Goal: Task Accomplishment & Management: Manage account settings

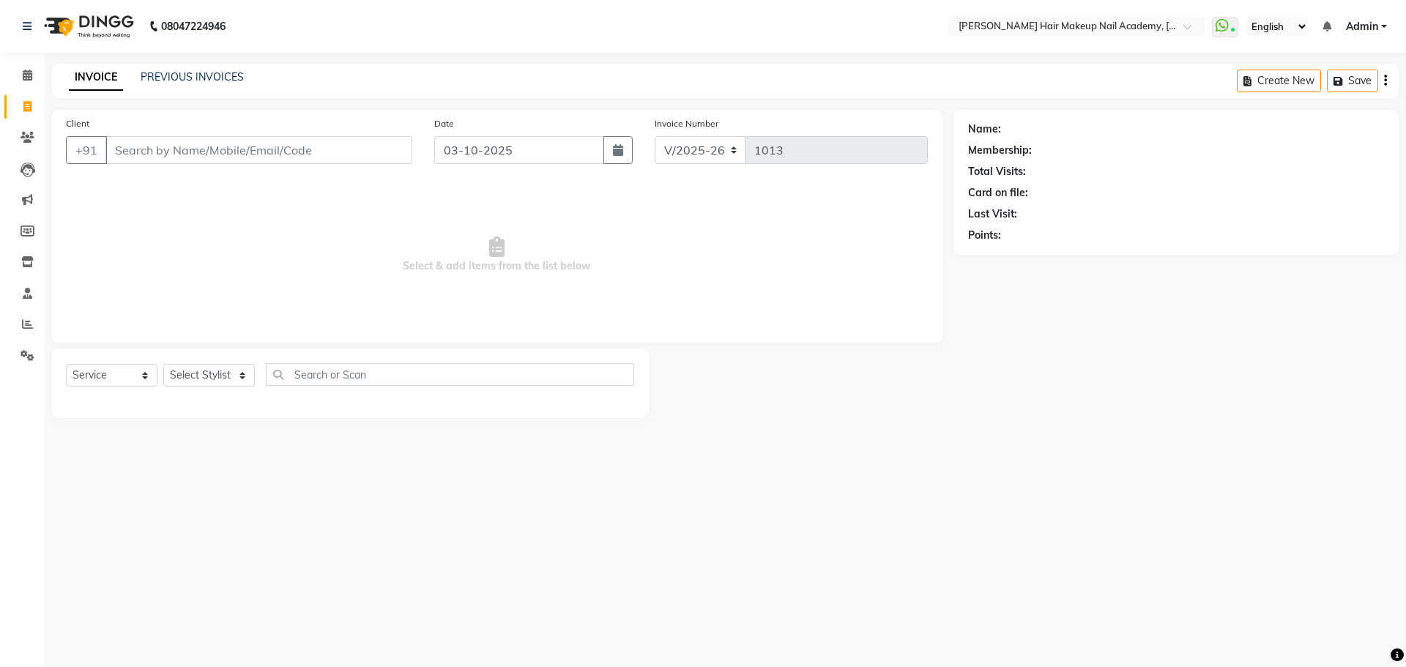
select select "3468"
select select "service"
click at [33, 265] on icon at bounding box center [27, 261] width 12 height 11
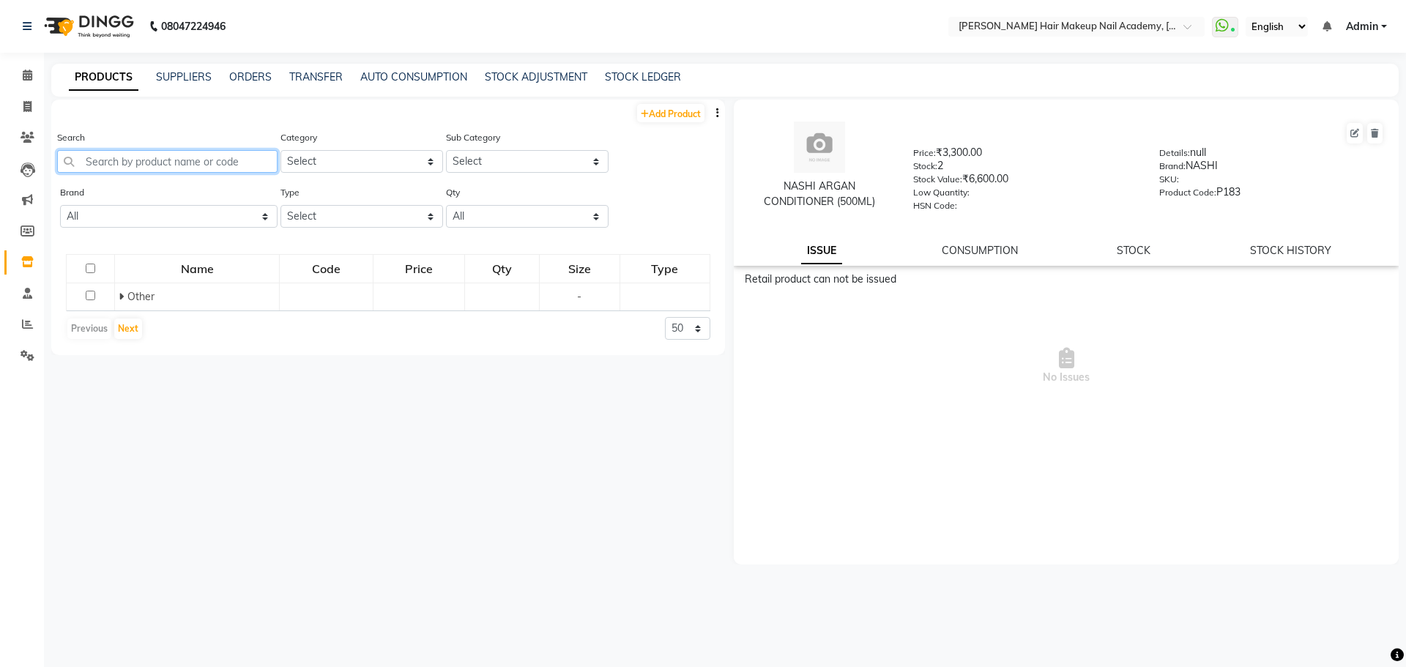
click at [245, 152] on input "text" at bounding box center [167, 161] width 220 height 23
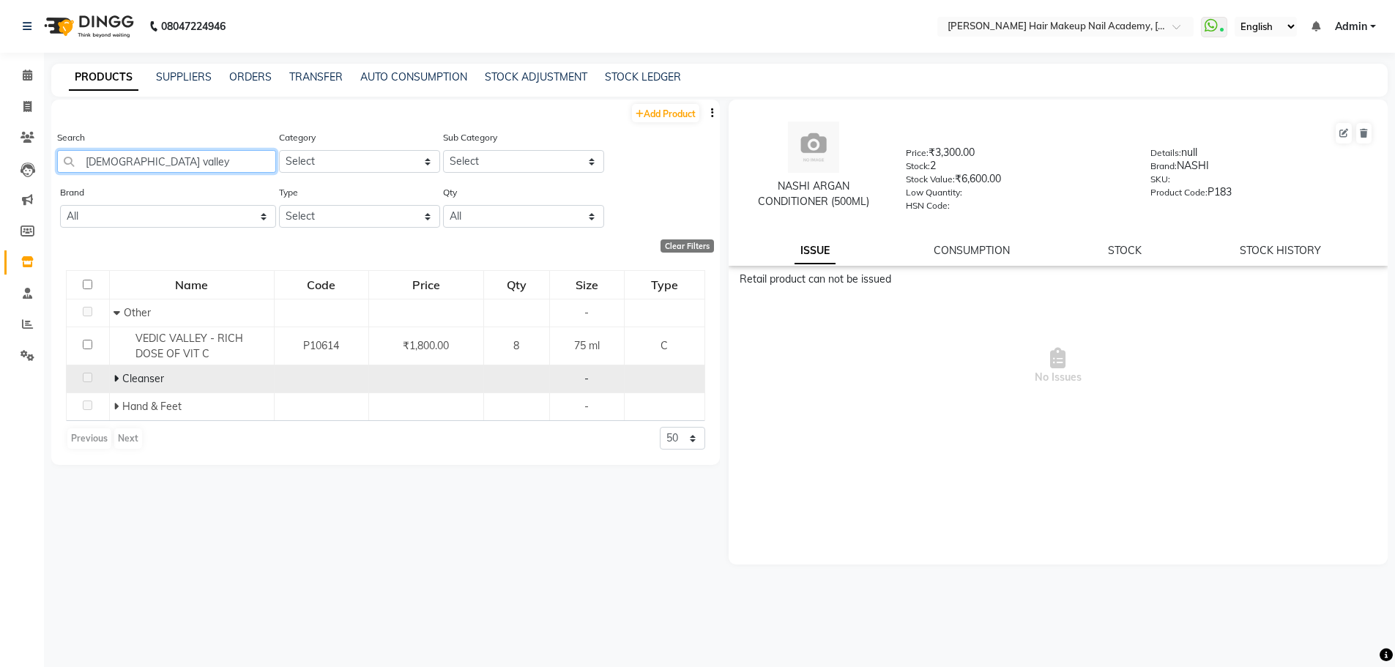
type input "[DEMOGRAPHIC_DATA] valley"
click at [116, 374] on icon at bounding box center [115, 378] width 5 height 10
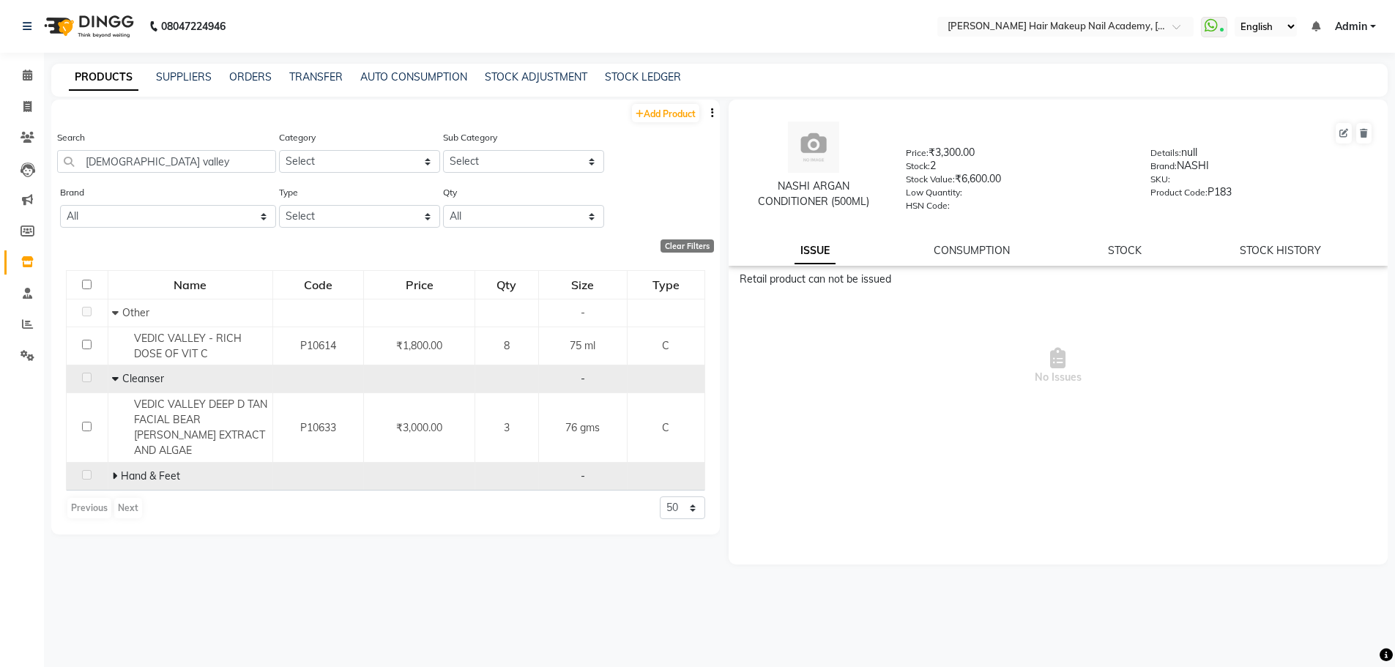
click at [108, 463] on td "Hand & Feet" at bounding box center [190, 477] width 165 height 28
click at [116, 471] on icon at bounding box center [114, 476] width 5 height 10
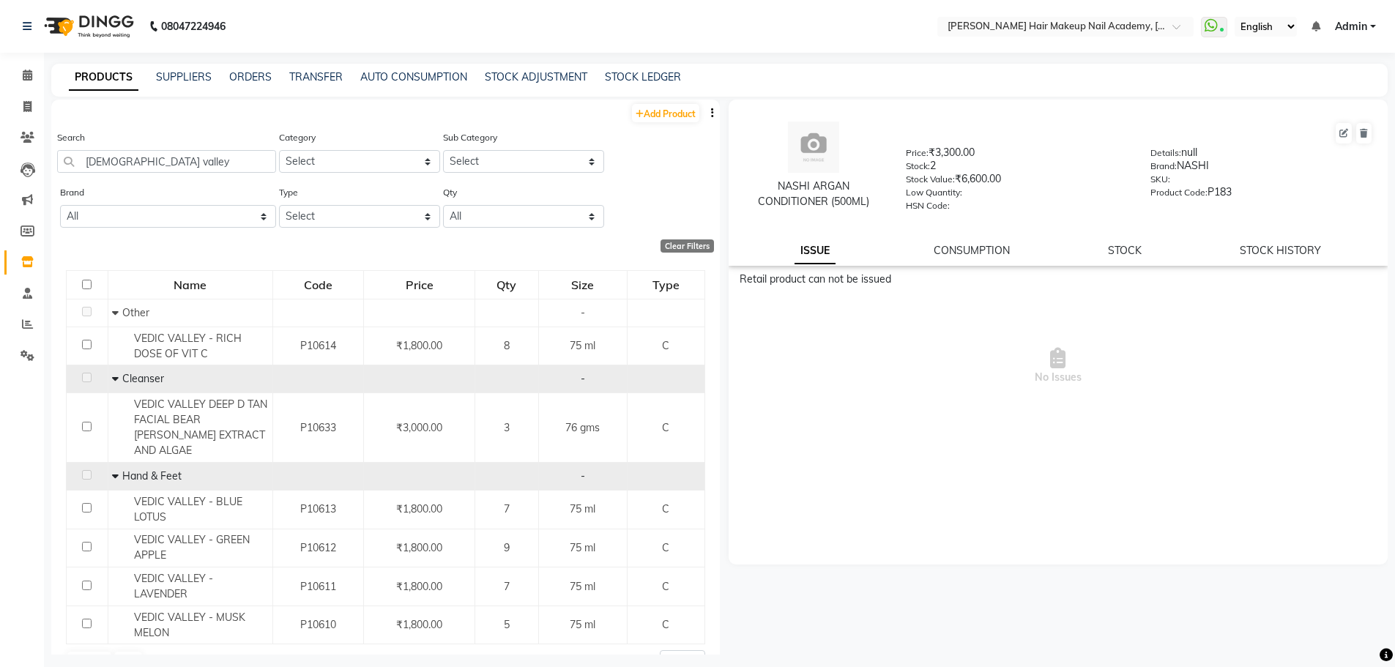
click at [112, 379] on icon at bounding box center [115, 378] width 7 height 10
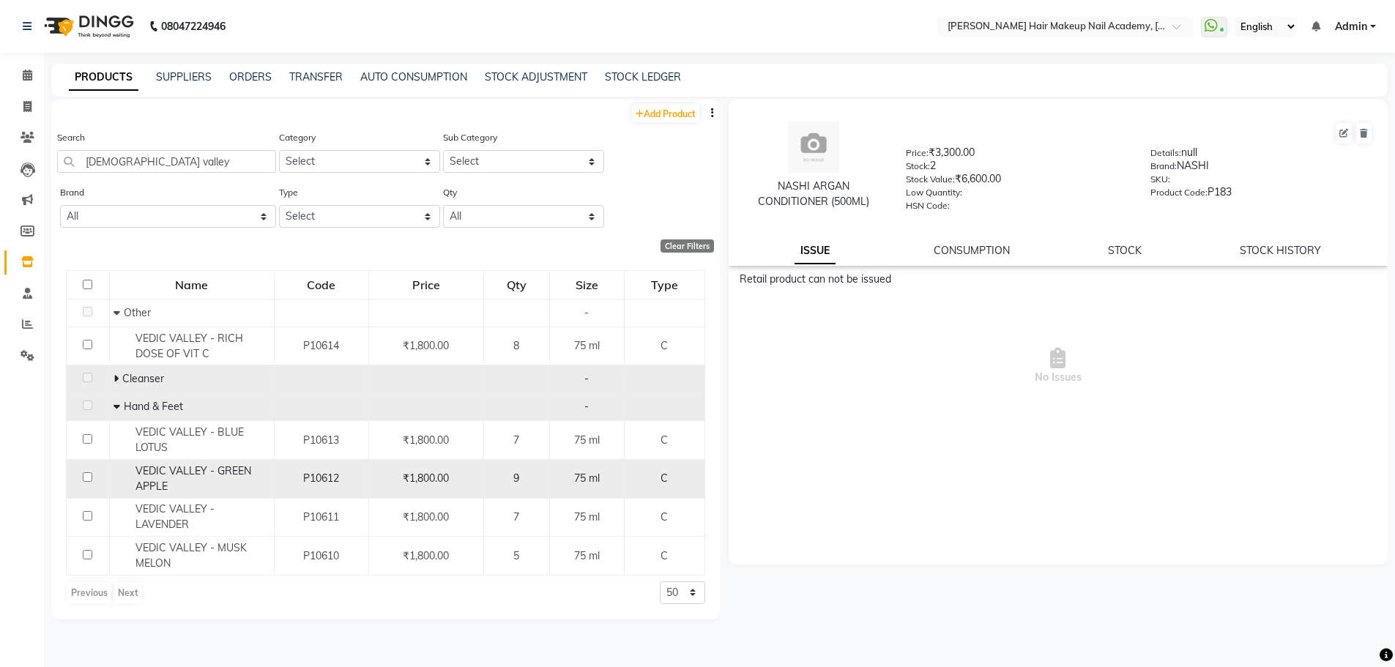
click at [254, 472] on div "VEDIC VALLEY - GREEN APPLE" at bounding box center [191, 478] width 157 height 31
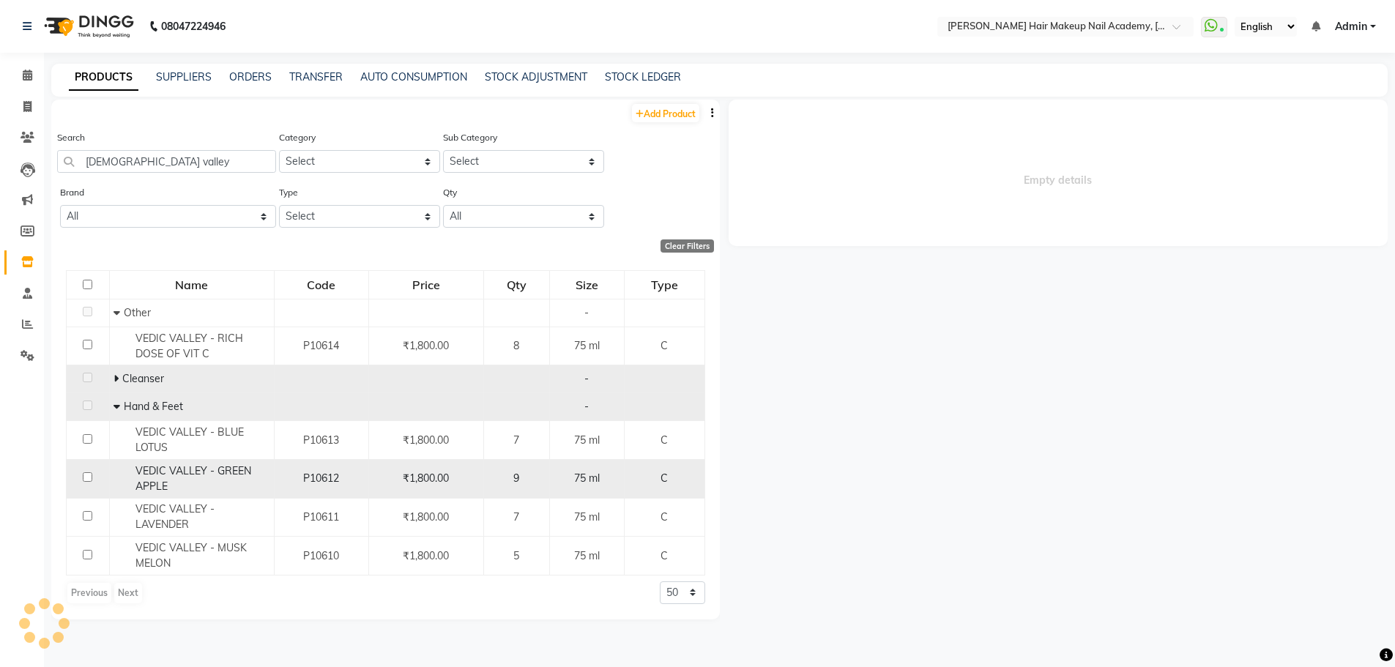
select select
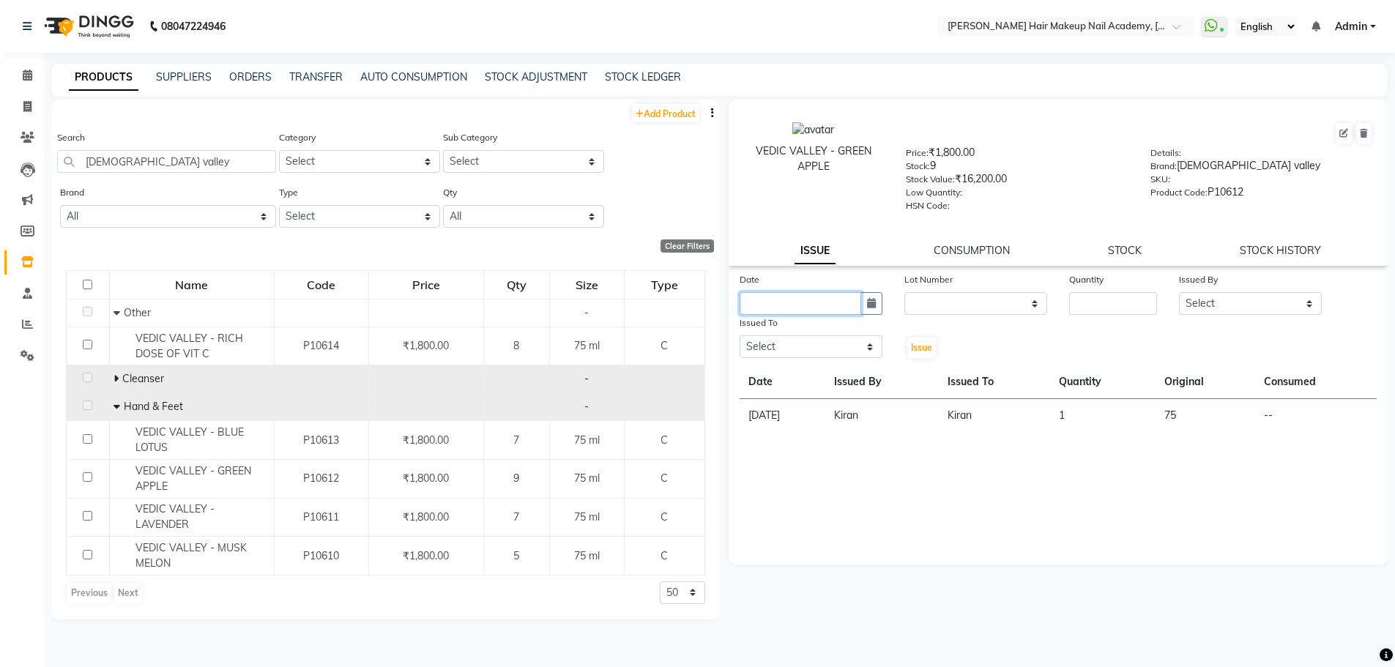
click at [859, 310] on input "text" at bounding box center [801, 303] width 122 height 23
select select "10"
select select "2025"
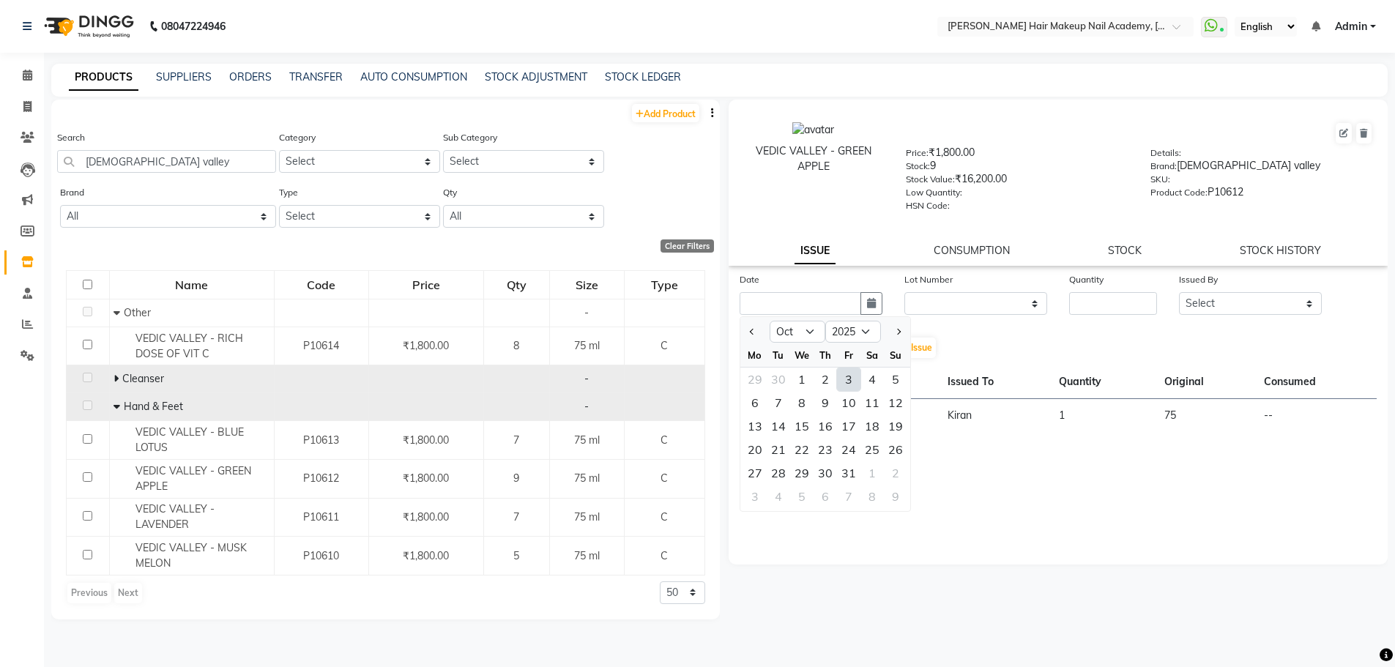
click at [844, 383] on div "3" at bounding box center [848, 379] width 23 height 23
type input "03-10-2025"
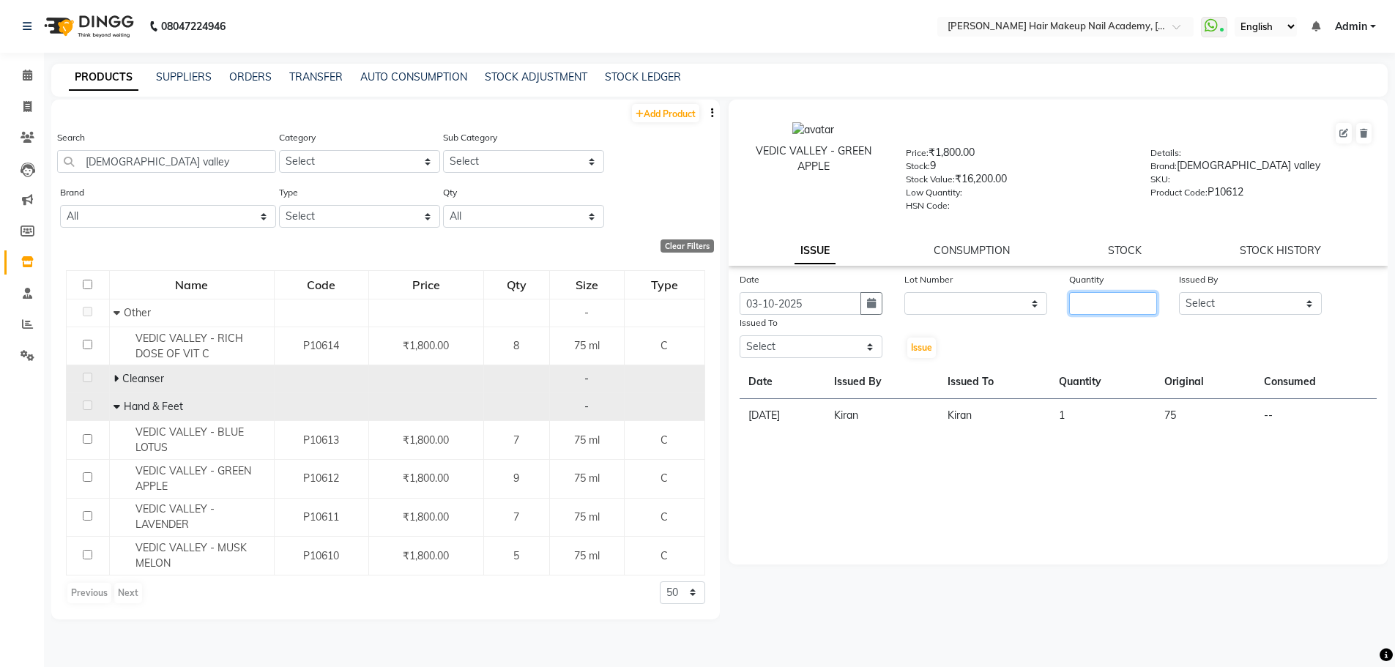
click at [1106, 309] on input "number" at bounding box center [1113, 303] width 88 height 23
type input "1"
click at [1269, 308] on select "Select Abhimanyu [PERSON_NAME] Anuradha Arjun [PERSON_NAME] Kiran [MEDICAL_DATA]" at bounding box center [1250, 303] width 143 height 23
select select "45093"
click at [1179, 292] on select "Select Abhimanyu [PERSON_NAME] Anuradha Arjun [PERSON_NAME] Kiran [MEDICAL_DATA]" at bounding box center [1250, 303] width 143 height 23
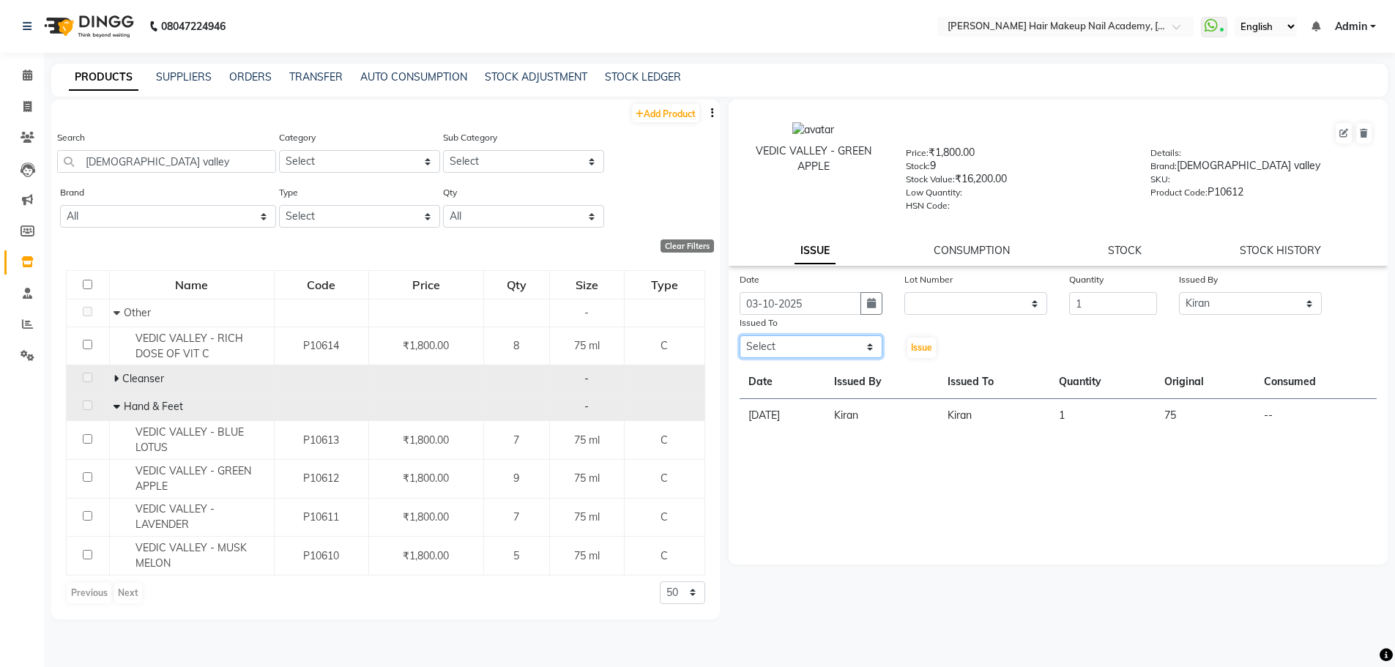
click at [769, 348] on select "Select Abhimanyu [PERSON_NAME] Anuradha Arjun [PERSON_NAME] Kiran [MEDICAL_DATA]" at bounding box center [811, 346] width 143 height 23
select select "45093"
click at [740, 335] on select "Select Abhimanyu [PERSON_NAME] Anuradha Arjun [PERSON_NAME] Kiran [MEDICAL_DATA]" at bounding box center [811, 346] width 143 height 23
drag, startPoint x: 928, startPoint y: 346, endPoint x: 917, endPoint y: 347, distance: 10.3
click at [924, 346] on span "Issue" at bounding box center [921, 347] width 21 height 11
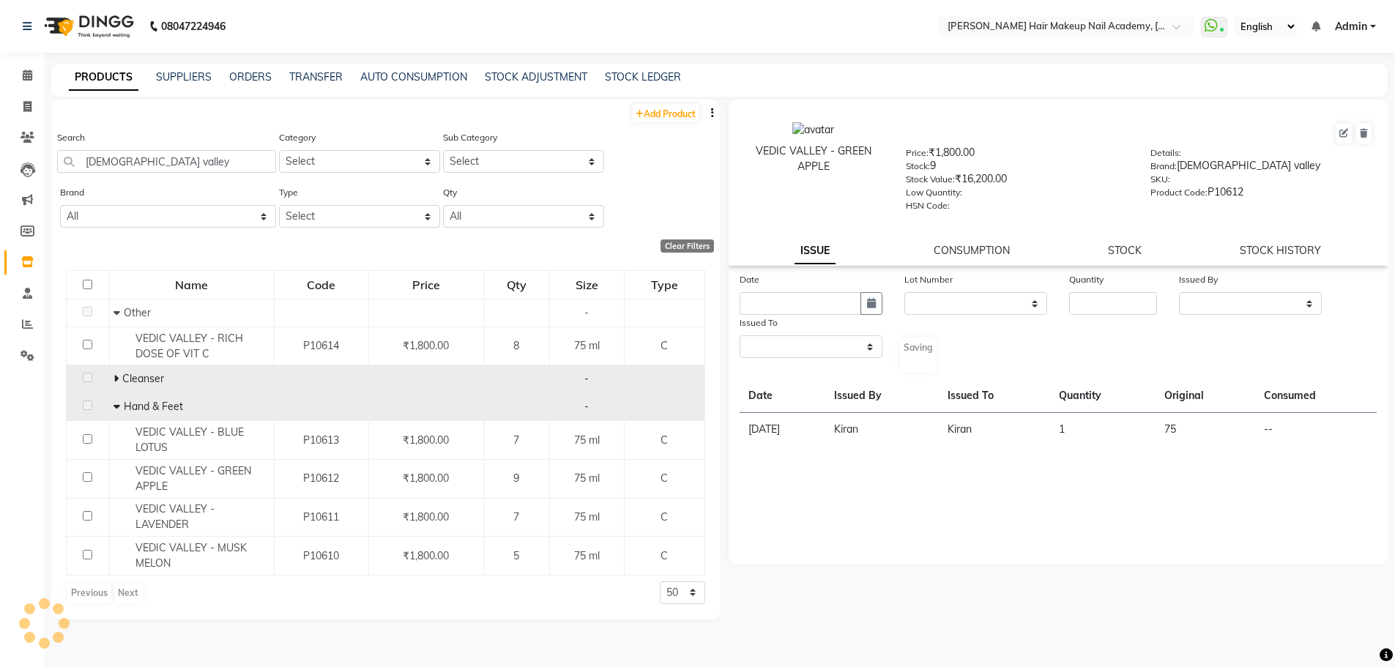
select select
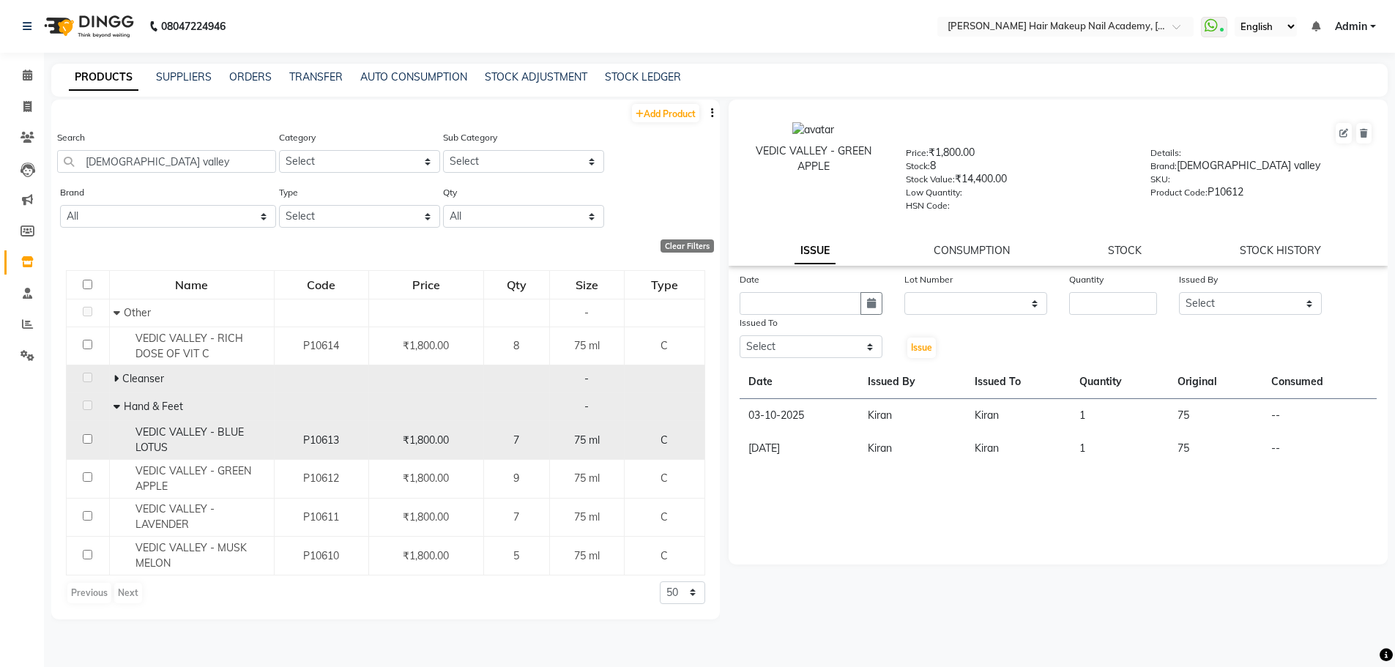
click at [231, 441] on div "VEDIC VALLEY - BLUE LOTUS" at bounding box center [191, 440] width 157 height 31
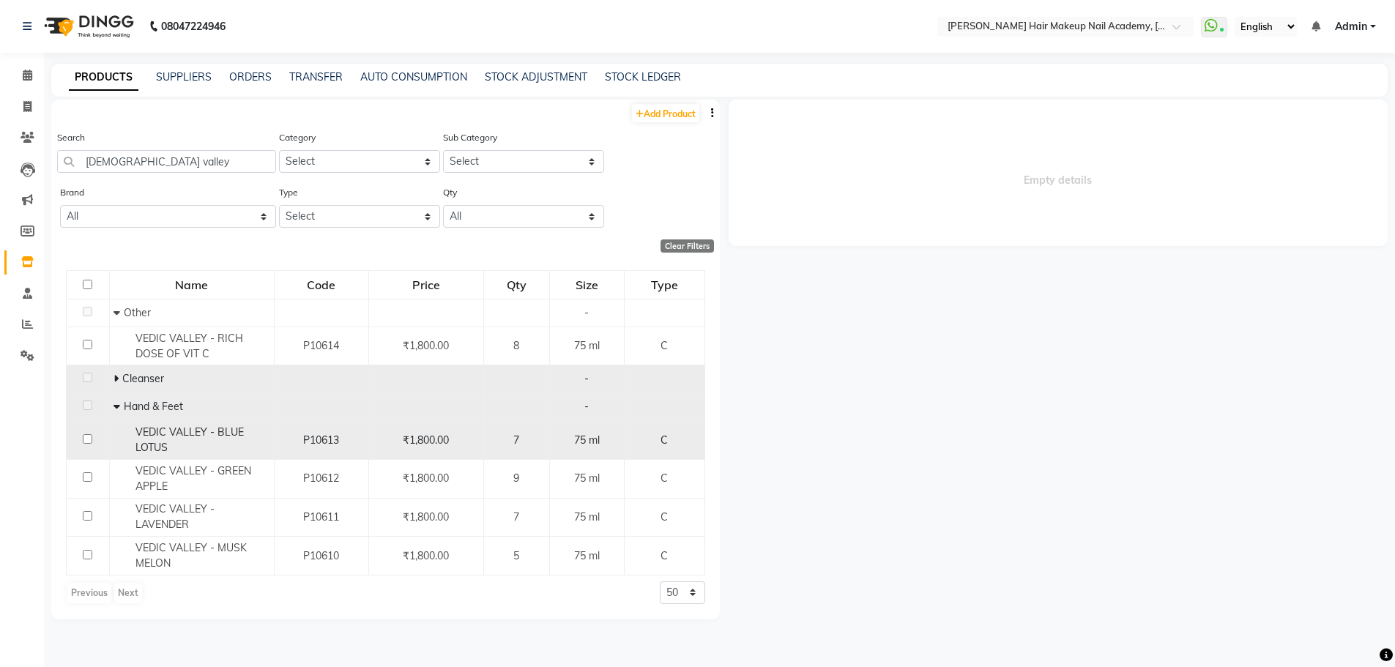
select select
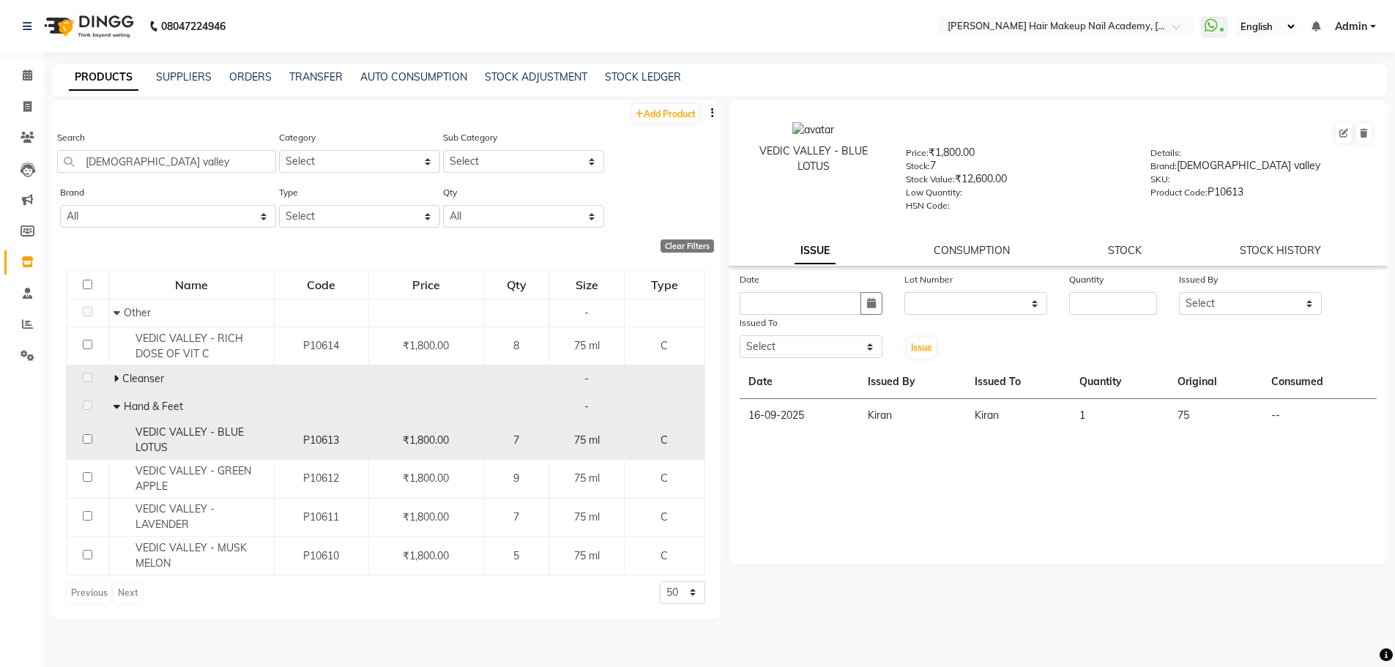
click at [247, 448] on div "VEDIC VALLEY - BLUE LOTUS" at bounding box center [191, 440] width 157 height 31
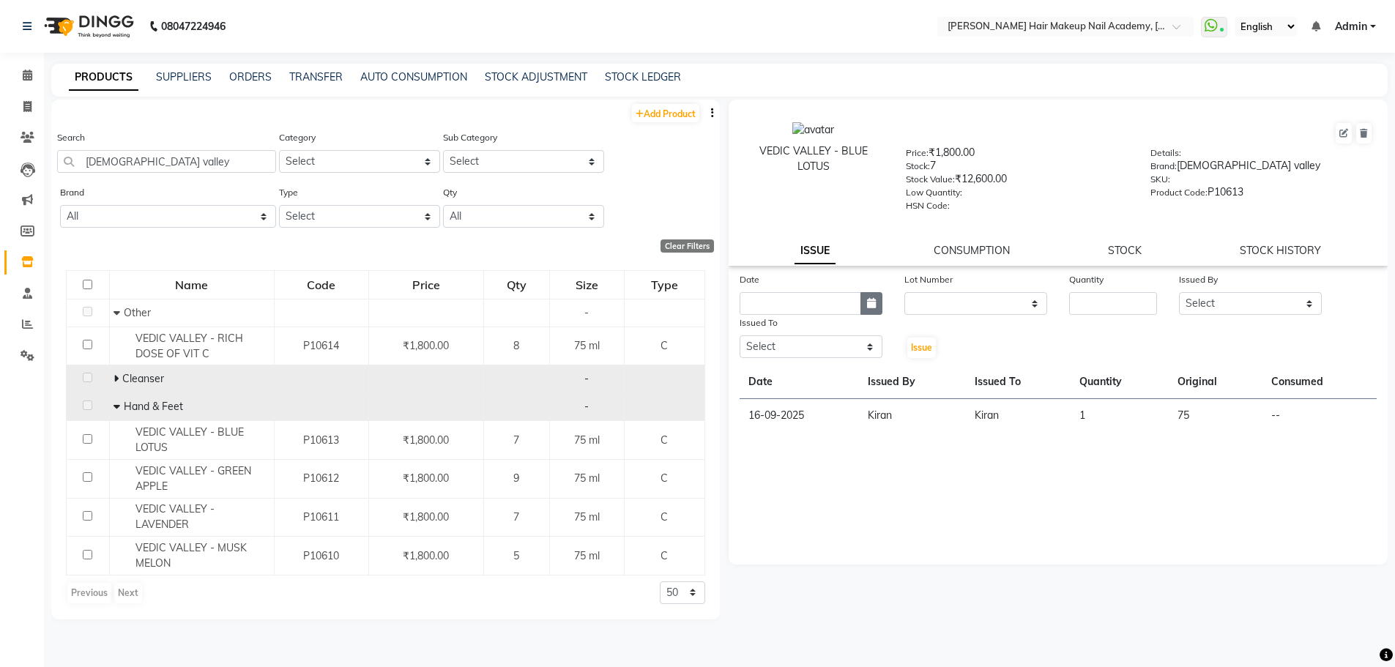
click at [871, 308] on icon "button" at bounding box center [871, 303] width 9 height 10
select select "10"
select select "2025"
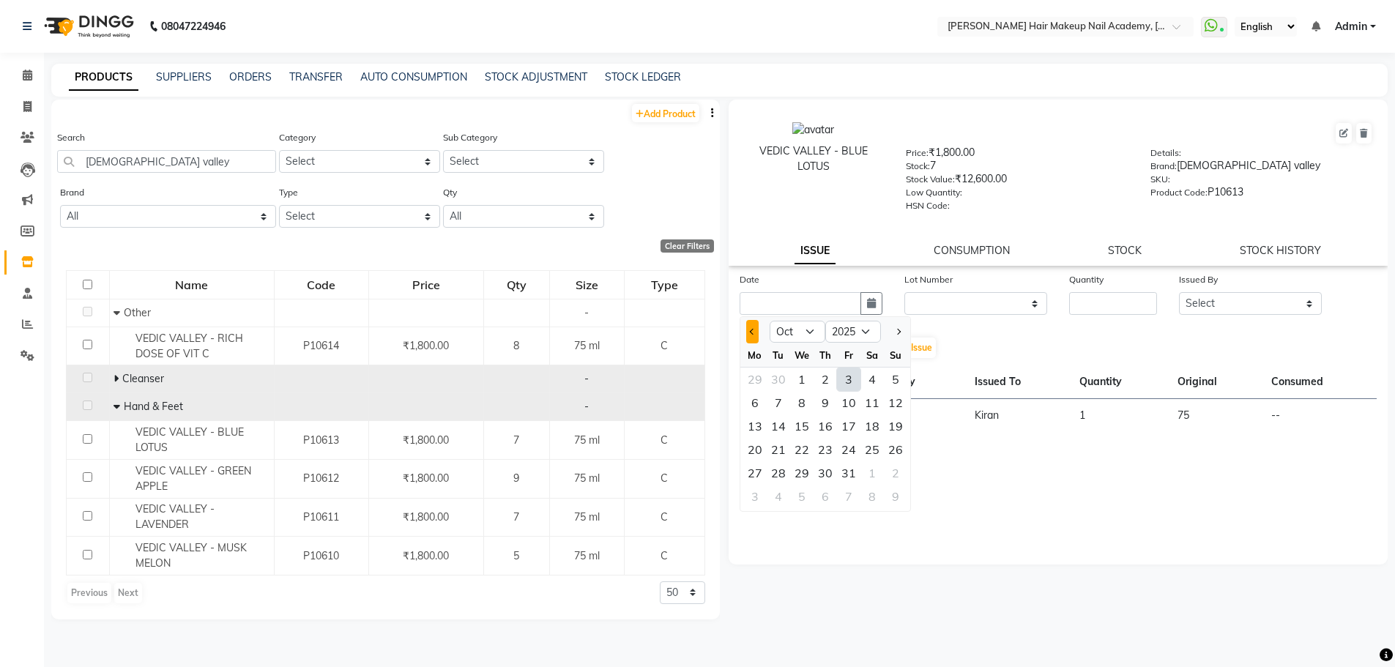
click at [752, 332] on span "Previous month" at bounding box center [752, 332] width 6 height 6
select select "9"
click at [809, 431] on div "17" at bounding box center [801, 425] width 23 height 23
type input "[DATE]"
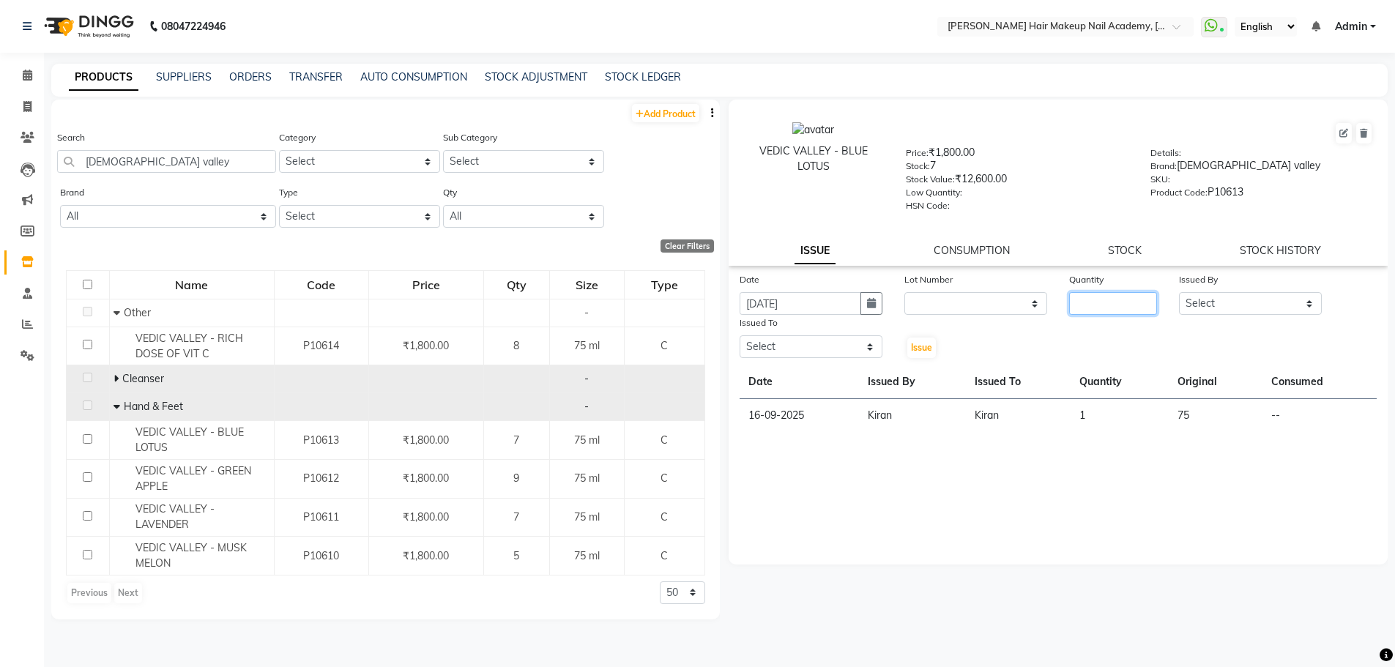
click at [1079, 305] on input "number" at bounding box center [1113, 303] width 88 height 23
type input "1"
click at [1287, 302] on select "Select Abhimanyu [PERSON_NAME] Anuradha Arjun [PERSON_NAME] Kiran [MEDICAL_DATA]" at bounding box center [1250, 303] width 143 height 23
select select "45093"
click at [1179, 292] on select "Select Abhimanyu [PERSON_NAME] Anuradha Arjun [PERSON_NAME] Kiran [MEDICAL_DATA]" at bounding box center [1250, 303] width 143 height 23
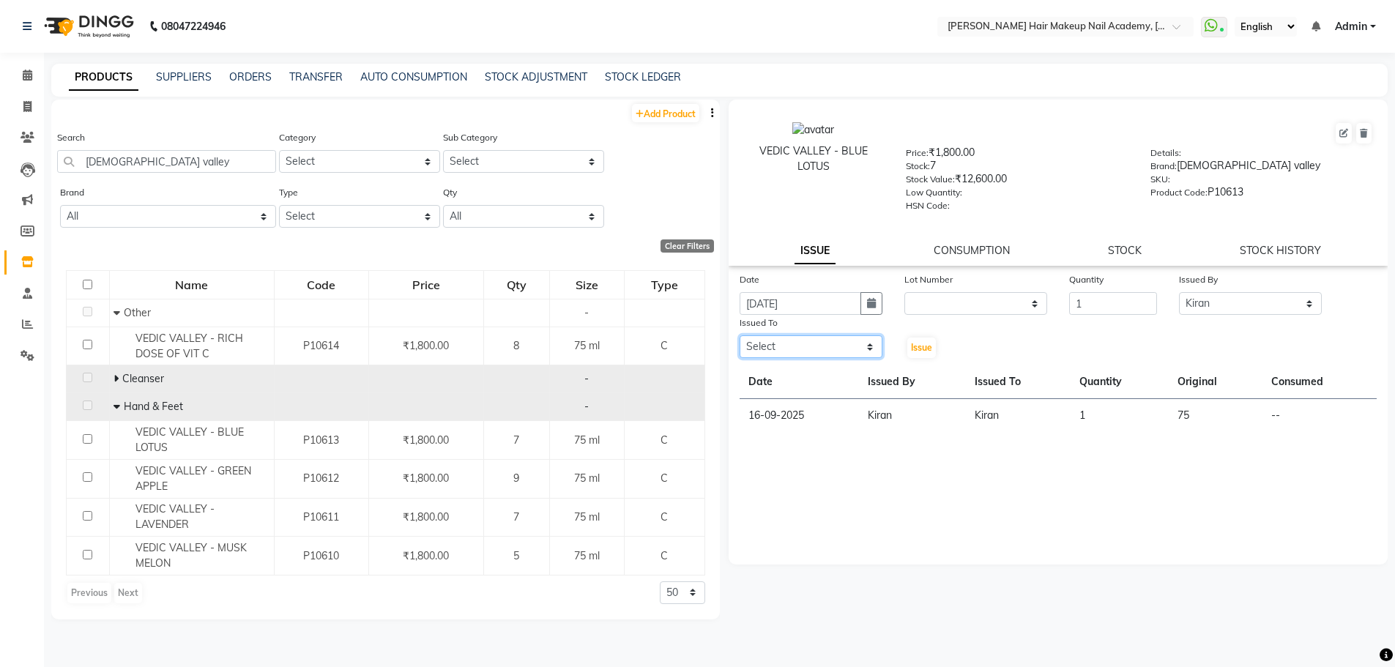
click at [826, 348] on select "Select Abhimanyu [PERSON_NAME] Anuradha Arjun [PERSON_NAME] Kiran [MEDICAL_DATA]" at bounding box center [811, 346] width 143 height 23
select select "45093"
click at [740, 335] on select "Select Abhimanyu [PERSON_NAME] Anuradha Arjun [PERSON_NAME] Kiran [MEDICAL_DATA]" at bounding box center [811, 346] width 143 height 23
click at [923, 348] on span "Issue" at bounding box center [921, 347] width 21 height 11
select select
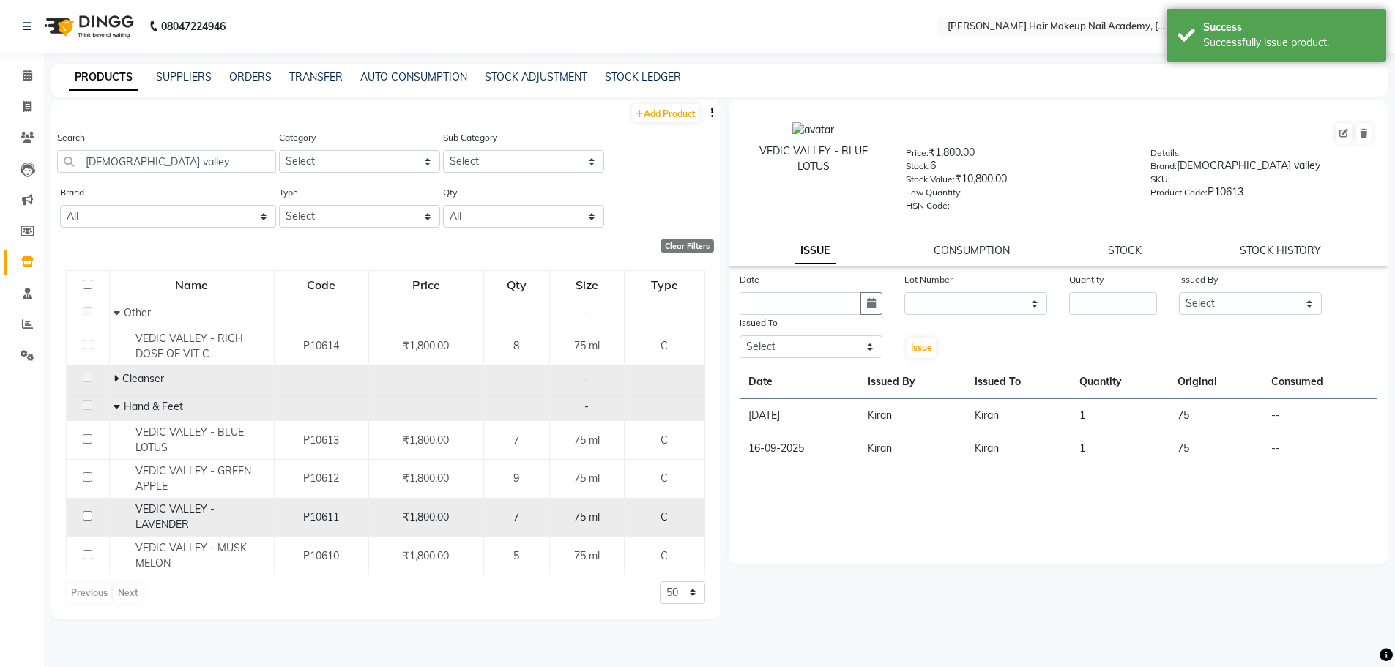
click at [159, 507] on span "VEDIC VALLEY - LAVENDER" at bounding box center [174, 516] width 79 height 29
select select
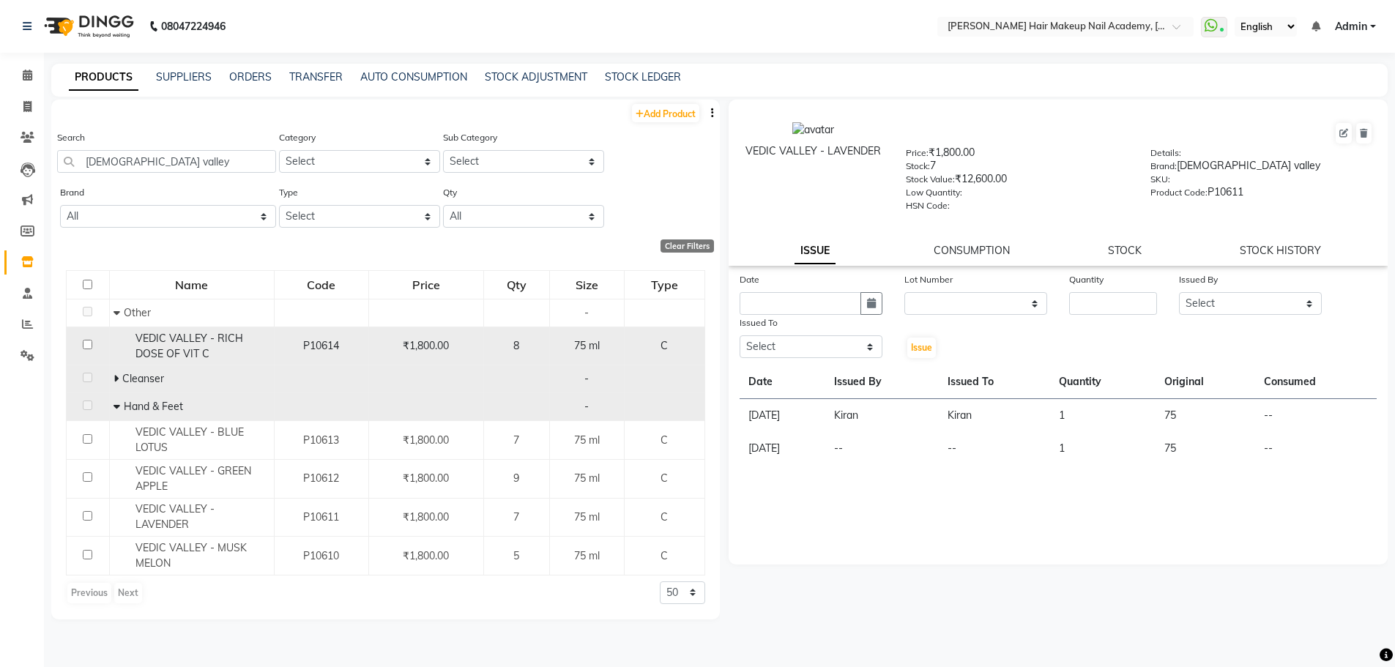
click at [233, 359] on div "VEDIC VALLEY - RICH DOSE OF VIT C" at bounding box center [191, 346] width 157 height 31
select select
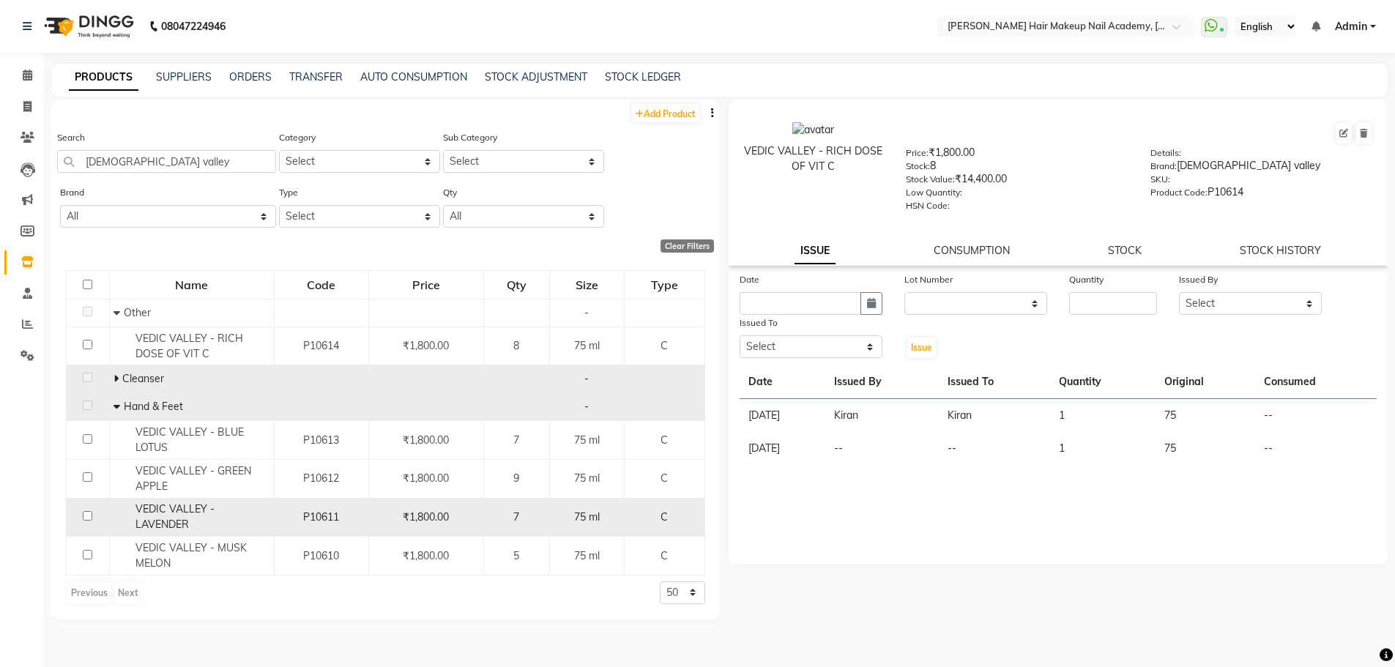
click at [213, 518] on div "VEDIC VALLEY - LAVENDER" at bounding box center [191, 517] width 157 height 31
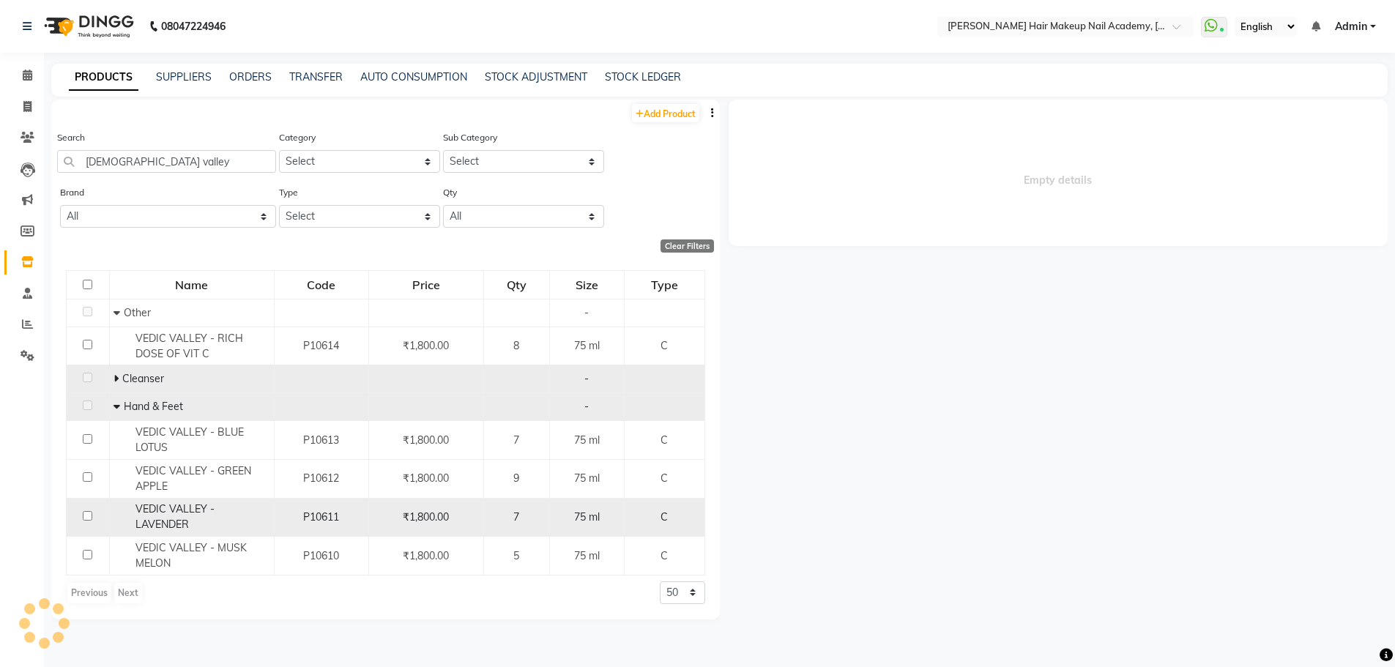
select select
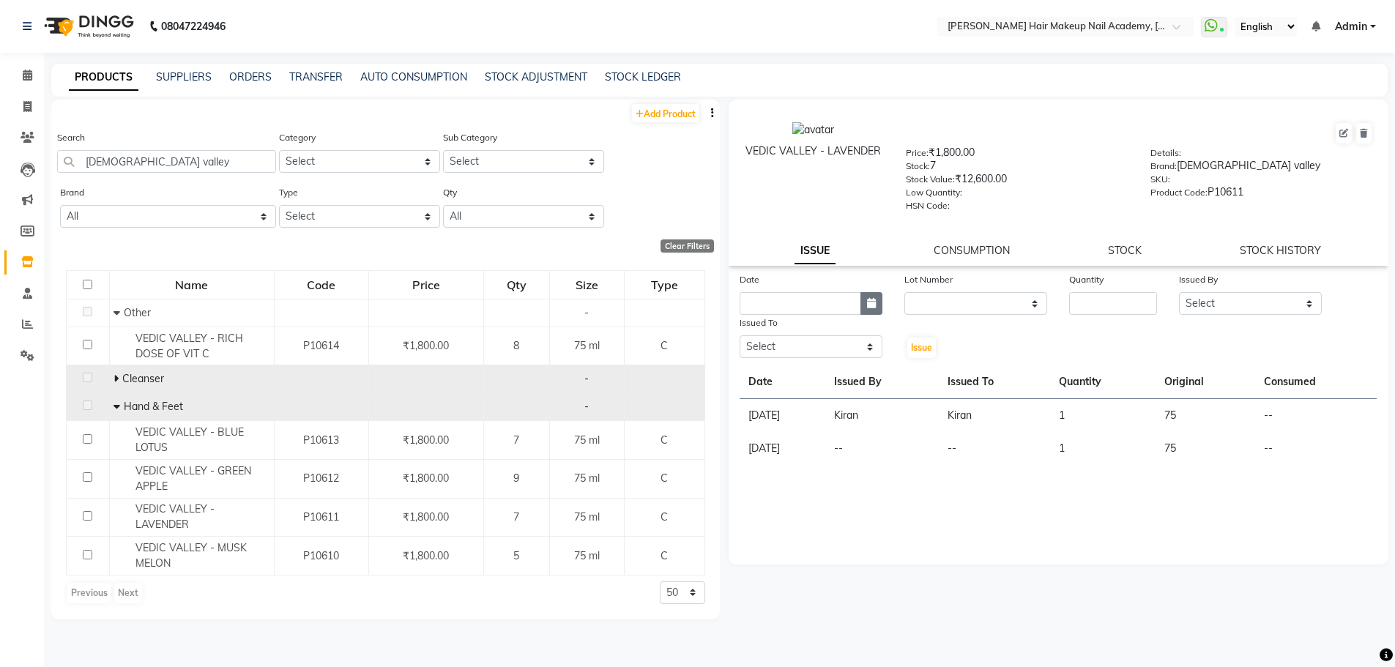
click at [882, 307] on div "Date" at bounding box center [811, 293] width 165 height 43
click at [879, 308] on button "button" at bounding box center [871, 303] width 22 height 23
select select "10"
select select "2025"
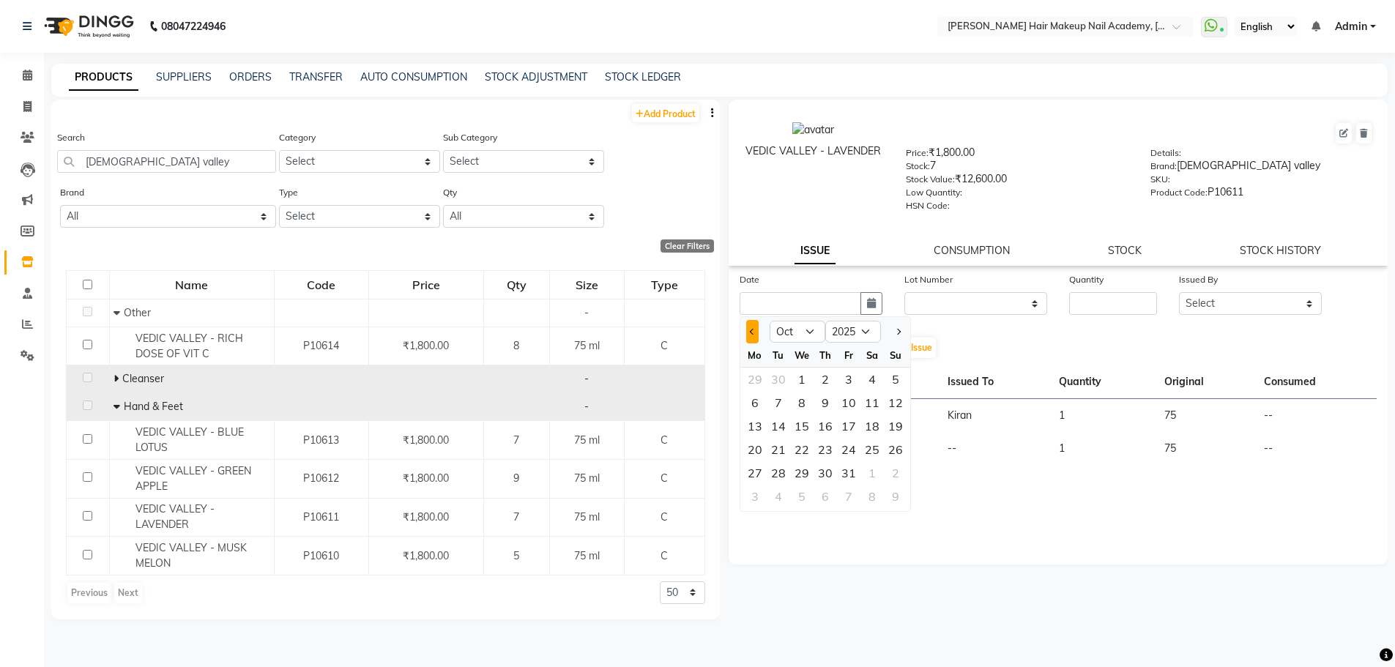
click at [753, 329] on span "Previous month" at bounding box center [752, 332] width 6 height 6
select select "9"
click at [874, 428] on div "20" at bounding box center [871, 425] width 23 height 23
type input "20-09-2025"
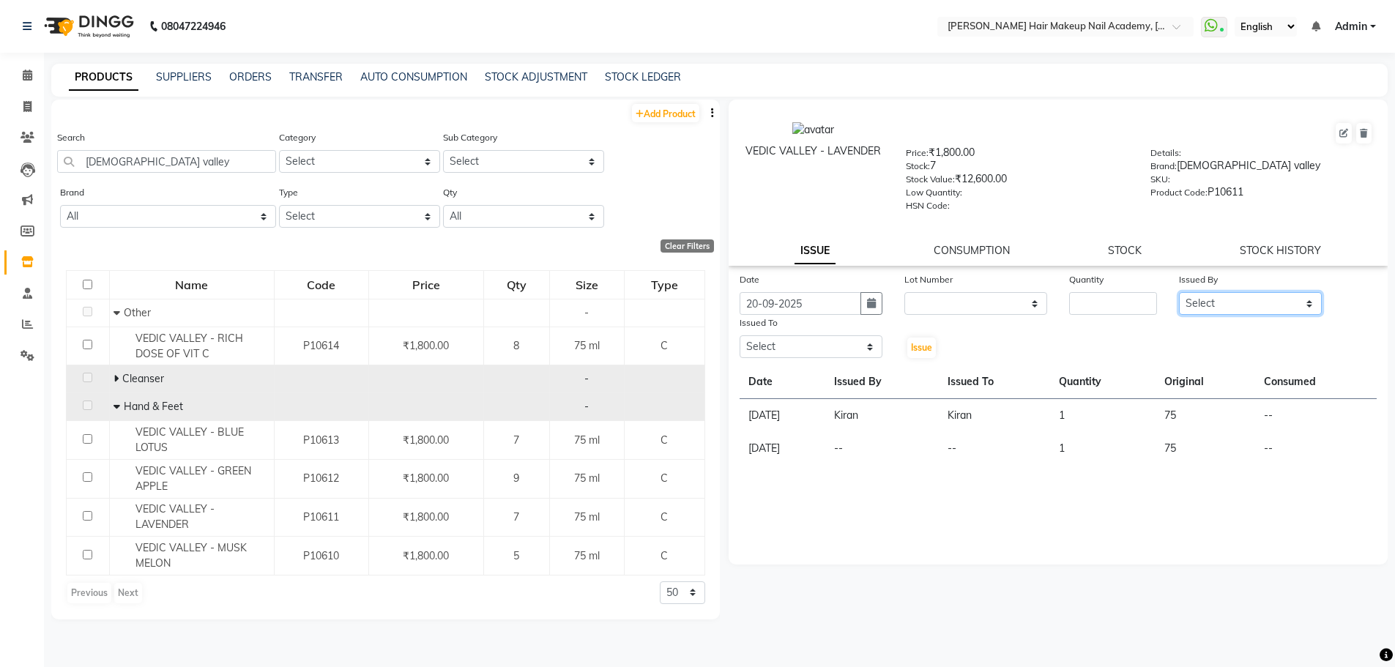
click at [1248, 308] on select "Select Abhimanyu [PERSON_NAME] Anuradha Arjun [PERSON_NAME] Kiran [MEDICAL_DATA]" at bounding box center [1250, 303] width 143 height 23
select select "45093"
click at [1179, 292] on select "Select Abhimanyu [PERSON_NAME] Anuradha Arjun [PERSON_NAME] Kiran [MEDICAL_DATA]" at bounding box center [1250, 303] width 143 height 23
click at [780, 355] on select "Select Abhimanyu [PERSON_NAME] Anuradha Arjun [PERSON_NAME] Kiran [MEDICAL_DATA]" at bounding box center [811, 346] width 143 height 23
select select "45093"
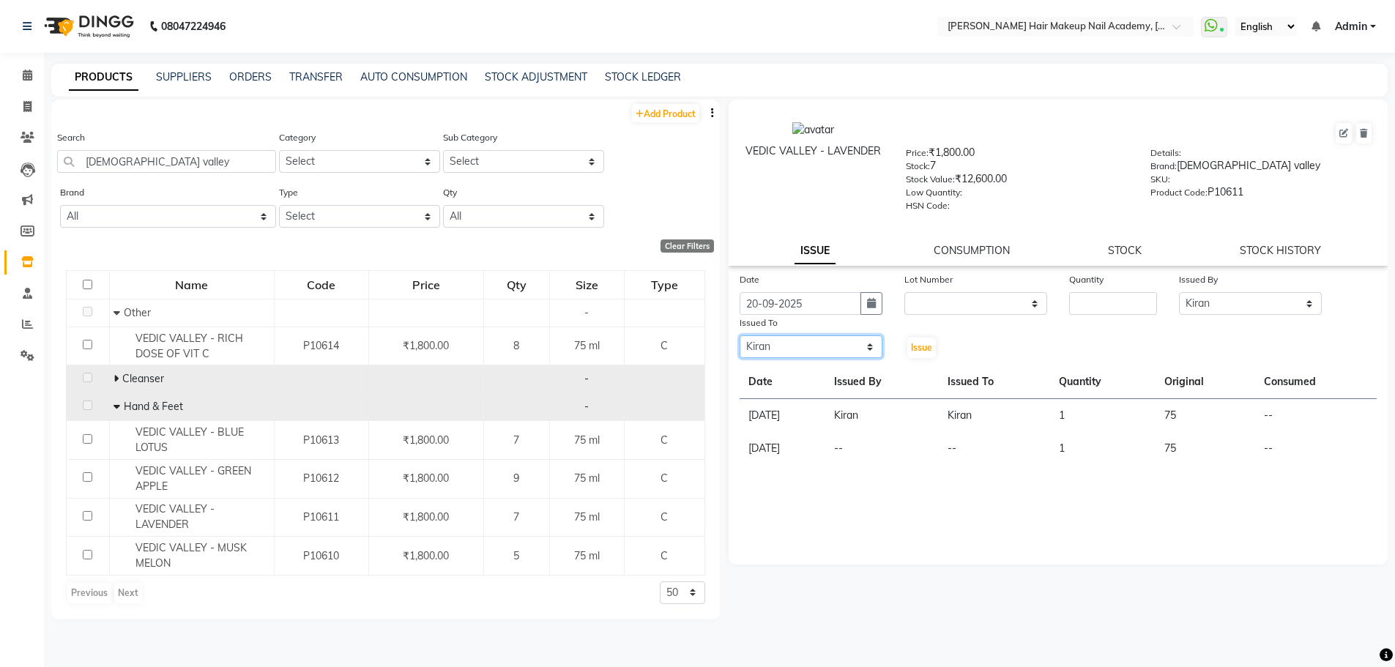
click at [740, 335] on select "Select Abhimanyu [PERSON_NAME] Anuradha Arjun [PERSON_NAME] Kiran [MEDICAL_DATA]" at bounding box center [811, 346] width 143 height 23
click at [924, 355] on button "Issue" at bounding box center [921, 348] width 29 height 21
click at [1076, 295] on input "number" at bounding box center [1113, 303] width 88 height 23
type input "1"
click at [928, 343] on span "Issue" at bounding box center [921, 347] width 21 height 11
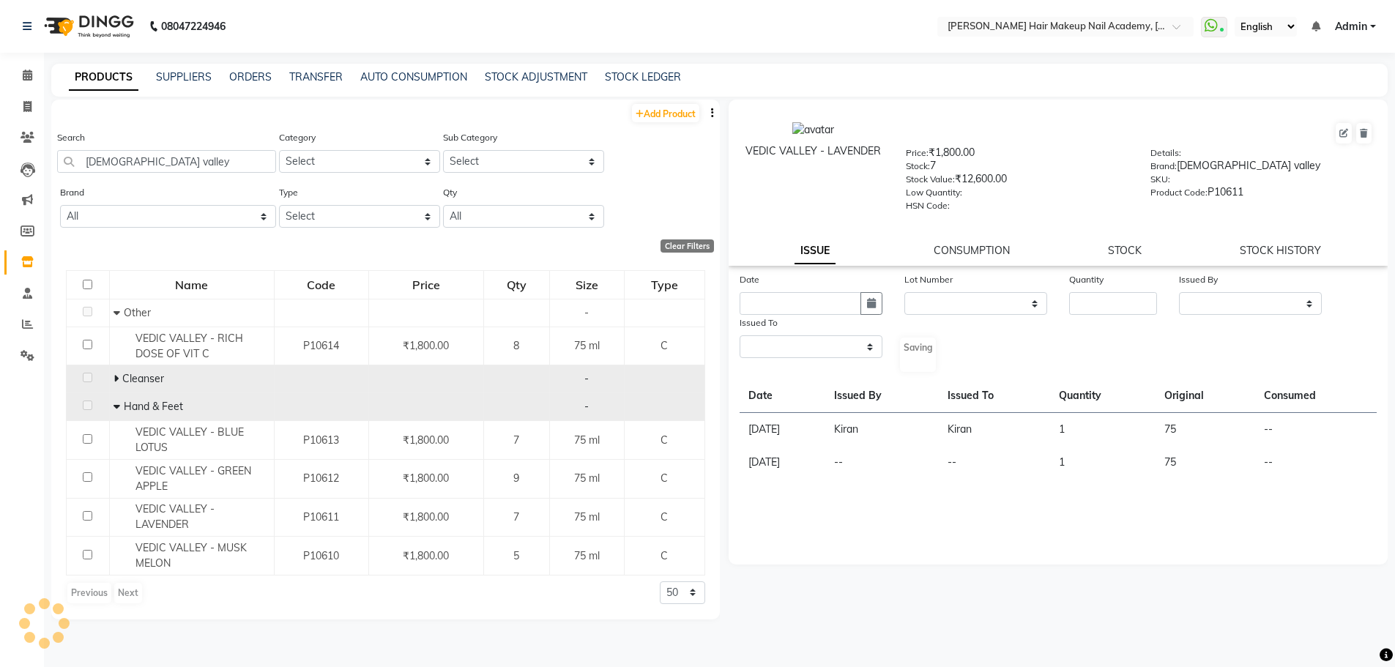
select select
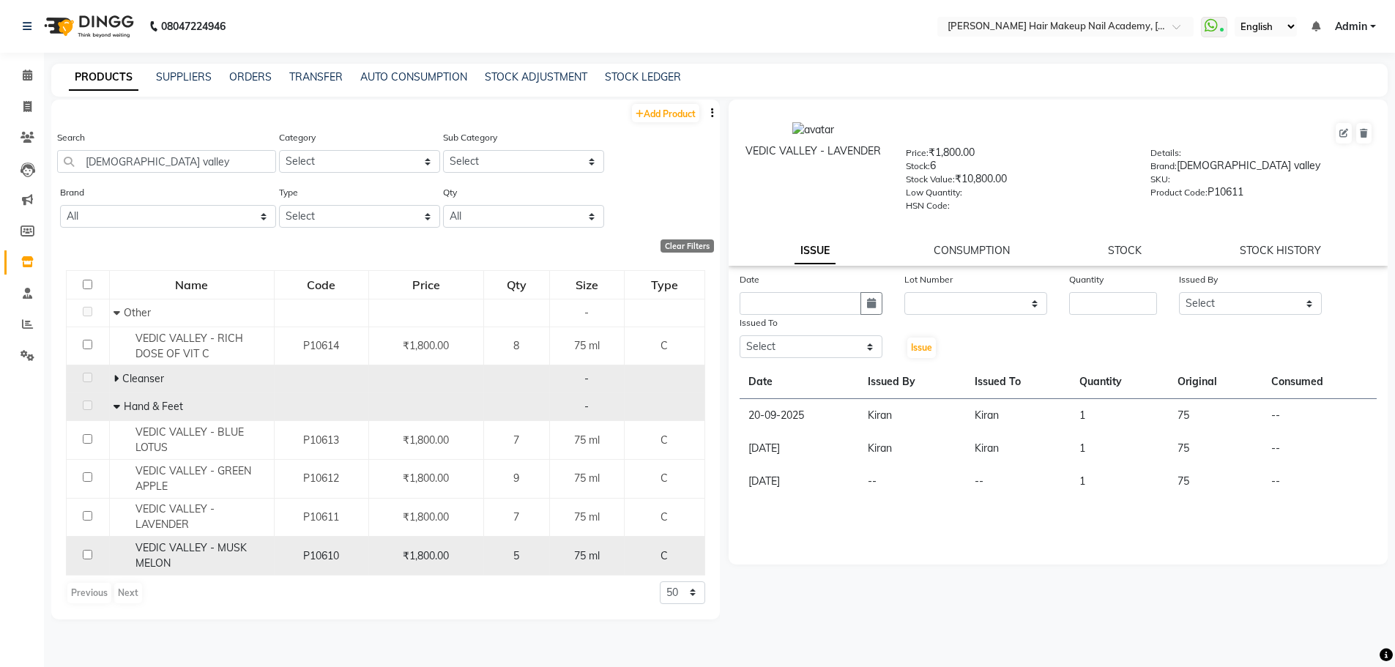
click at [194, 554] on div "VEDIC VALLEY - MUSK MELON" at bounding box center [191, 555] width 157 height 31
select select
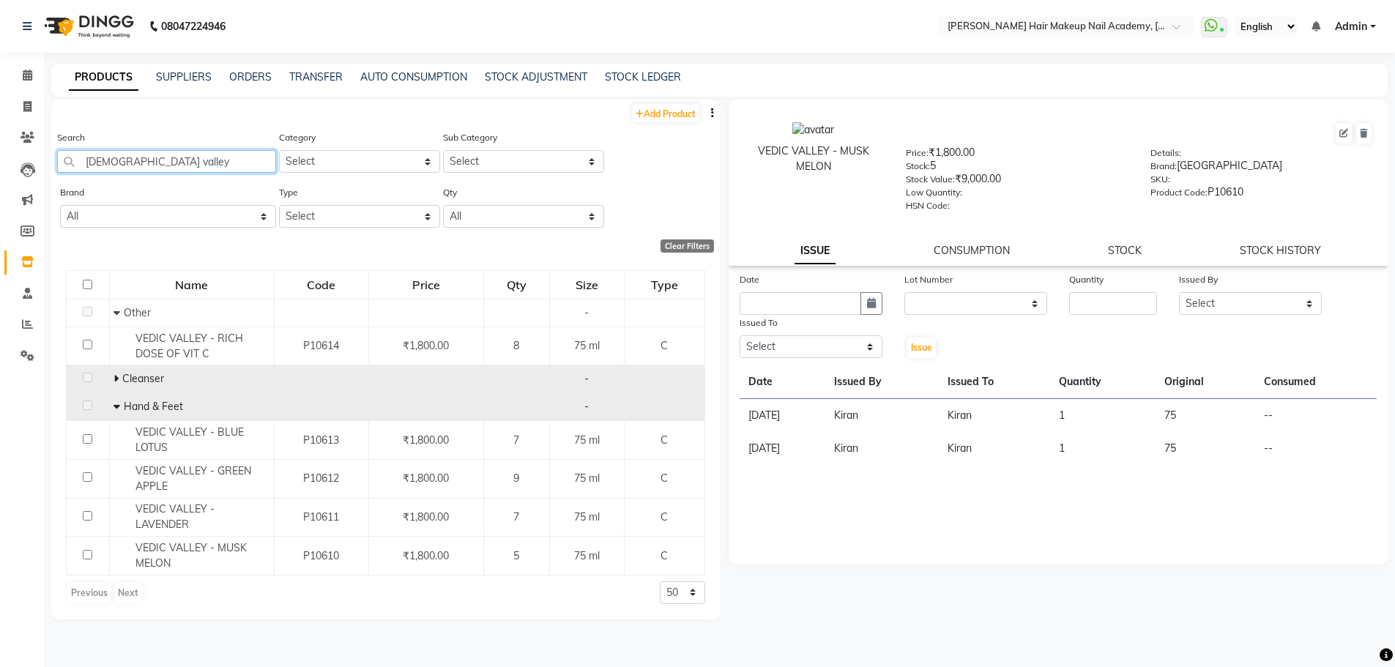
click at [227, 156] on input "[DEMOGRAPHIC_DATA] valley" at bounding box center [166, 161] width 219 height 23
type input "v"
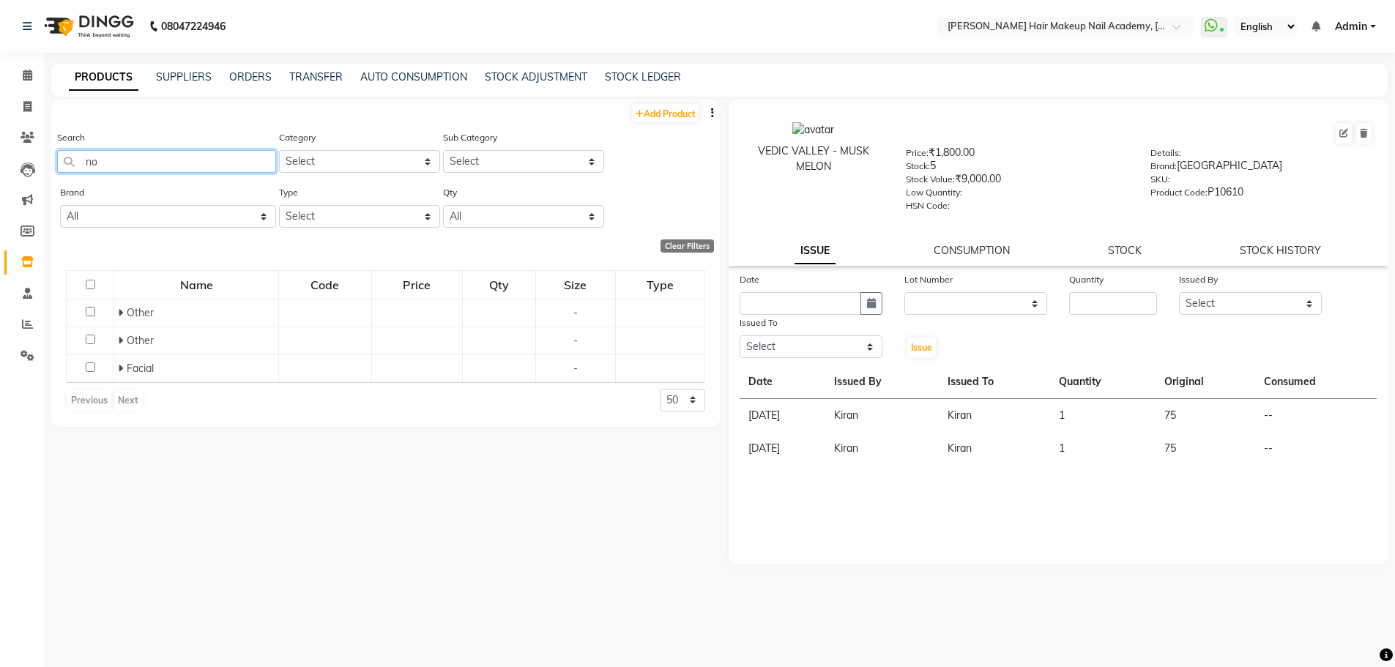
type input "n"
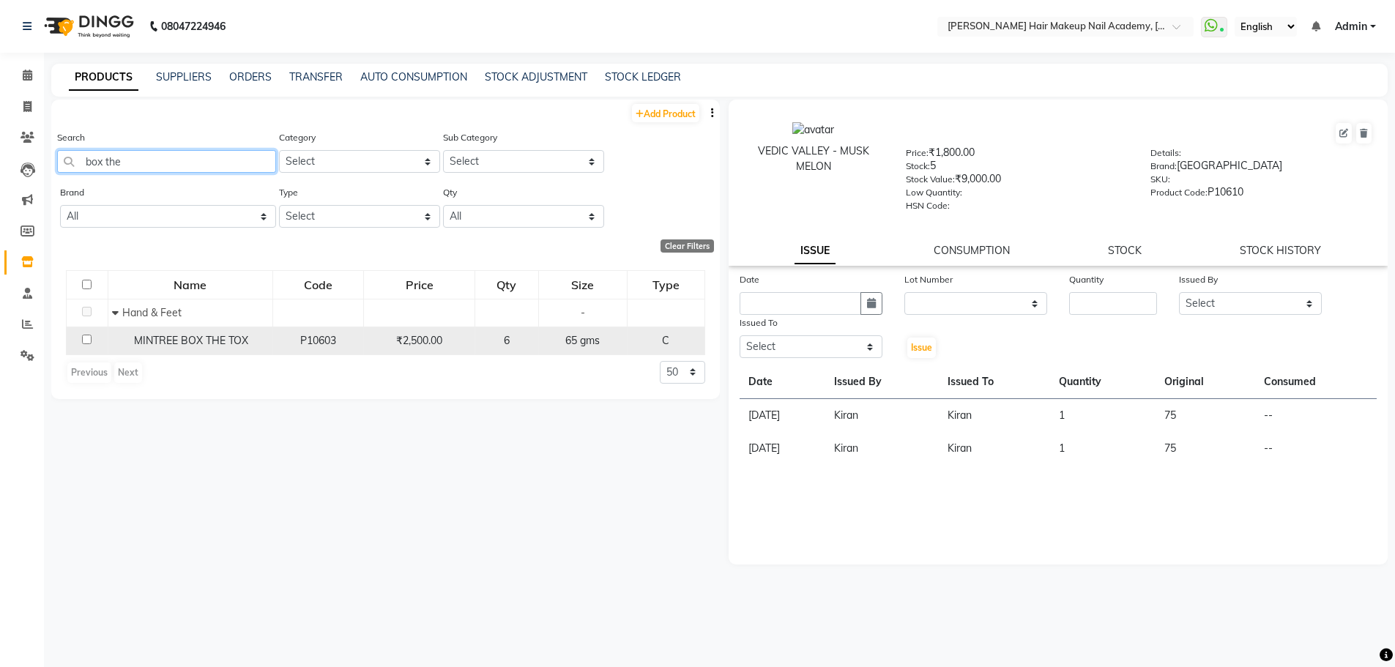
type input "box the"
click at [462, 337] on div "₹2,500.00" at bounding box center [419, 340] width 98 height 15
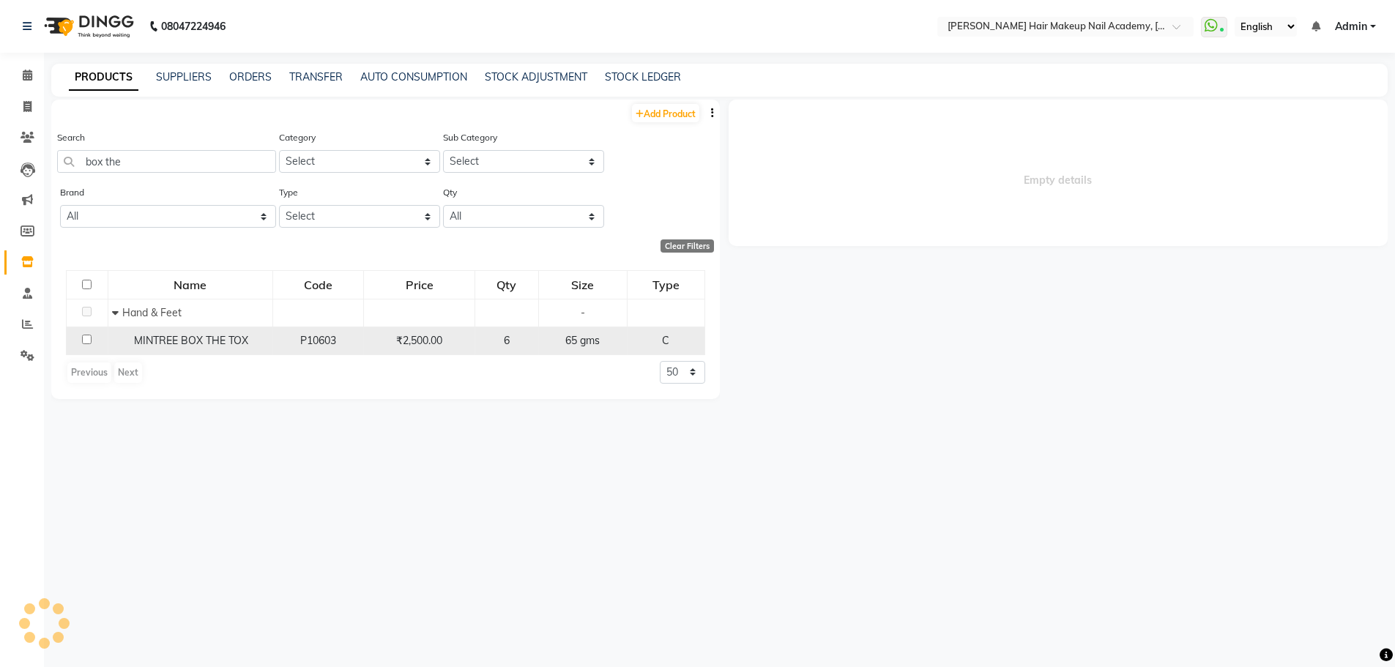
select select
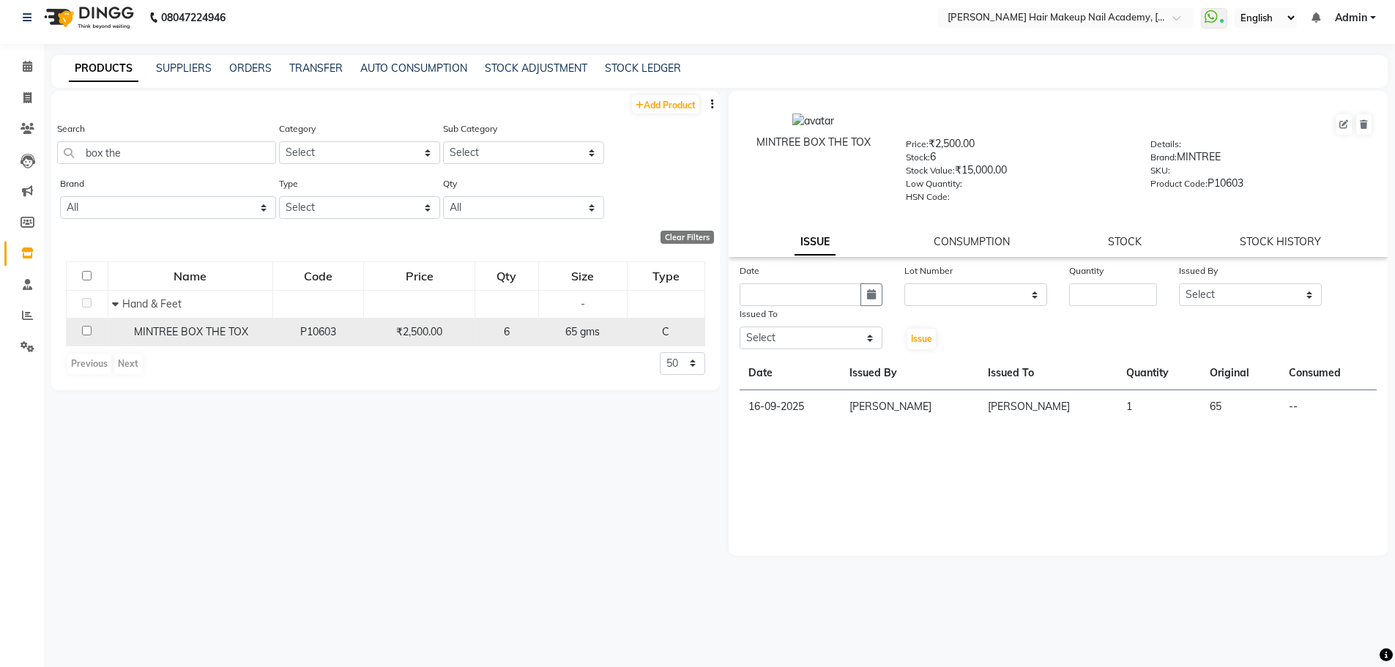
scroll to position [10, 0]
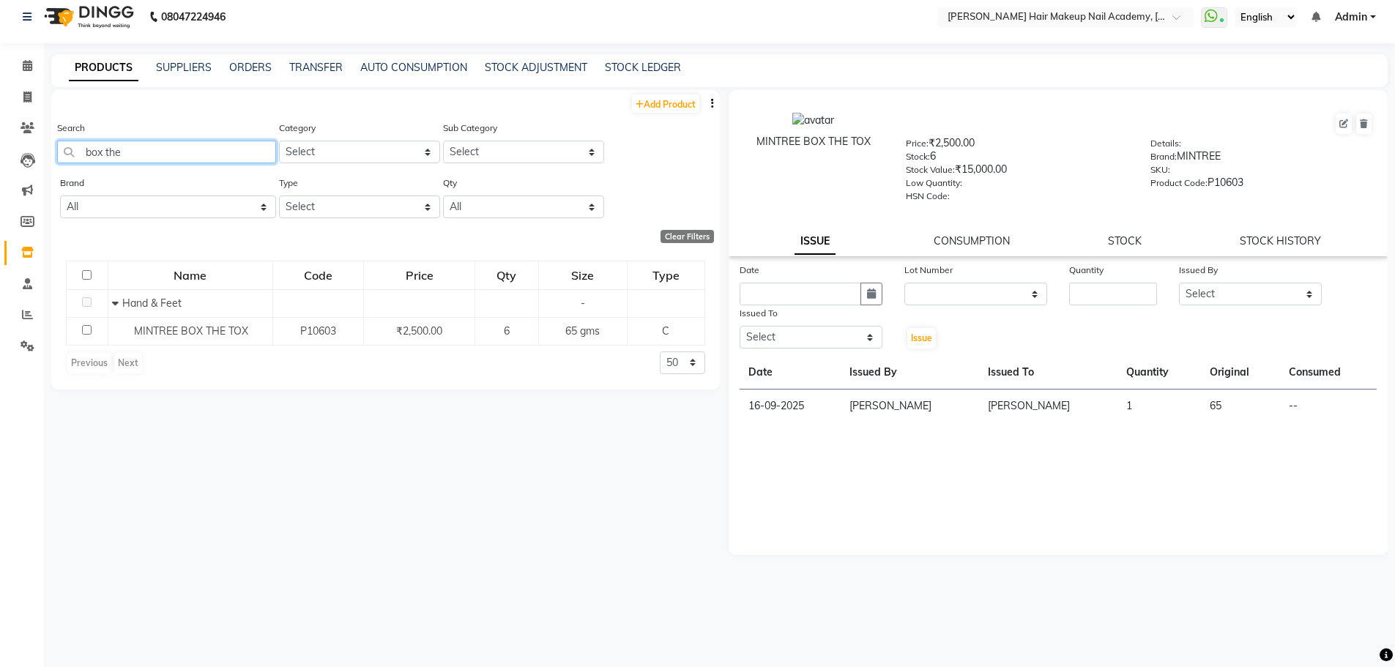
click at [179, 154] on input "box the" at bounding box center [166, 152] width 219 height 23
type input "b"
click at [246, 151] on input "pedi" at bounding box center [166, 152] width 219 height 23
type input "p"
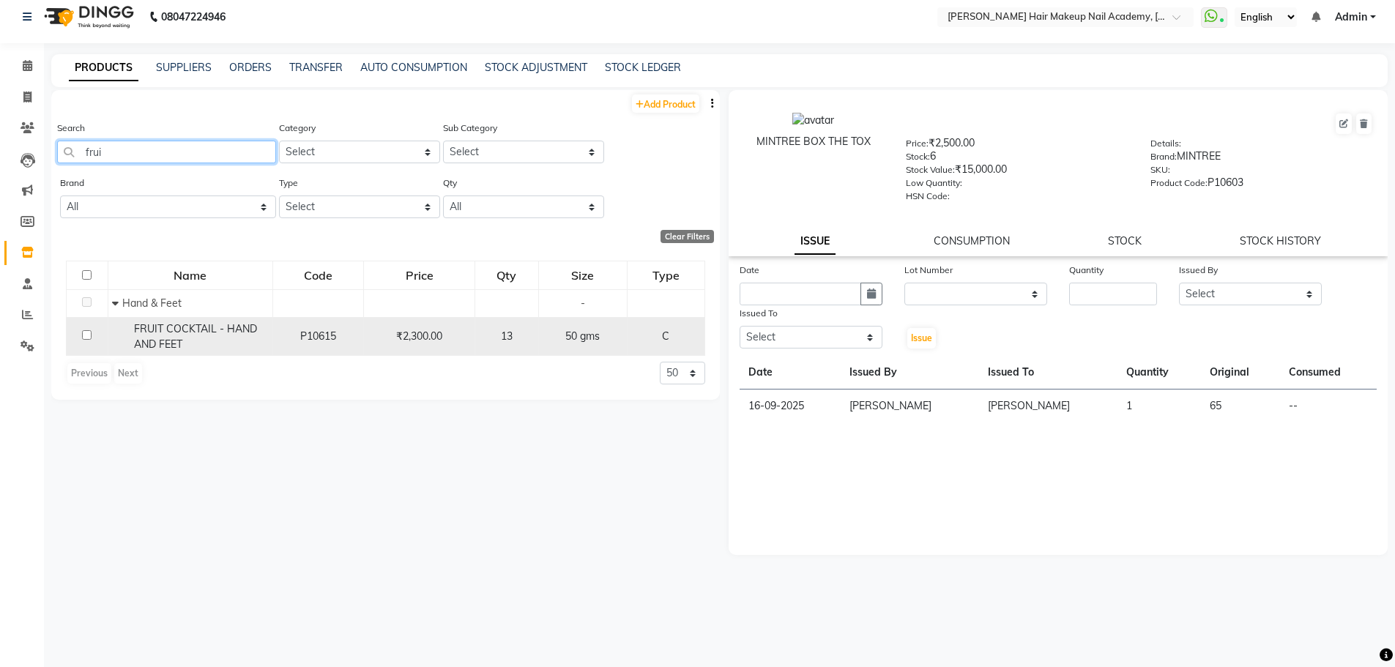
type input "frui"
click at [504, 332] on span "13" at bounding box center [507, 336] width 12 height 13
select select
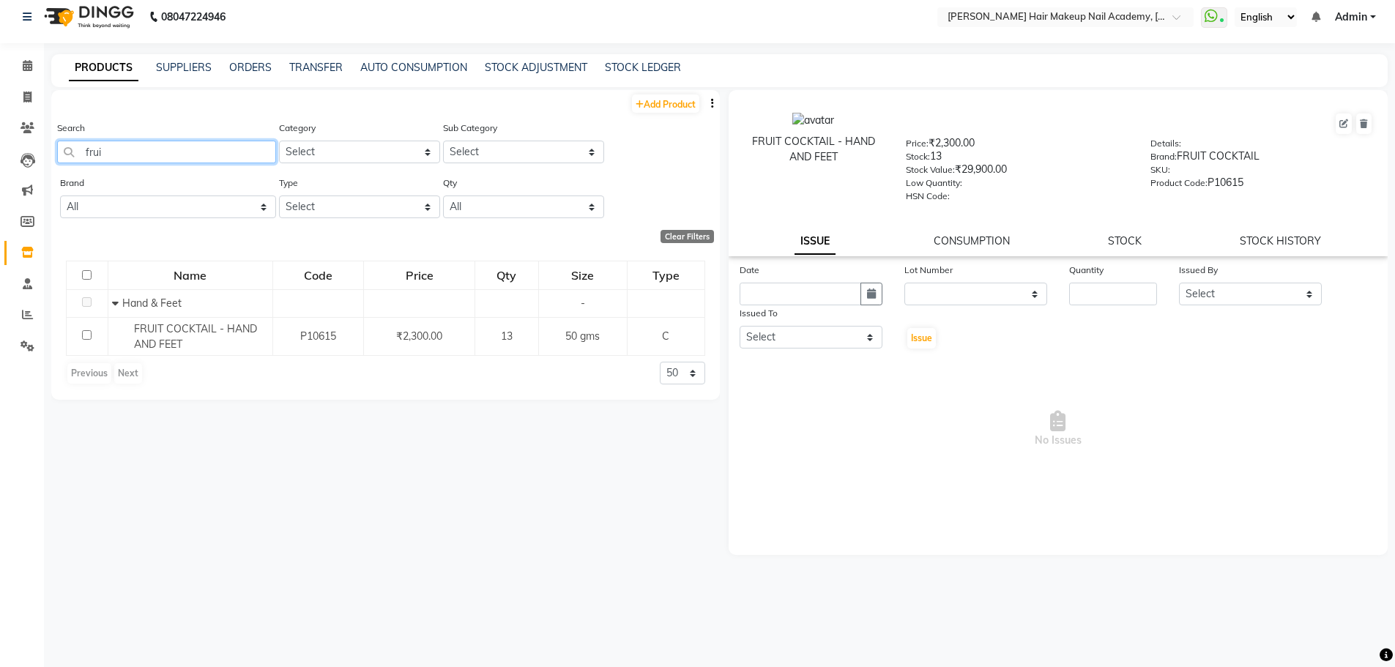
click at [200, 149] on input "frui" at bounding box center [166, 152] width 219 height 23
type input "f"
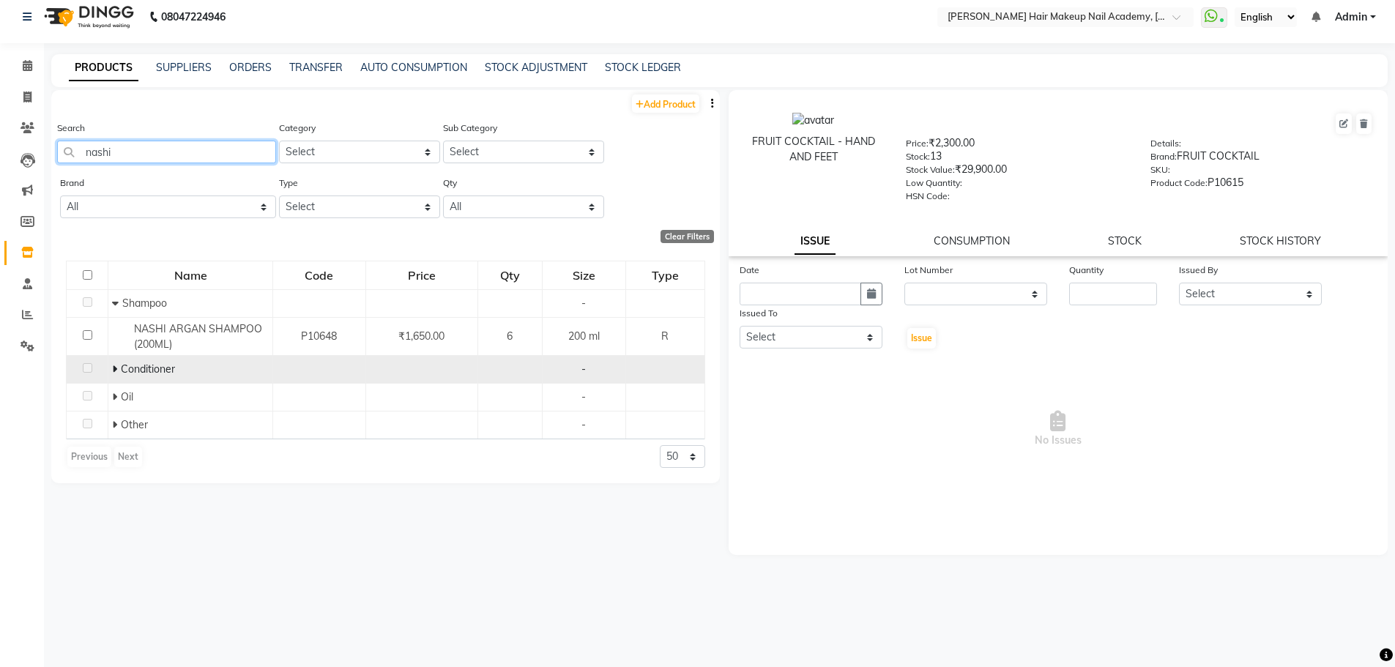
type input "nashi"
click at [116, 369] on icon at bounding box center [114, 369] width 5 height 10
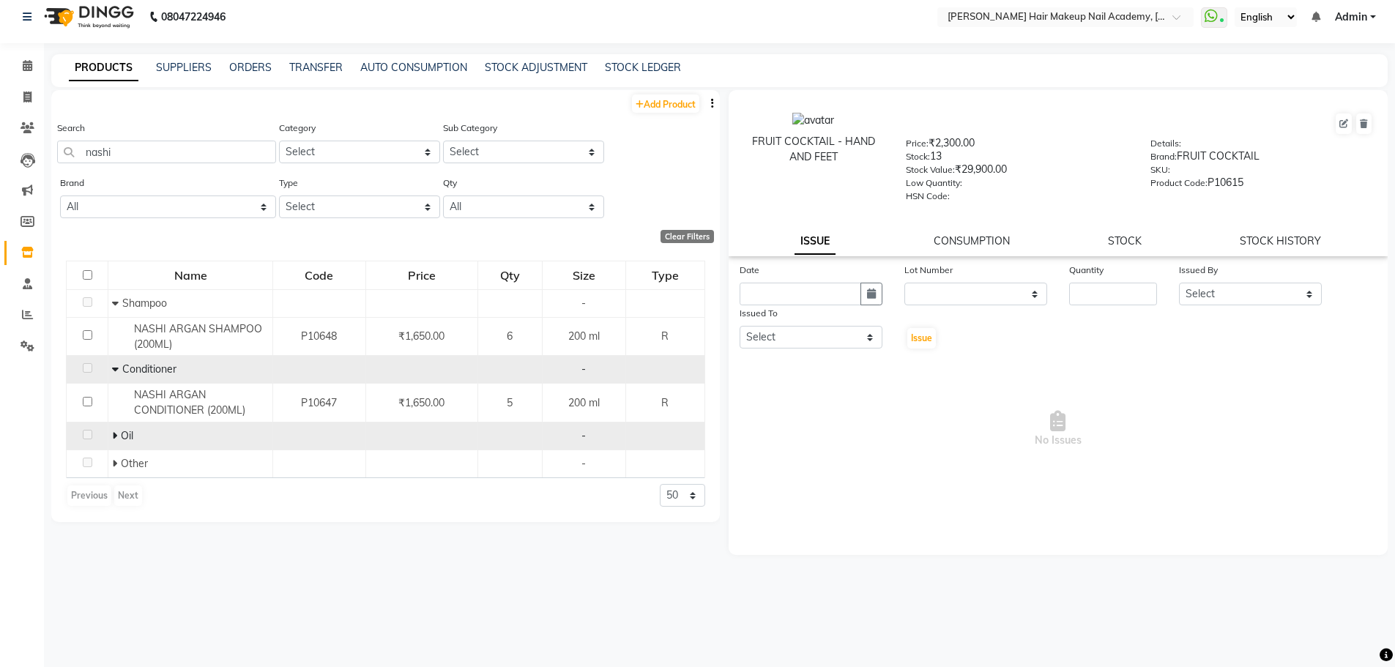
click at [115, 436] on icon at bounding box center [114, 436] width 5 height 10
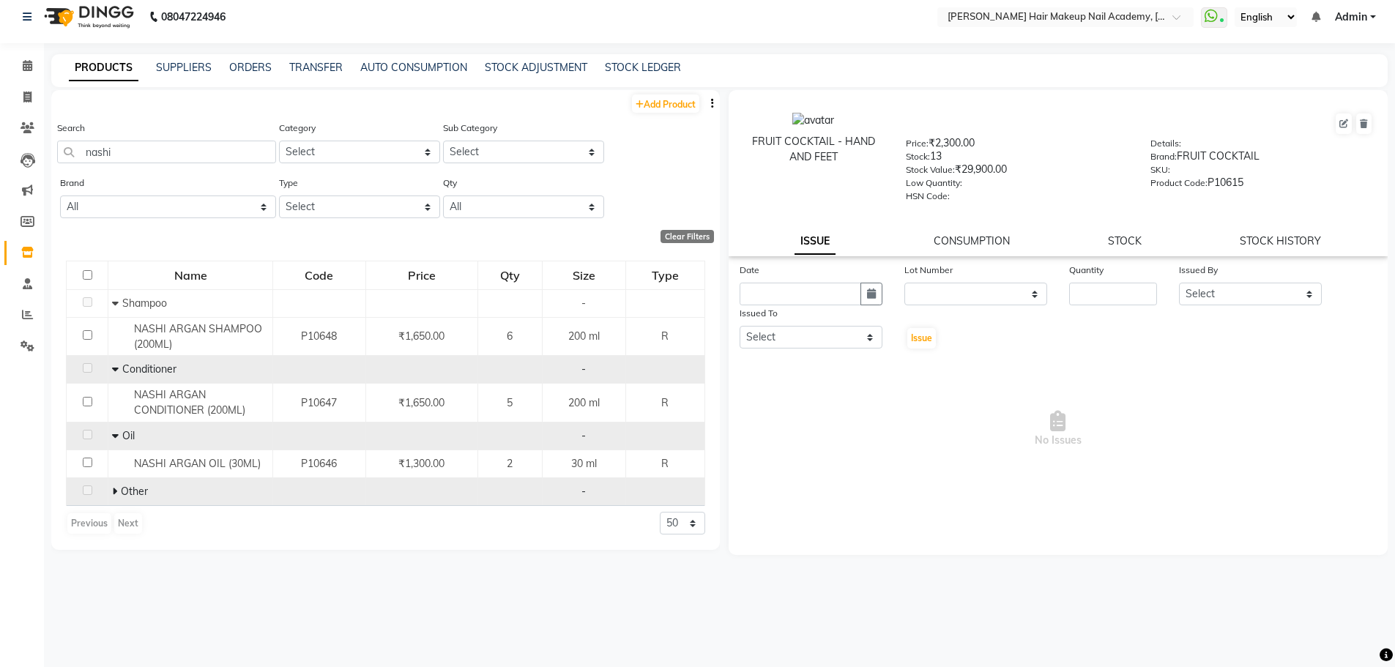
click at [112, 490] on icon at bounding box center [114, 491] width 5 height 10
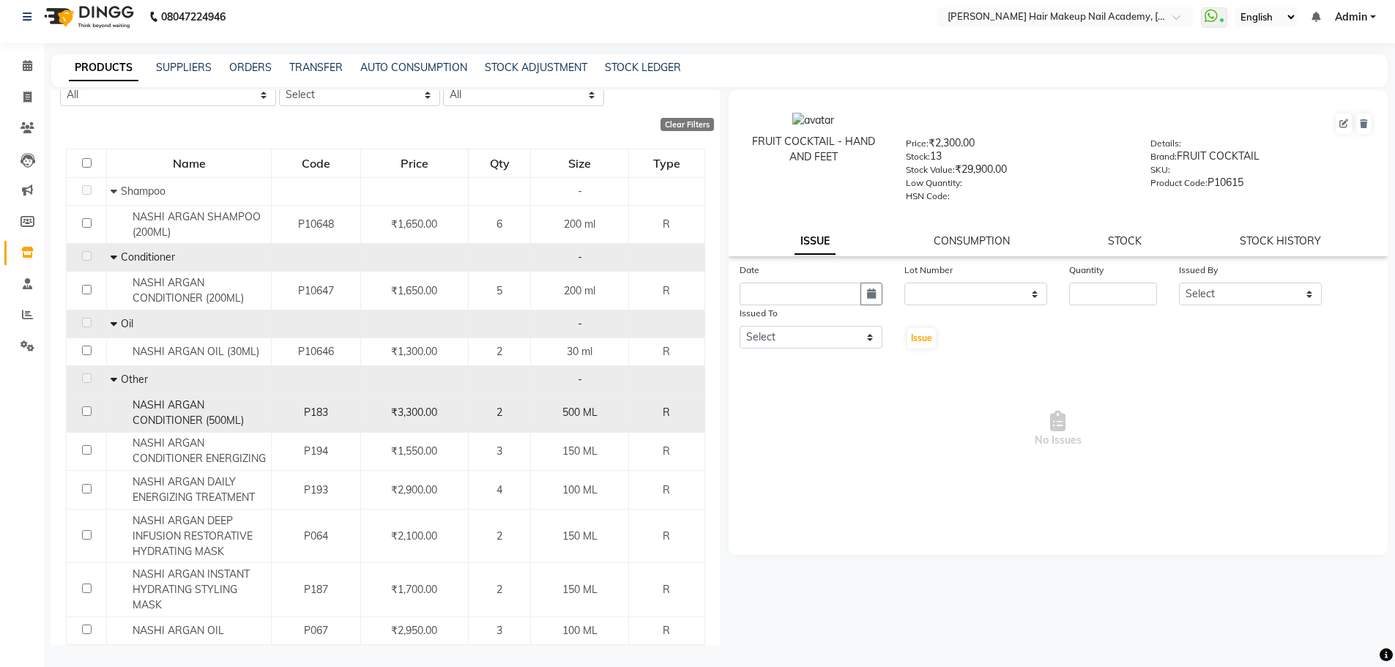
scroll to position [146, 0]
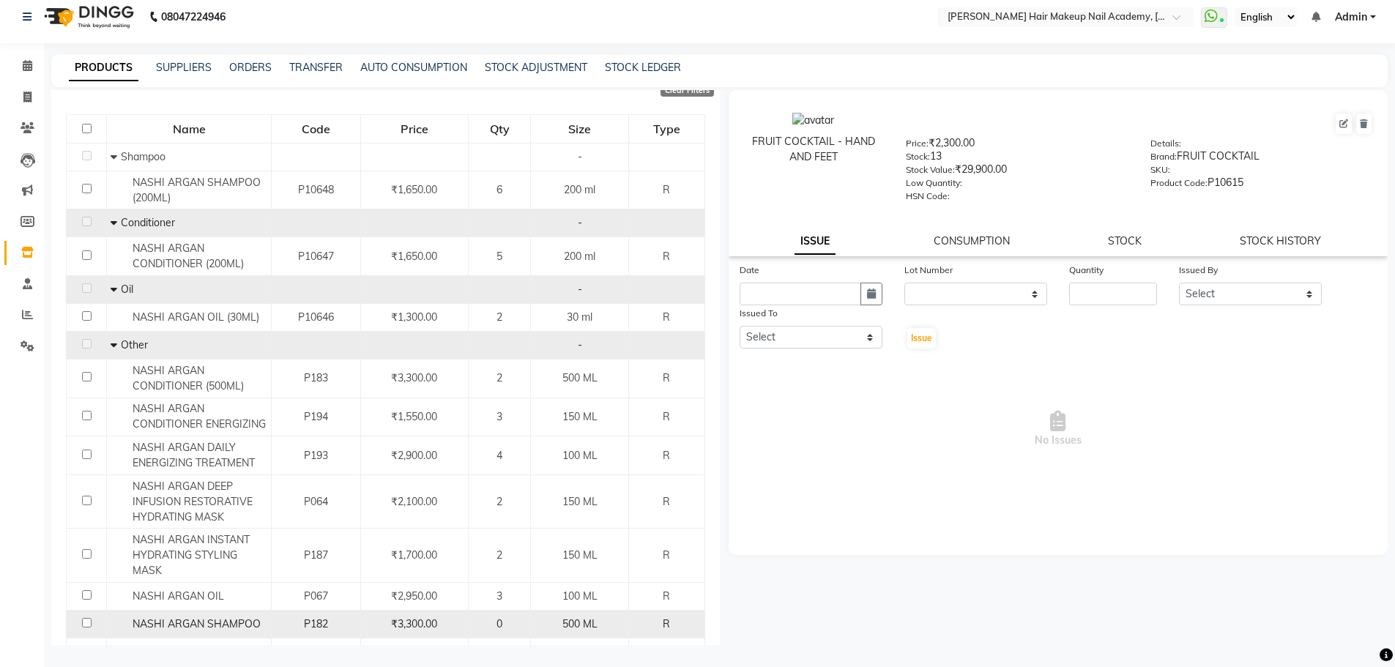
click at [453, 624] on div "₹3,300.00" at bounding box center [414, 624] width 95 height 15
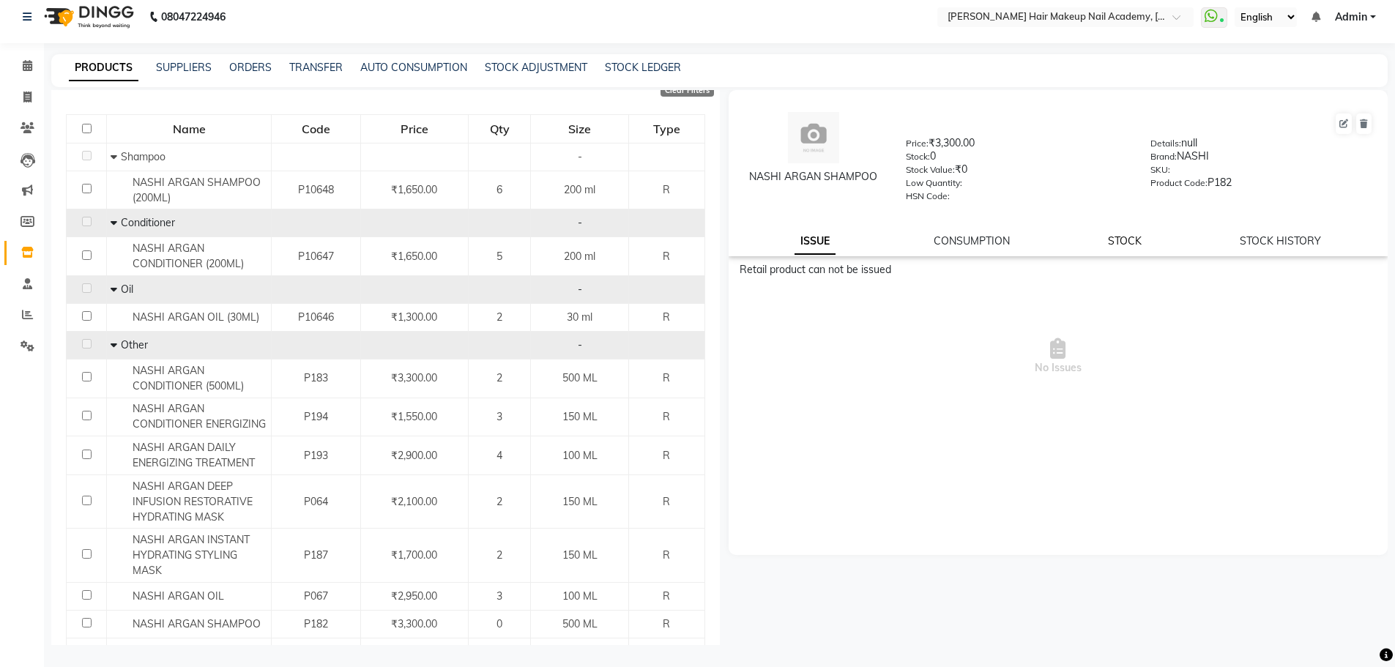
click at [1137, 245] on link "STOCK" at bounding box center [1125, 240] width 34 height 13
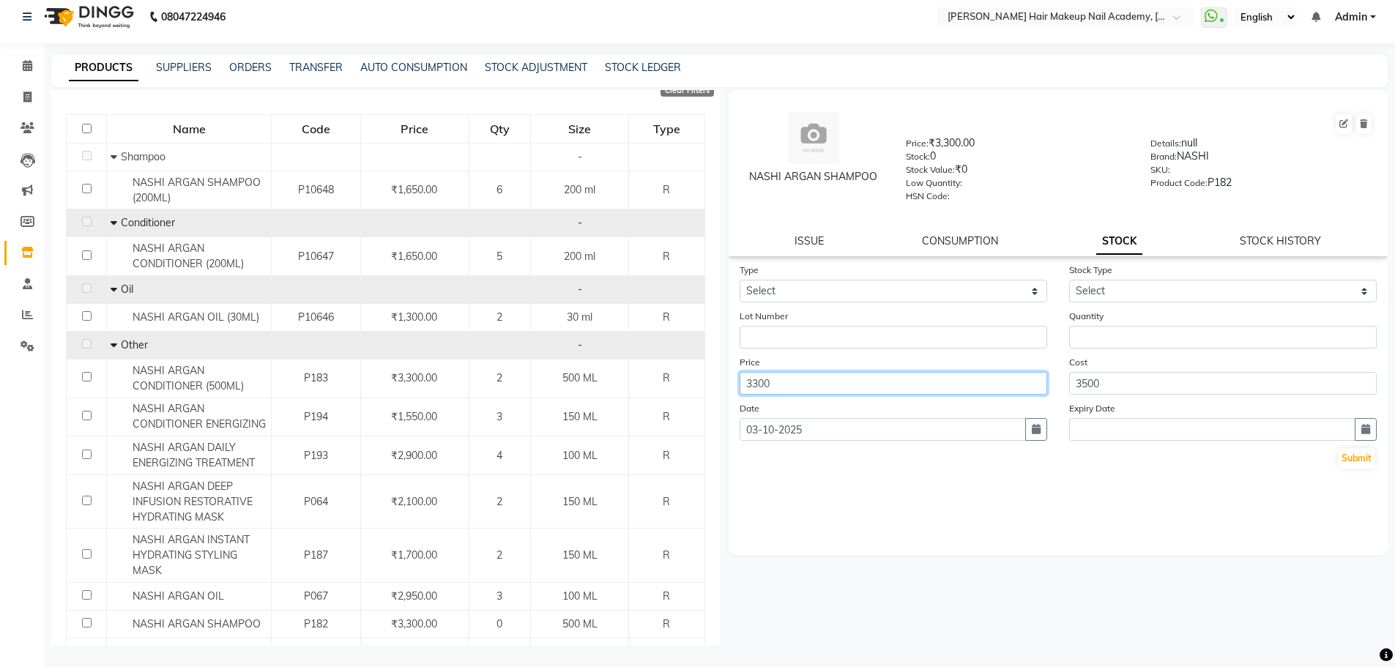
click at [972, 378] on input "3300" at bounding box center [894, 383] width 308 height 23
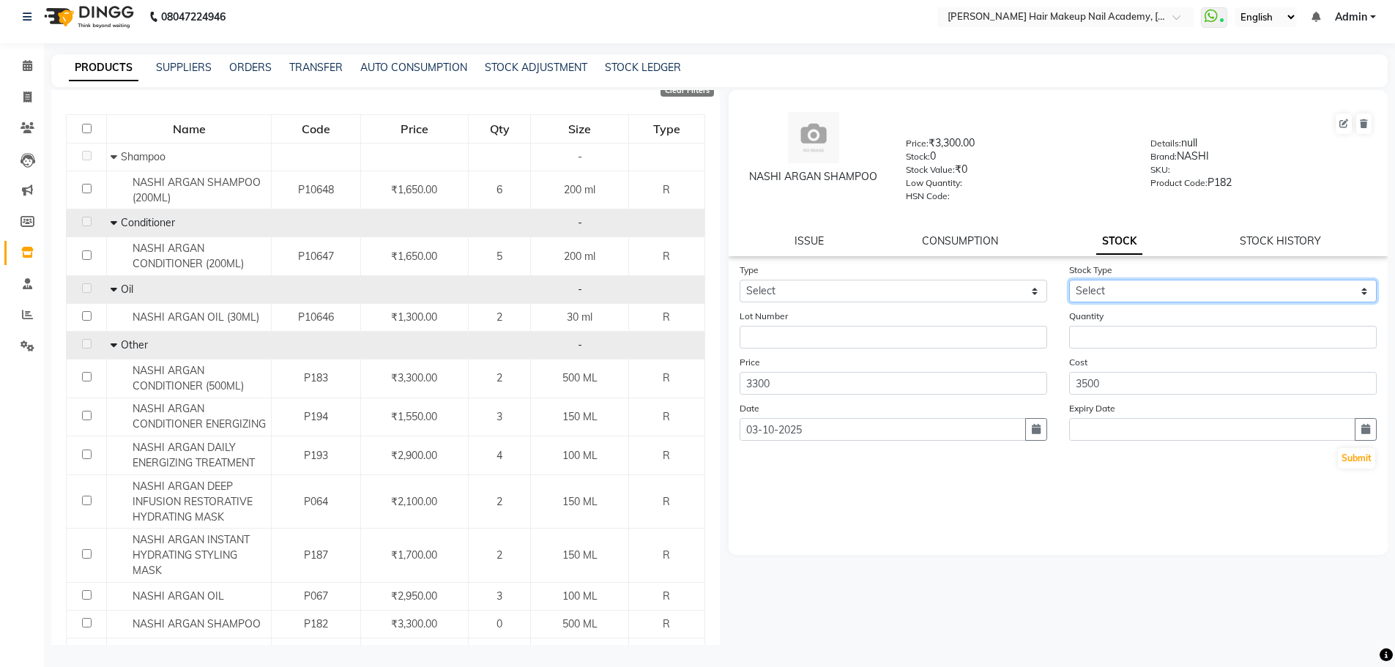
click at [1131, 291] on select "Select" at bounding box center [1223, 291] width 308 height 23
click at [1135, 291] on select "Select" at bounding box center [1223, 291] width 308 height 23
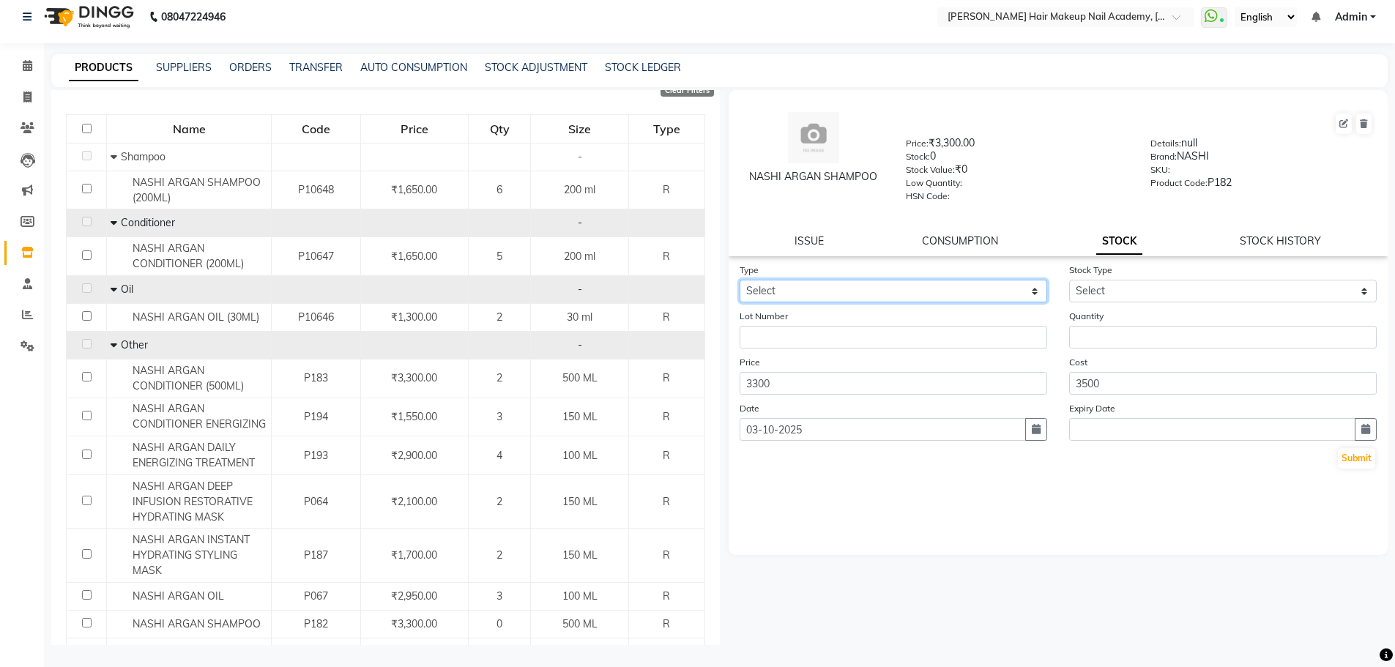
click at [869, 291] on select "Select In Out" at bounding box center [894, 291] width 308 height 23
select select "in"
click at [740, 280] on select "Select In Out" at bounding box center [894, 291] width 308 height 23
click at [1243, 305] on form "Type Select In Out Stock Type Select New Stock Adjustment Return Other Lot Numb…" at bounding box center [1059, 366] width 638 height 208
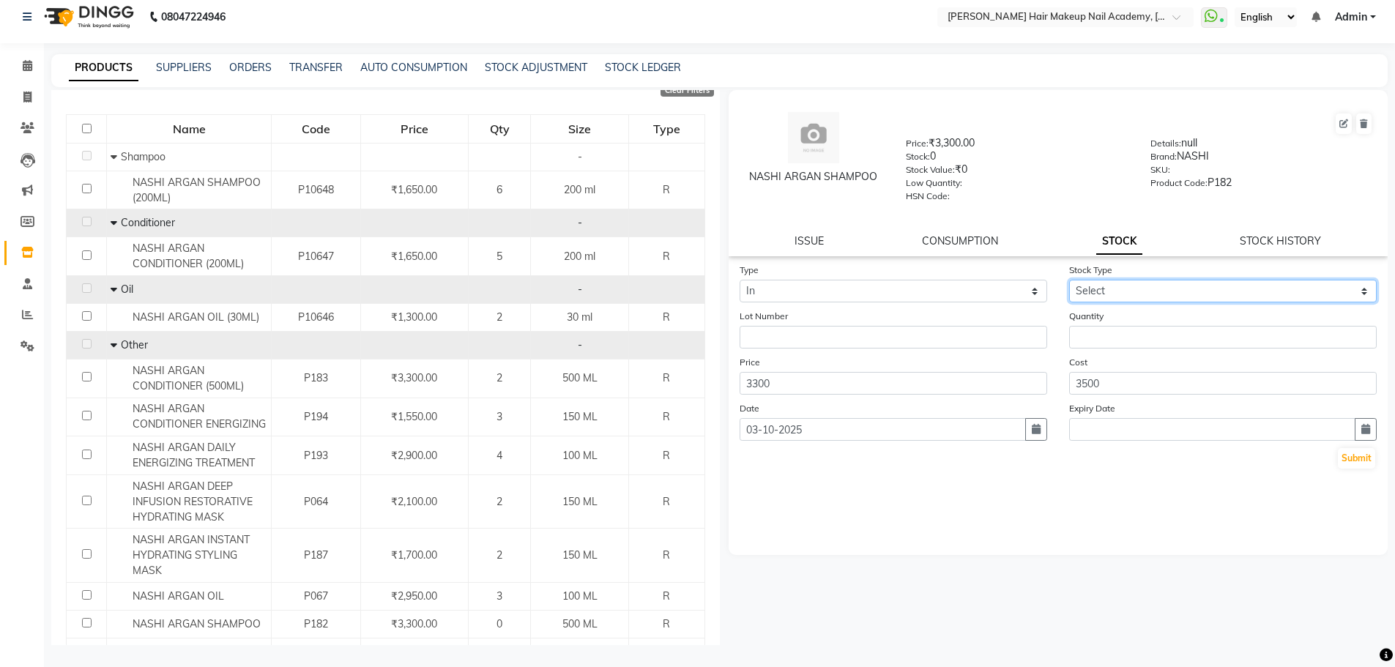
click at [1244, 299] on select "Select New Stock Adjustment Return Other" at bounding box center [1223, 291] width 308 height 23
select select "new stock"
click at [1069, 280] on select "Select New Stock Adjustment Return Other" at bounding box center [1223, 291] width 308 height 23
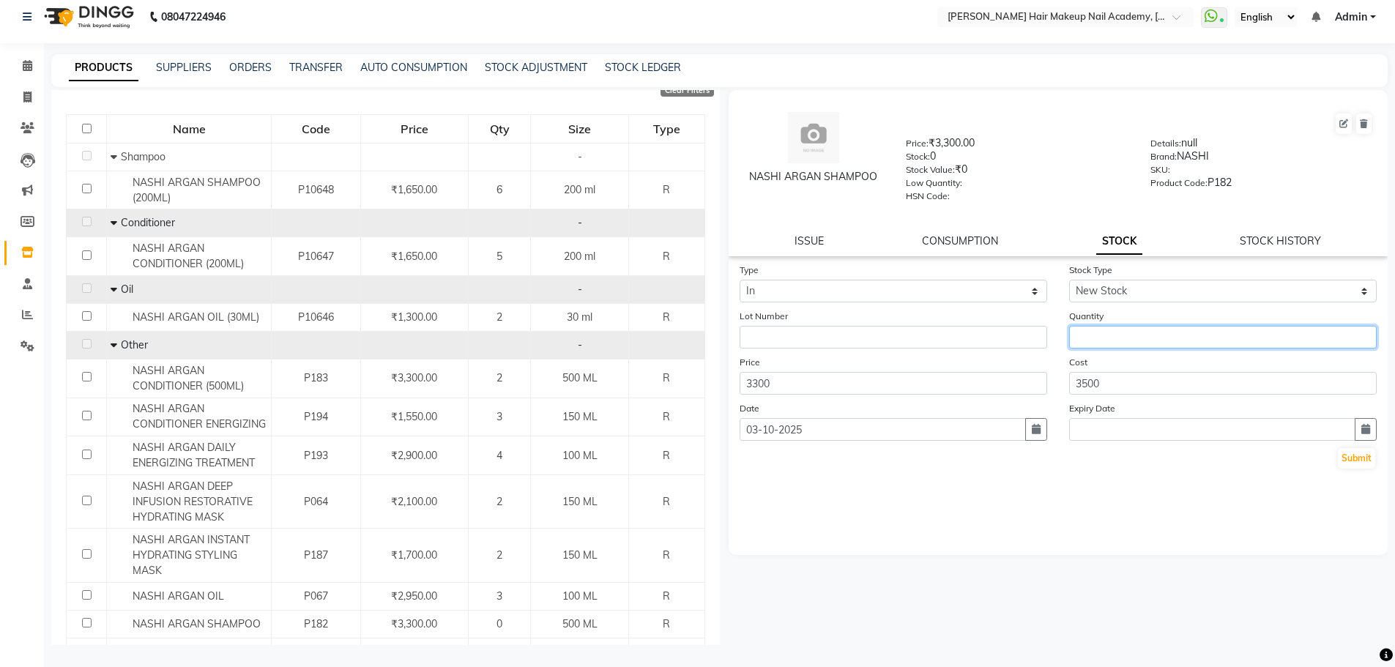
click at [1121, 338] on input "number" at bounding box center [1223, 337] width 308 height 23
type input "4"
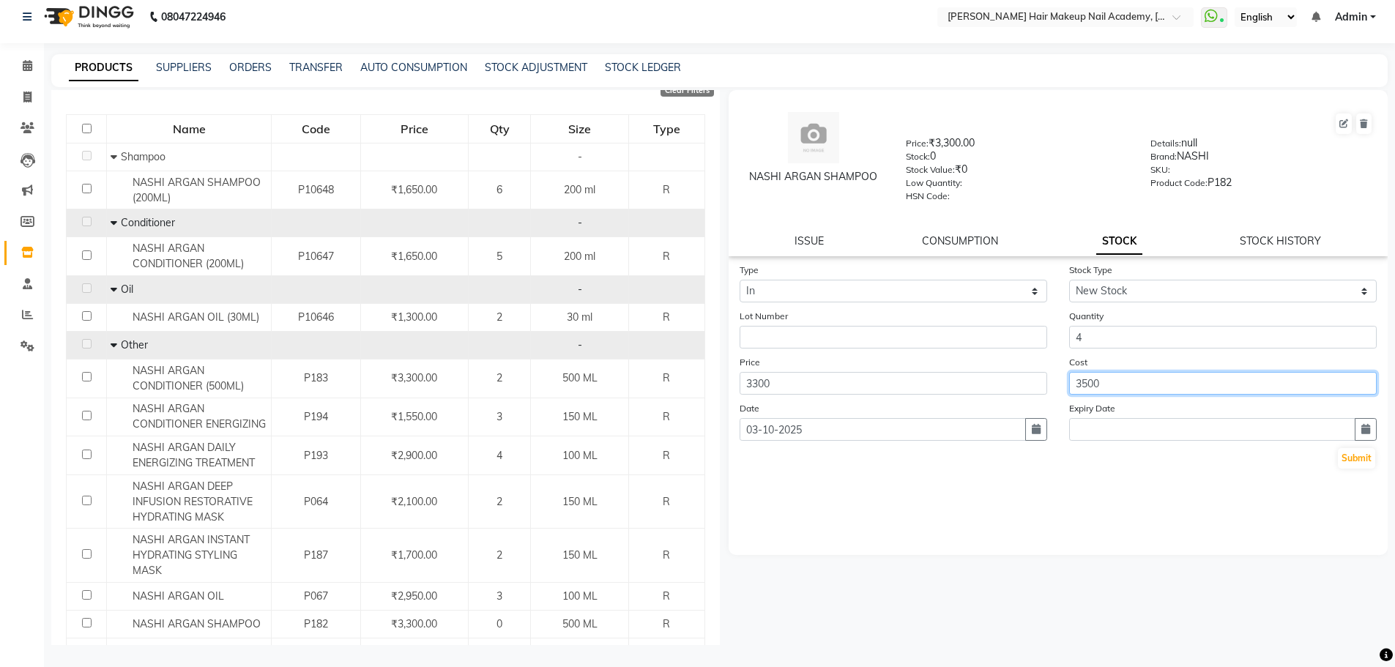
click at [1086, 379] on input "3500" at bounding box center [1223, 383] width 308 height 23
type input "3300"
click at [1362, 459] on button "Submit" at bounding box center [1356, 458] width 37 height 21
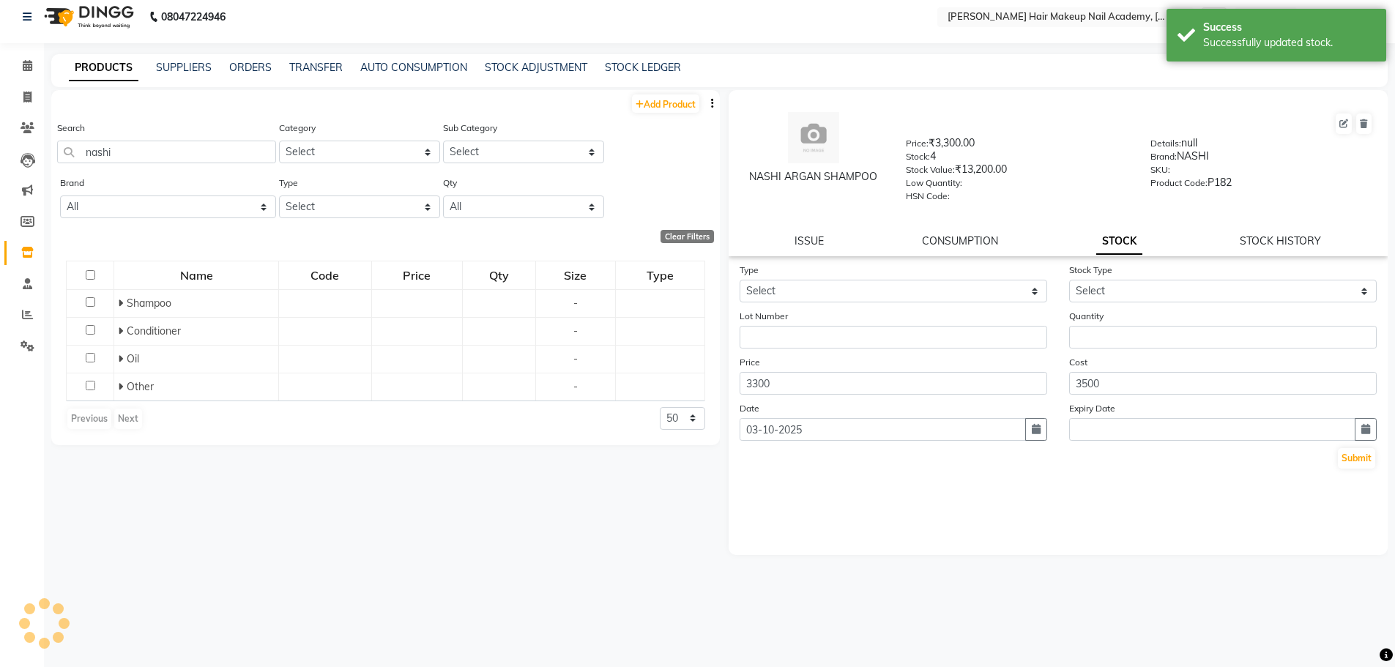
scroll to position [0, 0]
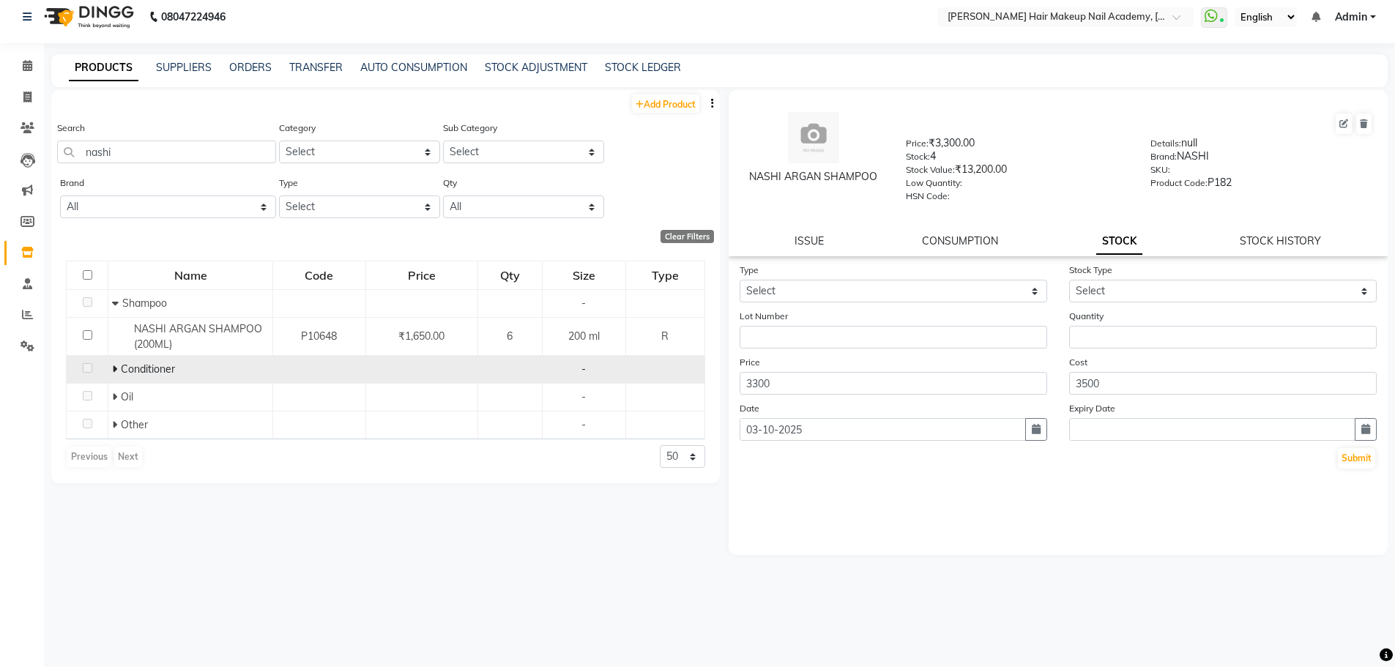
click at [113, 367] on icon at bounding box center [114, 369] width 5 height 10
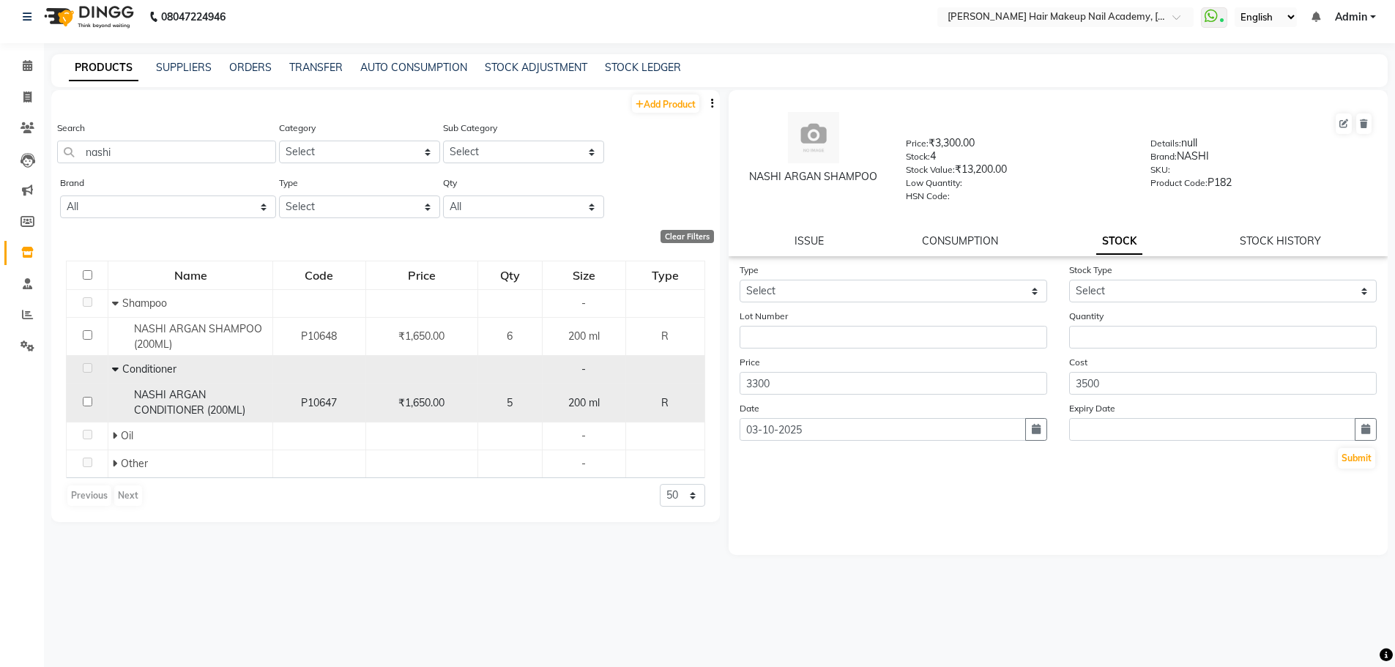
click at [523, 408] on div "5" at bounding box center [510, 402] width 52 height 15
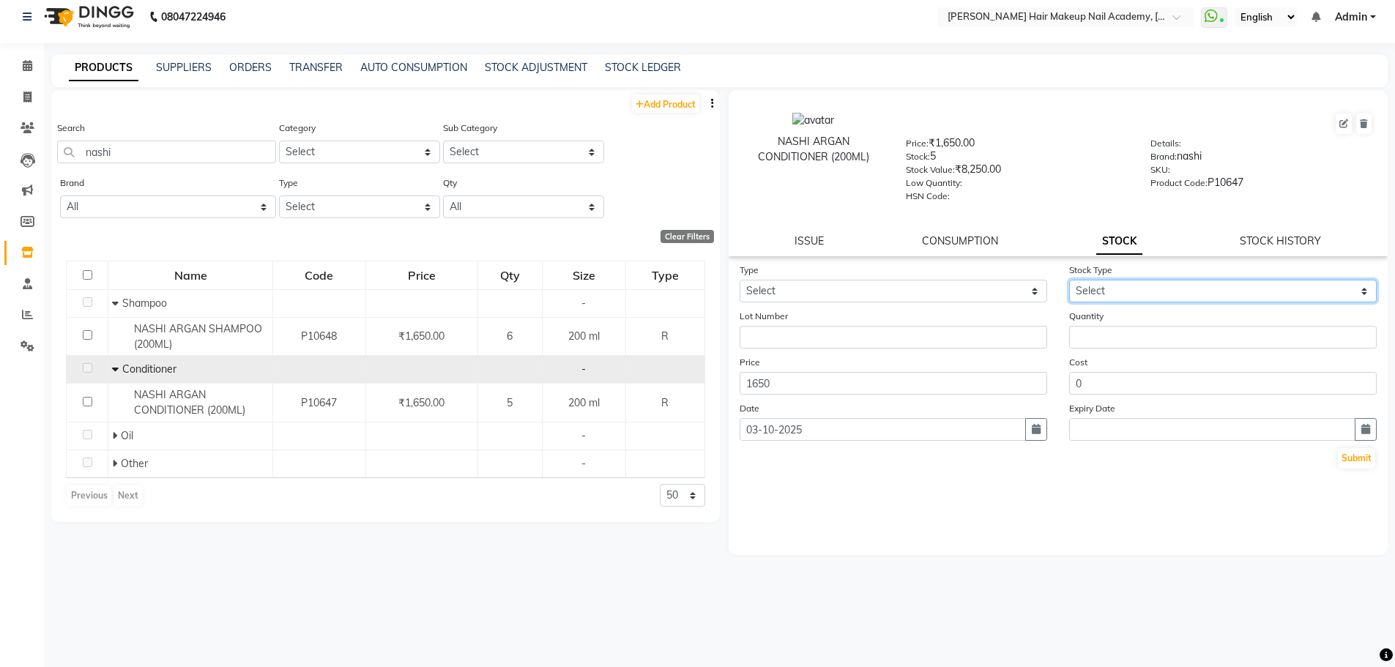
click at [1113, 290] on select "Select New Stock Adjustment Return Other" at bounding box center [1223, 291] width 308 height 23
click at [1069, 280] on select "Select New Stock Adjustment Return Other" at bounding box center [1223, 291] width 308 height 23
click at [1129, 288] on select "Select New Stock Adjustment Return Other" at bounding box center [1223, 291] width 308 height 23
click at [1069, 280] on select "Select New Stock Adjustment Return Other" at bounding box center [1223, 291] width 308 height 23
click at [1136, 290] on select "Select New Stock Adjustment Return Other" at bounding box center [1223, 291] width 308 height 23
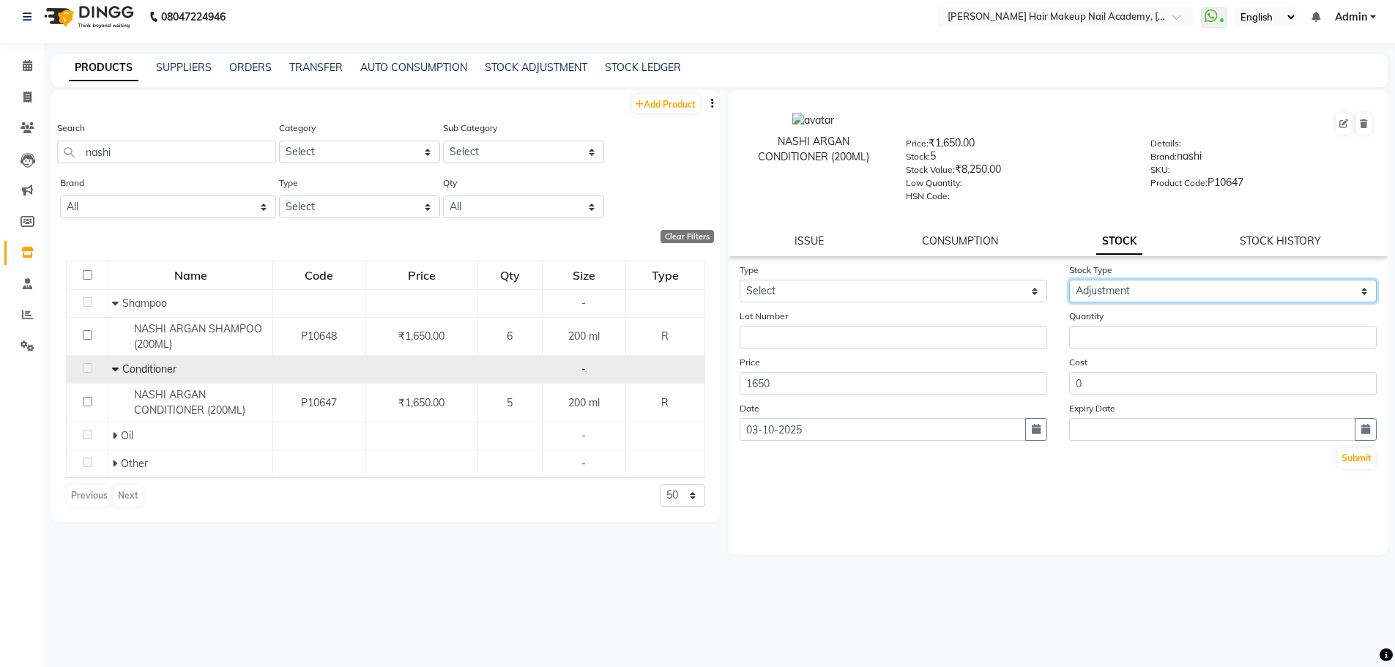
select select "new stock"
click at [1069, 280] on select "Select New Stock Adjustment Return Other" at bounding box center [1223, 291] width 308 height 23
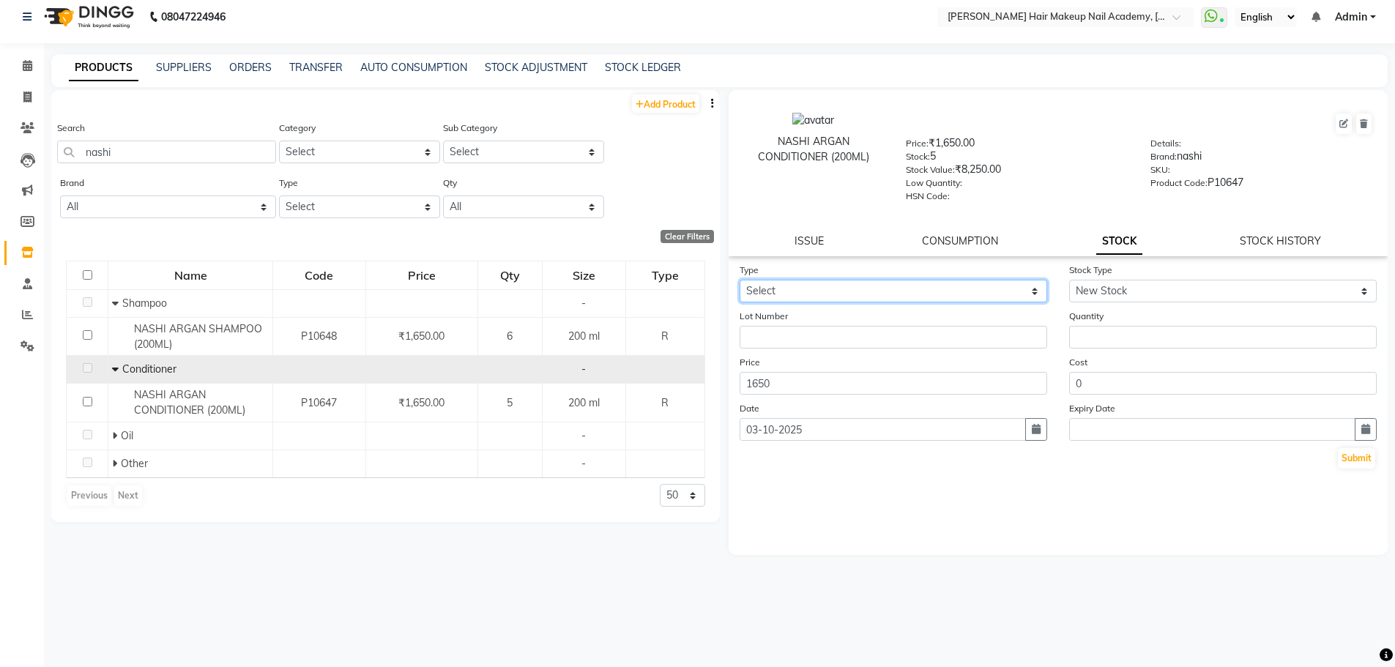
click at [1033, 292] on select "Select In Out" at bounding box center [894, 291] width 308 height 23
select select "in"
click at [740, 280] on select "Select In Out" at bounding box center [894, 291] width 308 height 23
select select
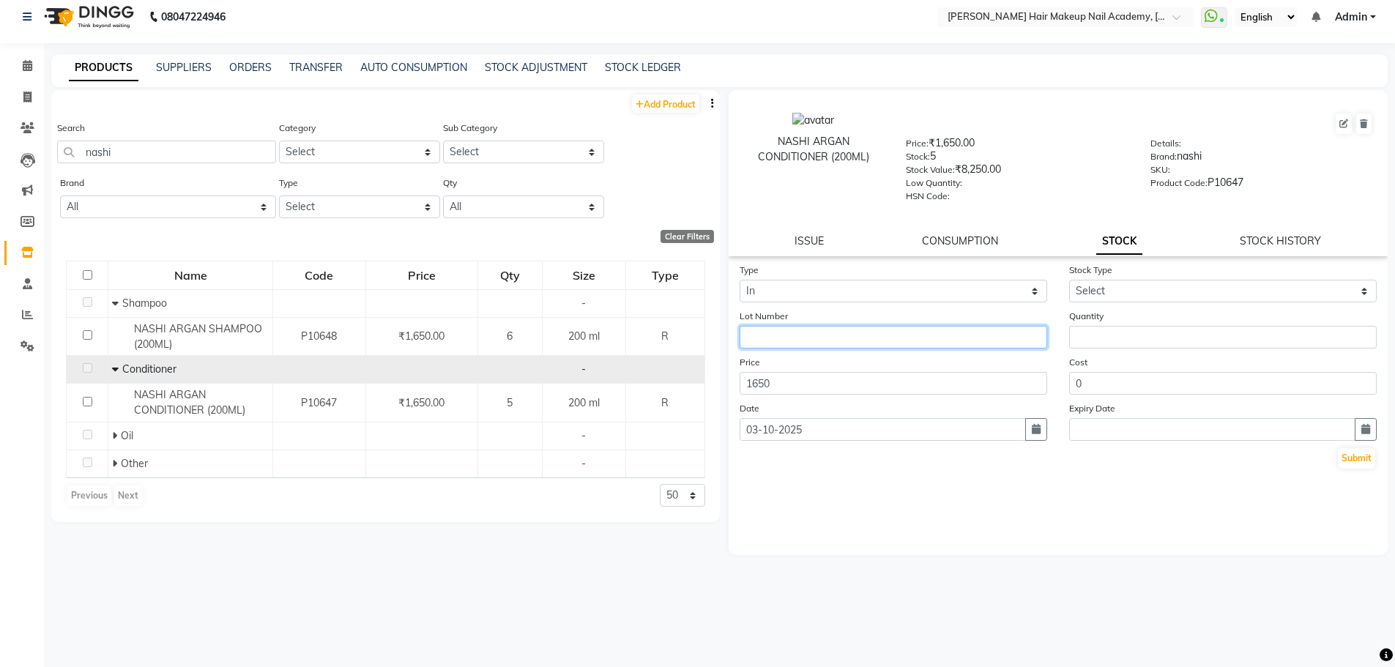
click at [910, 343] on input "text" at bounding box center [894, 337] width 308 height 23
click at [1101, 327] on input "number" at bounding box center [1223, 337] width 308 height 23
type input "1"
click at [1362, 453] on button "Submit" at bounding box center [1356, 458] width 37 height 21
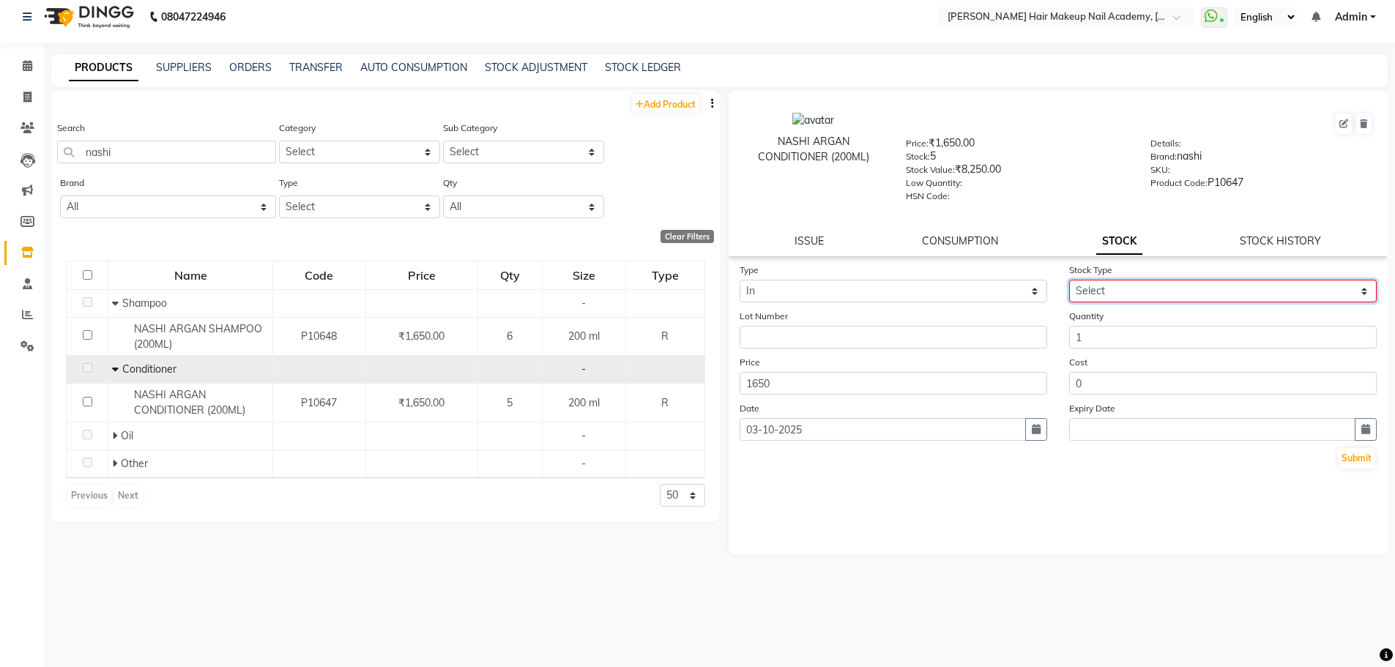
click at [1189, 300] on select "Select New Stock Adjustment Return Other" at bounding box center [1223, 291] width 308 height 23
select select "new stock"
click at [1069, 280] on select "Select New Stock Adjustment Return Other" at bounding box center [1223, 291] width 308 height 23
click at [1354, 458] on button "Submit" at bounding box center [1356, 458] width 37 height 21
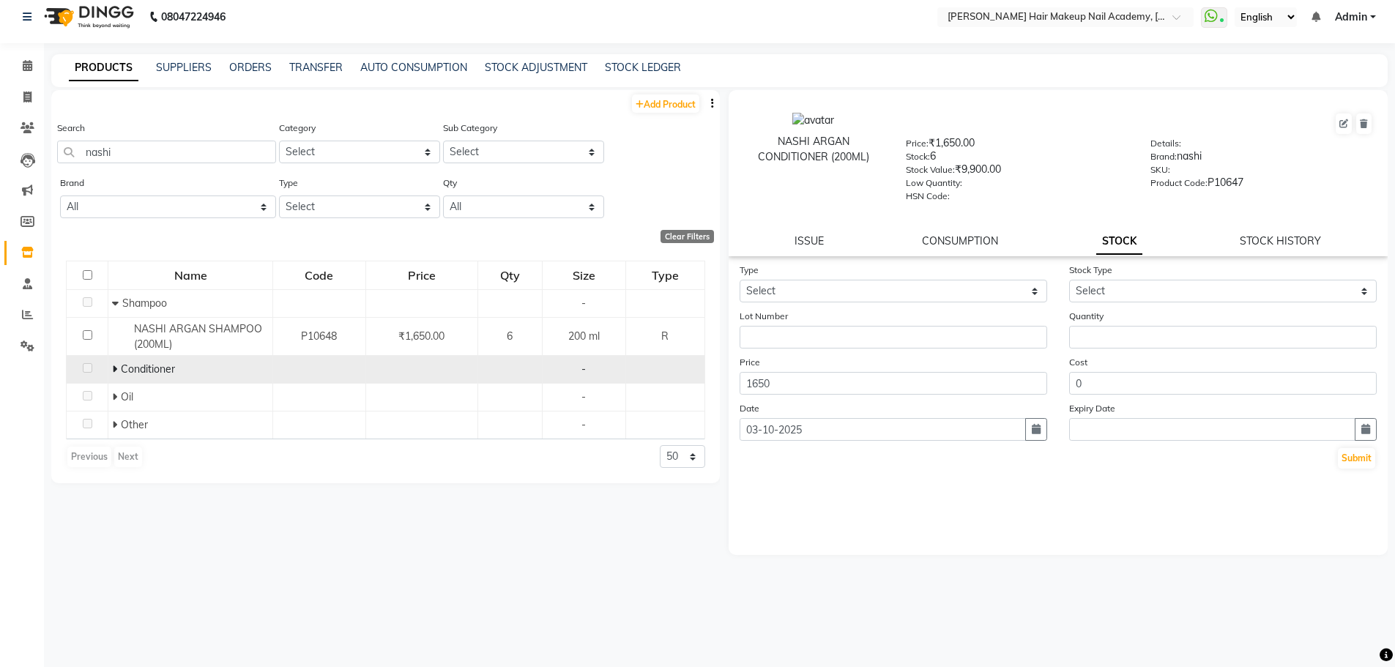
click at [112, 370] on icon at bounding box center [114, 369] width 5 height 10
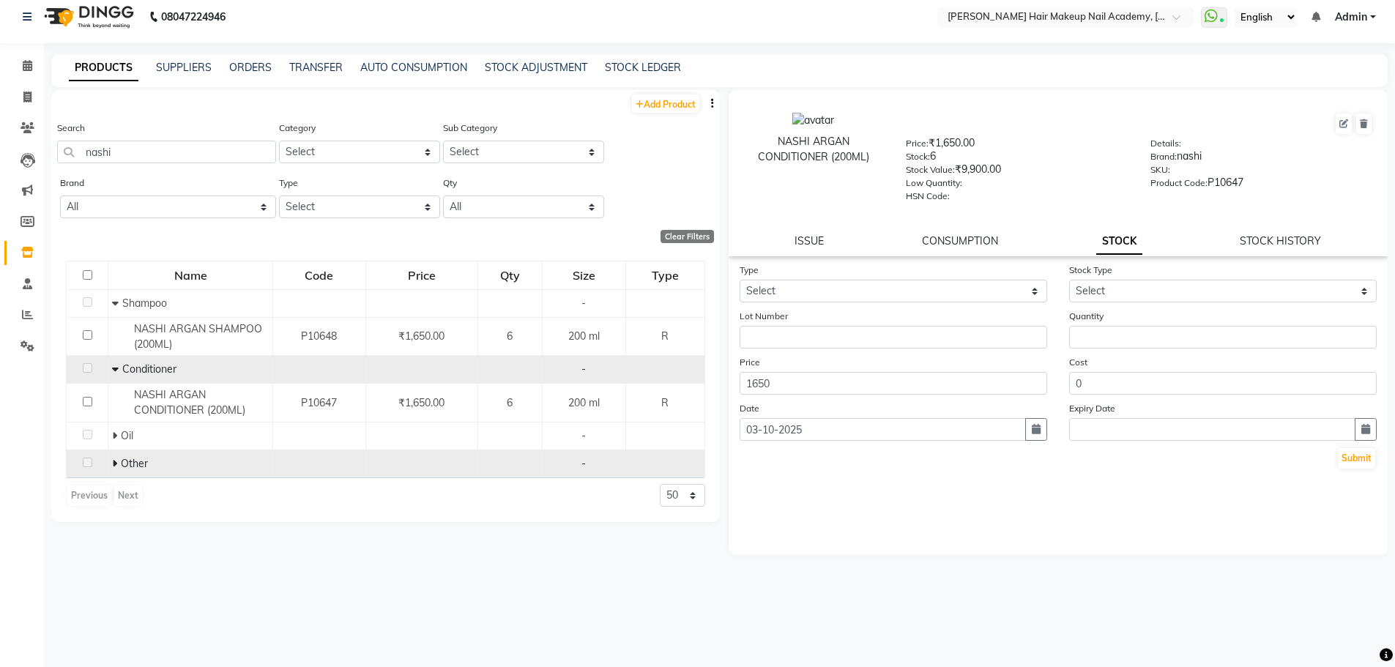
click at [116, 464] on icon at bounding box center [114, 463] width 5 height 10
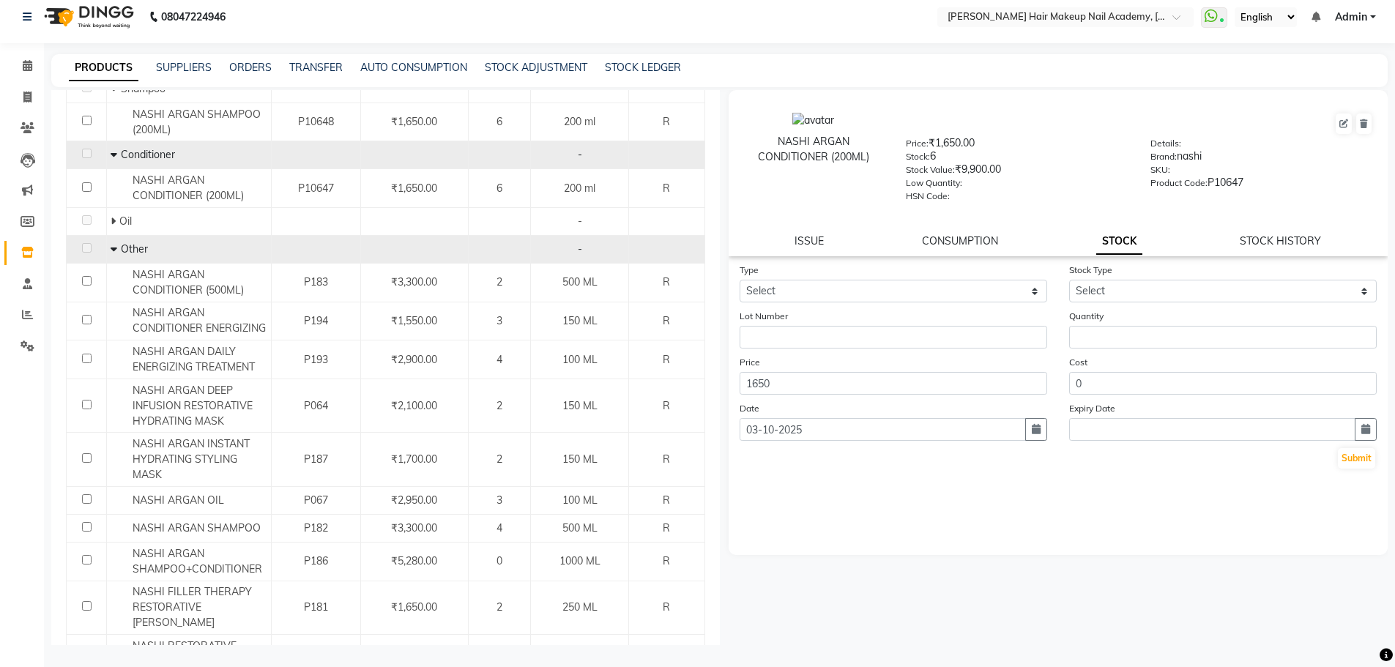
scroll to position [310, 0]
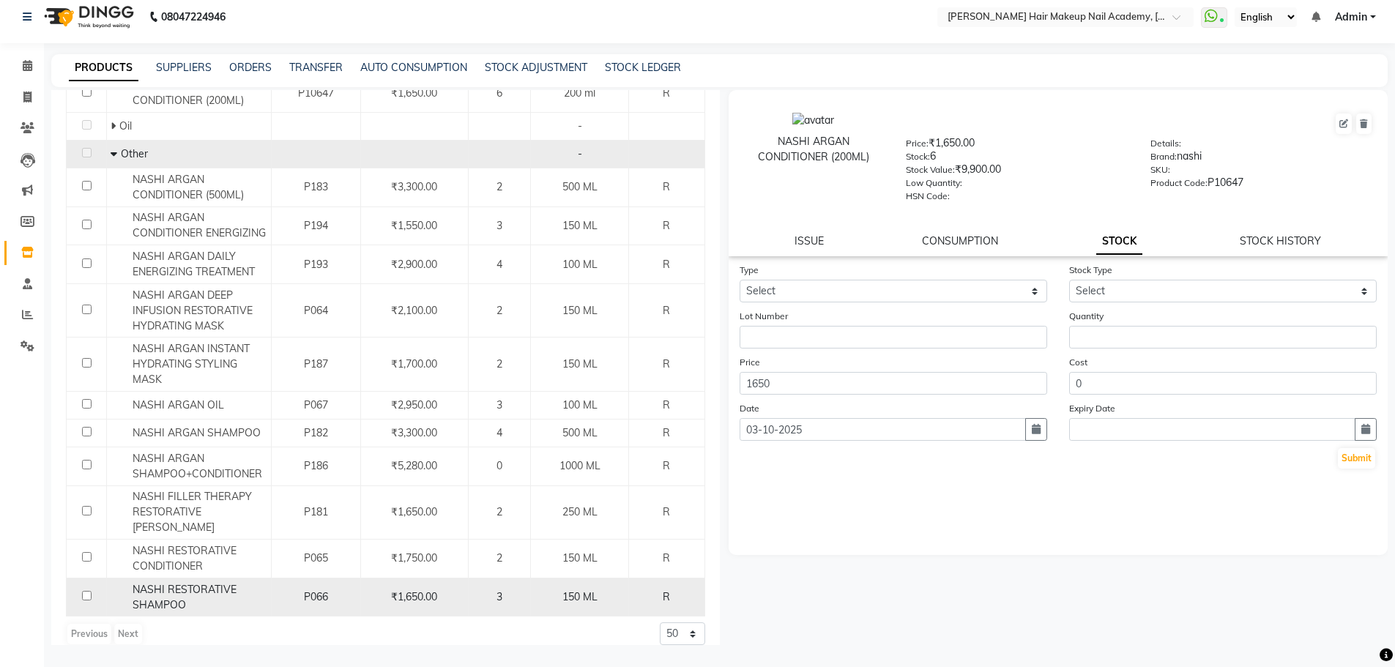
click at [236, 582] on div "NASHI RESTORATIVE SHAMPOO" at bounding box center [189, 597] width 157 height 31
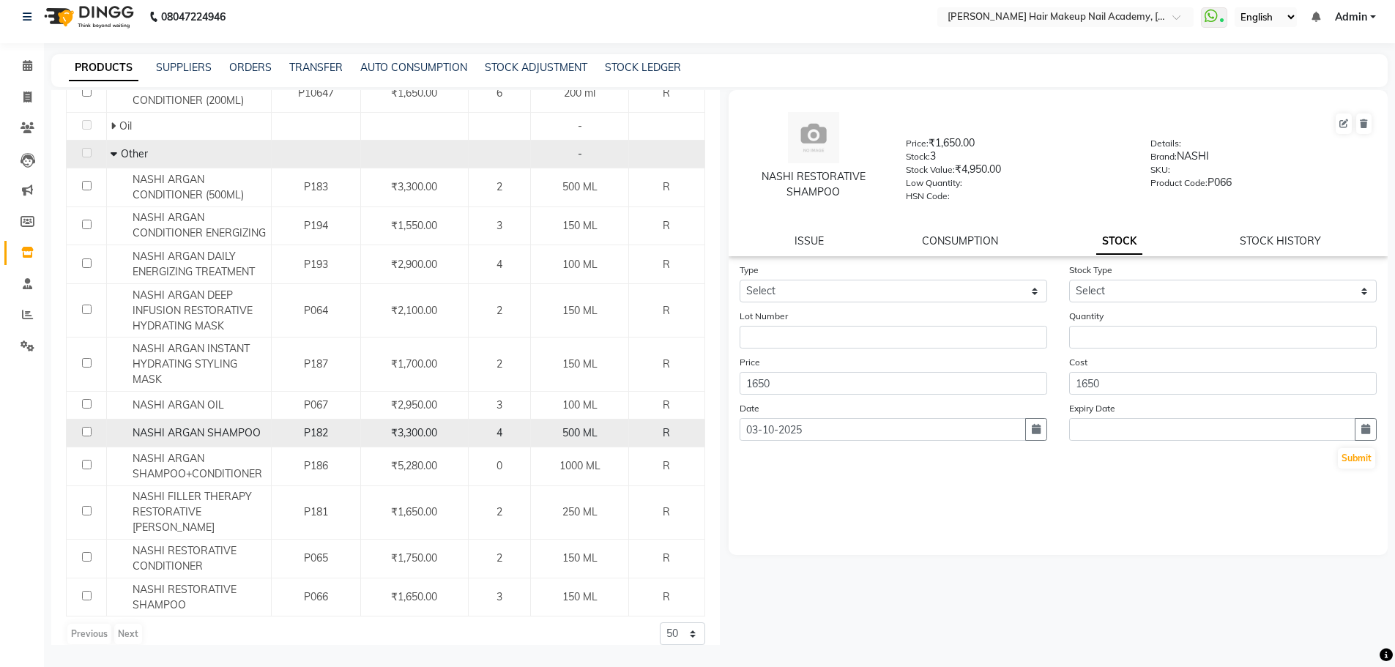
click at [223, 436] on span "NASHI ARGAN SHAMPOO" at bounding box center [197, 432] width 128 height 13
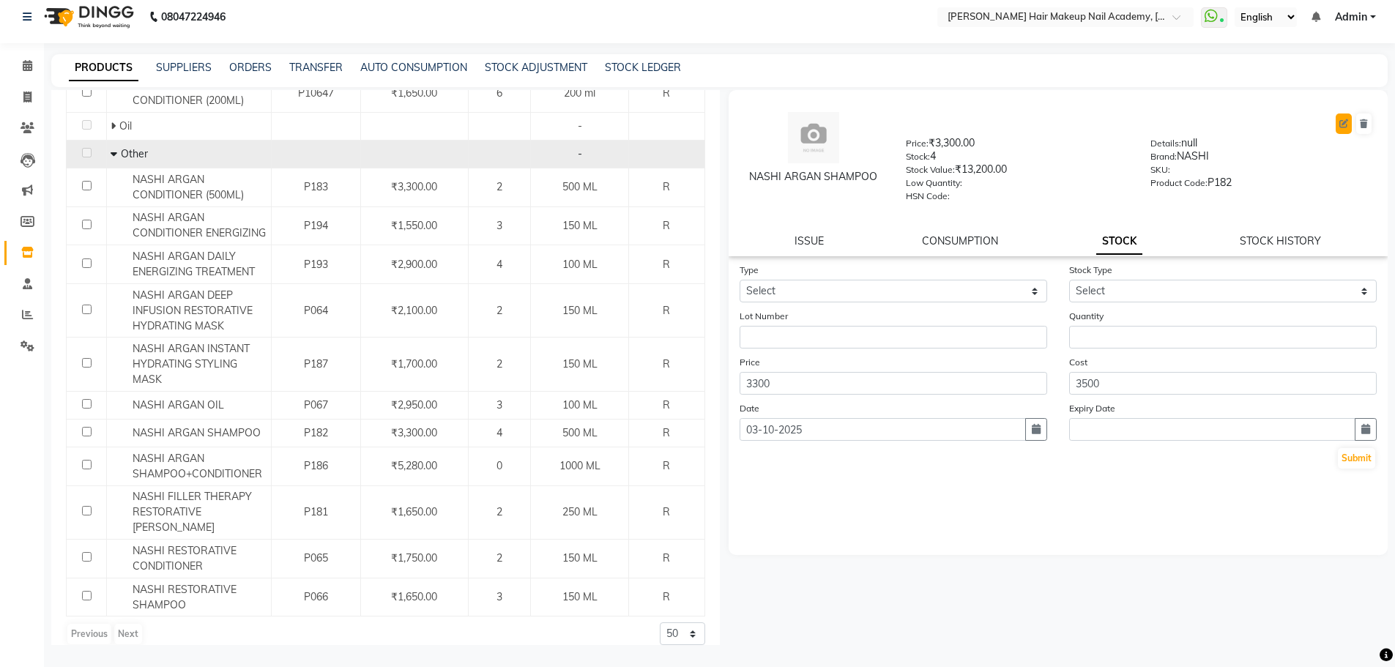
click at [1343, 127] on icon at bounding box center [1343, 123] width 9 height 9
select select "R"
select select "true"
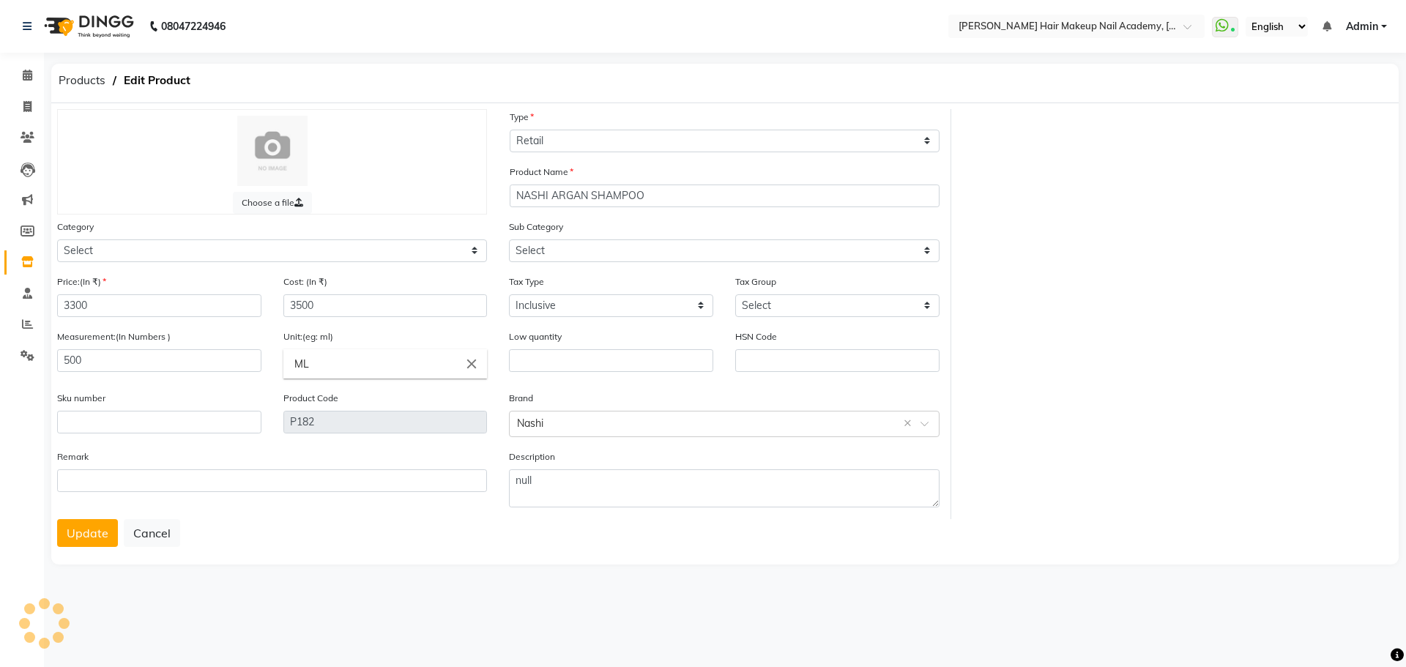
select select "388901100"
select select "388901112"
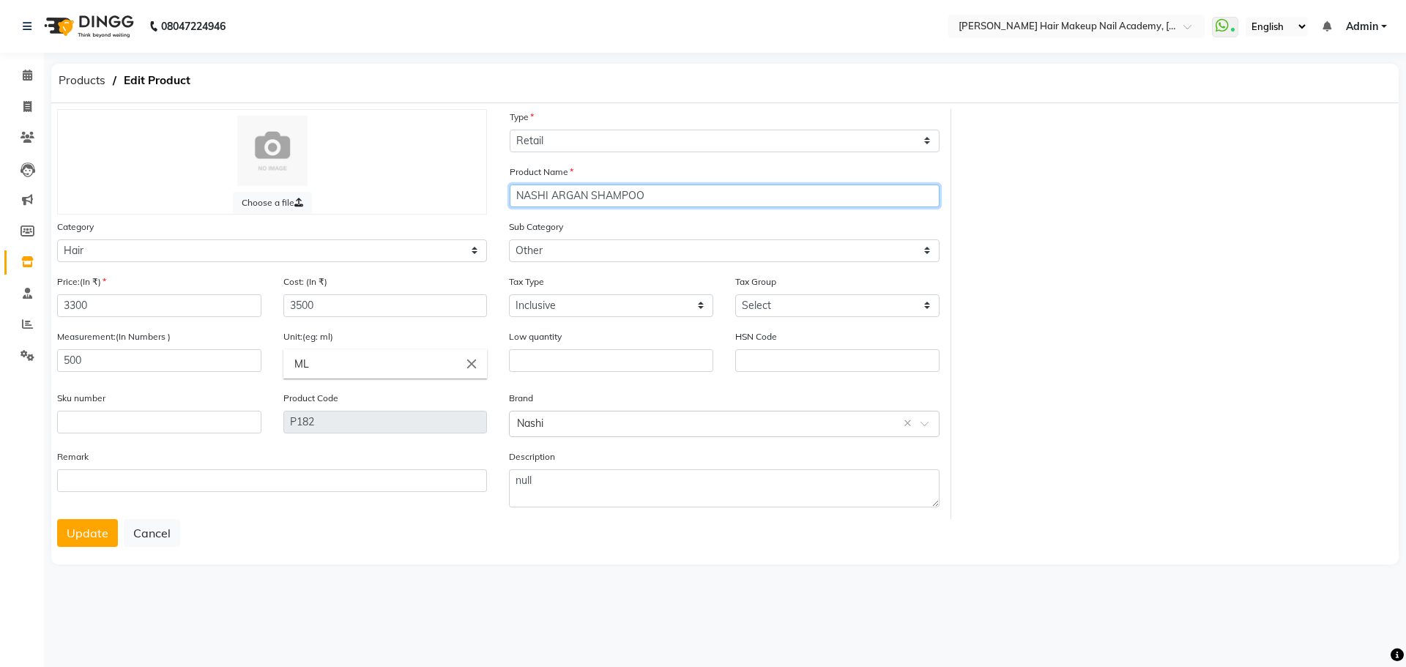
click at [674, 191] on input "NASHI ARGAN SHAMPOO" at bounding box center [725, 196] width 430 height 23
click at [642, 193] on input "NASHI ARGAN SHAMPOO(500ml)" at bounding box center [725, 196] width 430 height 23
drag, startPoint x: 663, startPoint y: 192, endPoint x: 628, endPoint y: 193, distance: 34.4
click at [628, 193] on input "NASHI ARGAN SHAMPOO(500ml)" at bounding box center [725, 196] width 430 height 23
click at [639, 194] on input "NASHI ARGAN SHAMPOO(500ml)" at bounding box center [725, 196] width 430 height 23
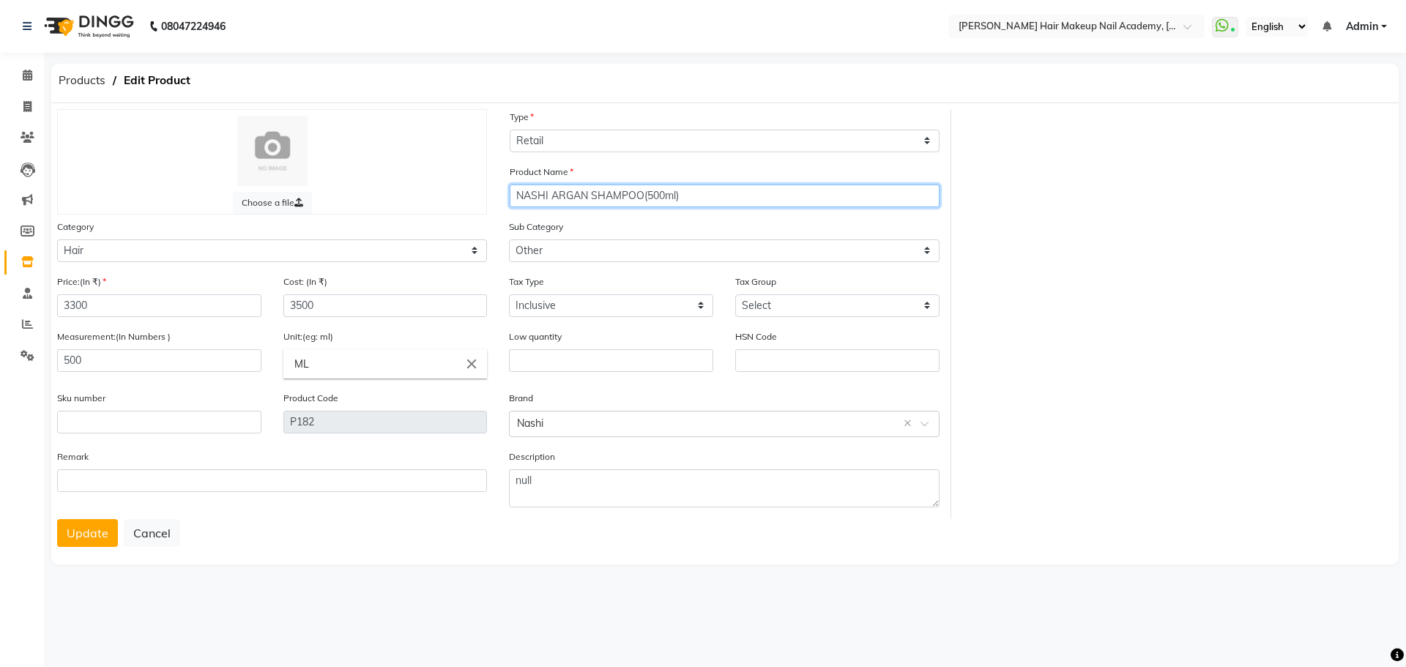
click at [643, 195] on input "NASHI ARGAN SHAMPOO(500ml)" at bounding box center [725, 196] width 430 height 23
click at [677, 197] on input "NASHI ARGAN SHAMPOO (500ml)" at bounding box center [725, 196] width 430 height 23
click at [679, 197] on input "NASHI ARGAN SHAMPOO (500Ml)" at bounding box center [725, 196] width 430 height 23
type input "NASHI ARGAN SHAMPOO (500ML)"
click at [72, 538] on button "Update" at bounding box center [87, 533] width 61 height 28
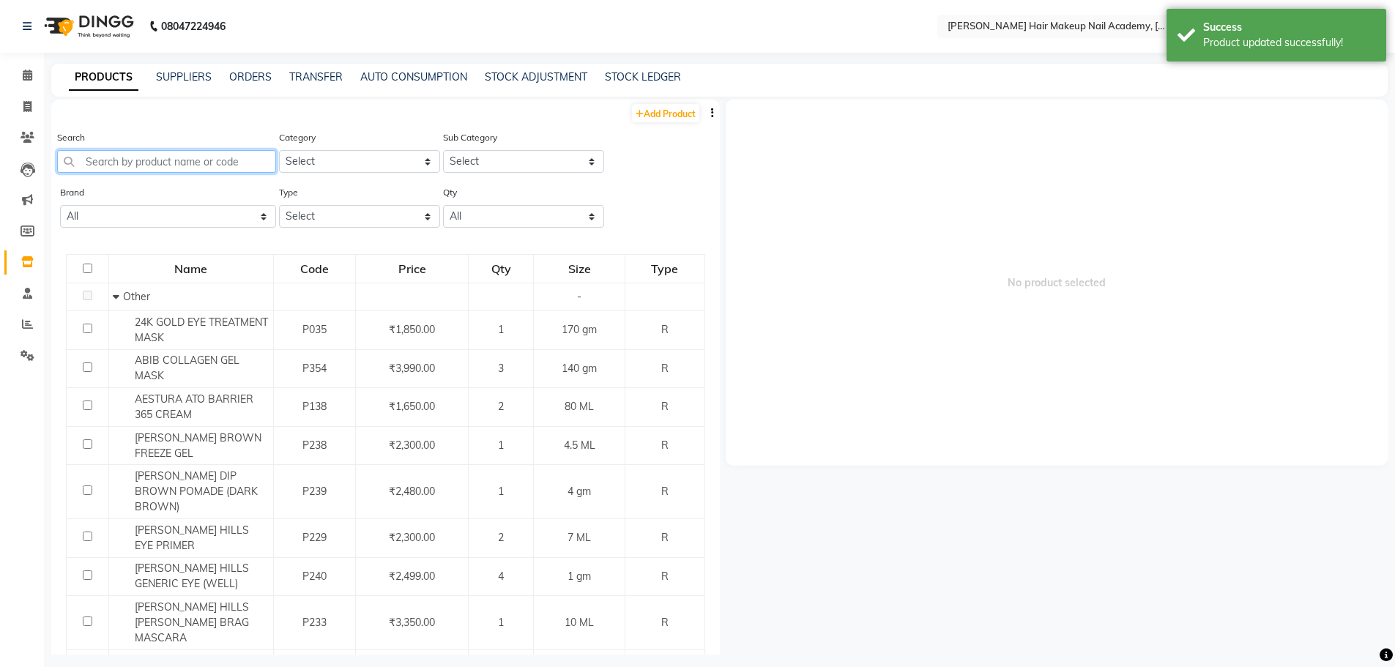
click at [184, 161] on input "text" at bounding box center [166, 161] width 219 height 23
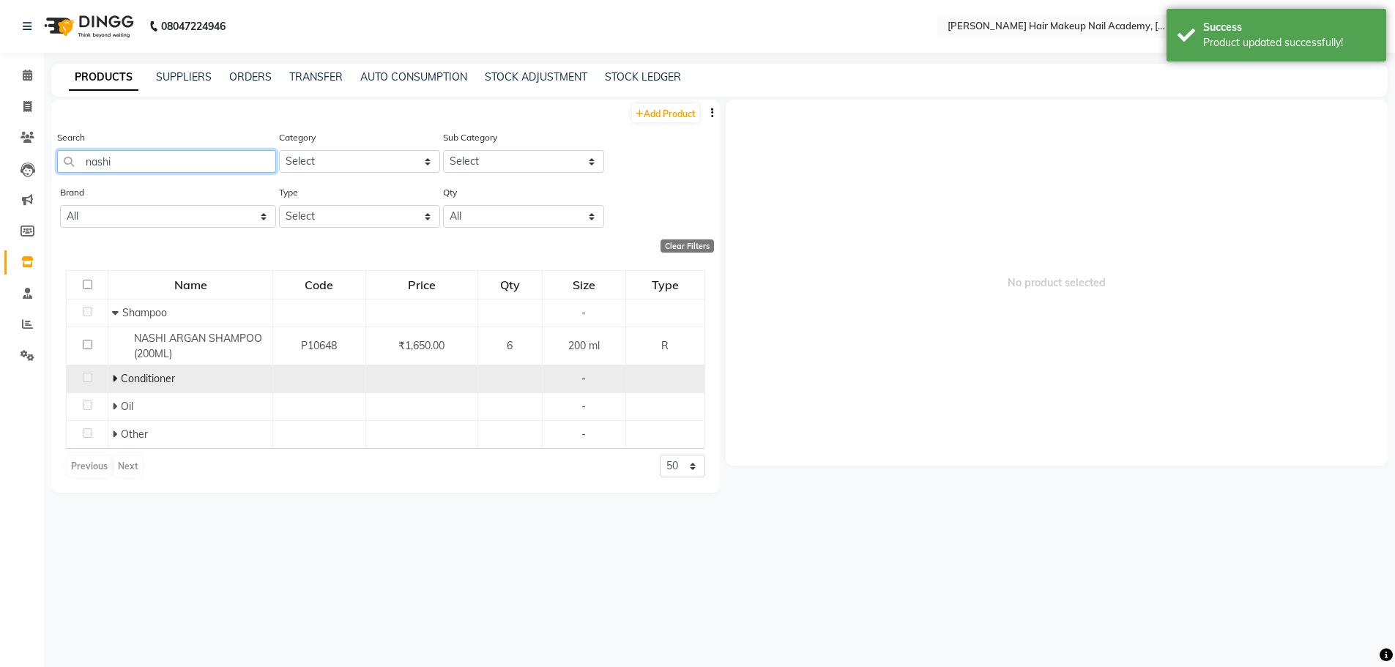
type input "nashi"
click at [115, 375] on icon at bounding box center [114, 378] width 5 height 10
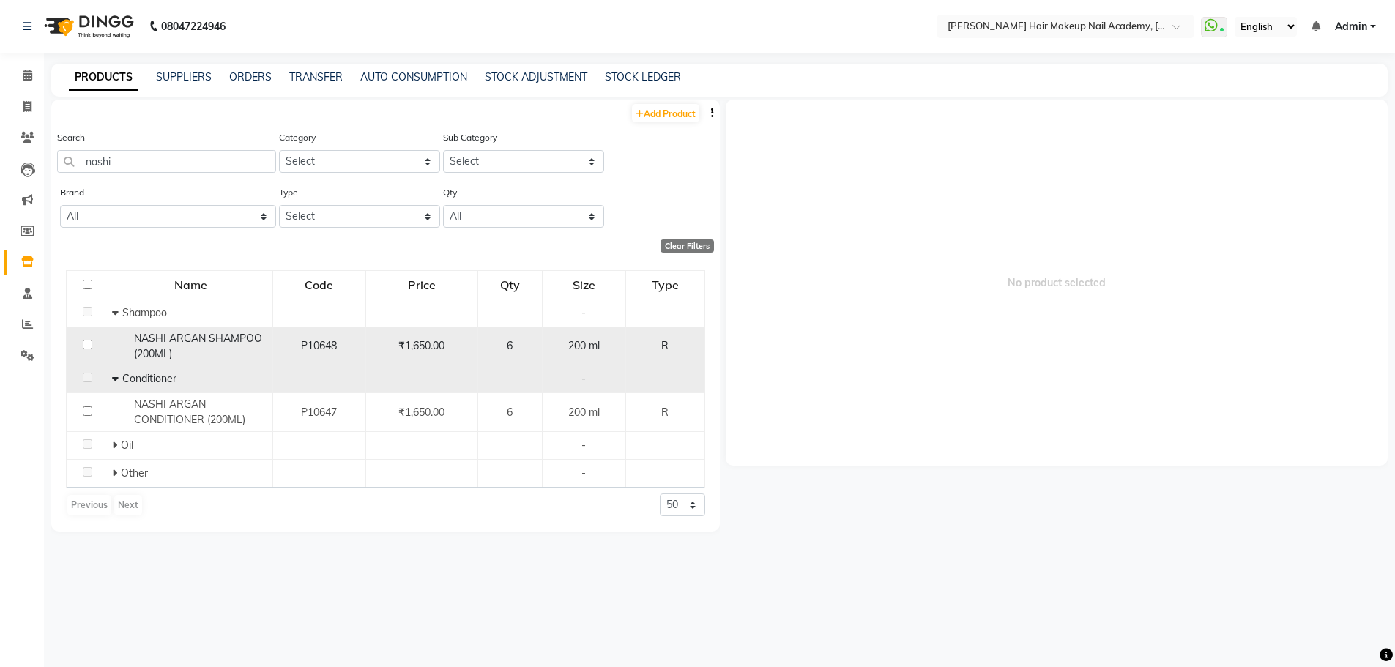
click at [261, 353] on div "NASHI ARGAN SHAMPOO (200ML)" at bounding box center [190, 346] width 157 height 31
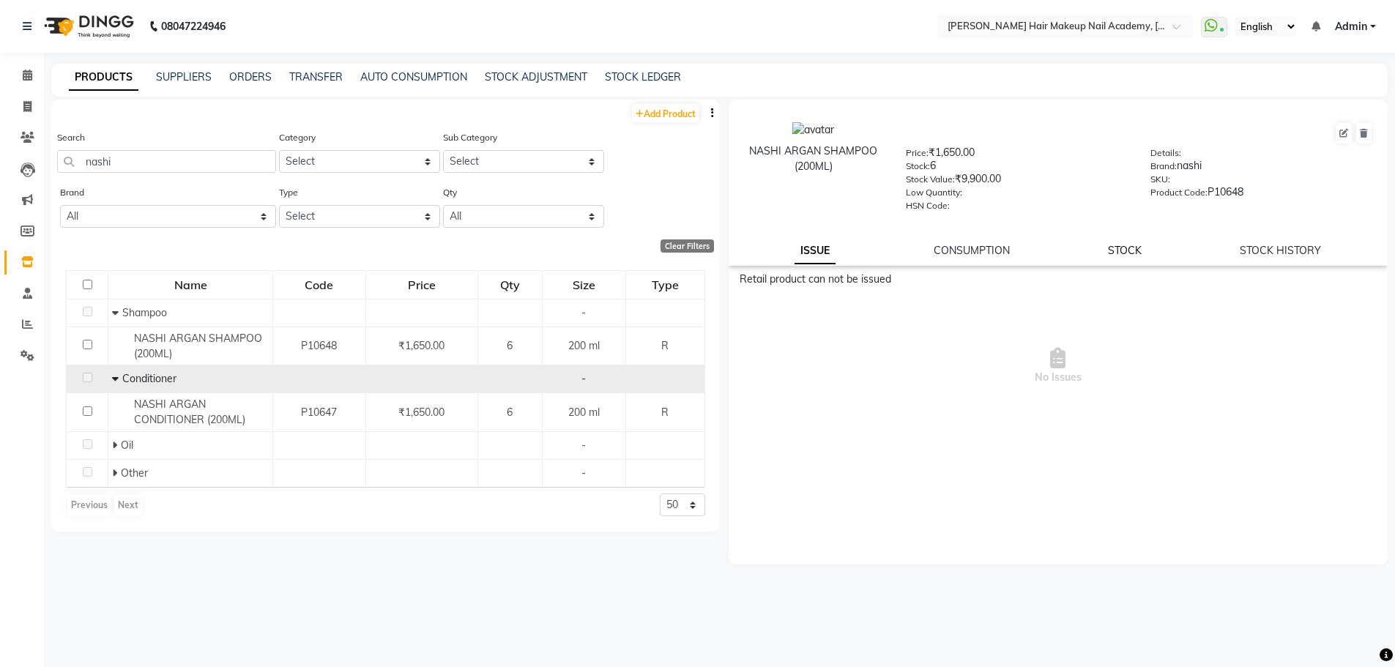
click at [1142, 247] on link "STOCK" at bounding box center [1125, 250] width 34 height 13
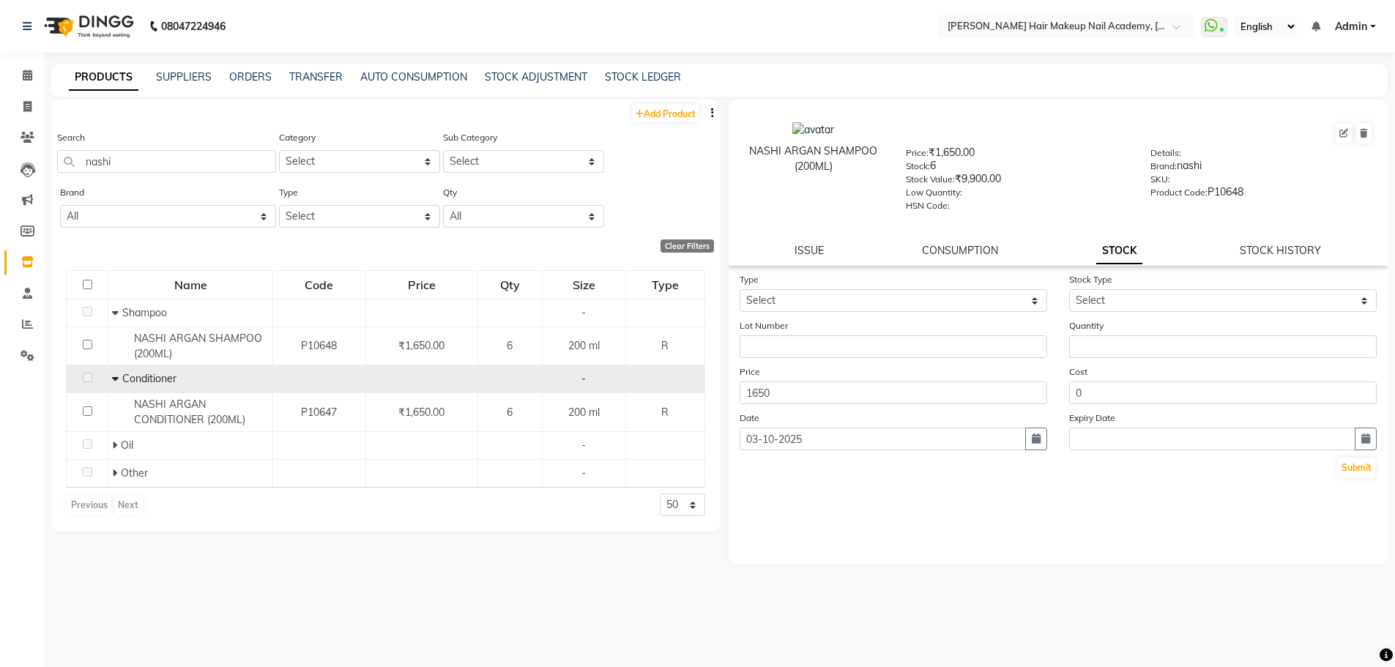
click at [882, 314] on form "Type Select In Out Stock Type Select Lot Number Quantity Price 1650 Cost 0 Date…" at bounding box center [1059, 376] width 638 height 208
click at [893, 297] on select "Select In Out" at bounding box center [894, 300] width 308 height 23
select select "in"
click at [740, 289] on select "Select In Out" at bounding box center [894, 300] width 308 height 23
click at [1183, 306] on select "Select New Stock Adjustment Return Other" at bounding box center [1223, 300] width 308 height 23
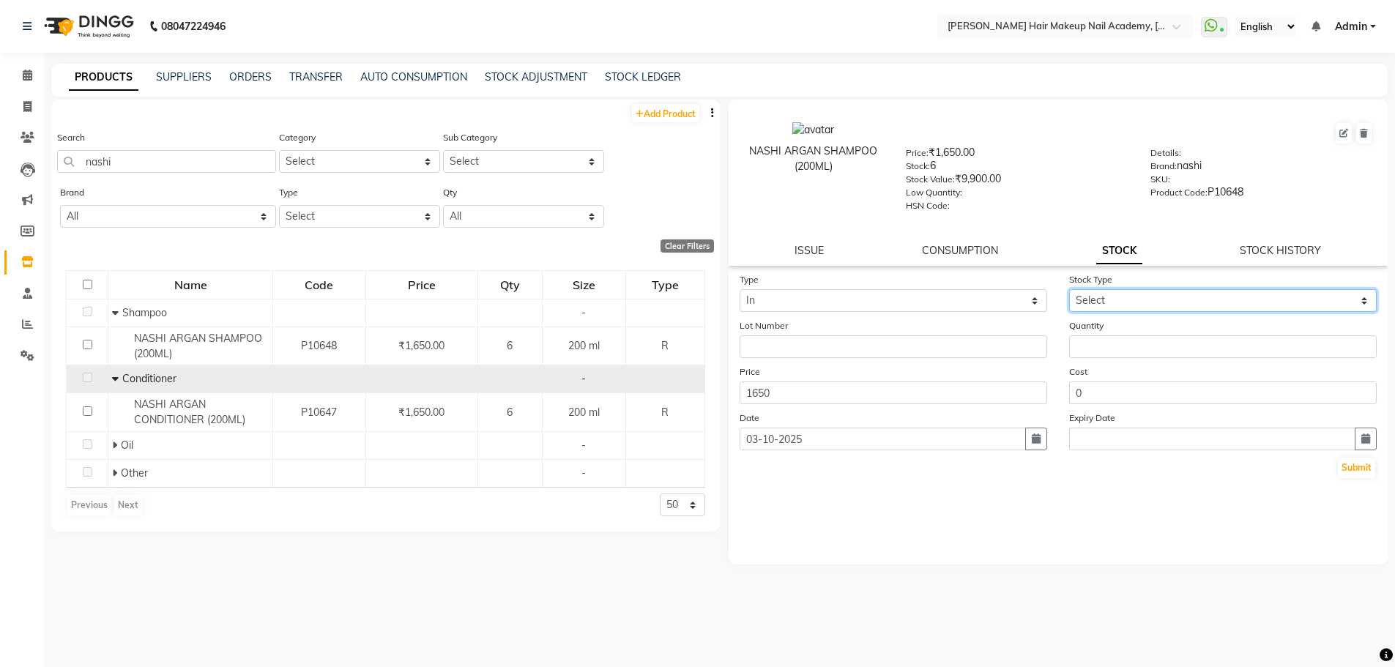
select select "new stock"
click at [1069, 289] on select "Select New Stock Adjustment Return Other" at bounding box center [1223, 300] width 308 height 23
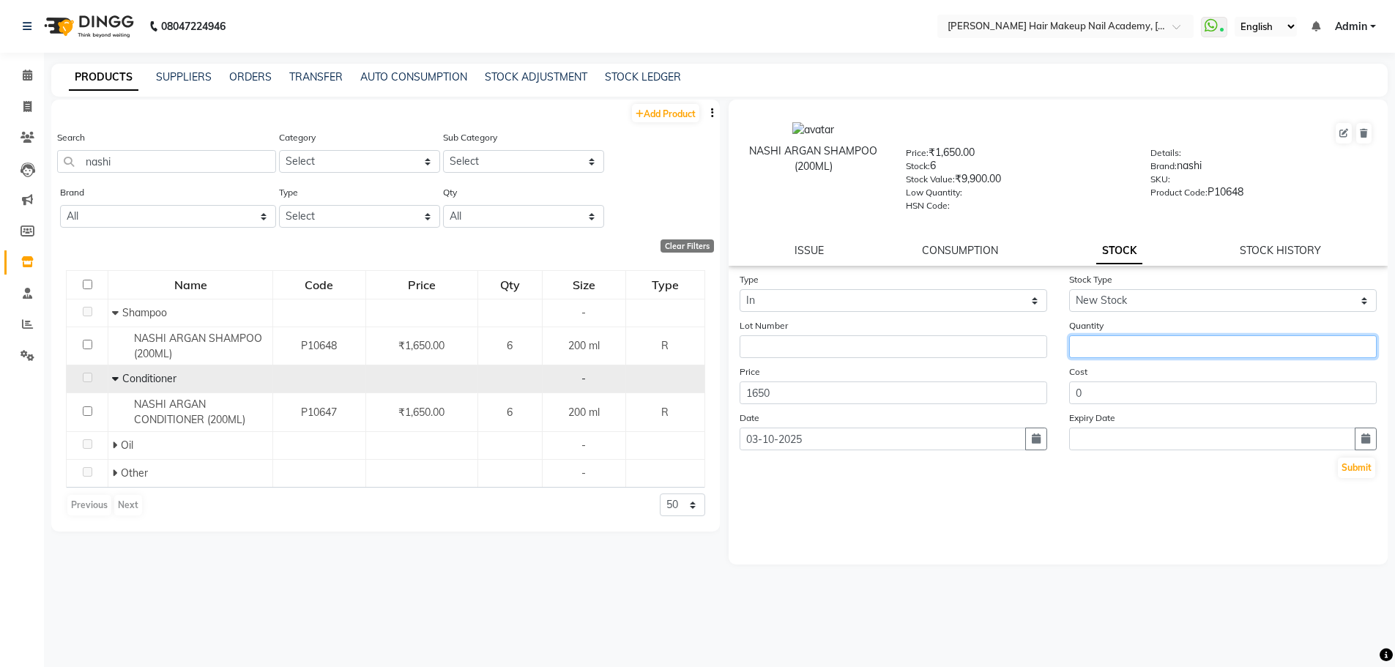
click at [1123, 346] on input "number" at bounding box center [1223, 346] width 308 height 23
type input "1"
click at [1363, 460] on button "Submit" at bounding box center [1356, 468] width 37 height 21
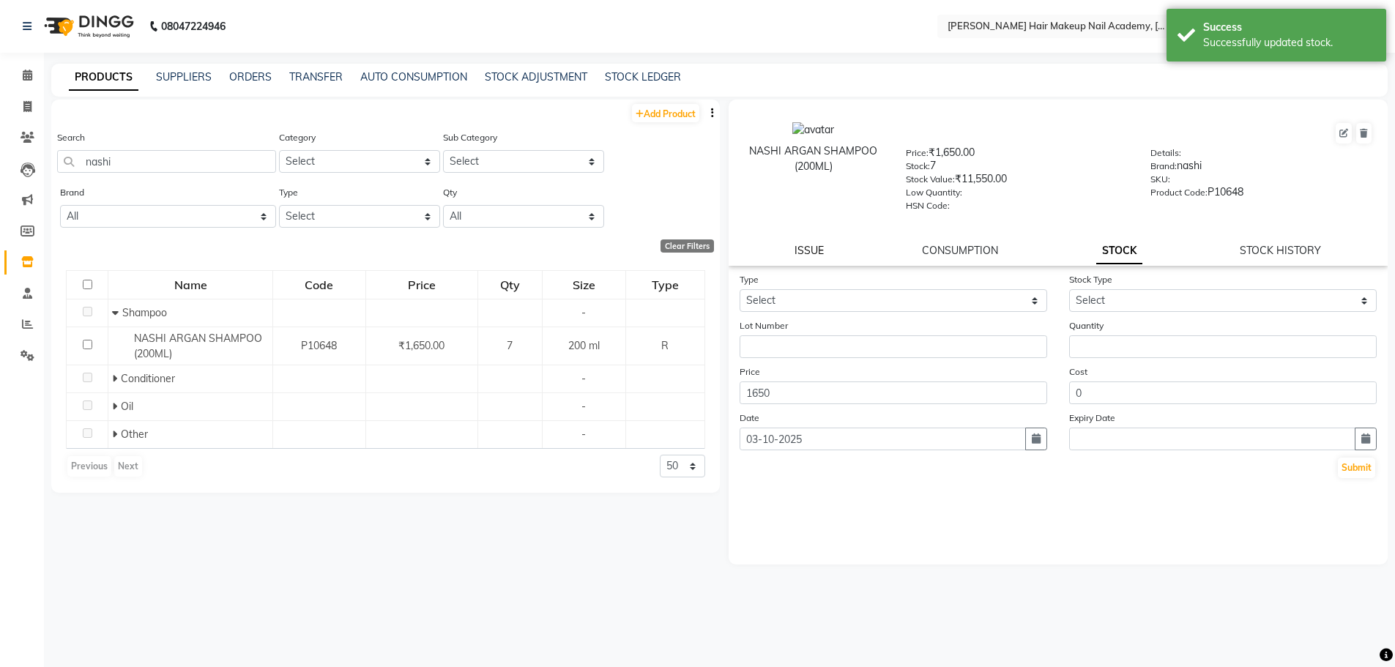
click at [814, 250] on link "ISSUE" at bounding box center [808, 250] width 29 height 13
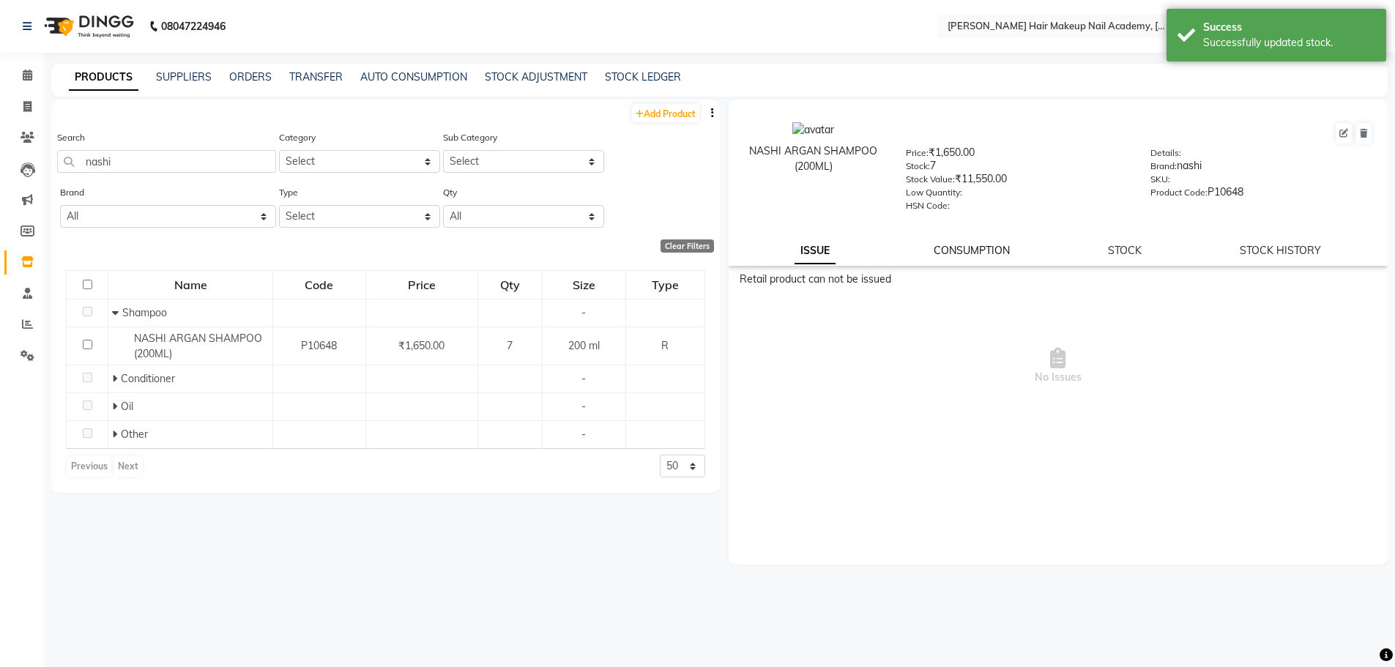
click at [981, 247] on link "CONSUMPTION" at bounding box center [972, 250] width 76 height 13
click at [1126, 256] on link "STOCK" at bounding box center [1126, 250] width 34 height 13
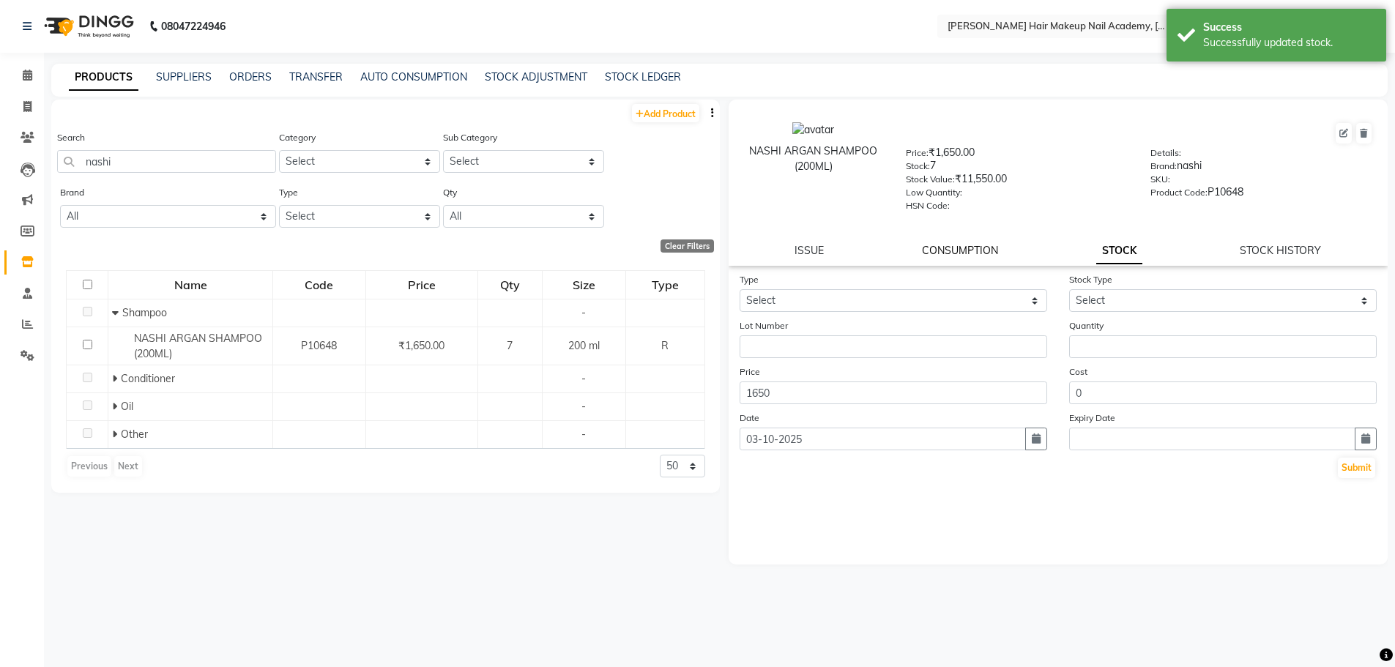
click at [961, 253] on link "CONSUMPTION" at bounding box center [960, 250] width 76 height 13
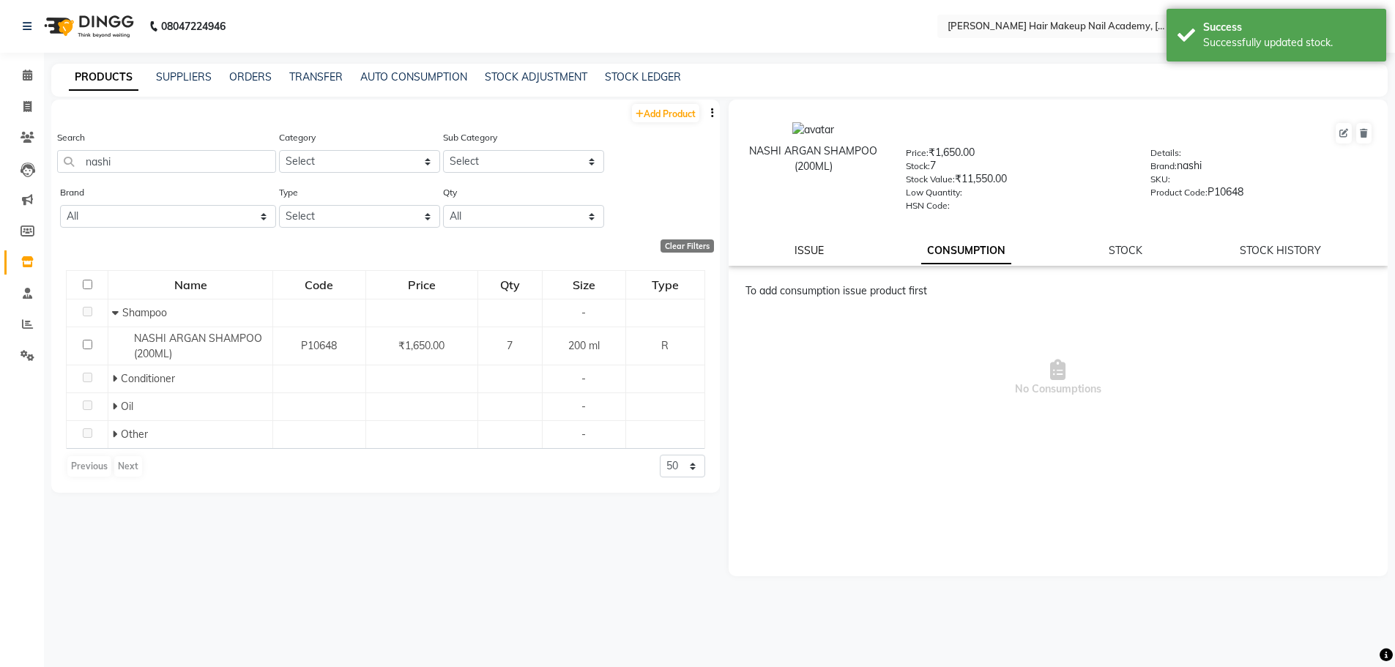
click at [800, 245] on link "ISSUE" at bounding box center [808, 250] width 29 height 13
click at [1276, 252] on link "STOCK HISTORY" at bounding box center [1280, 250] width 81 height 13
select select "all"
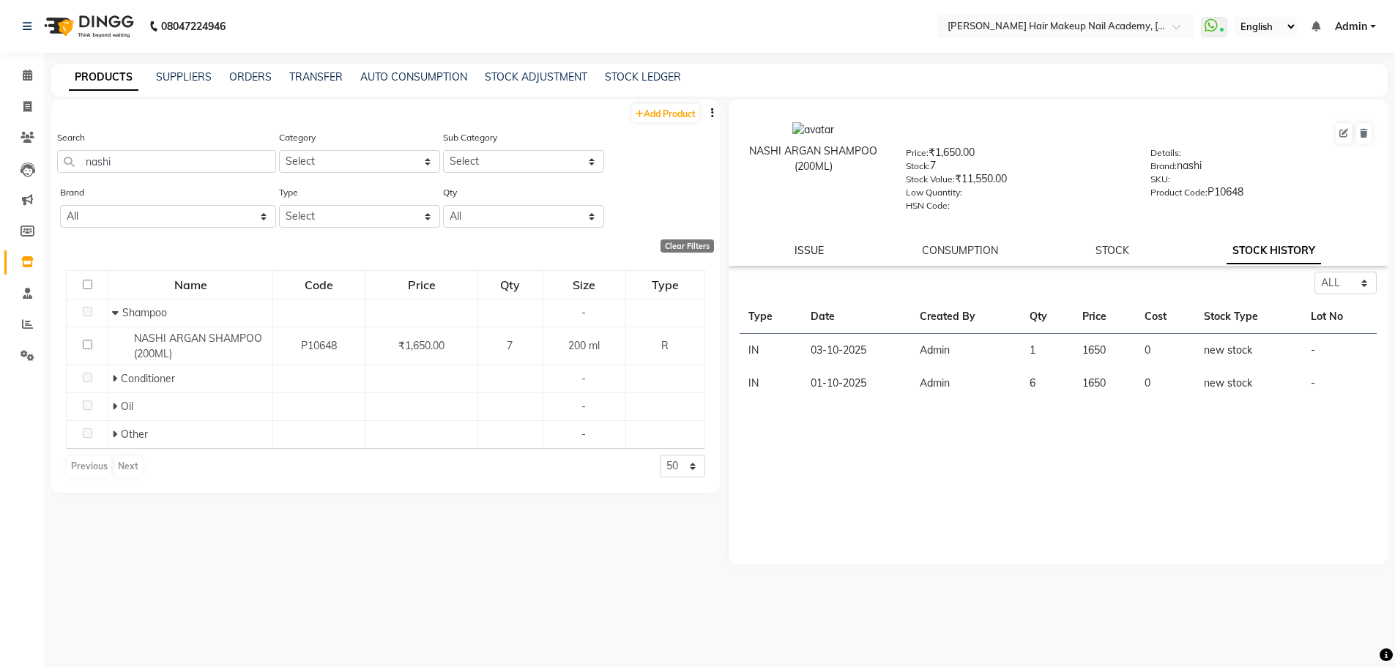
click at [802, 248] on link "ISSUE" at bounding box center [808, 250] width 29 height 13
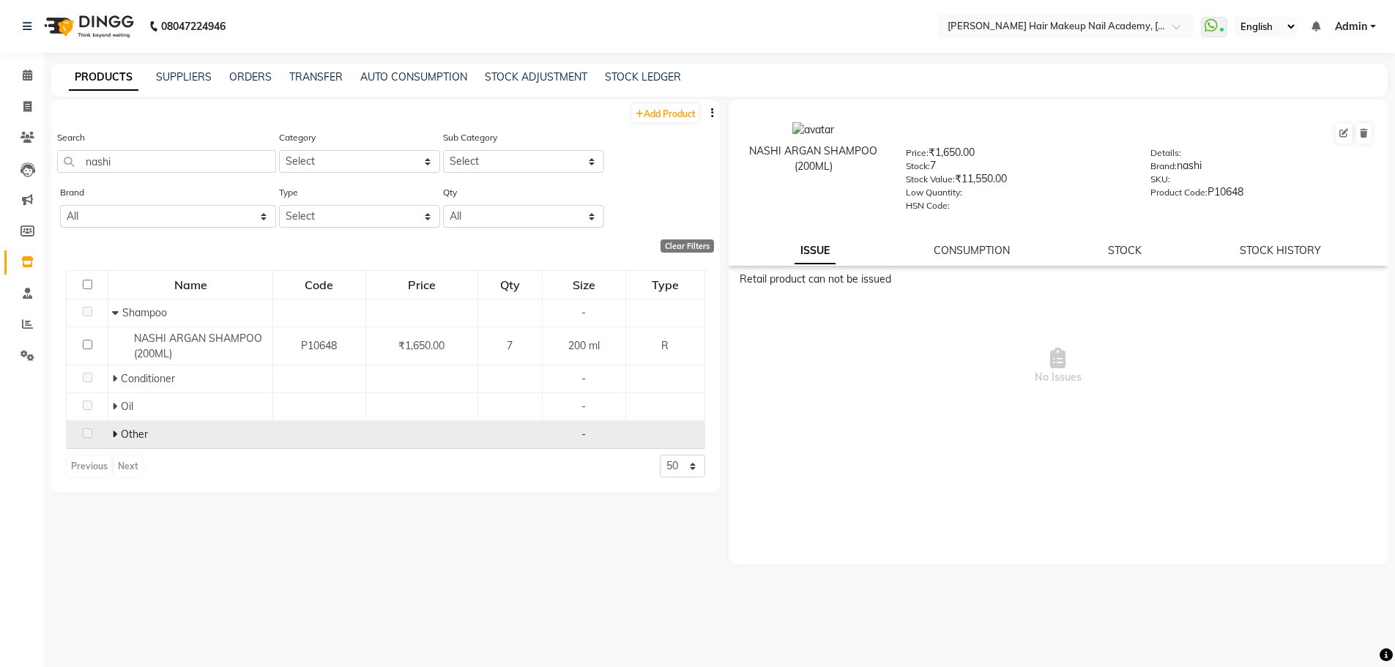
click at [119, 434] on span at bounding box center [116, 434] width 9 height 13
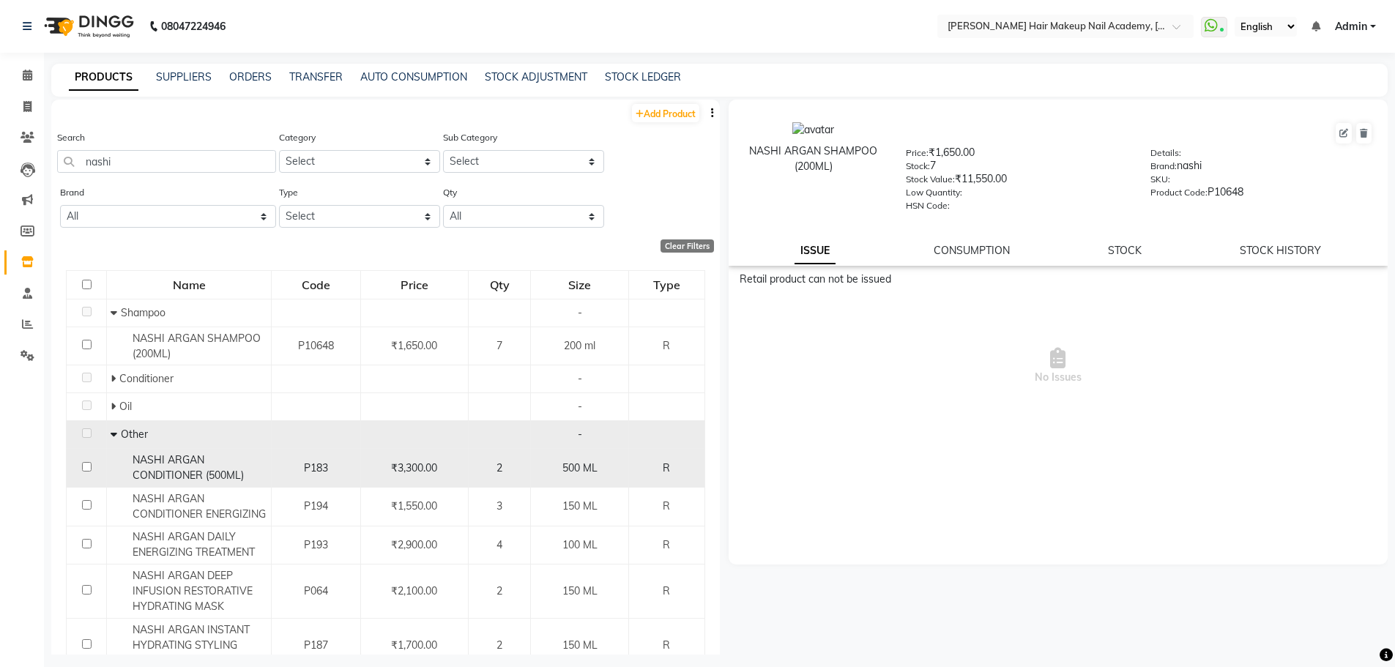
click at [499, 466] on div "2" at bounding box center [499, 468] width 50 height 15
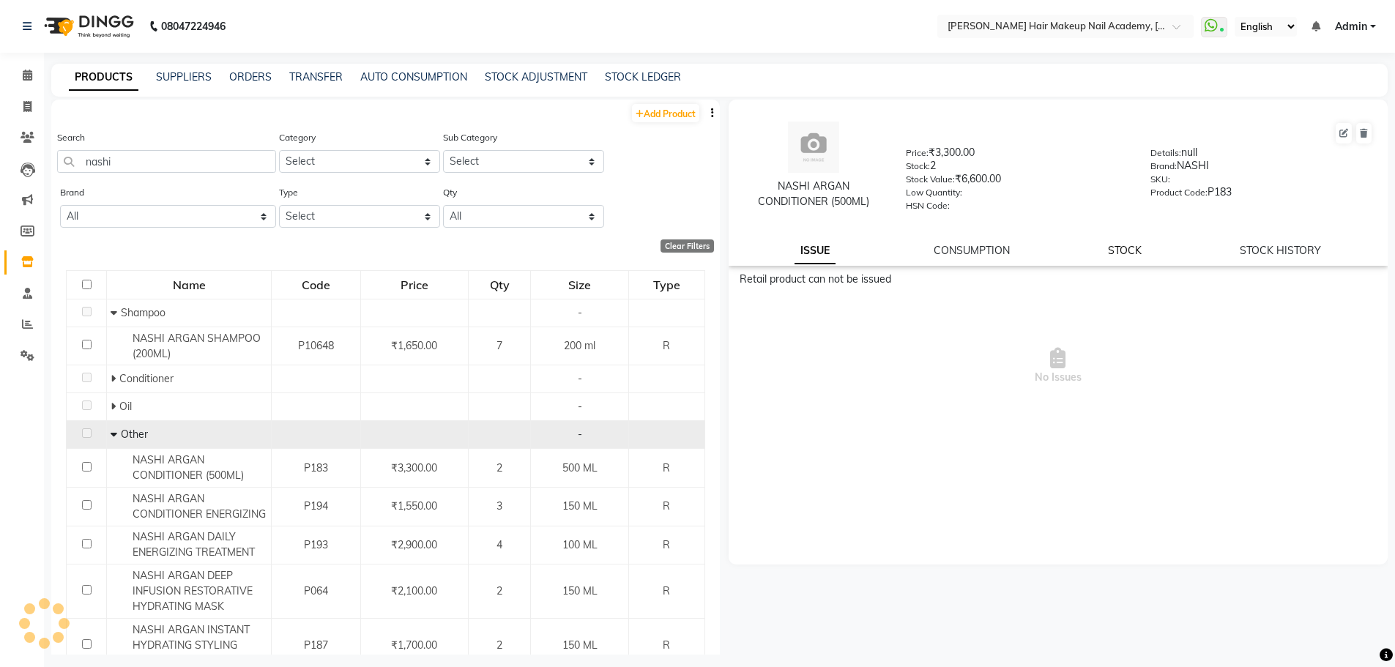
click at [1128, 251] on link "STOCK" at bounding box center [1125, 250] width 34 height 13
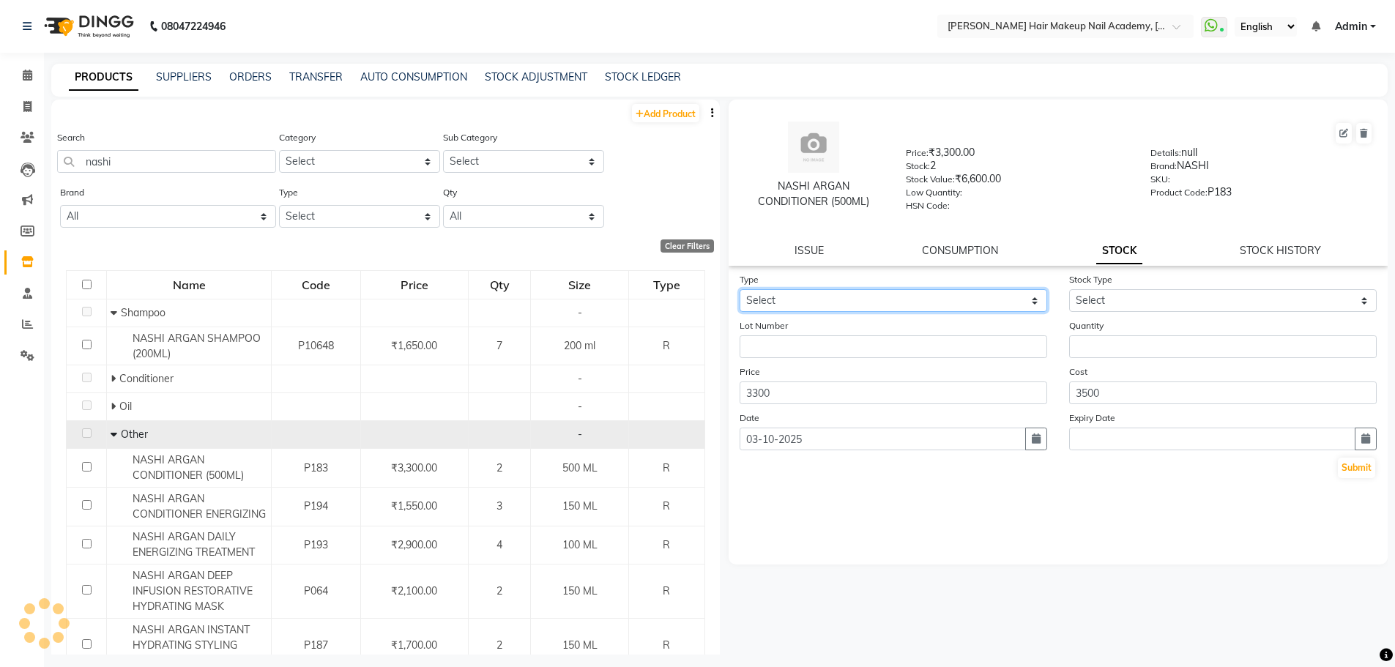
click at [886, 298] on select "Select In Out" at bounding box center [894, 300] width 308 height 23
select select "in"
click at [740, 289] on select "Select In Out" at bounding box center [894, 300] width 308 height 23
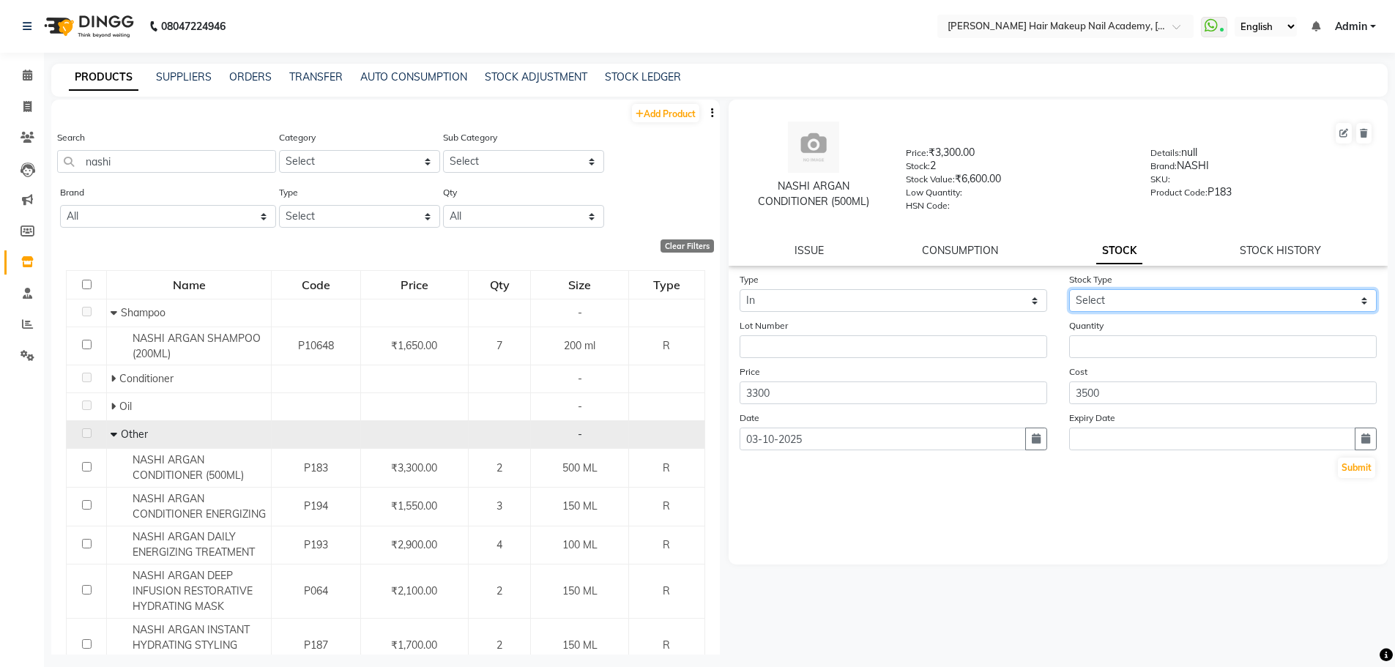
click at [1117, 301] on select "Select New Stock Adjustment Return Other" at bounding box center [1223, 300] width 308 height 23
click at [1069, 289] on select "Select New Stock Adjustment Return Other" at bounding box center [1223, 300] width 308 height 23
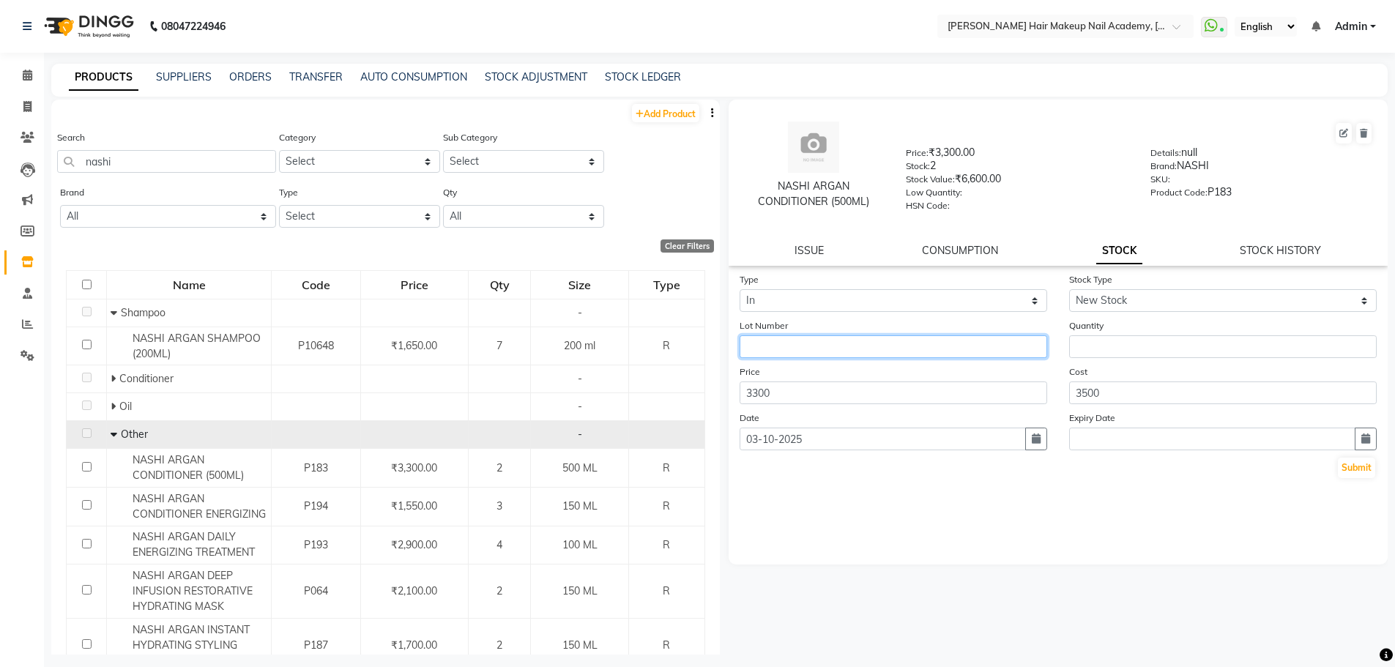
click at [815, 340] on input "text" at bounding box center [894, 346] width 308 height 23
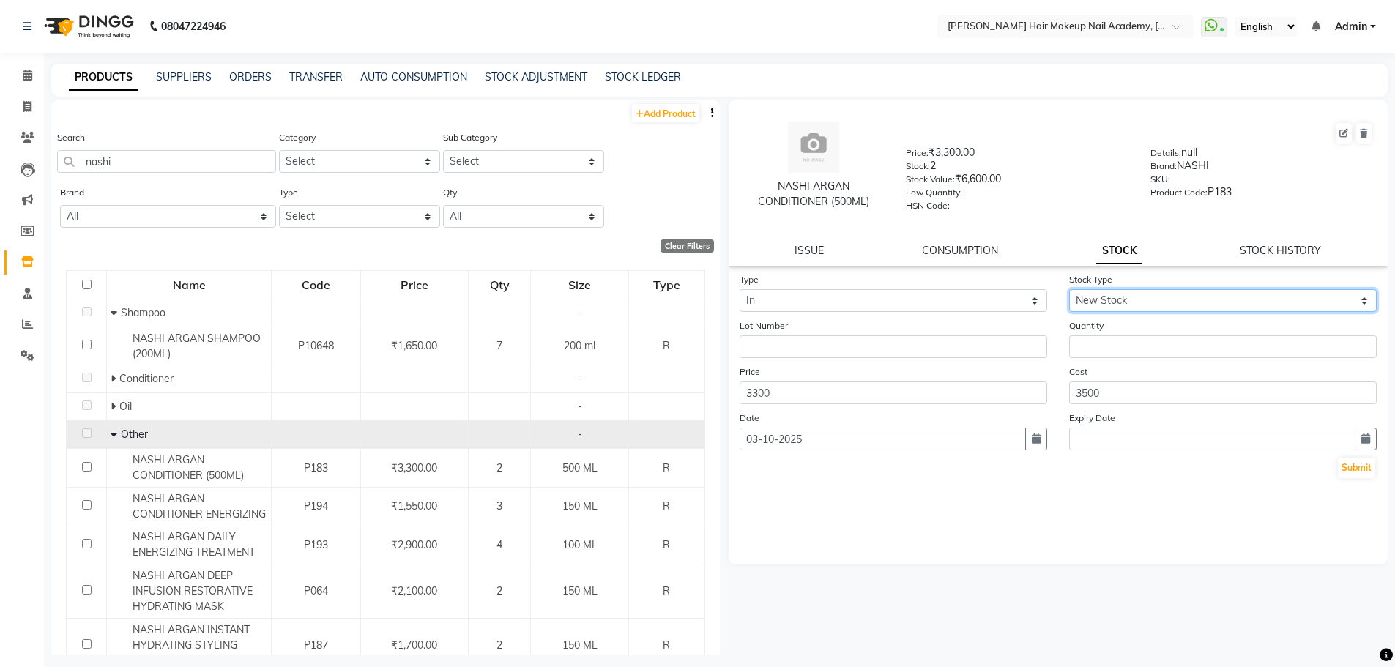
click at [1163, 291] on select "Select New Stock Adjustment Return Other" at bounding box center [1223, 300] width 308 height 23
select select "return"
click at [1069, 289] on select "Select New Stock Adjustment Return Other" at bounding box center [1223, 300] width 308 height 23
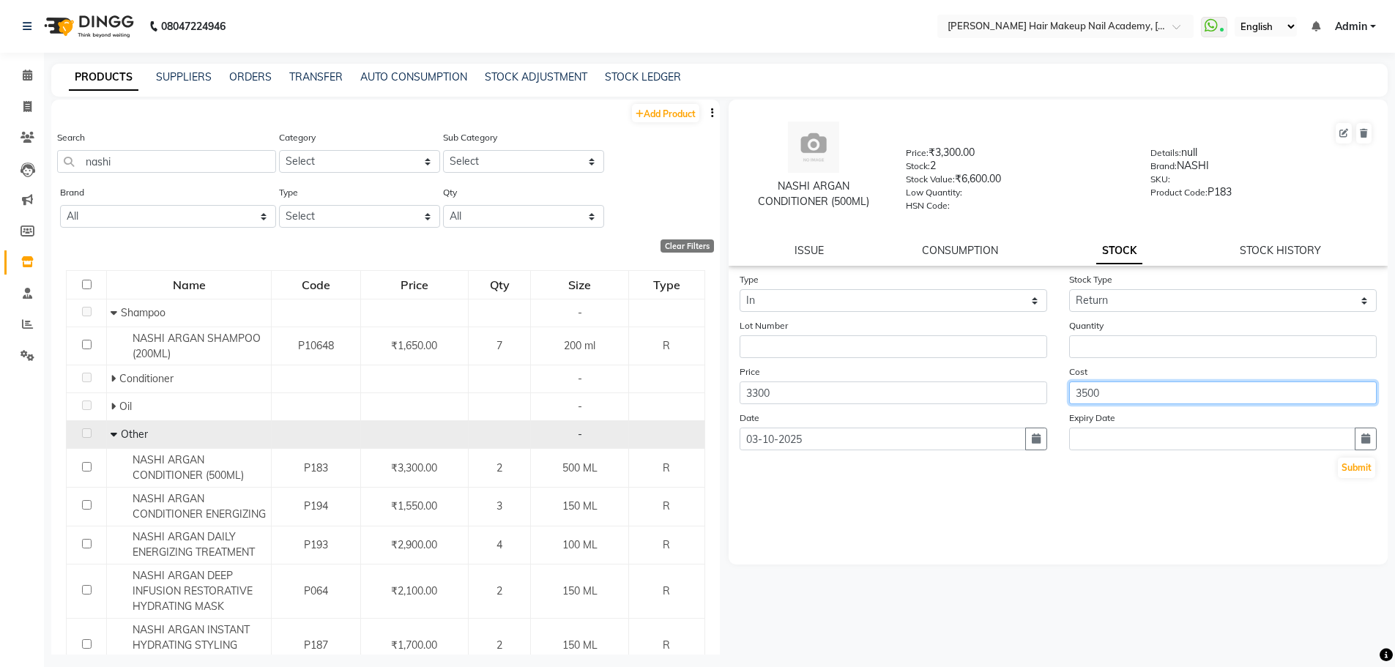
click at [1085, 393] on input "3500" at bounding box center [1223, 392] width 308 height 23
type input "3300"
drag, startPoint x: 1129, startPoint y: 321, endPoint x: 1127, endPoint y: 355, distance: 33.8
click at [1128, 352] on div "Quantity" at bounding box center [1223, 338] width 330 height 40
click at [1127, 356] on input "number" at bounding box center [1223, 346] width 308 height 23
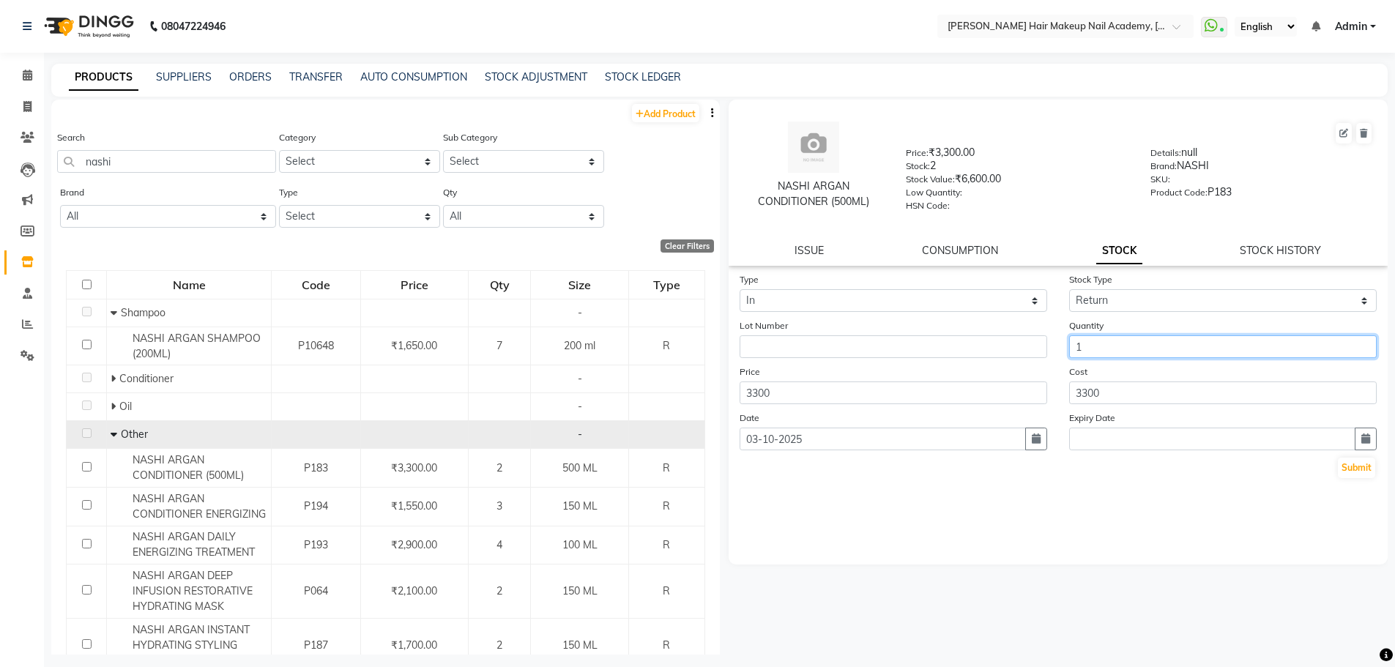
type input "1"
click at [1358, 470] on button "Submit" at bounding box center [1356, 468] width 37 height 21
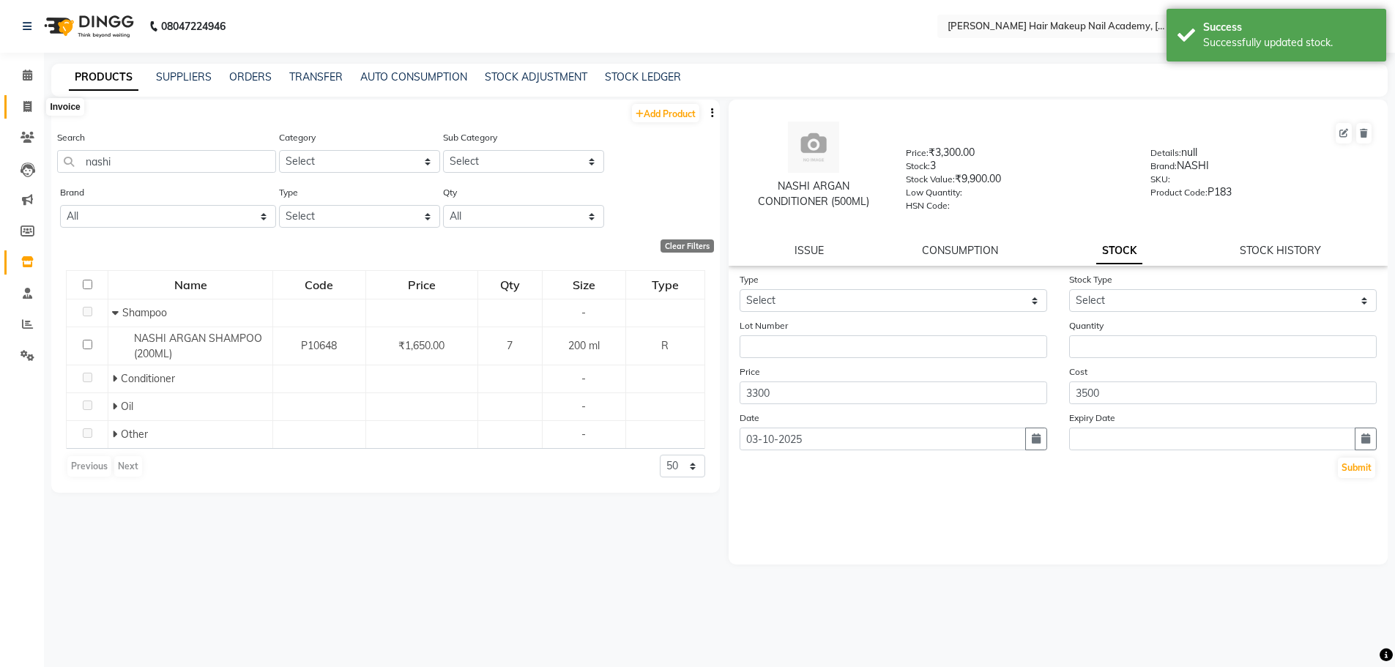
click at [26, 105] on icon at bounding box center [27, 106] width 8 height 11
select select "3468"
select select "service"
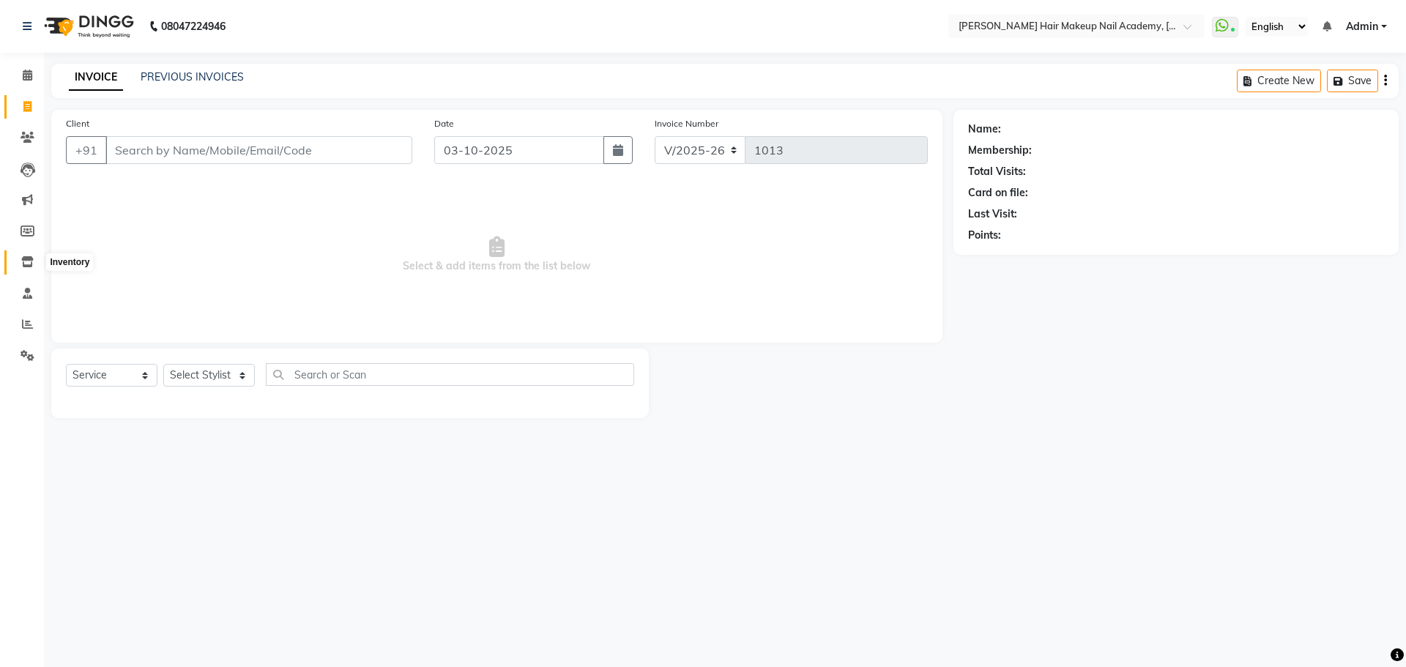
click at [23, 261] on icon at bounding box center [27, 261] width 12 height 11
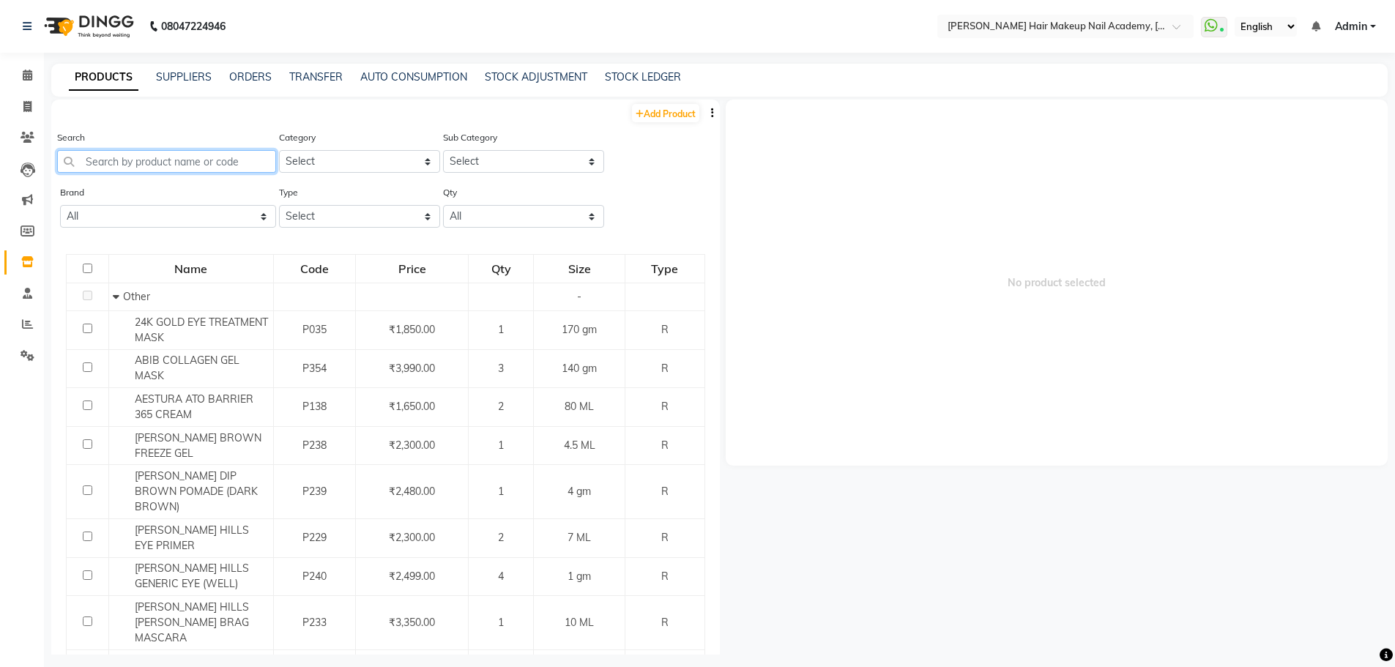
click at [166, 167] on input "text" at bounding box center [166, 161] width 219 height 23
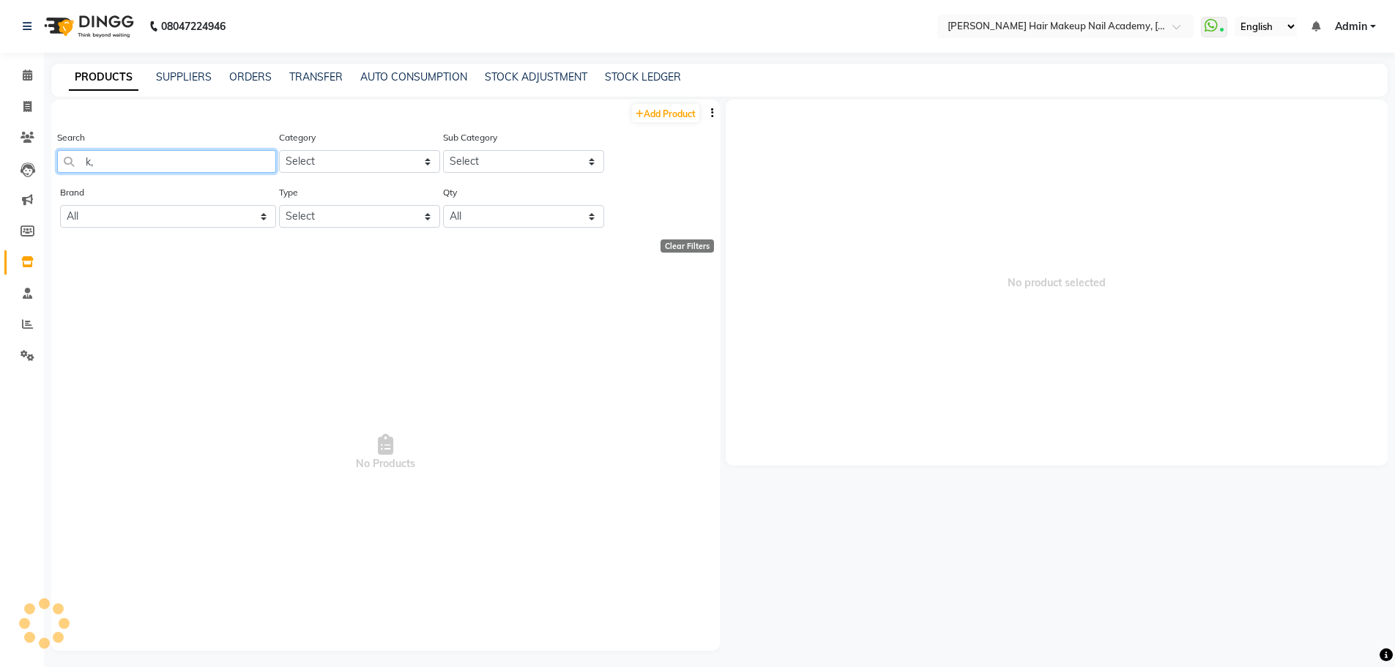
type input "k"
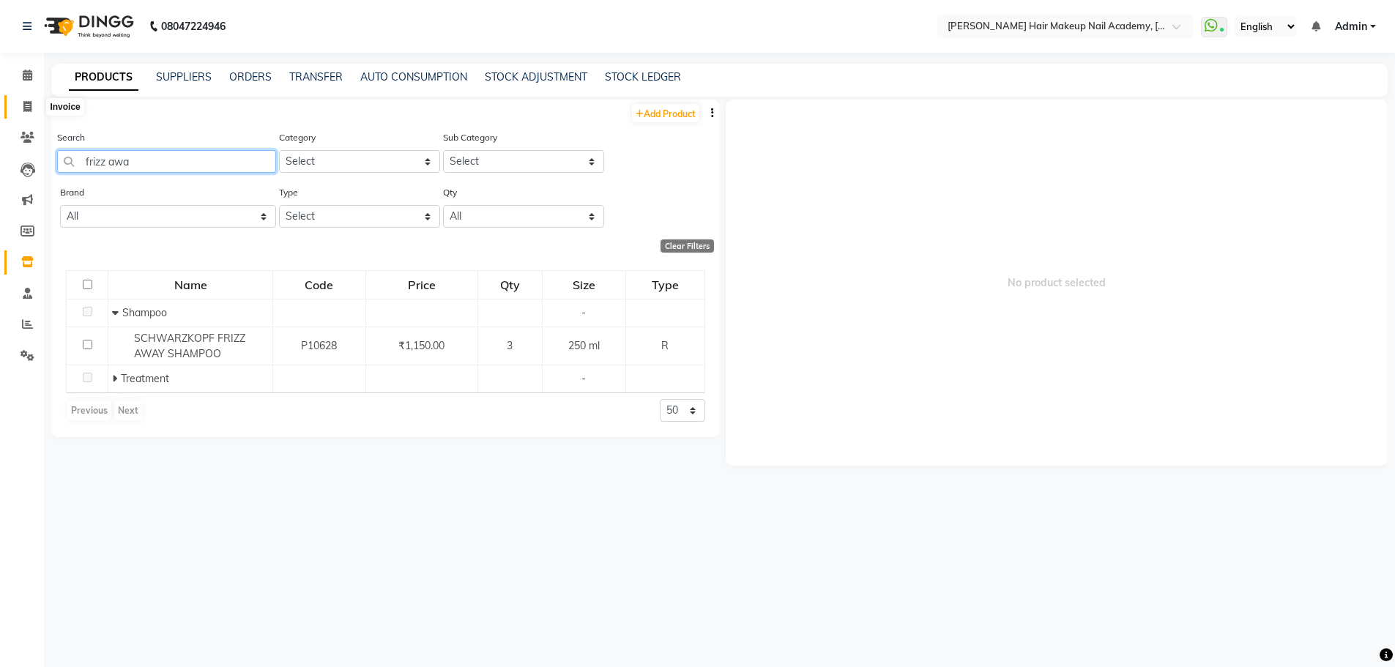
type input "frizz awa"
click at [21, 104] on span at bounding box center [28, 107] width 26 height 17
select select "3468"
select select "service"
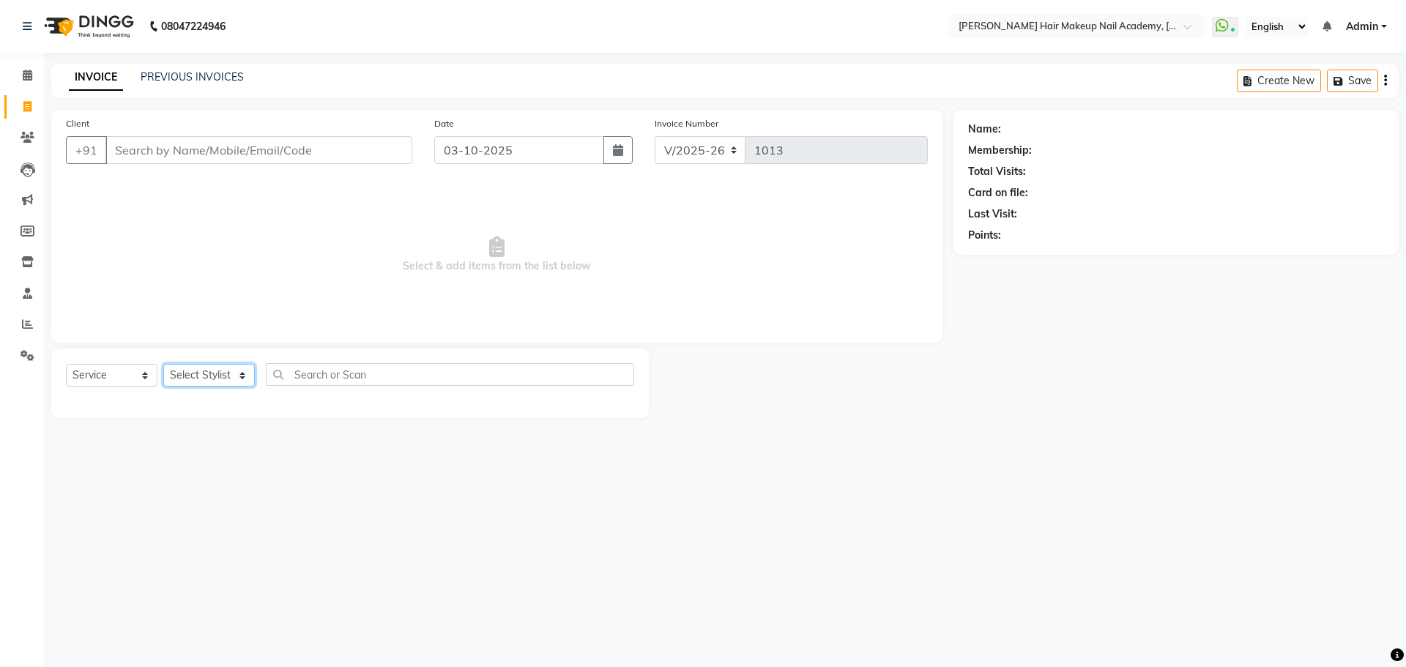
click at [218, 373] on select "Select Stylist Abhimanyu [PERSON_NAME] [PERSON_NAME][MEDICAL_DATA]" at bounding box center [209, 375] width 92 height 23
select select "45093"
click at [163, 364] on select "Select Stylist Abhimanyu [PERSON_NAME] [PERSON_NAME][MEDICAL_DATA]" at bounding box center [209, 375] width 92 height 23
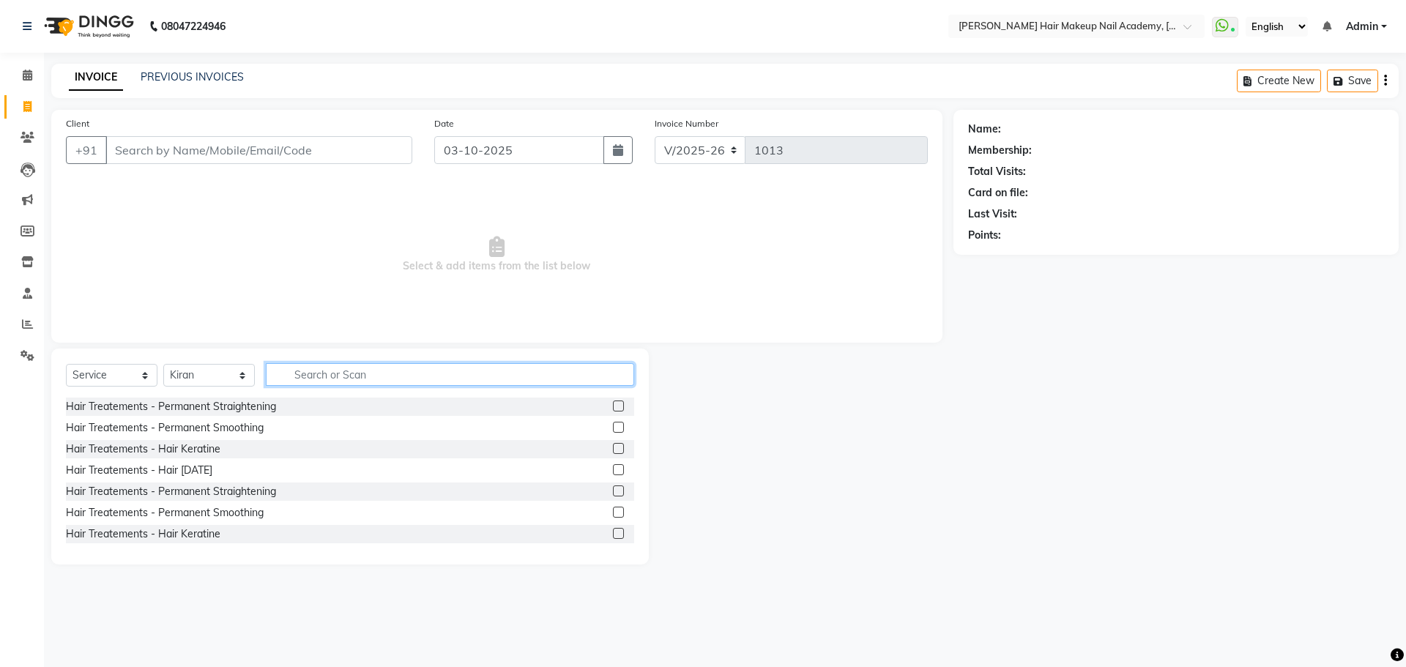
click at [384, 368] on input "text" at bounding box center [450, 374] width 368 height 23
type input "ext"
click at [613, 407] on label at bounding box center [618, 406] width 11 height 11
click at [613, 407] on input "checkbox" at bounding box center [618, 407] width 10 height 10
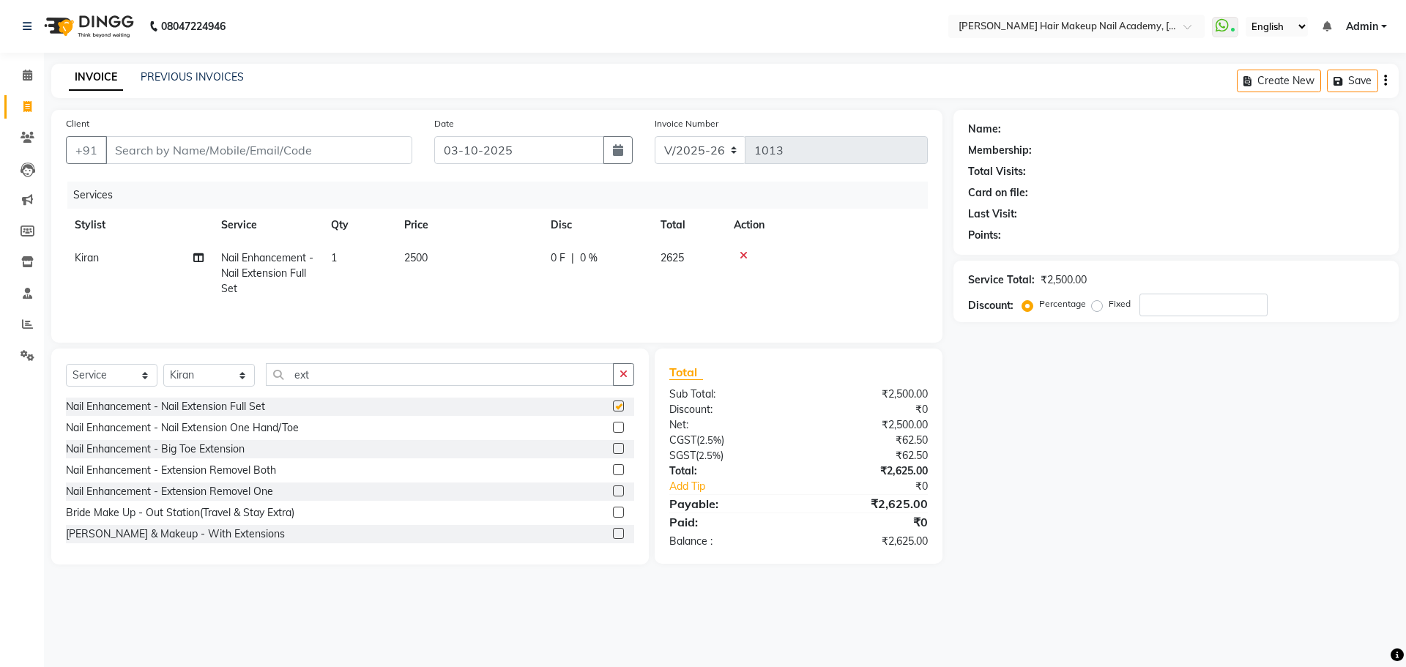
checkbox input "false"
click at [465, 262] on td "2500" at bounding box center [468, 274] width 146 height 64
select select "45093"
drag, startPoint x: 471, startPoint y: 262, endPoint x: 496, endPoint y: 261, distance: 25.6
click at [488, 262] on input "2500" at bounding box center [537, 261] width 129 height 23
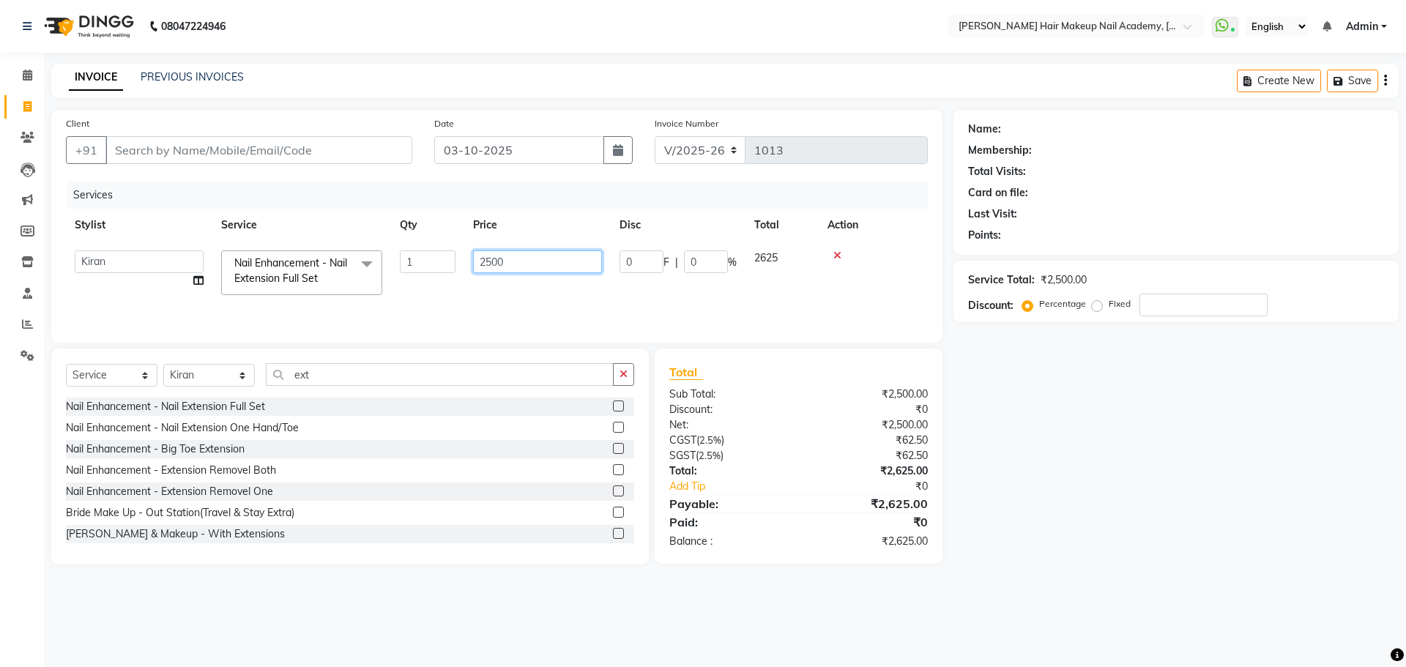
click at [502, 262] on input "2500" at bounding box center [537, 261] width 129 height 23
click at [488, 261] on input "2500" at bounding box center [537, 261] width 129 height 23
click at [491, 262] on input "2500" at bounding box center [537, 261] width 129 height 23
type input "1300"
click at [1011, 469] on div "Name: Membership: Total Visits: Card on file: Last Visit: Points: Service Total…" at bounding box center [1181, 337] width 456 height 455
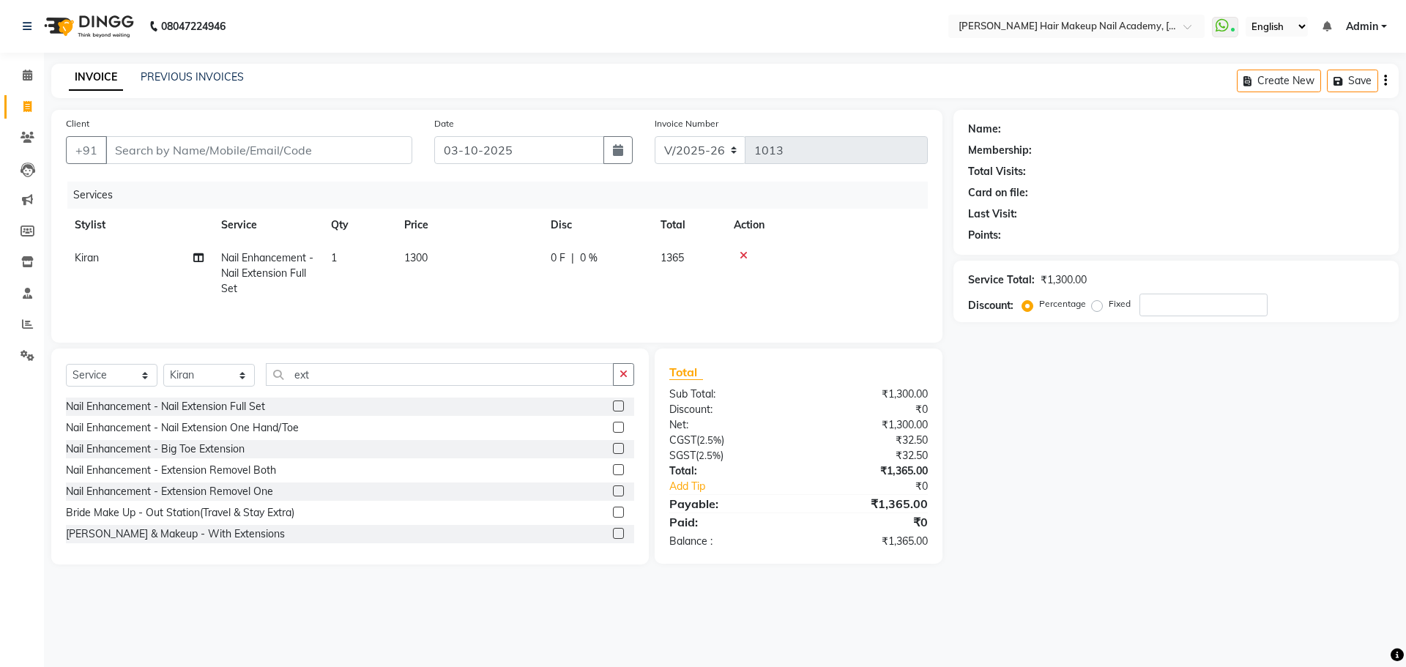
click at [626, 369] on icon "button" at bounding box center [623, 374] width 8 height 10
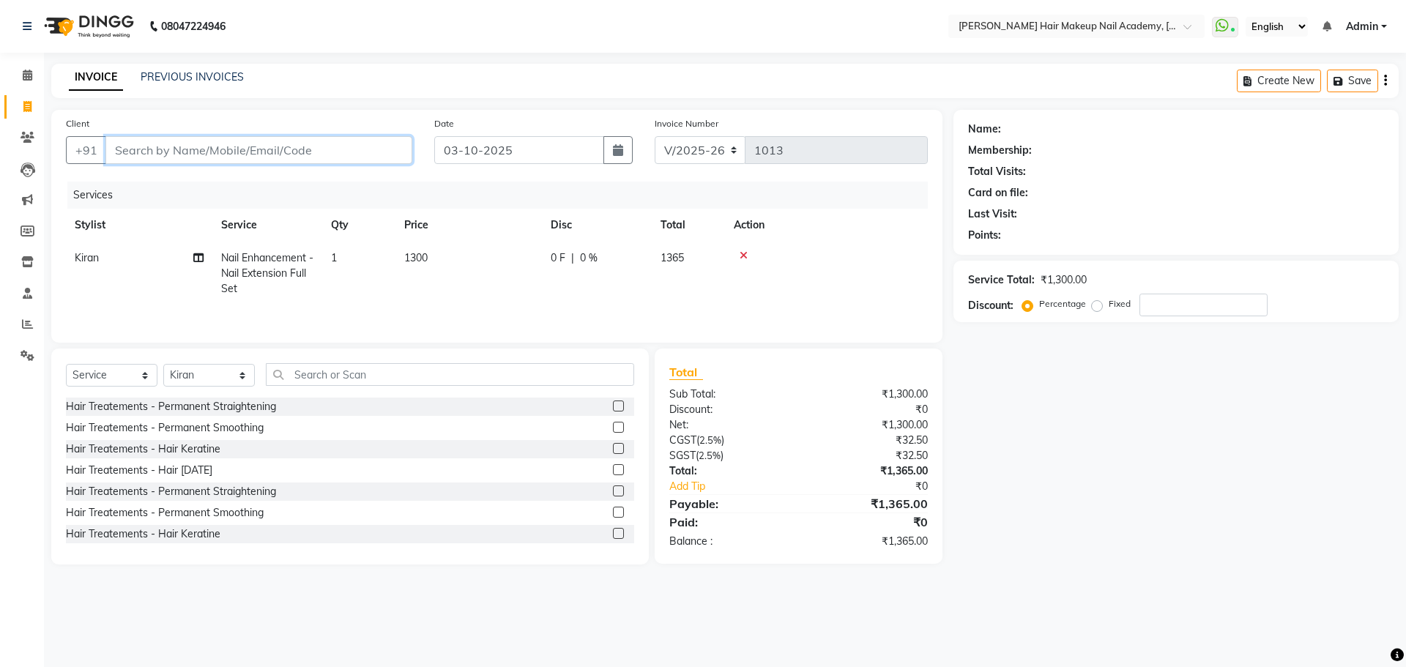
click at [318, 161] on input "Client" at bounding box center [258, 150] width 307 height 28
type input "9"
type input "0"
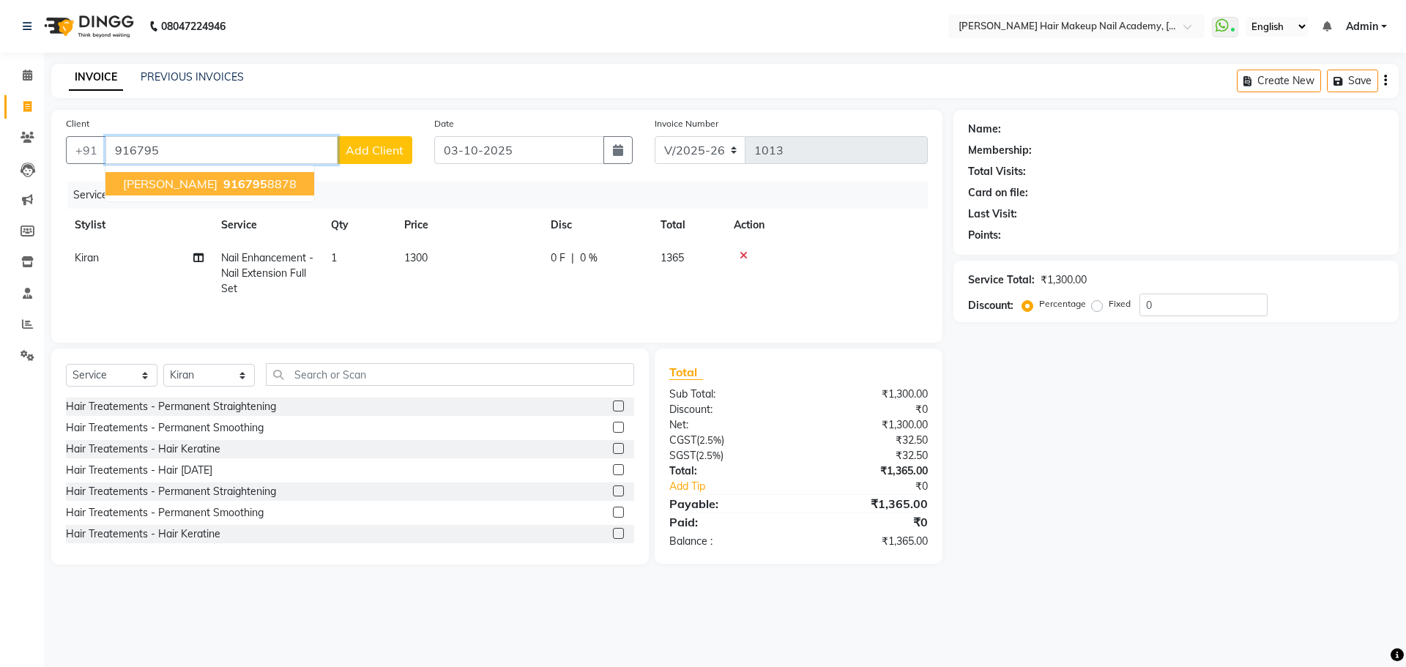
click at [220, 176] on ngb-highlight "916795 8878" at bounding box center [258, 183] width 76 height 15
type input "9167958878"
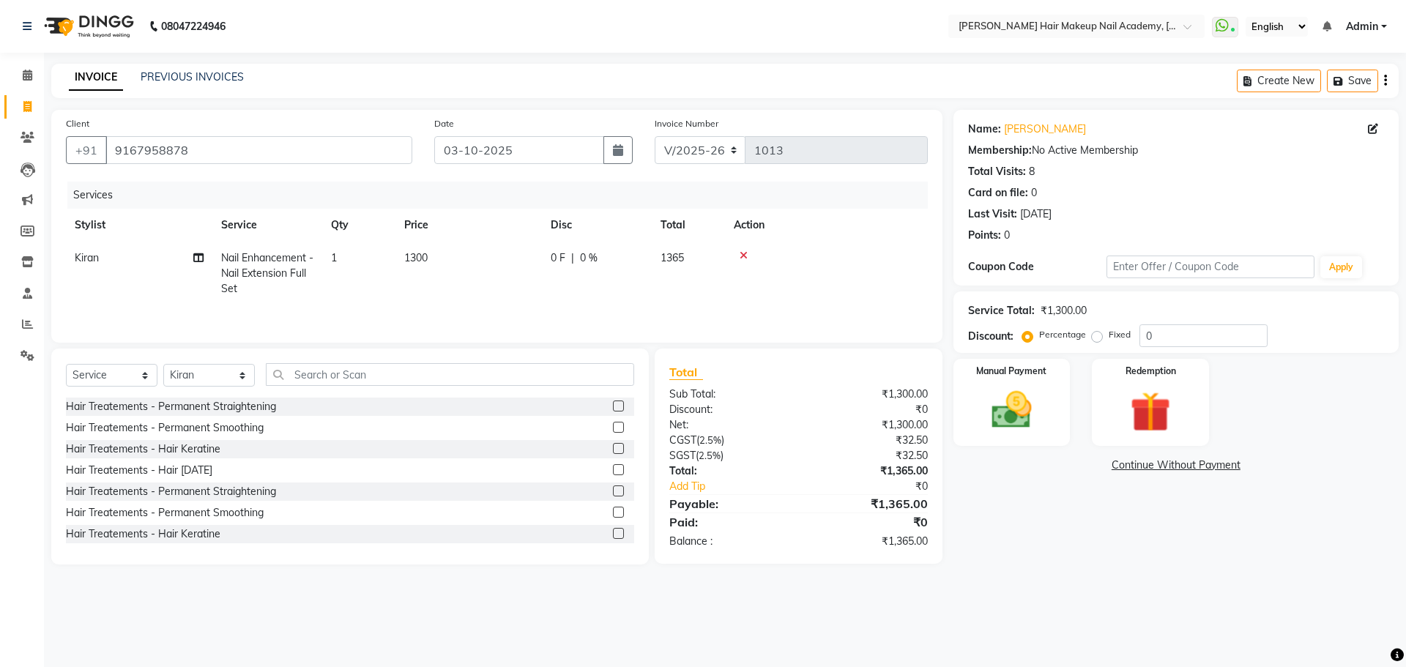
click at [1386, 81] on icon "button" at bounding box center [1385, 81] width 3 height 1
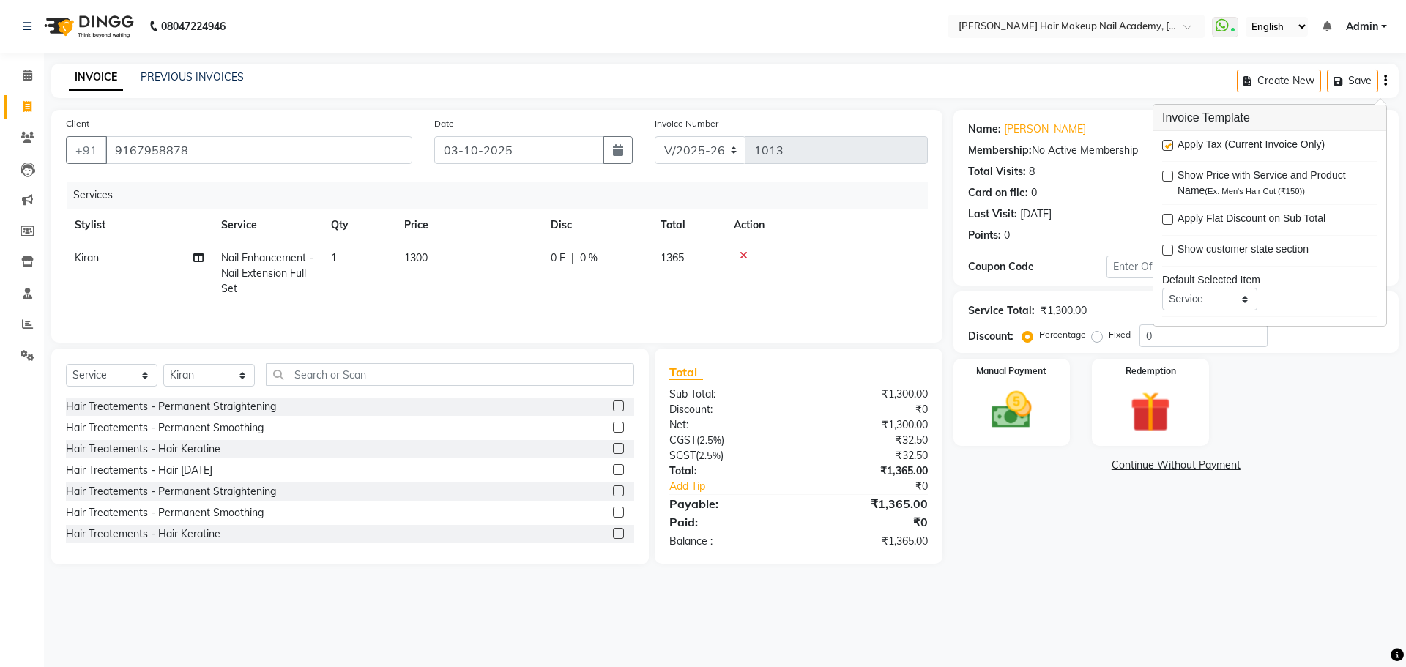
click at [1169, 147] on label at bounding box center [1167, 145] width 11 height 11
click at [1169, 147] on input "checkbox" at bounding box center [1167, 146] width 10 height 10
checkbox input "false"
click at [1025, 556] on div "Name: [PERSON_NAME] Membership: No Active Membership Total Visits: 8 Card on fi…" at bounding box center [1181, 337] width 456 height 455
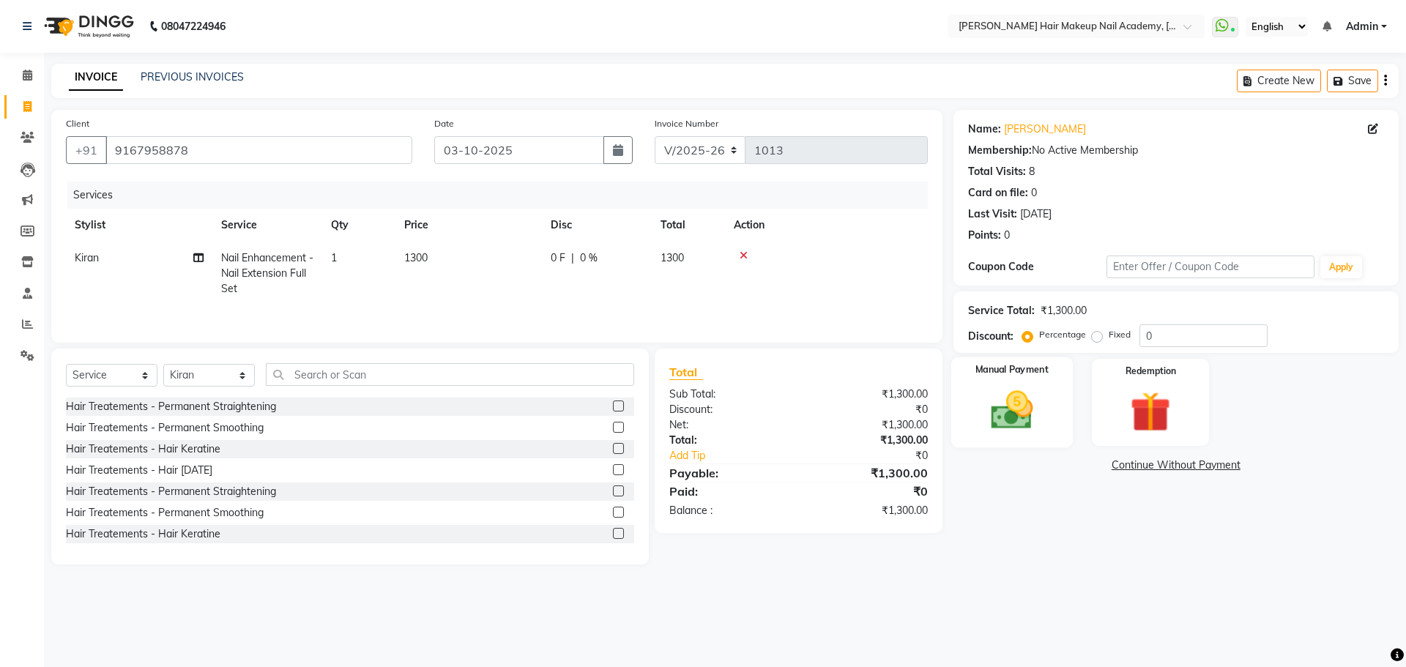
click at [1036, 432] on img at bounding box center [1012, 410] width 68 height 48
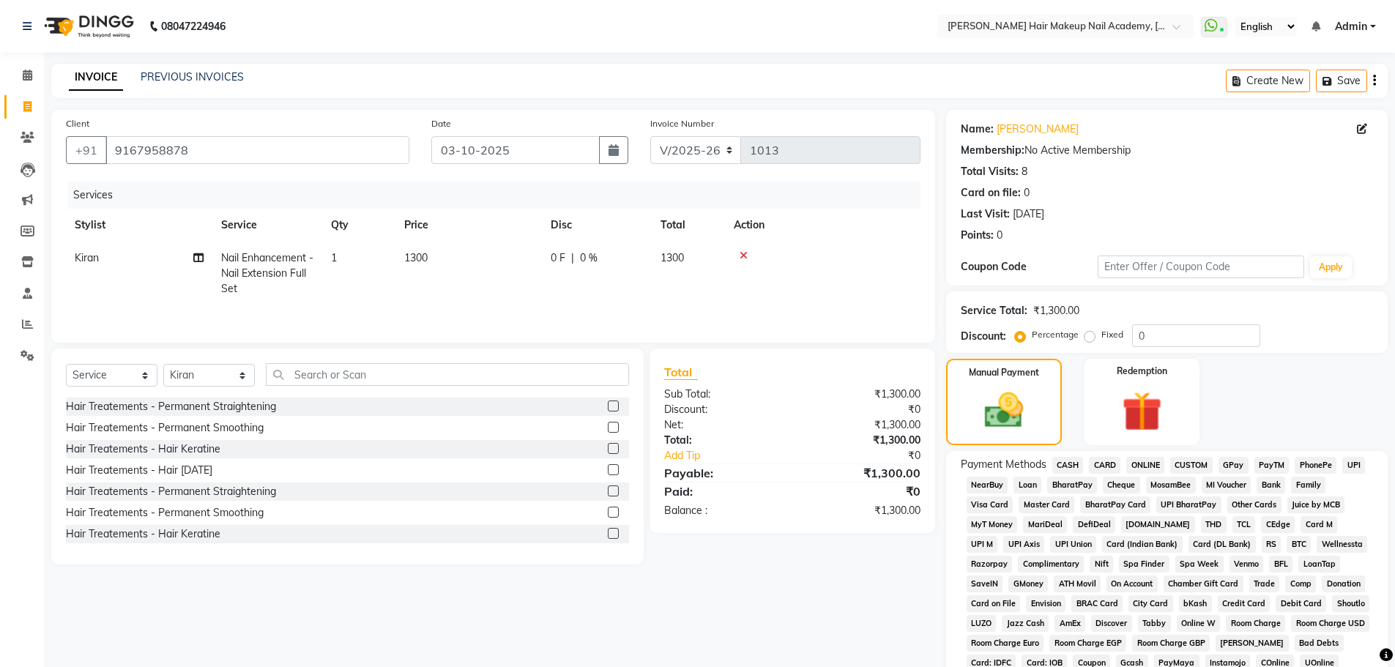
click at [1073, 462] on span "CASH" at bounding box center [1067, 465] width 31 height 17
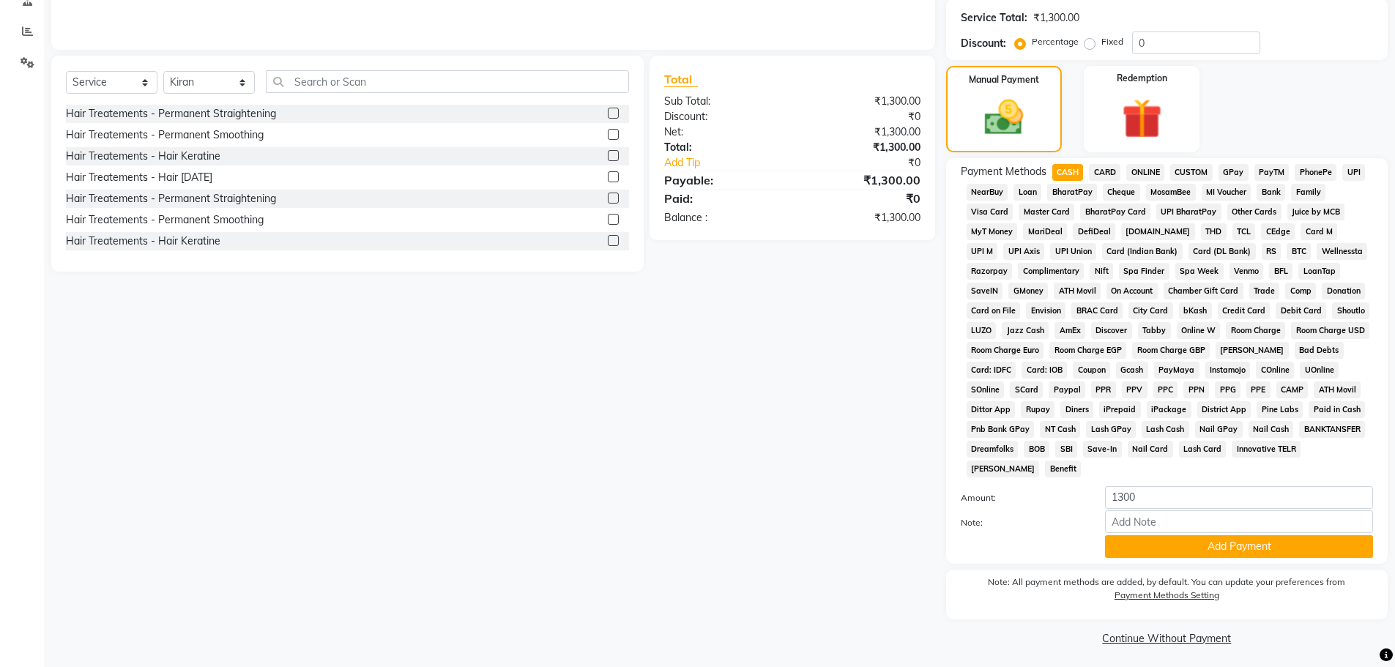
click at [1108, 542] on button "Add Payment" at bounding box center [1239, 546] width 268 height 23
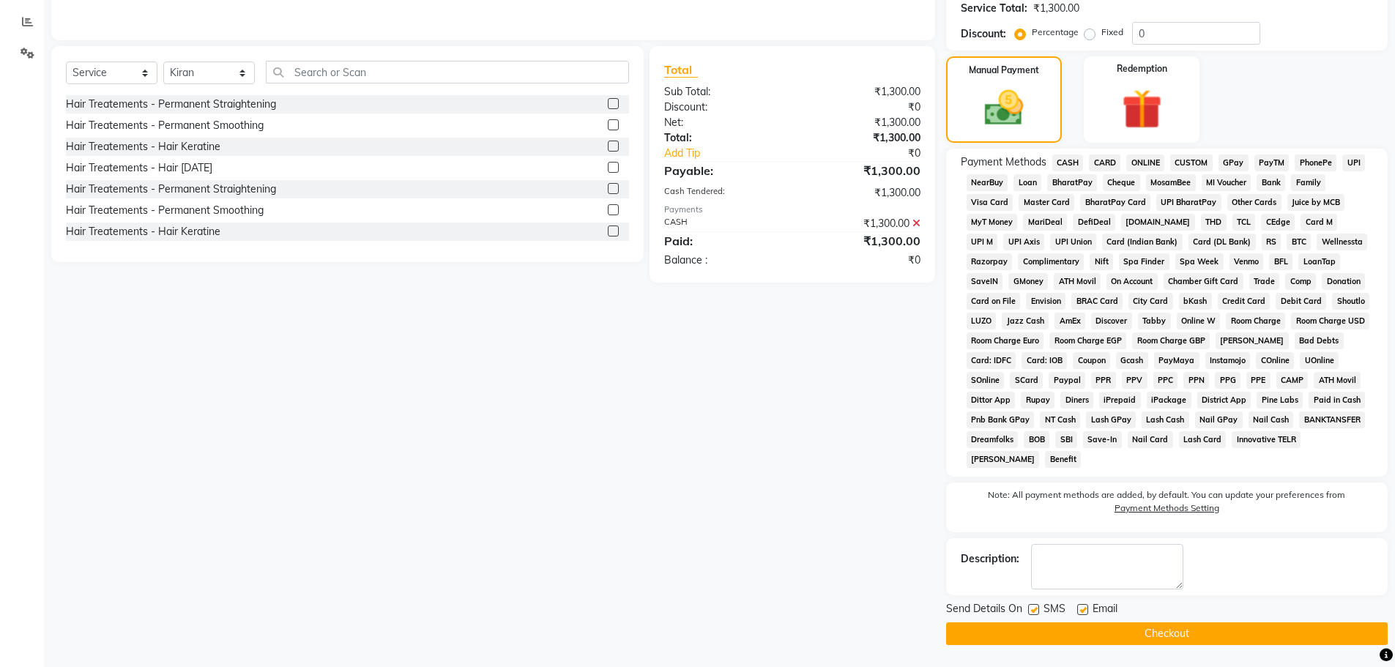
click at [1174, 638] on button "Checkout" at bounding box center [1167, 633] width 442 height 23
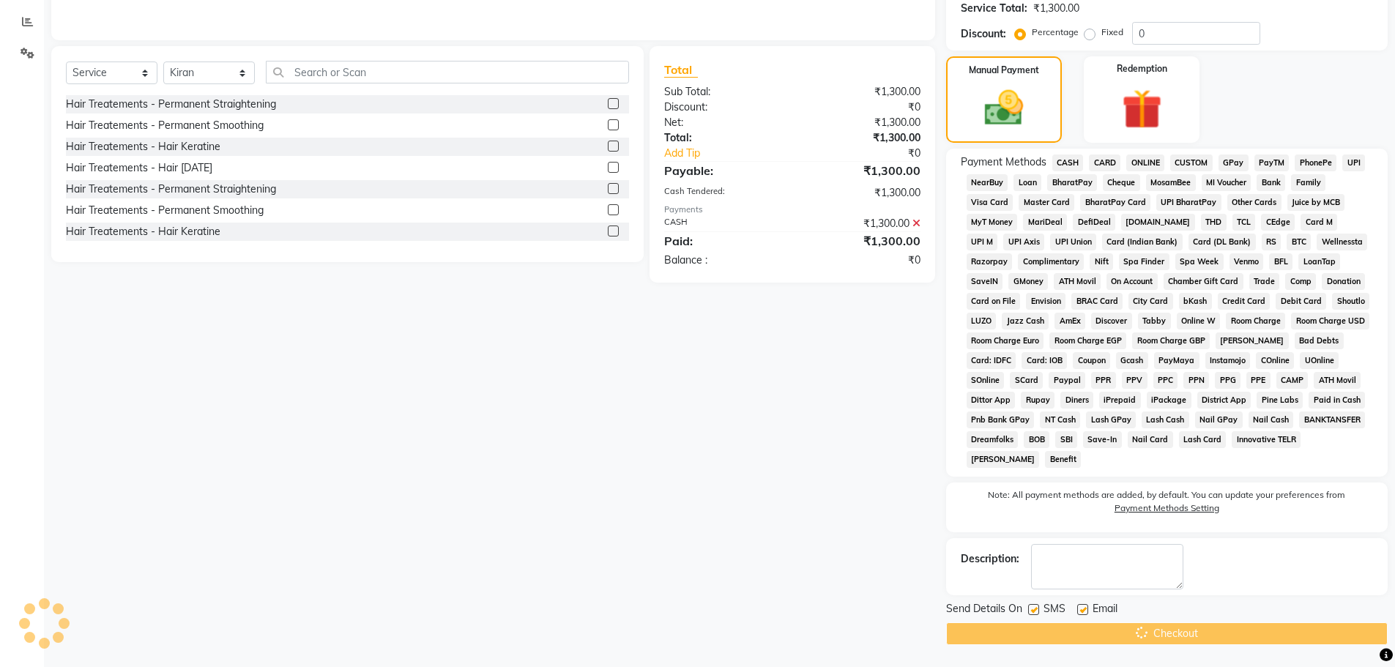
scroll to position [10, 0]
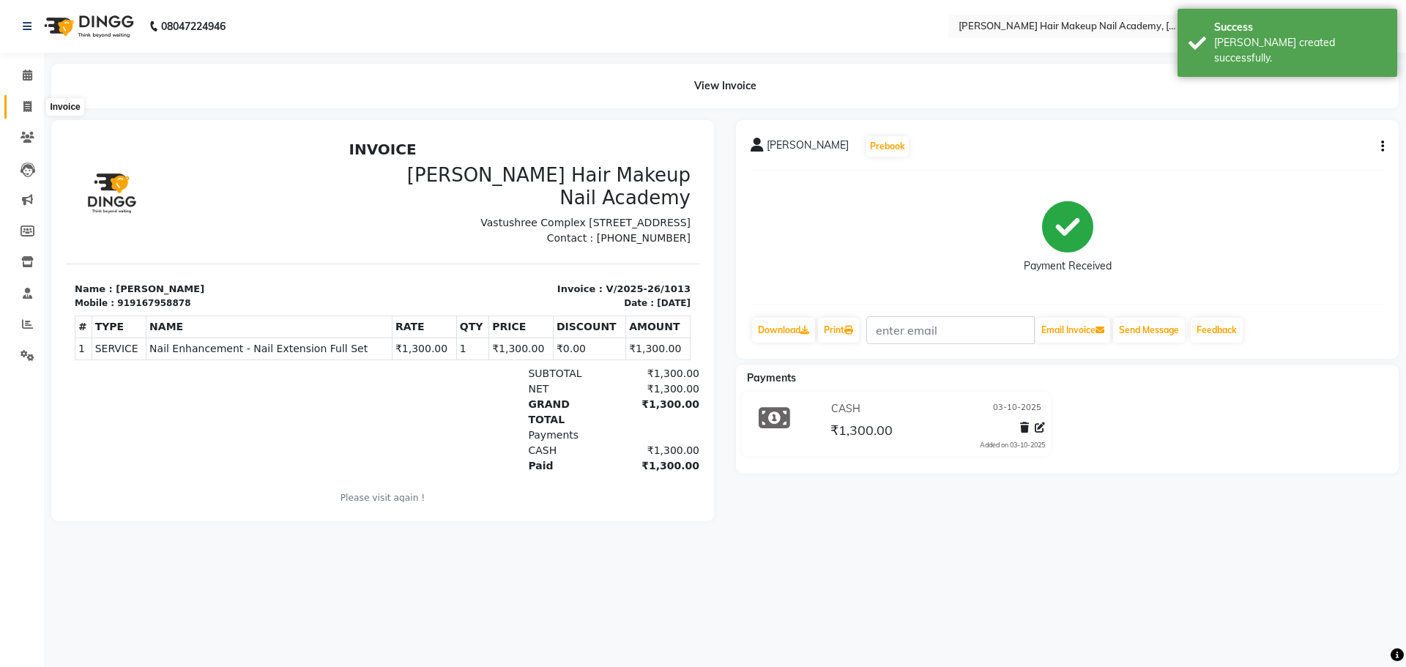
click at [31, 108] on icon at bounding box center [27, 106] width 8 height 11
select select "service"
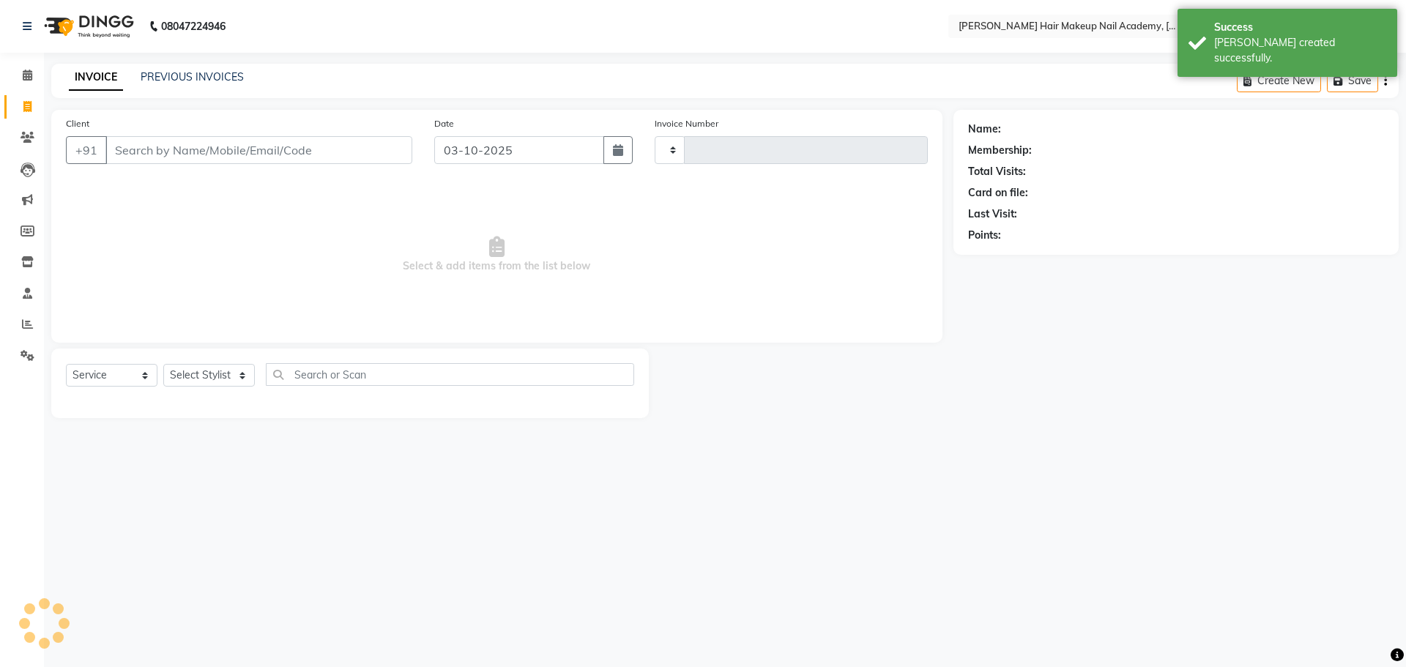
type input "1014"
select select "3468"
drag, startPoint x: 207, startPoint y: 69, endPoint x: 207, endPoint y: 77, distance: 8.1
click at [207, 70] on div "INVOICE PREVIOUS INVOICES Create New Save" at bounding box center [724, 81] width 1347 height 34
click at [207, 77] on link "PREVIOUS INVOICES" at bounding box center [192, 76] width 103 height 13
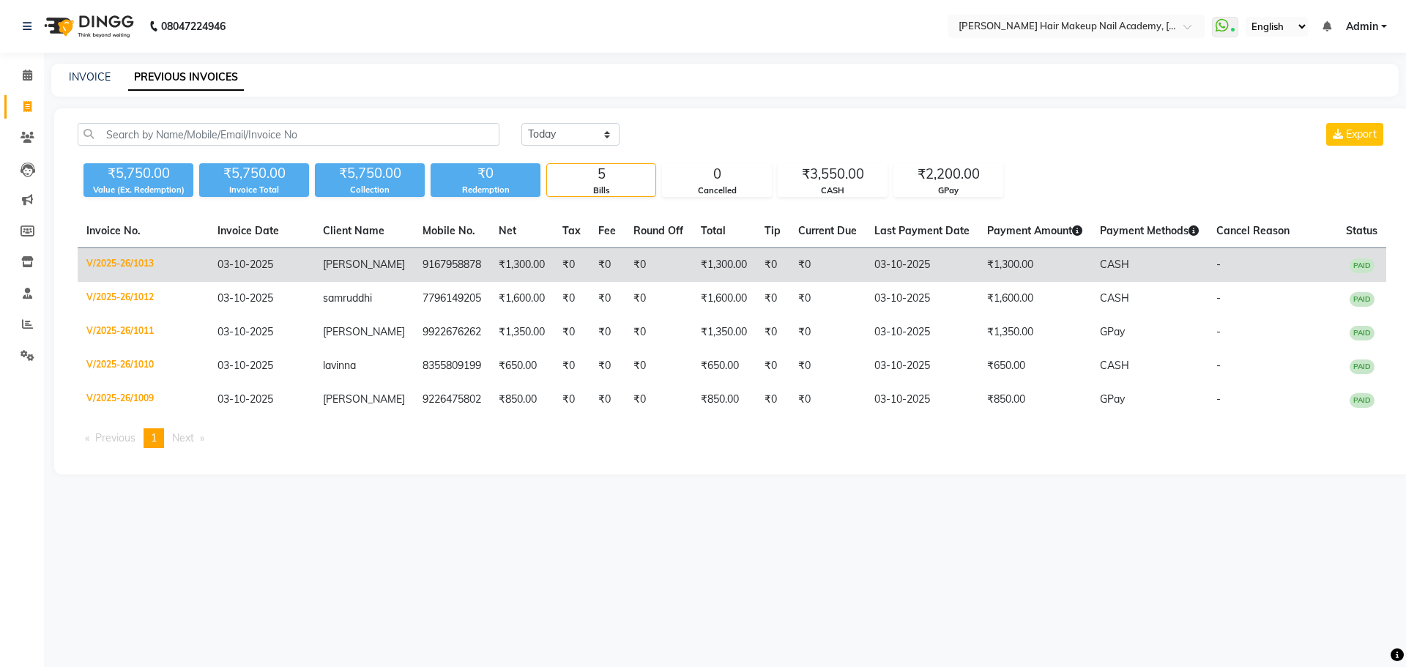
click at [534, 272] on td "₹1,300.00" at bounding box center [522, 265] width 64 height 34
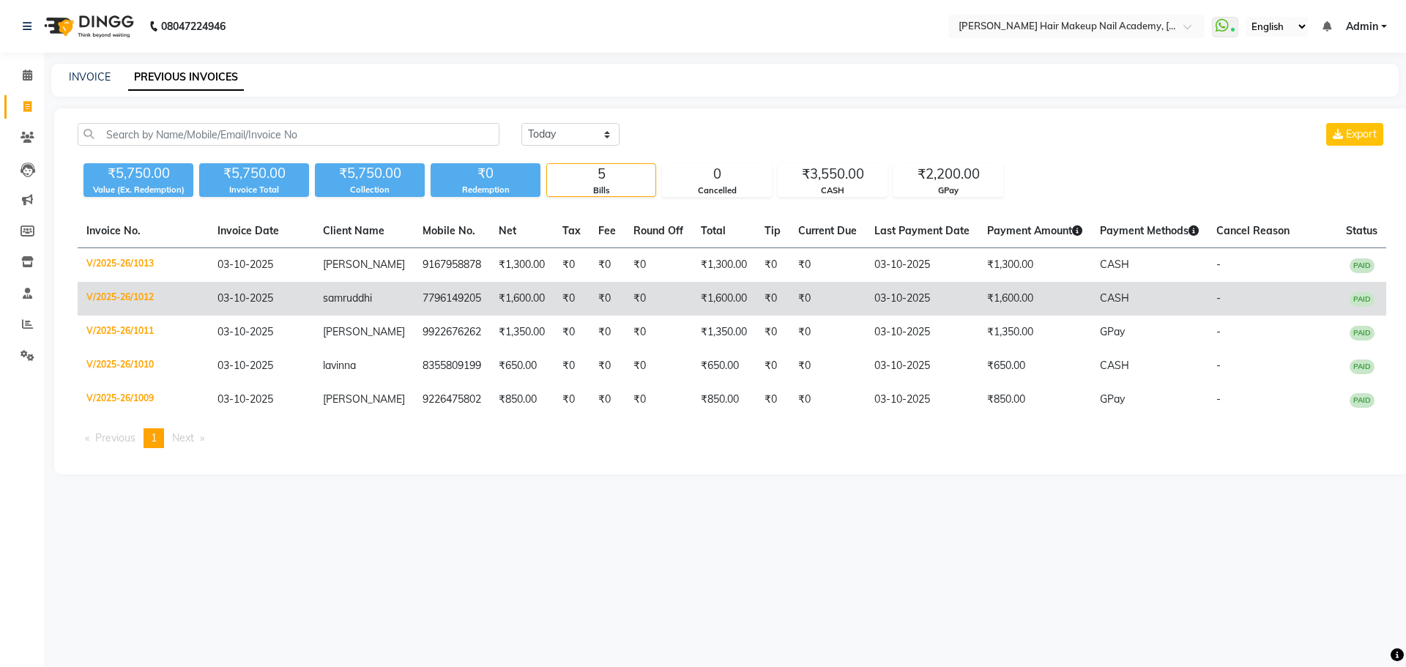
click at [372, 303] on span "samruddhi" at bounding box center [347, 297] width 49 height 13
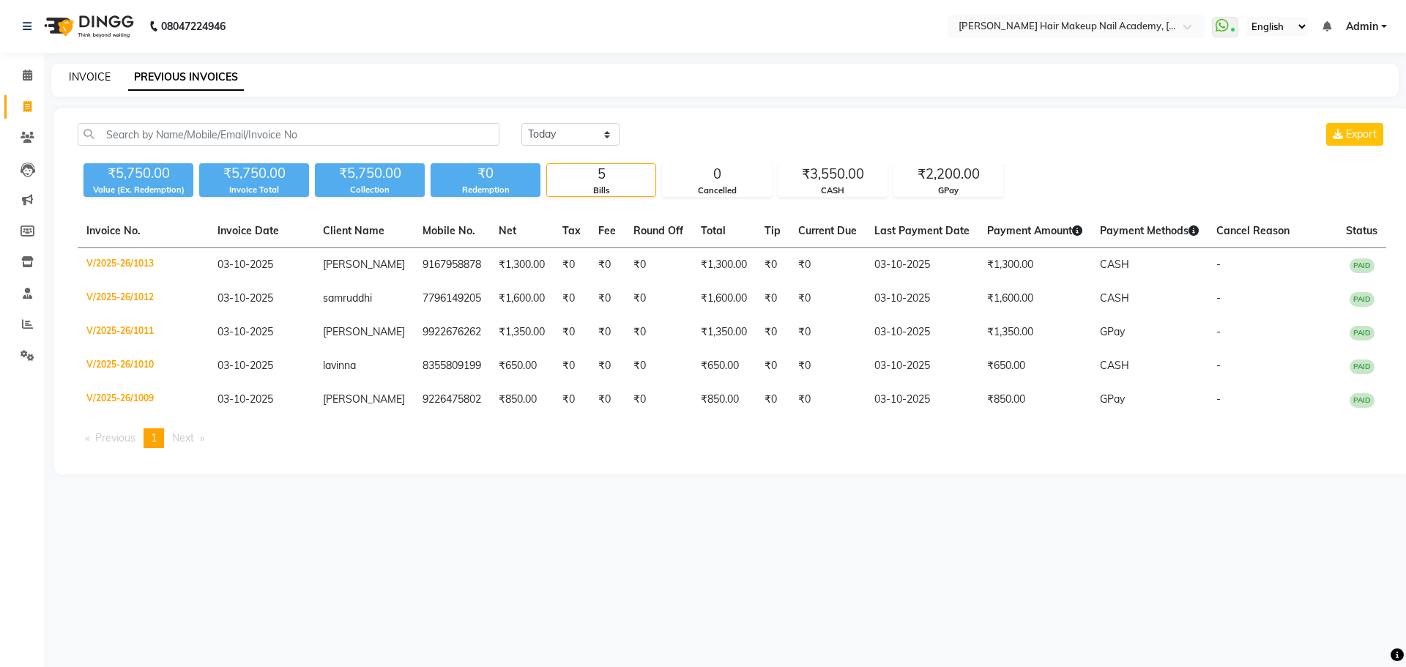
click at [105, 76] on link "INVOICE" at bounding box center [90, 76] width 42 height 13
select select "3468"
select select "service"
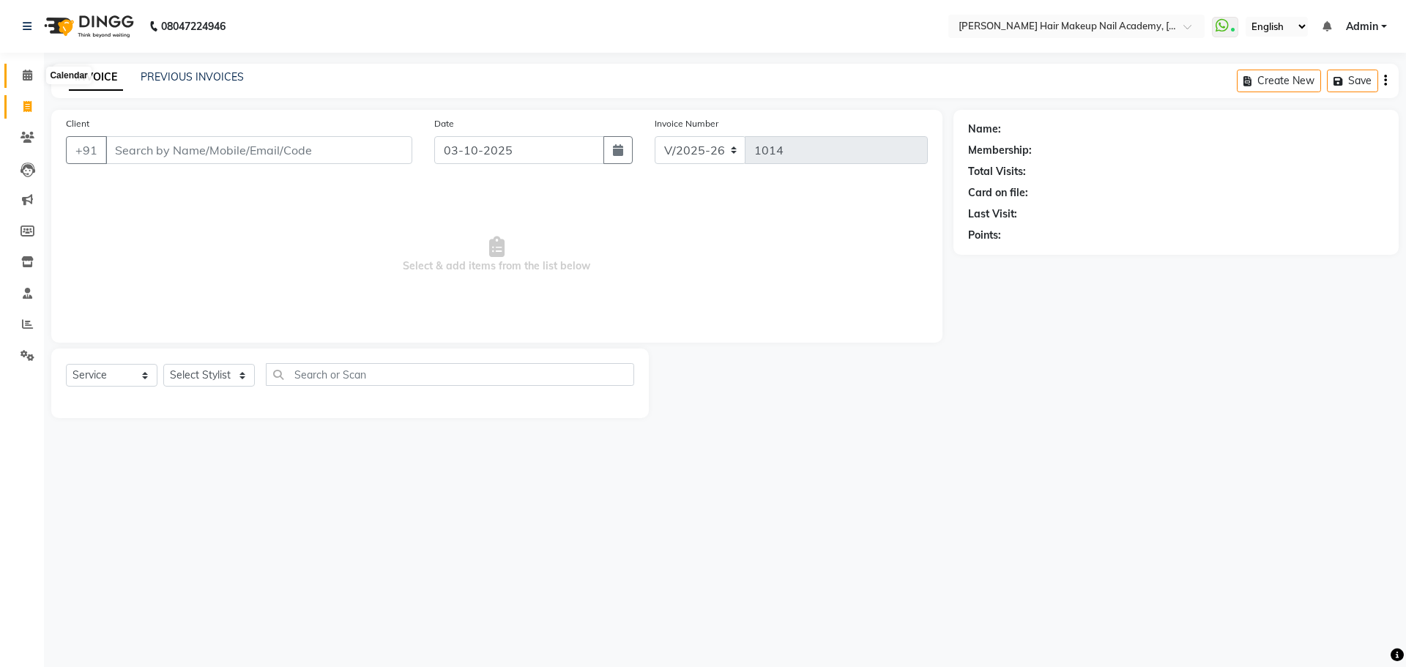
click at [30, 72] on icon at bounding box center [28, 75] width 10 height 11
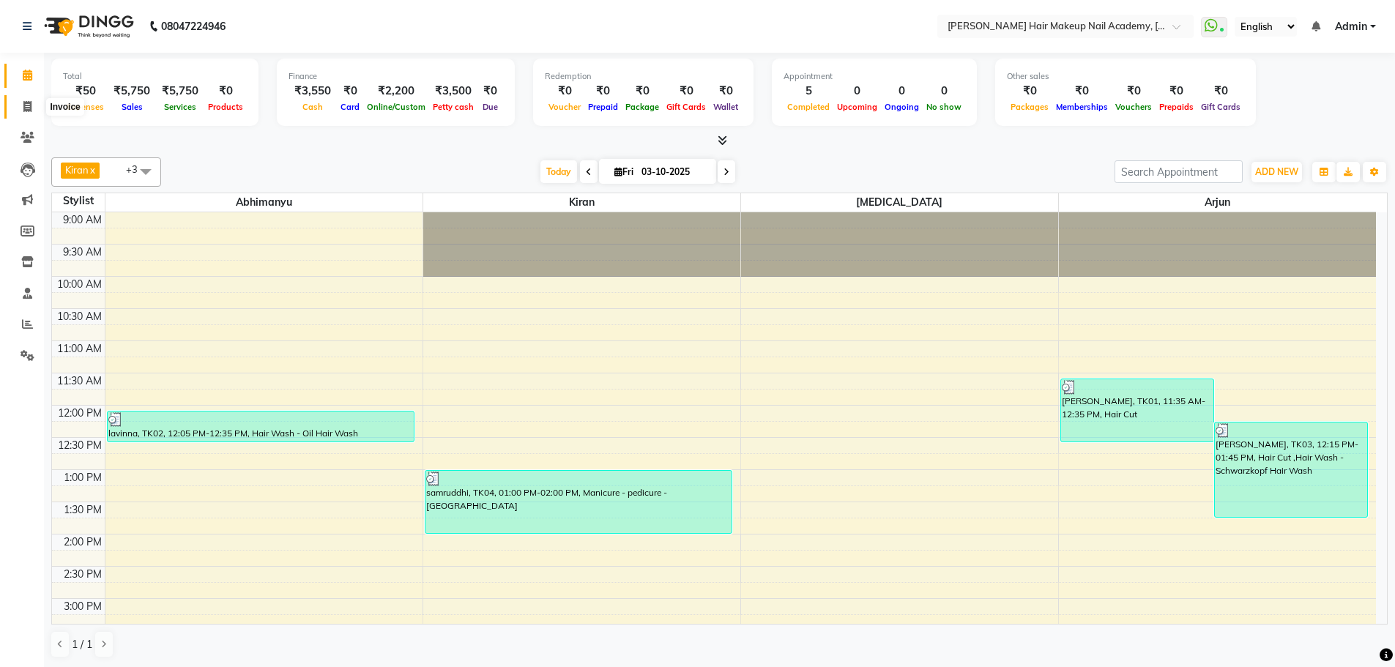
click at [18, 111] on span at bounding box center [28, 107] width 26 height 17
select select "service"
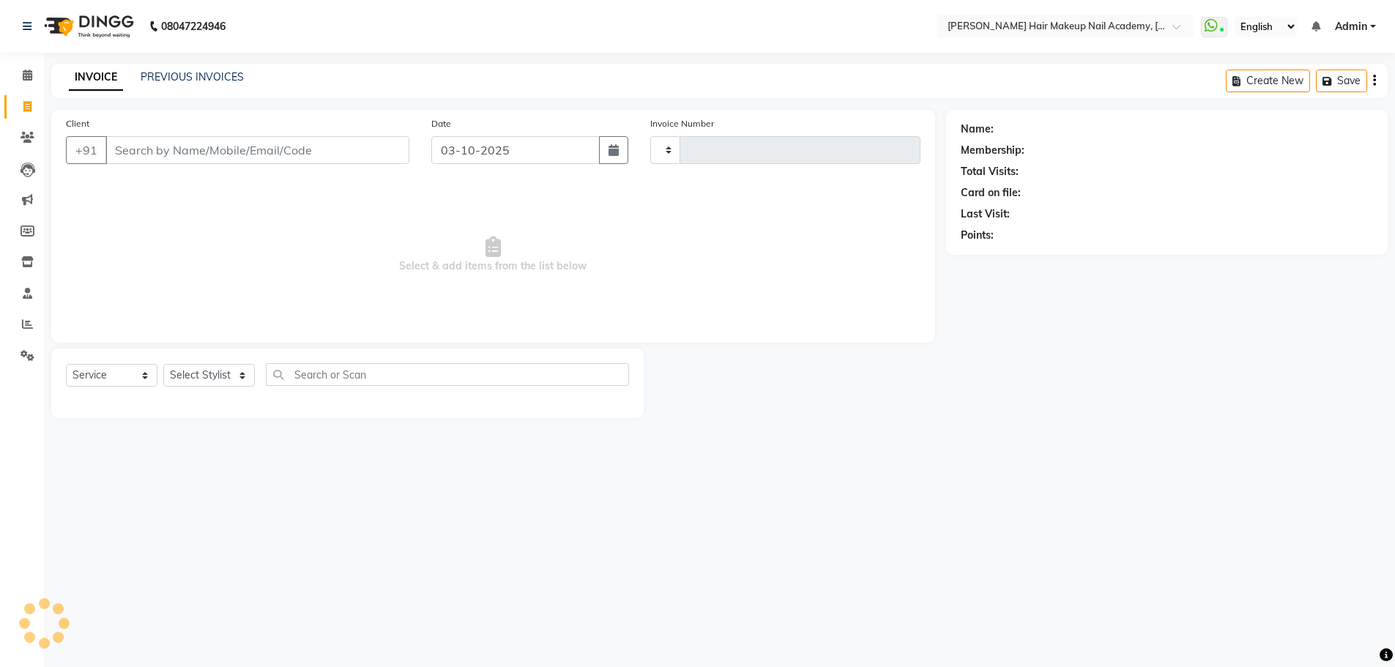
type input "1014"
select select "3468"
click at [32, 316] on link "Reports" at bounding box center [21, 325] width 35 height 24
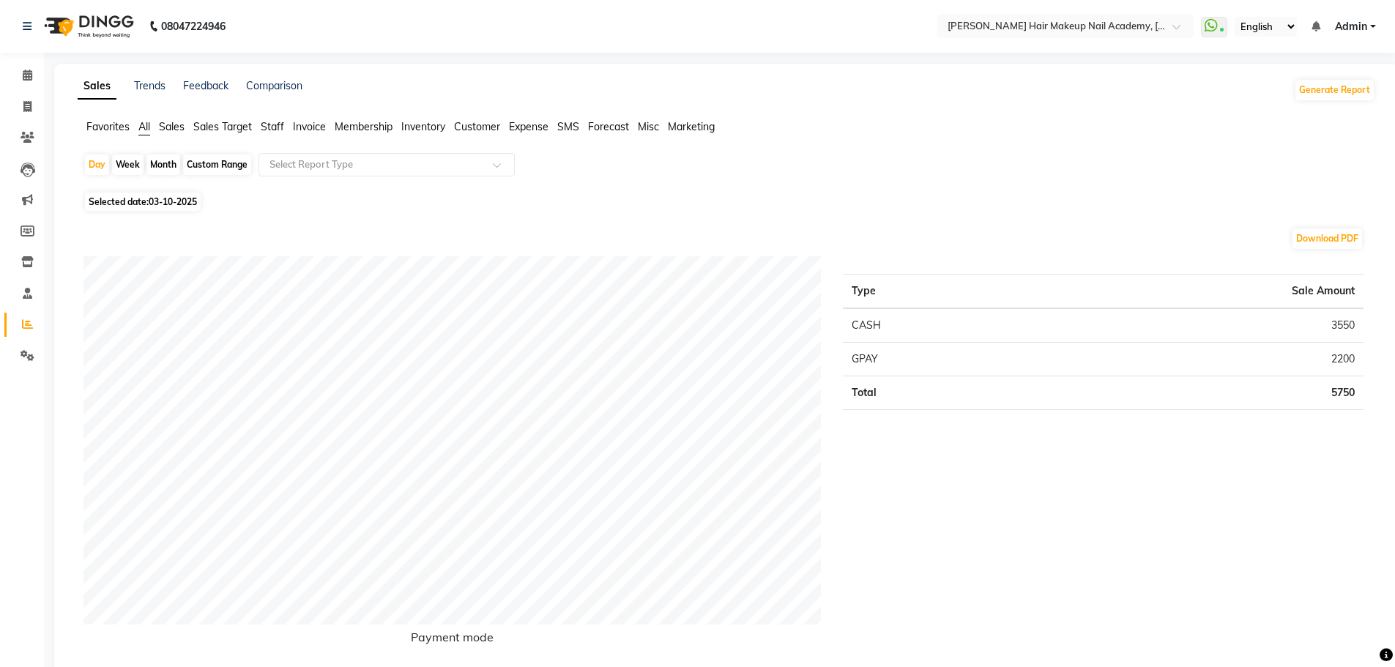
click at [160, 160] on div "Month" at bounding box center [163, 164] width 34 height 21
select select "10"
select select "2025"
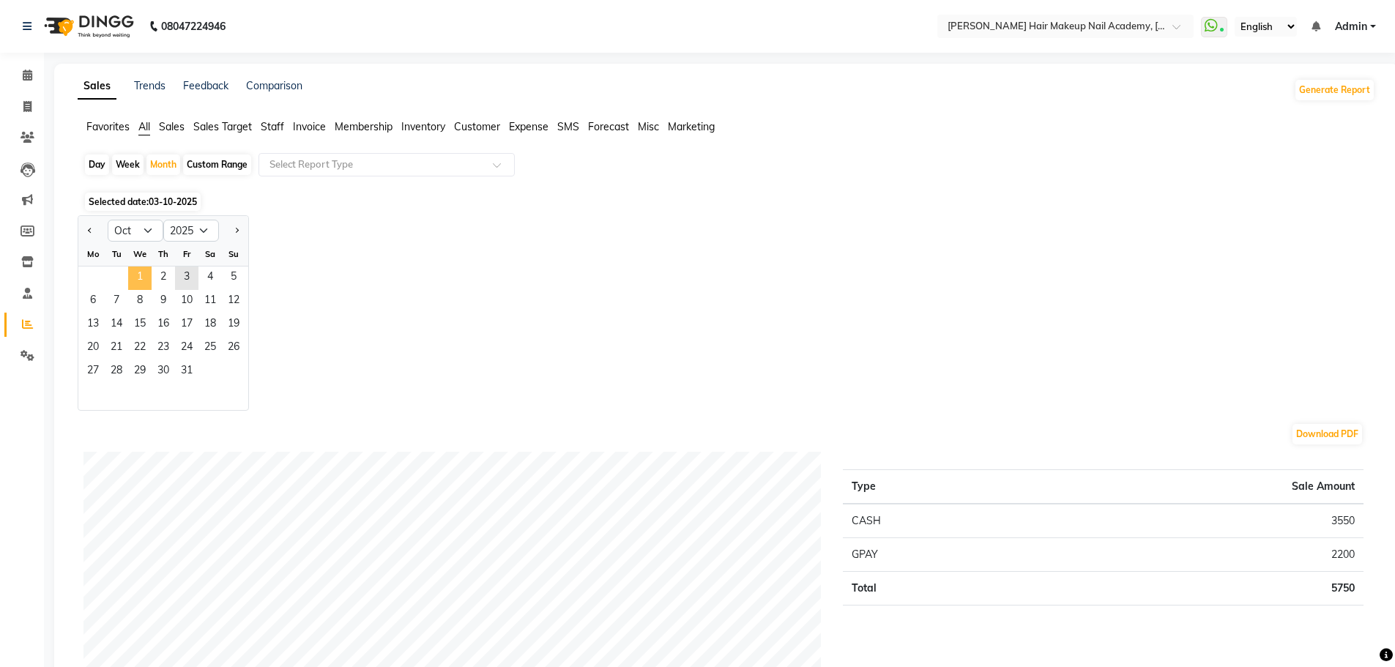
click at [140, 269] on span "1" at bounding box center [139, 278] width 23 height 23
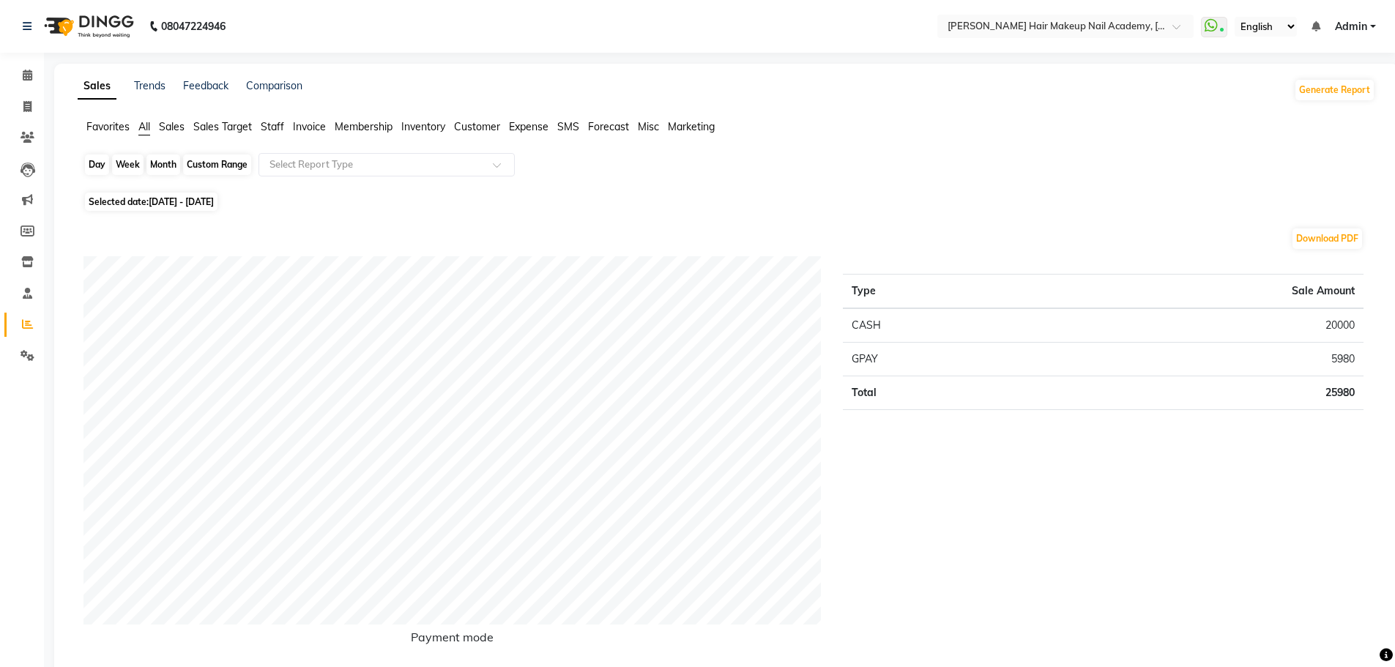
click at [167, 168] on div "Month" at bounding box center [163, 164] width 34 height 21
select select "10"
select select "2025"
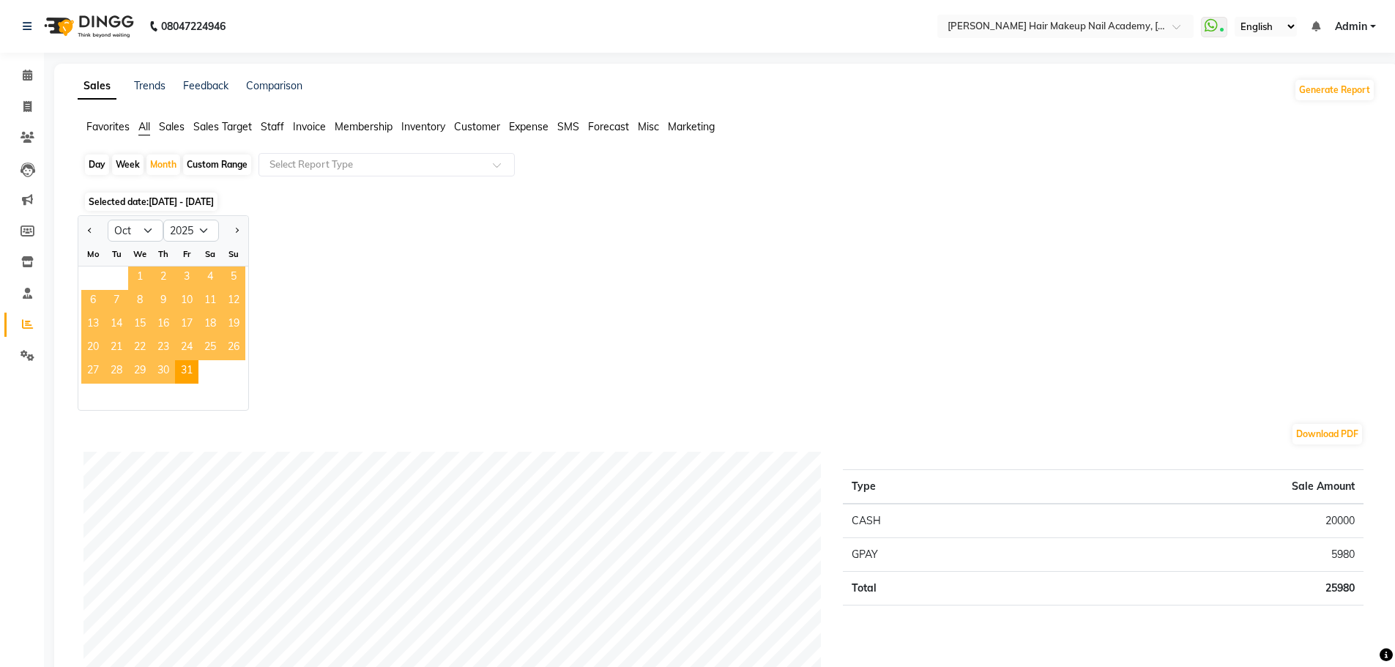
click at [139, 275] on span "1" at bounding box center [139, 278] width 23 height 23
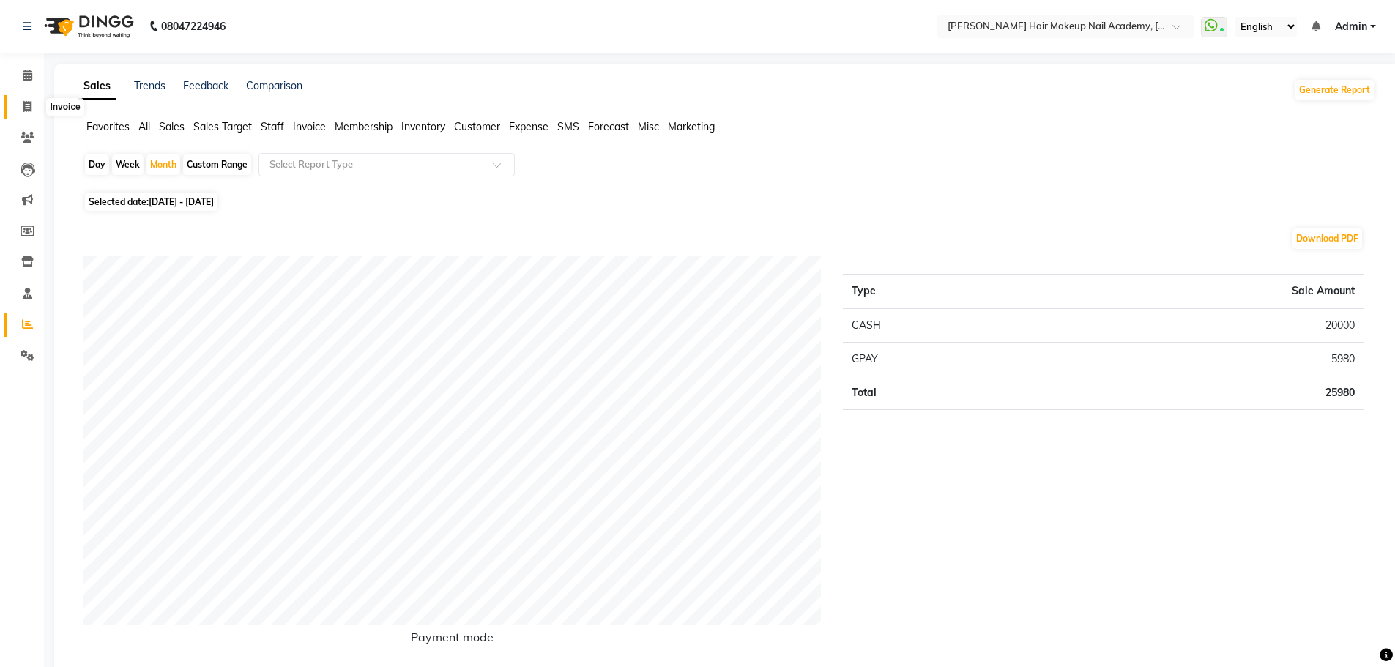
click at [25, 112] on span at bounding box center [28, 107] width 26 height 17
select select "service"
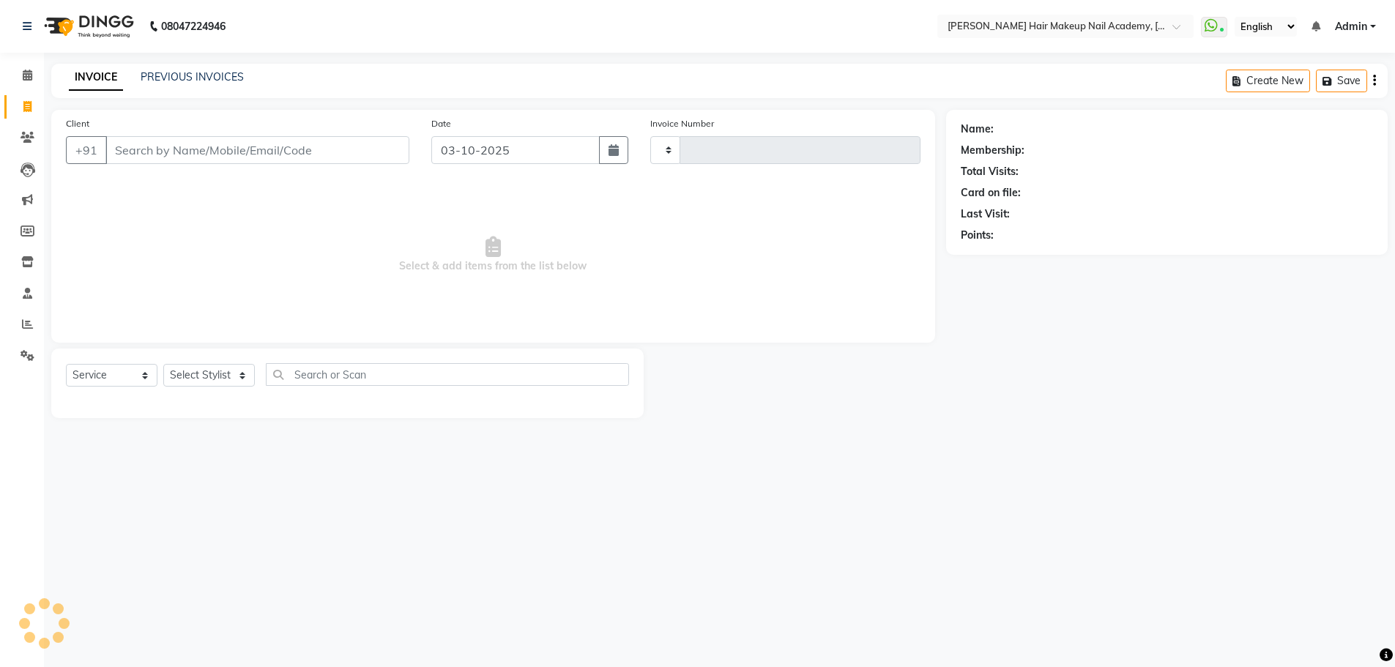
type input "1014"
select select "3468"
click at [217, 78] on link "PREVIOUS INVOICES" at bounding box center [192, 76] width 103 height 13
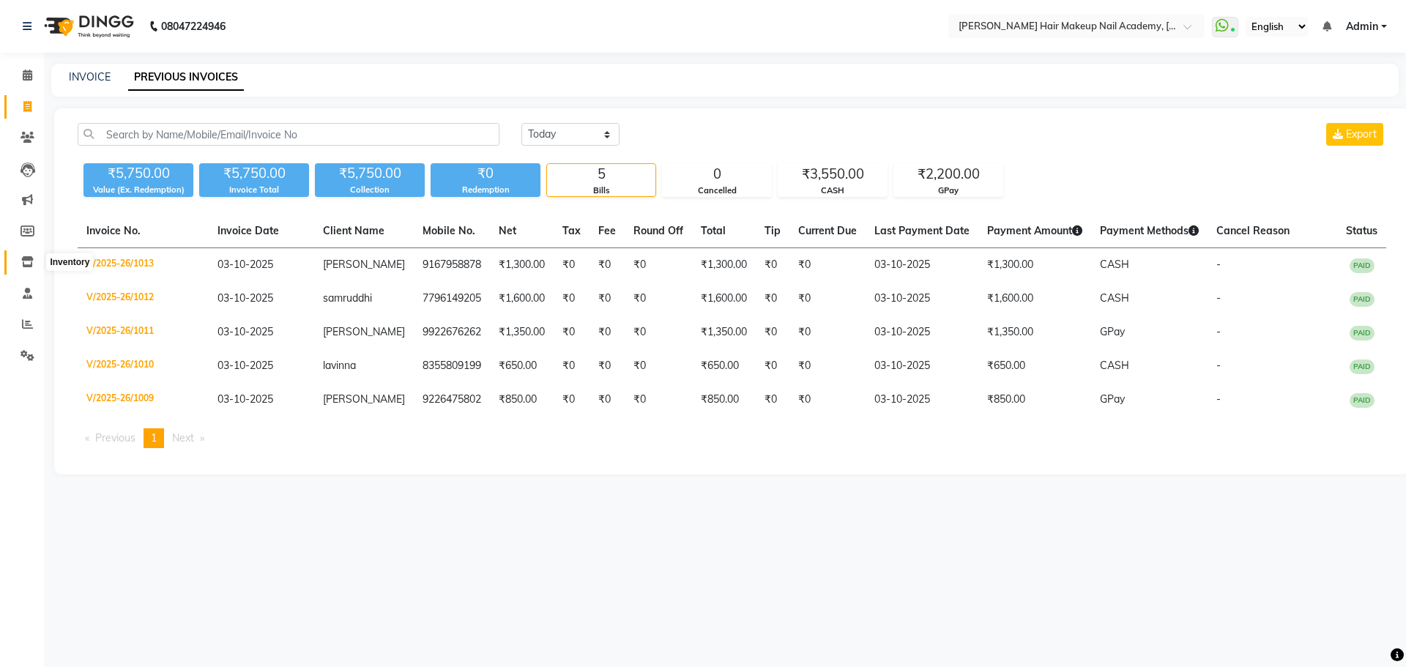
click at [29, 269] on span at bounding box center [28, 262] width 26 height 17
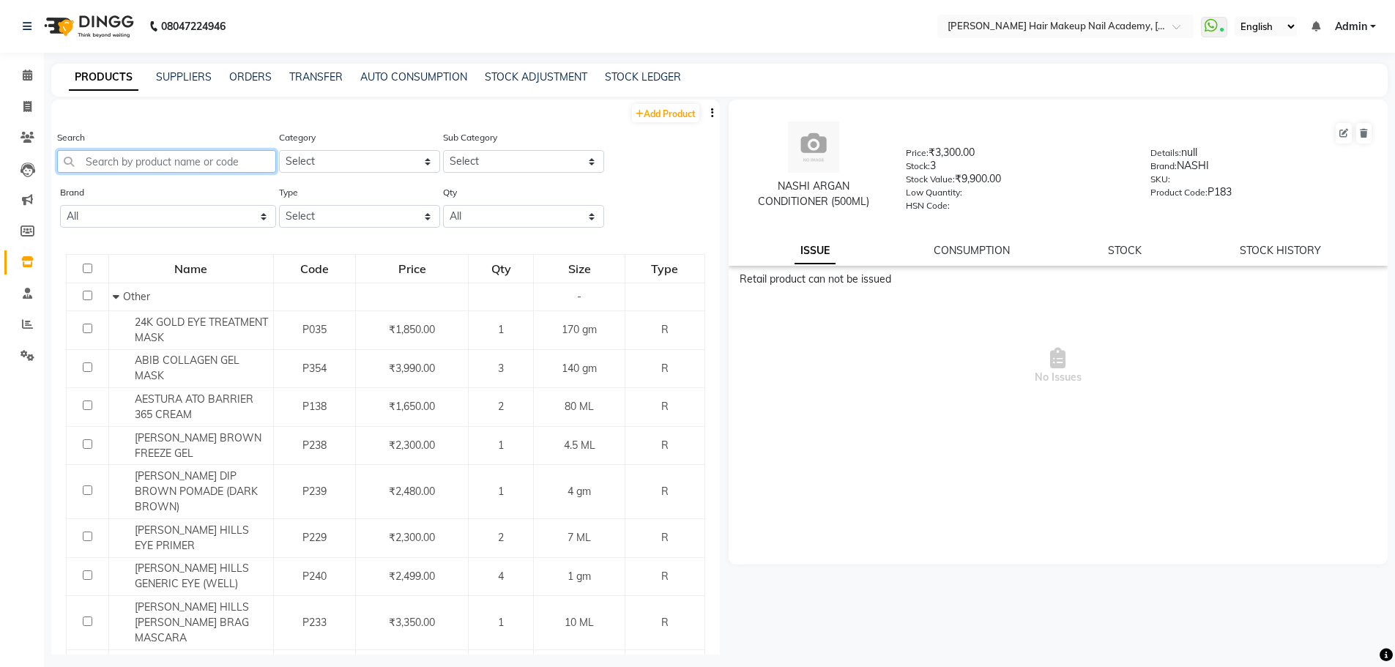
click at [191, 163] on input "text" at bounding box center [166, 161] width 219 height 23
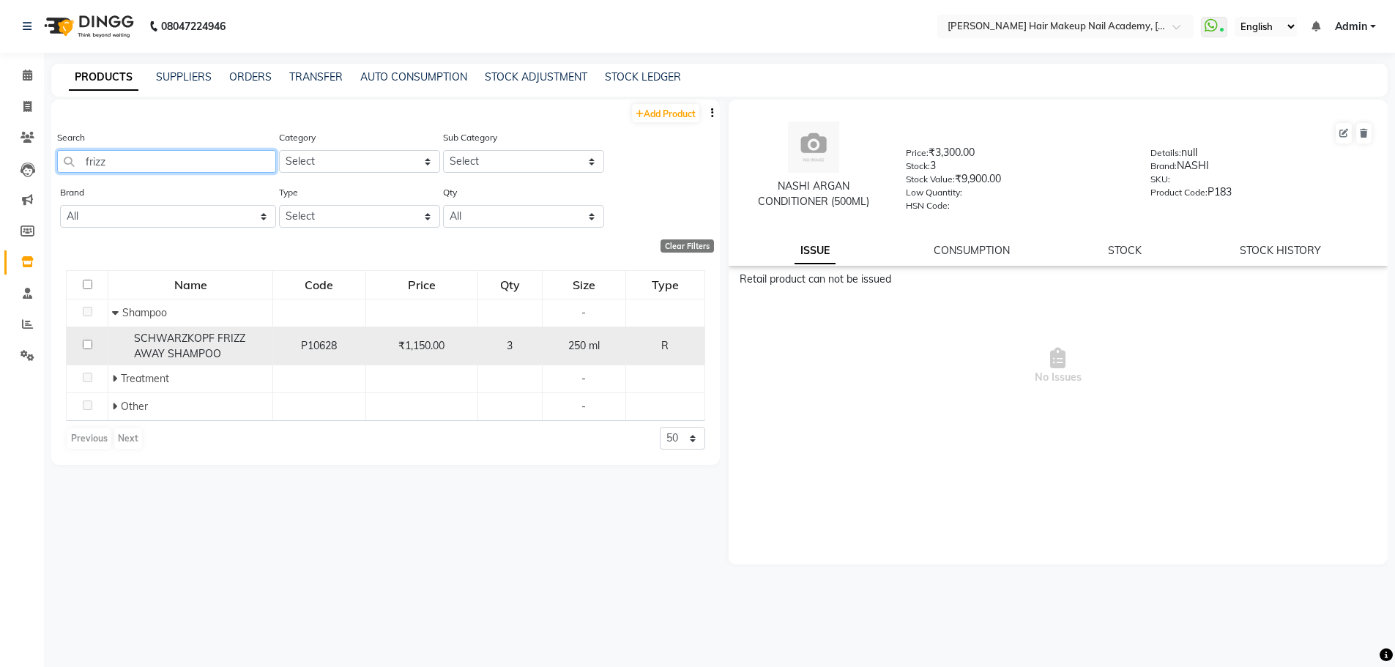
type input "frizz"
click at [273, 352] on td "P10628" at bounding box center [319, 346] width 92 height 39
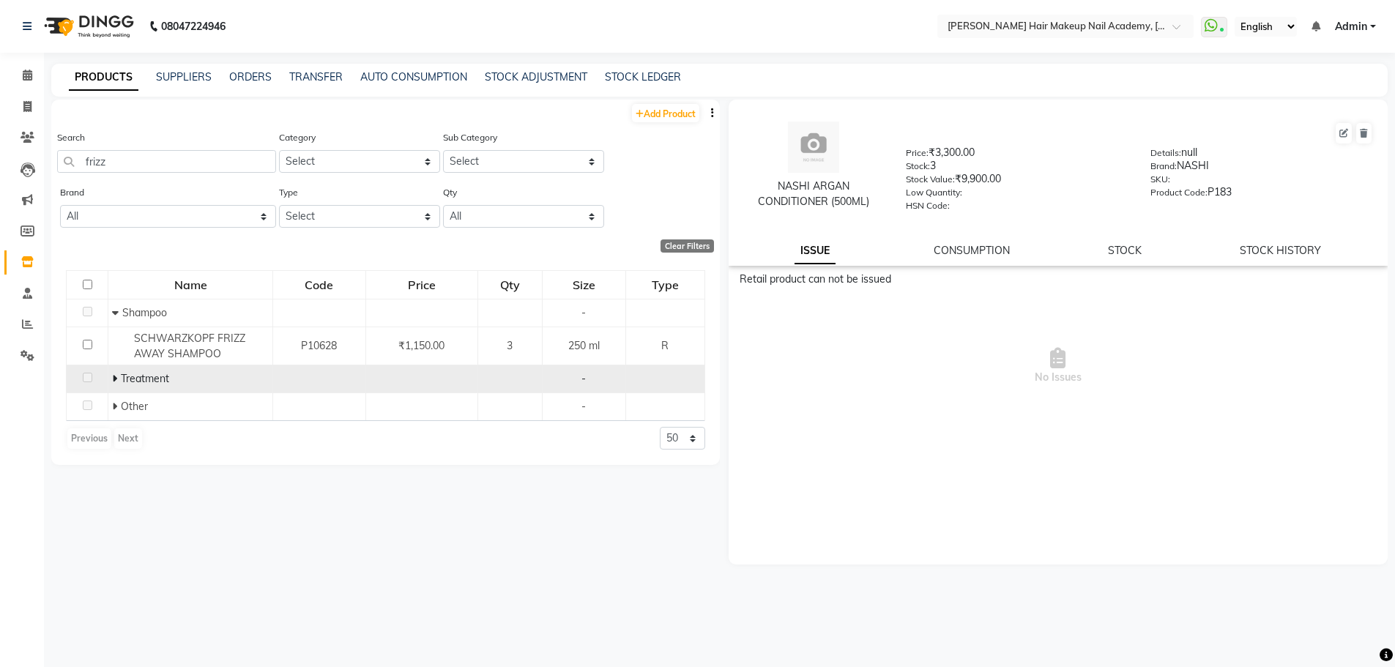
click at [114, 381] on icon at bounding box center [114, 378] width 5 height 10
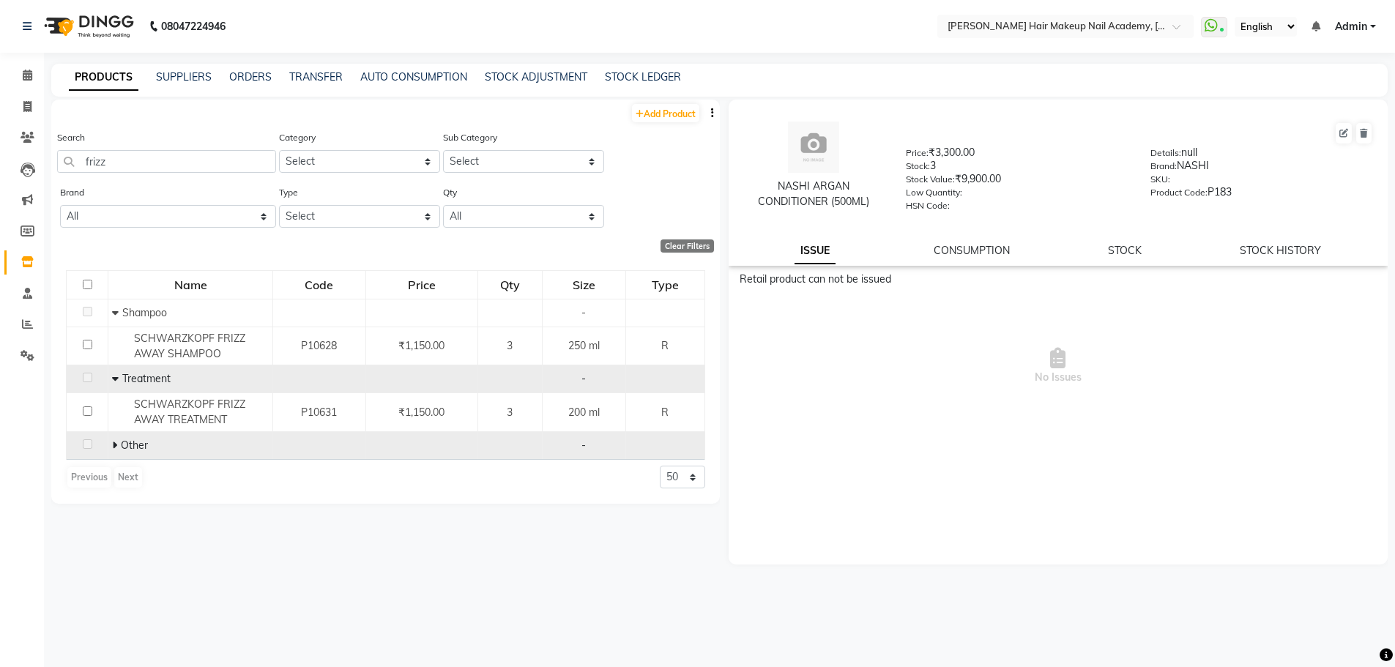
click at [116, 445] on icon at bounding box center [114, 445] width 5 height 10
click at [1122, 255] on link "STOCK" at bounding box center [1125, 250] width 34 height 13
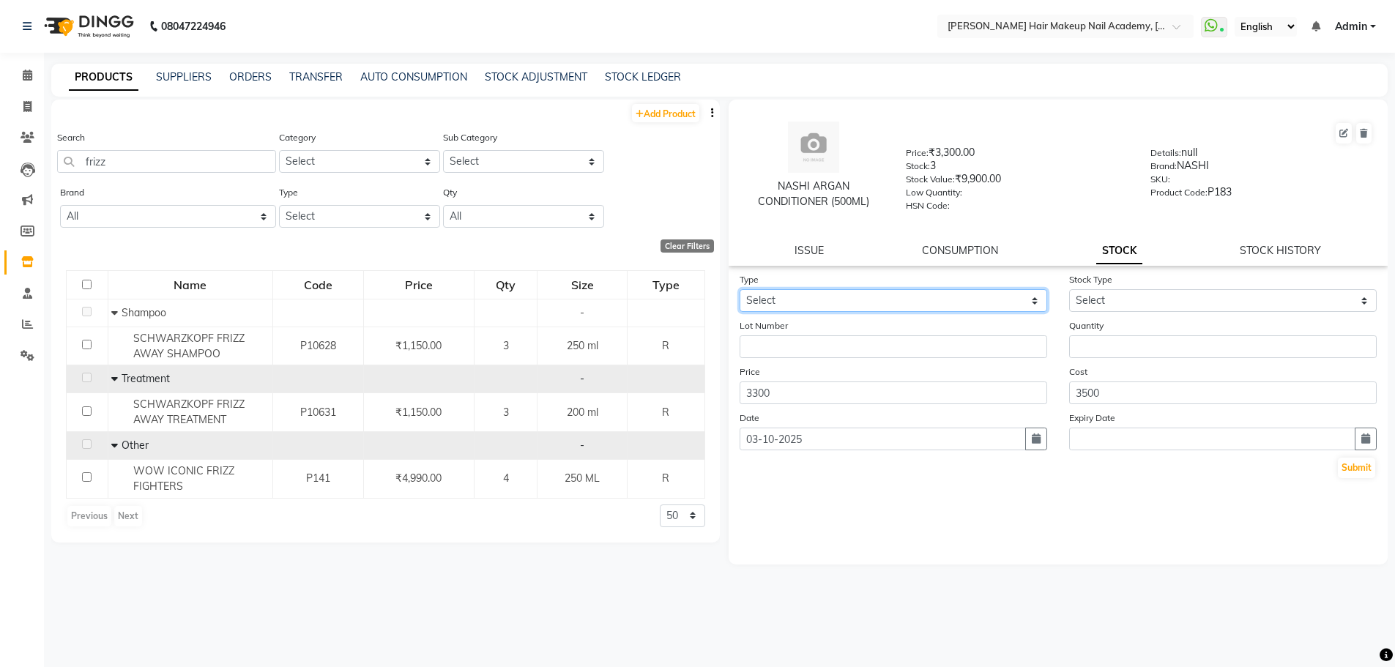
click at [848, 299] on select "Select In Out" at bounding box center [894, 300] width 308 height 23
select select "in"
click at [740, 289] on select "Select In Out" at bounding box center [894, 300] width 308 height 23
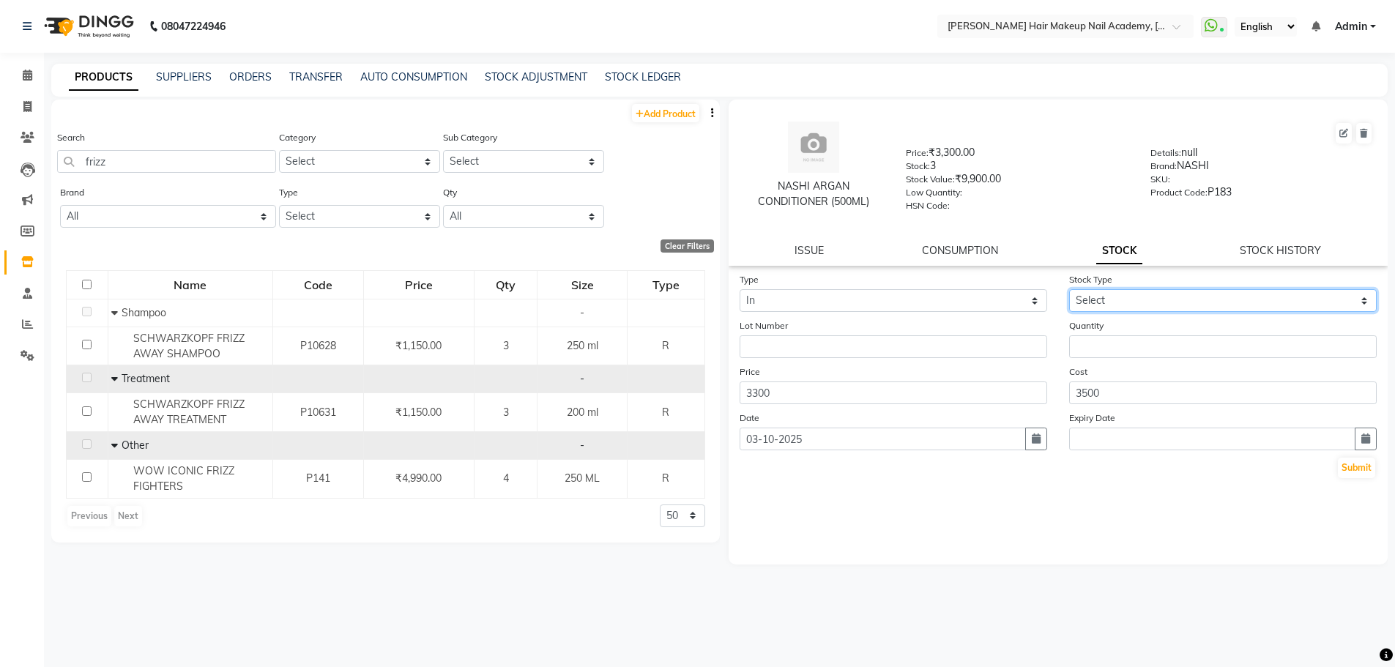
click at [1173, 302] on select "Select New Stock Adjustment Return Other" at bounding box center [1223, 300] width 308 height 23
select select "new stock"
click at [1069, 289] on select "Select New Stock Adjustment Return Other" at bounding box center [1223, 300] width 308 height 23
click at [174, 166] on input "frizz" at bounding box center [166, 161] width 219 height 23
click at [23, 114] on span at bounding box center [28, 107] width 26 height 17
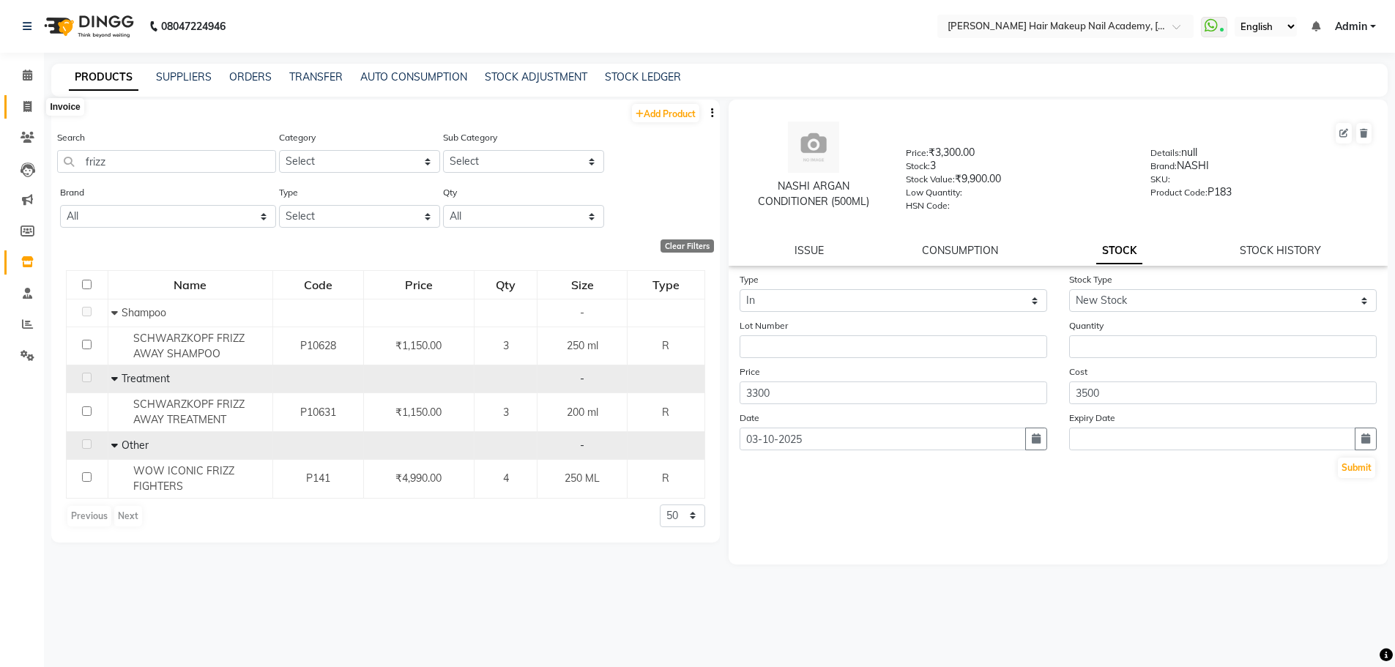
select select "service"
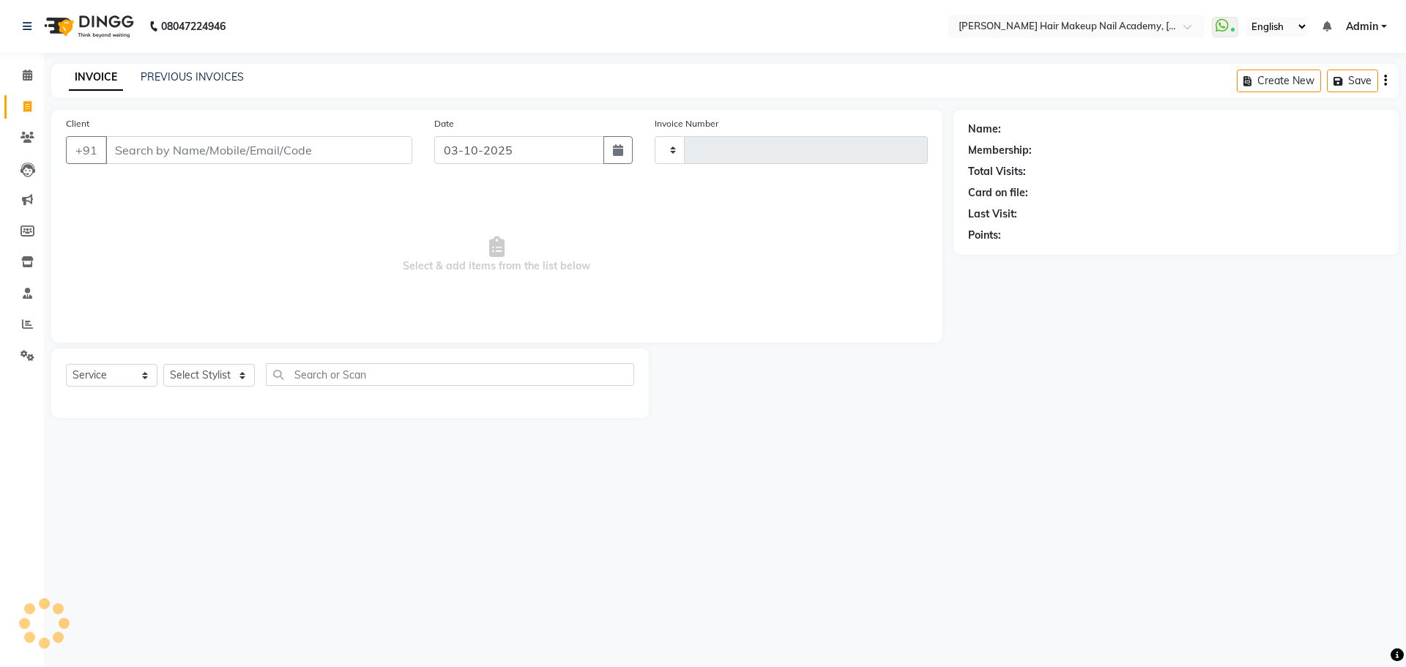
type input "1014"
select select "3468"
click at [177, 148] on input "Client" at bounding box center [258, 150] width 307 height 28
click at [21, 77] on span at bounding box center [28, 75] width 26 height 17
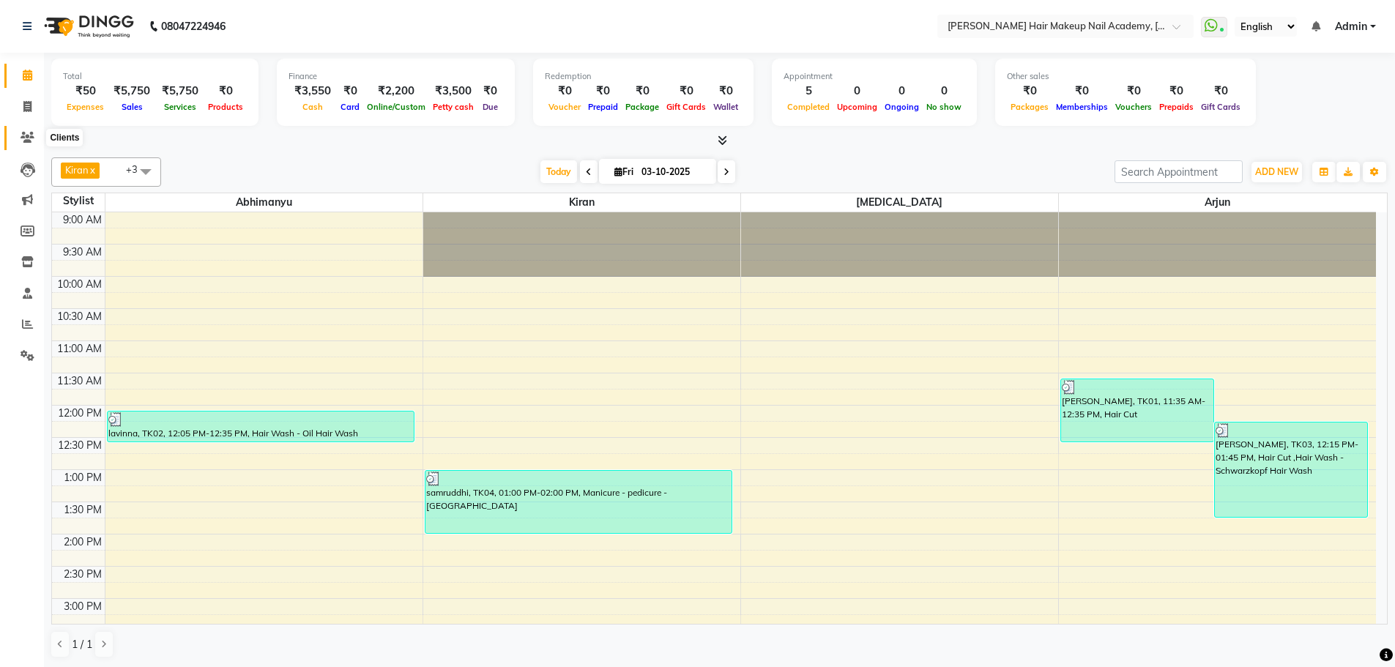
click at [31, 130] on span at bounding box center [28, 138] width 26 height 17
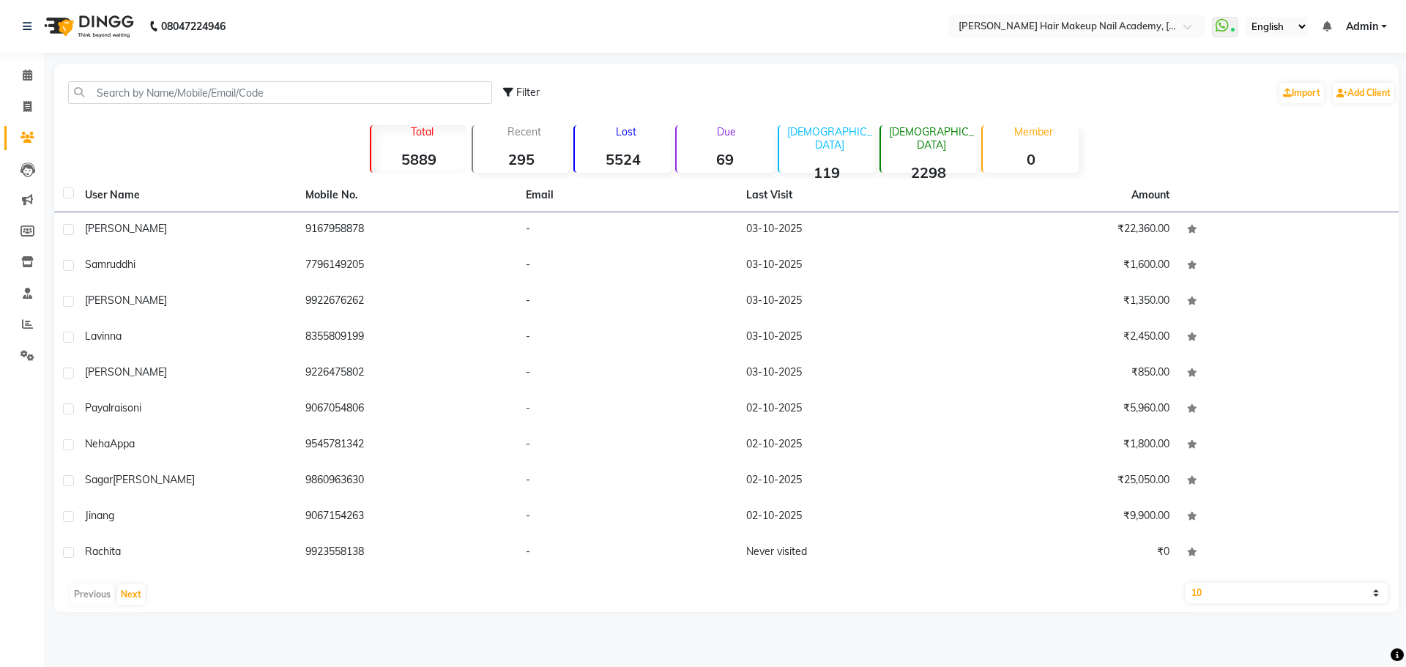
click at [742, 145] on div "Due 69" at bounding box center [723, 149] width 97 height 48
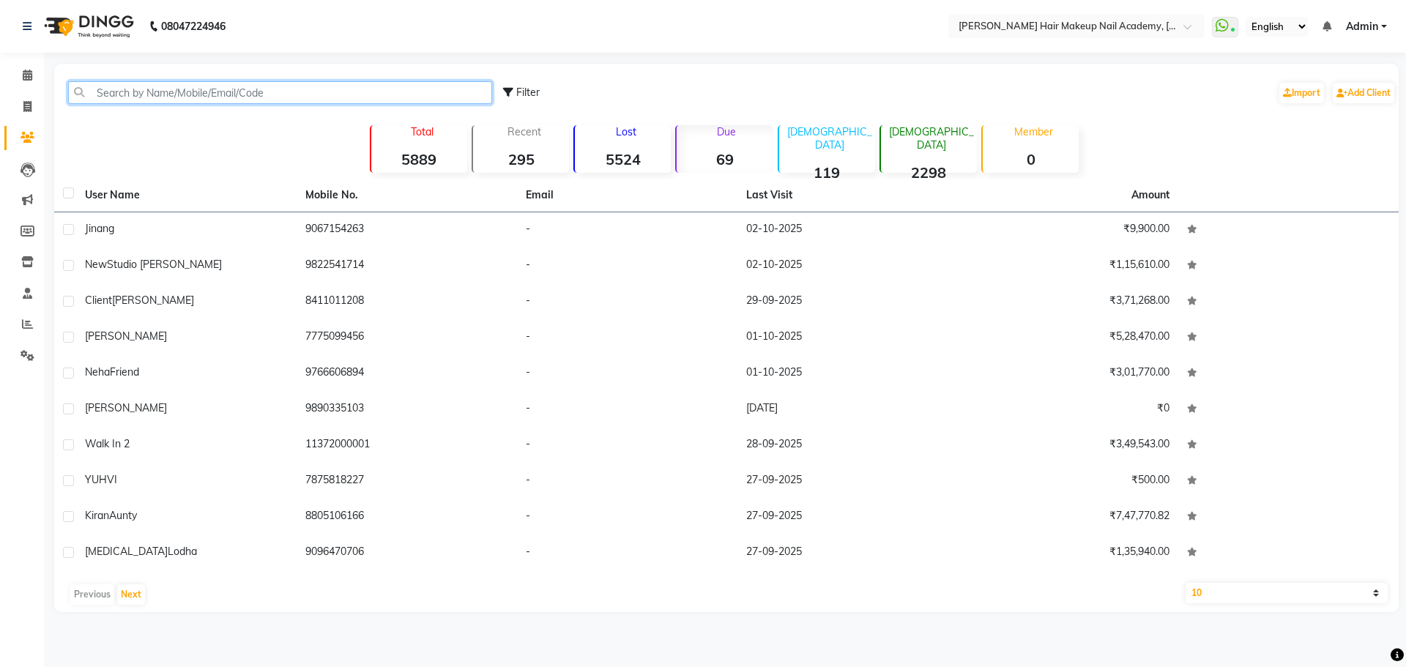
click at [182, 90] on input "text" at bounding box center [280, 92] width 424 height 23
type input "k"
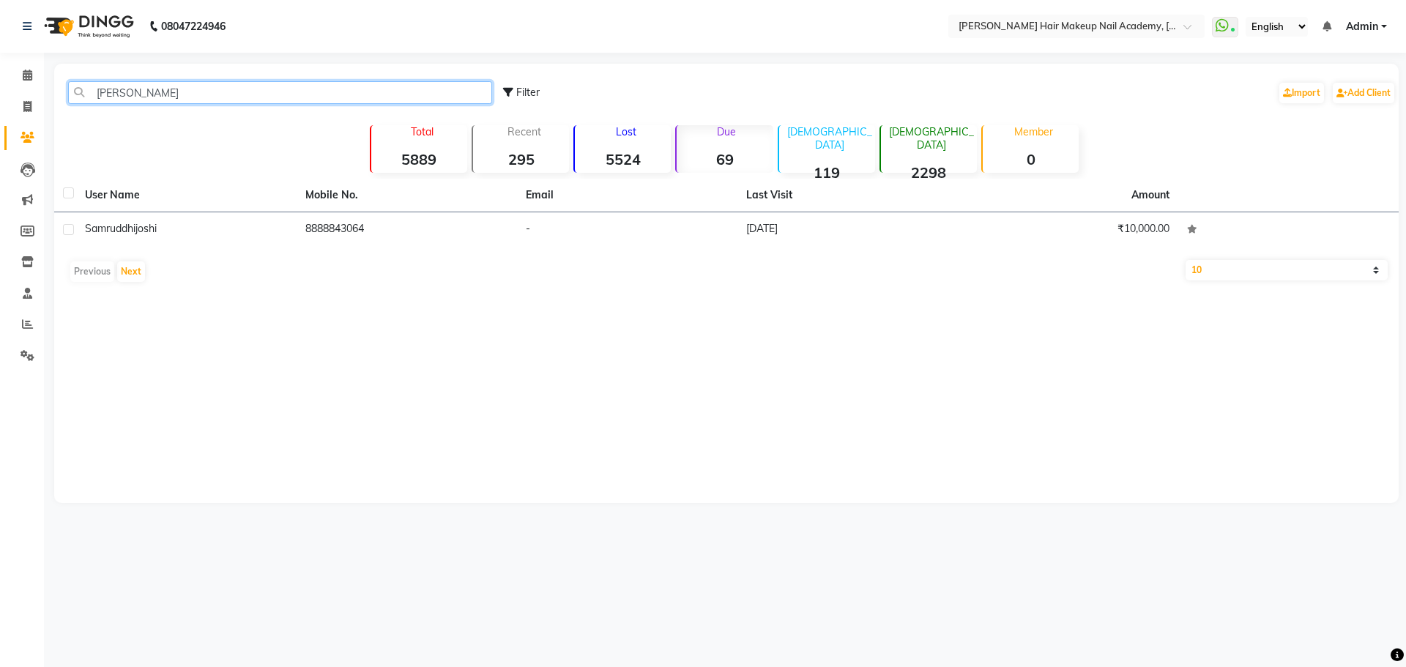
type input "[PERSON_NAME]"
click at [36, 105] on span at bounding box center [28, 107] width 26 height 17
select select "service"
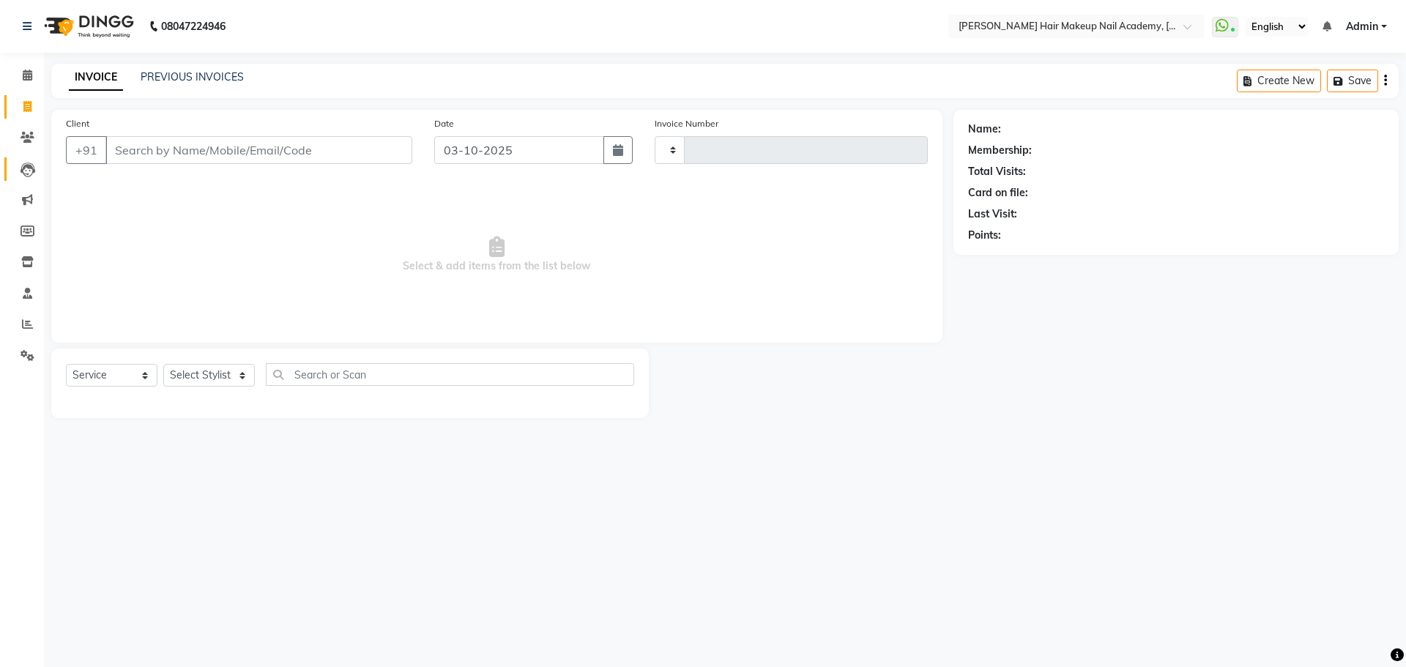
type input "1014"
select select "3468"
click at [217, 383] on select "Select Stylist" at bounding box center [209, 375] width 92 height 23
select select "45992"
click at [163, 364] on select "Select Stylist Abhimanyu [PERSON_NAME] [PERSON_NAME][MEDICAL_DATA]" at bounding box center [209, 375] width 92 height 23
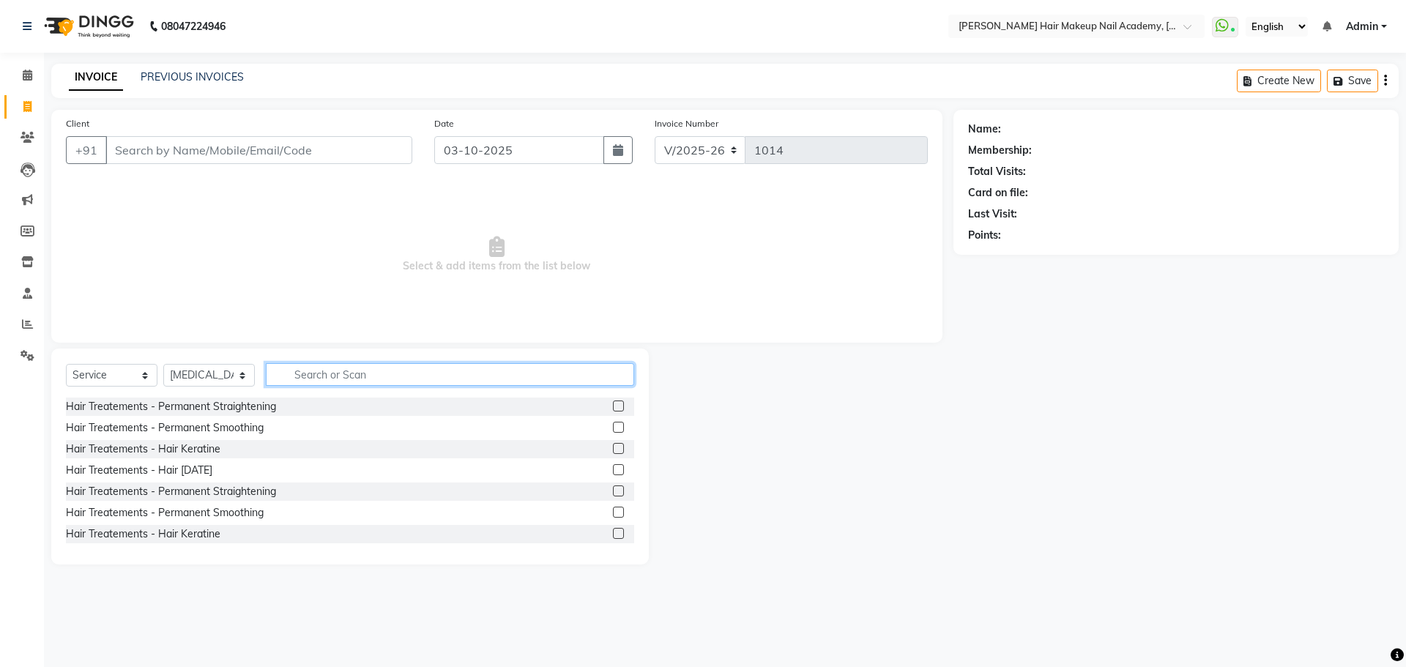
click at [387, 372] on input "text" at bounding box center [450, 374] width 368 height 23
click at [26, 260] on icon at bounding box center [27, 261] width 12 height 11
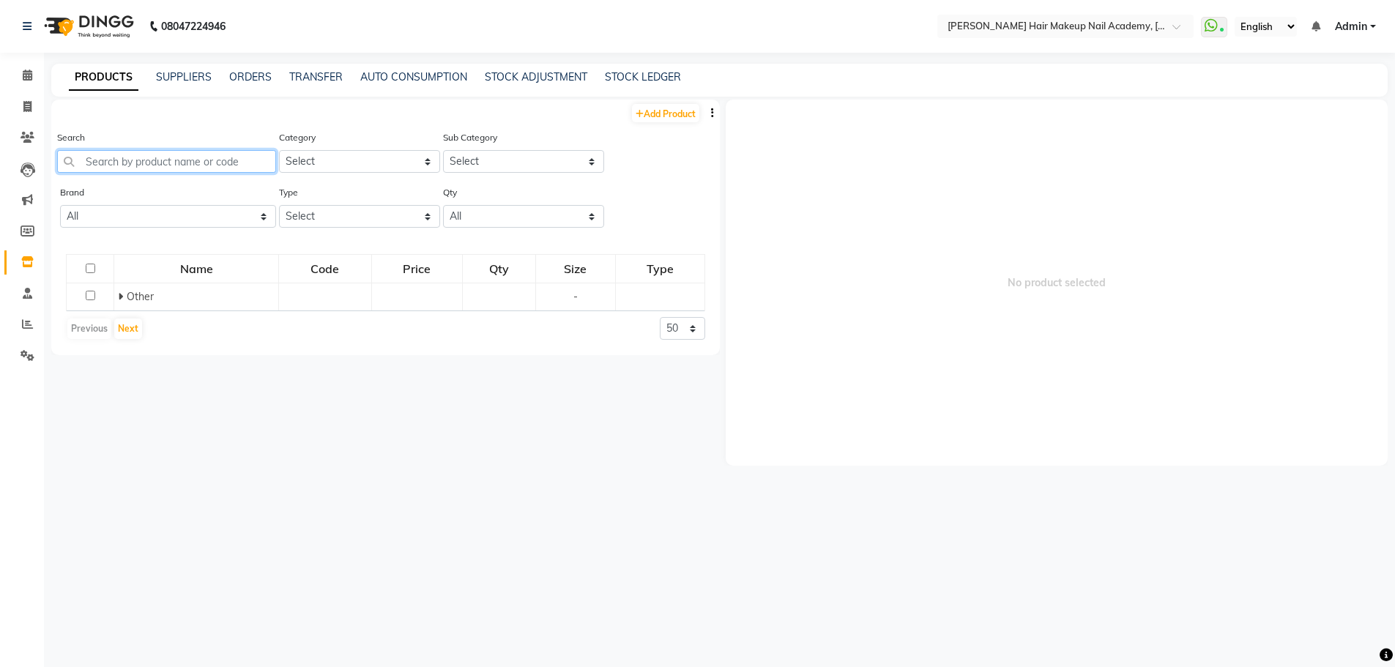
click at [162, 163] on input "text" at bounding box center [166, 161] width 219 height 23
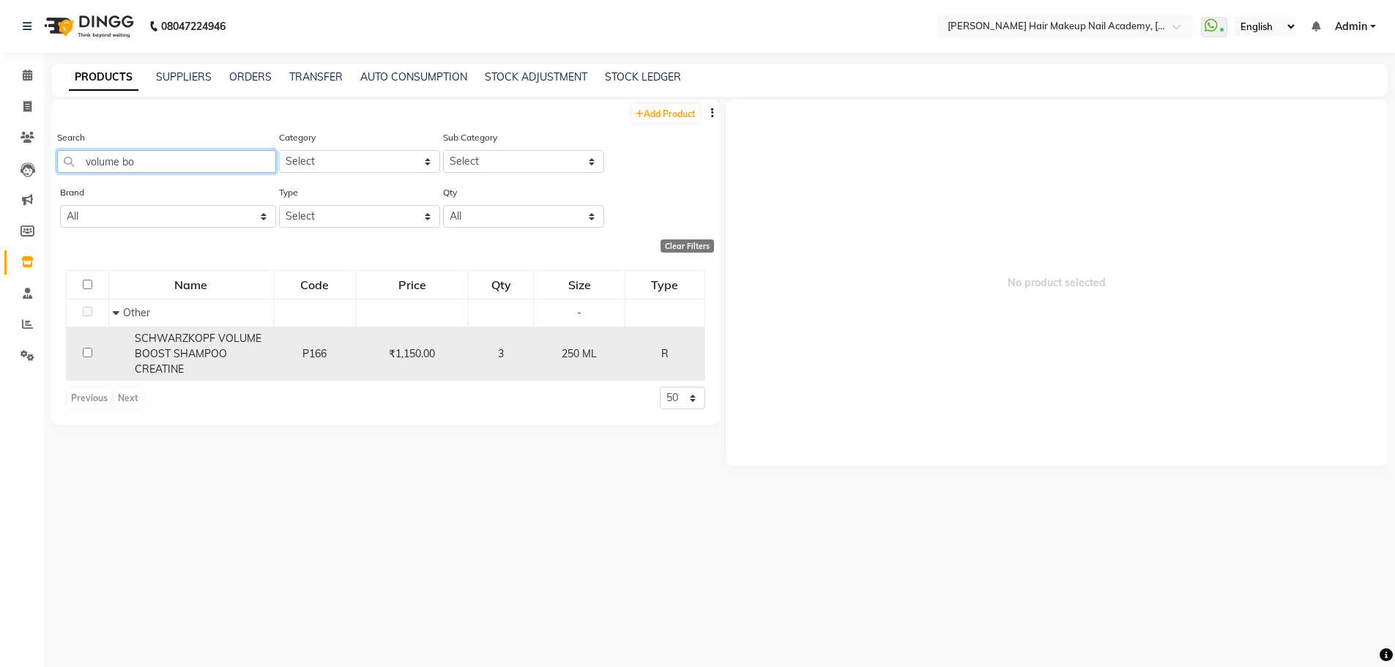
type input "volume bo"
click at [177, 339] on span "SCHWARZKOPF VOLUME BOOST SHAMPOO CREATINE" at bounding box center [198, 354] width 127 height 44
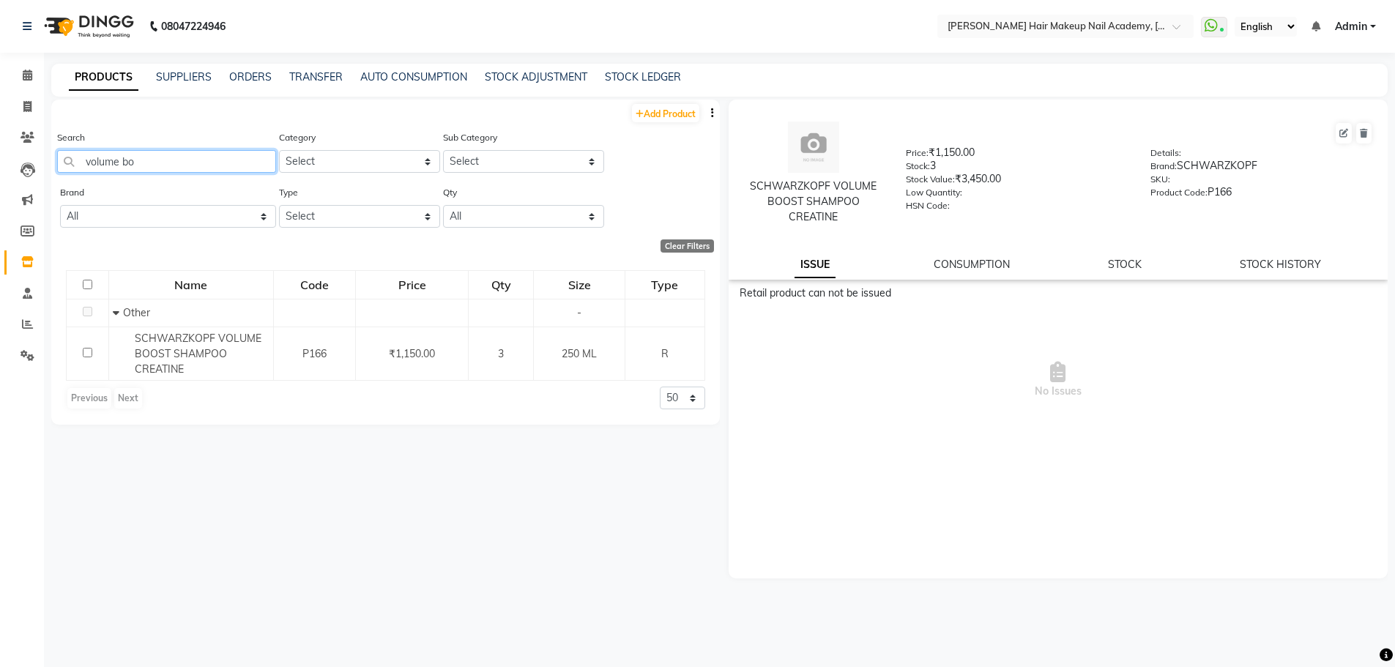
click at [236, 163] on input "volume bo" at bounding box center [166, 161] width 219 height 23
click at [0, 194] on app-home "08047224946 Select Location × [PERSON_NAME] Hair Makeup Nail Academy, Market Ya…" at bounding box center [697, 338] width 1395 height 677
type input "t"
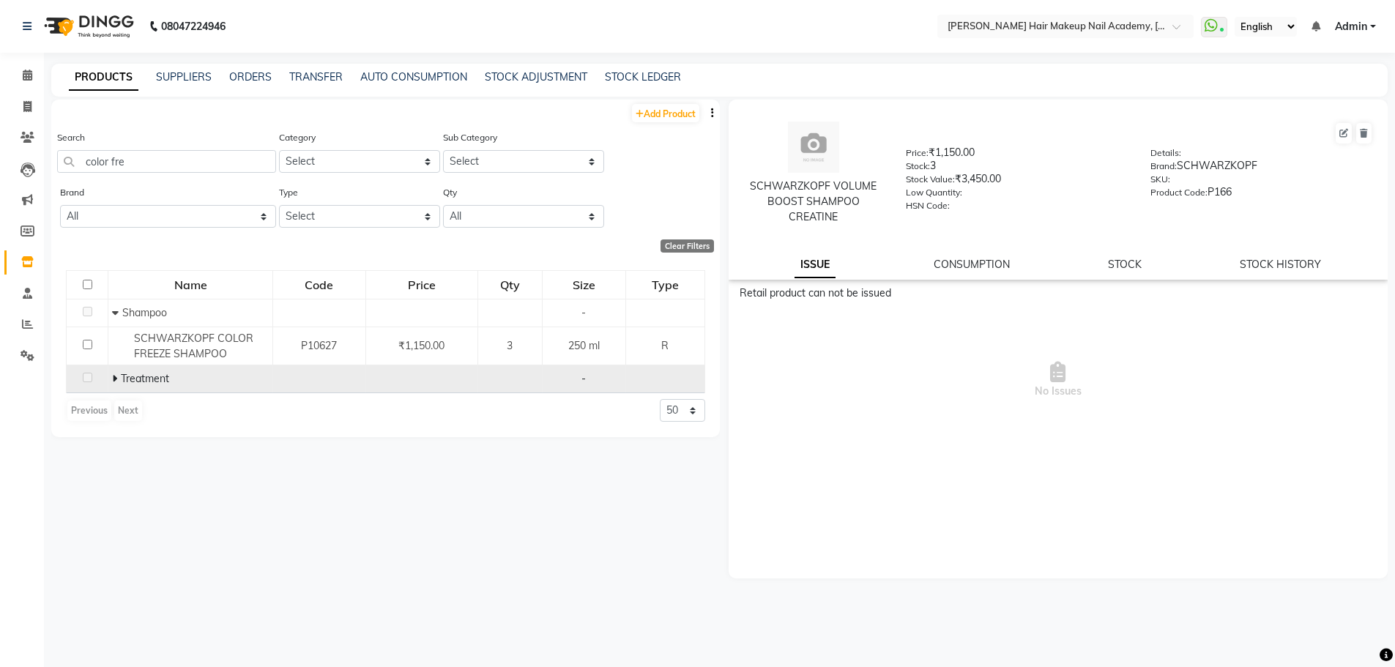
click at [114, 378] on icon at bounding box center [114, 378] width 5 height 10
click at [213, 169] on input "color fre" at bounding box center [166, 161] width 219 height 23
type input "c"
click at [114, 380] on icon at bounding box center [114, 378] width 5 height 10
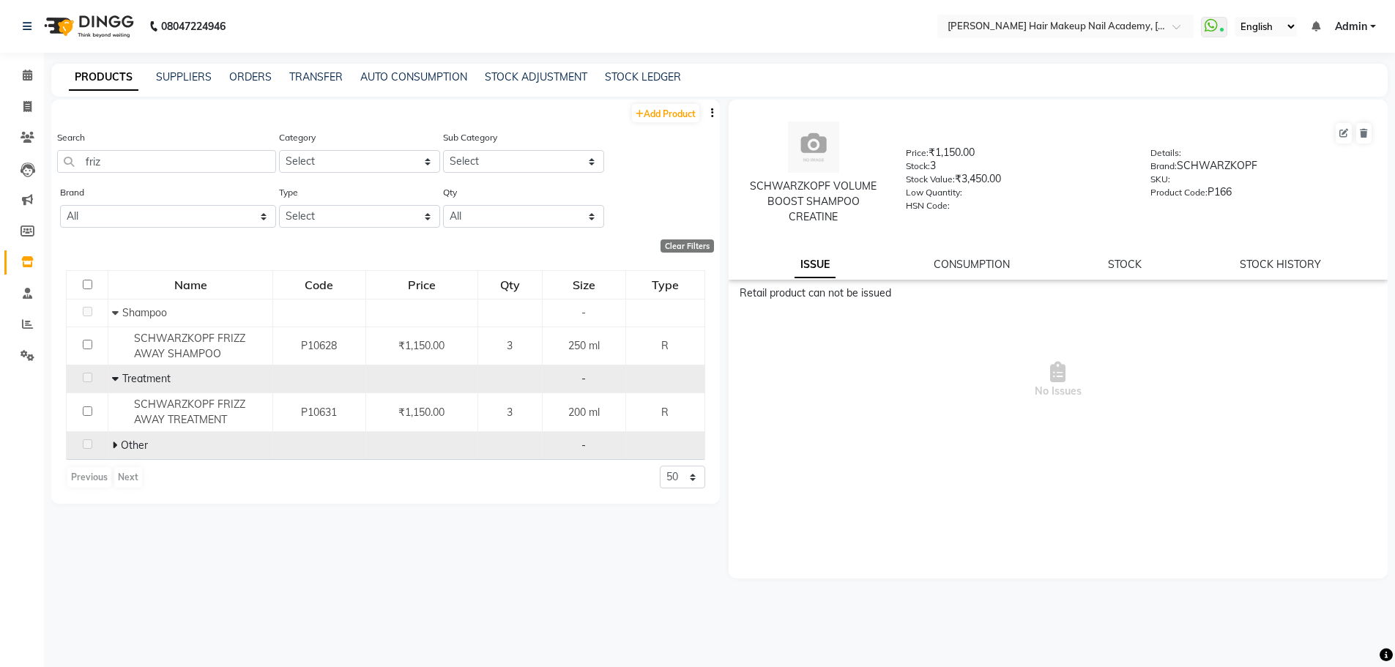
click at [113, 446] on icon at bounding box center [114, 445] width 5 height 10
click at [227, 158] on input "friz" at bounding box center [166, 161] width 219 height 23
type input "f"
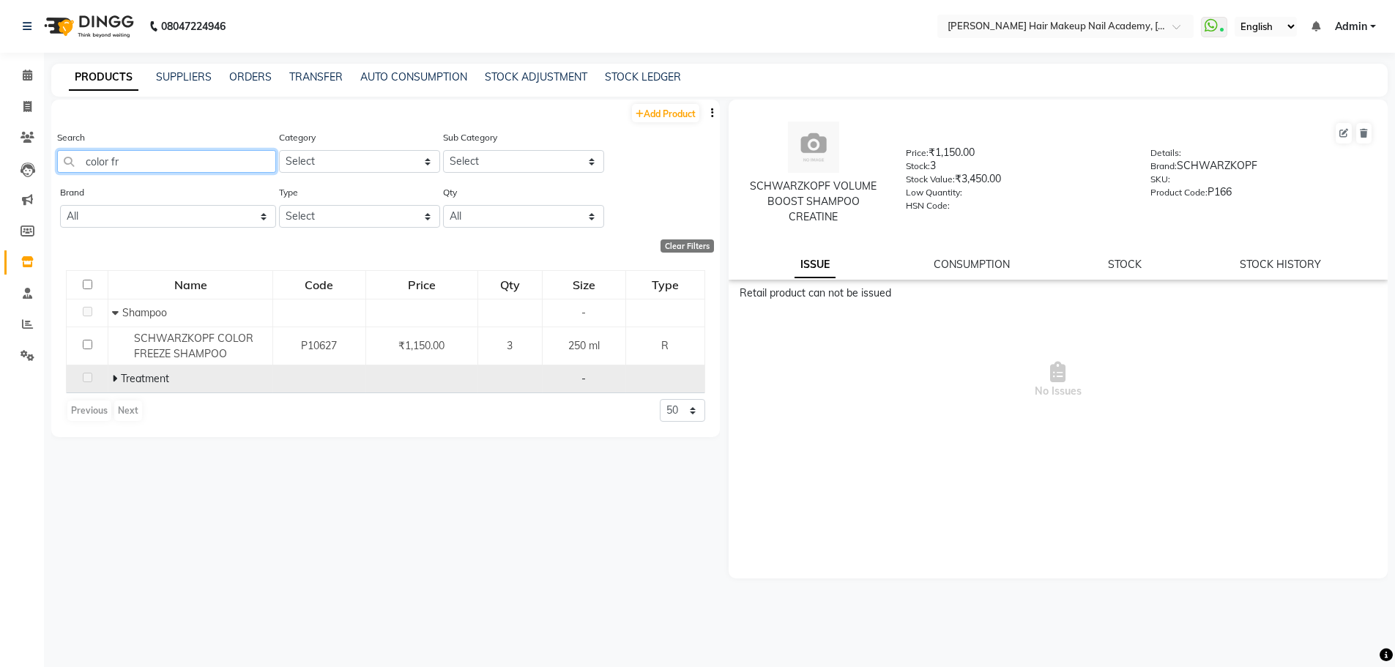
type input "color fr"
click at [112, 376] on icon at bounding box center [114, 378] width 5 height 10
click at [1124, 265] on link "STOCK" at bounding box center [1125, 264] width 34 height 13
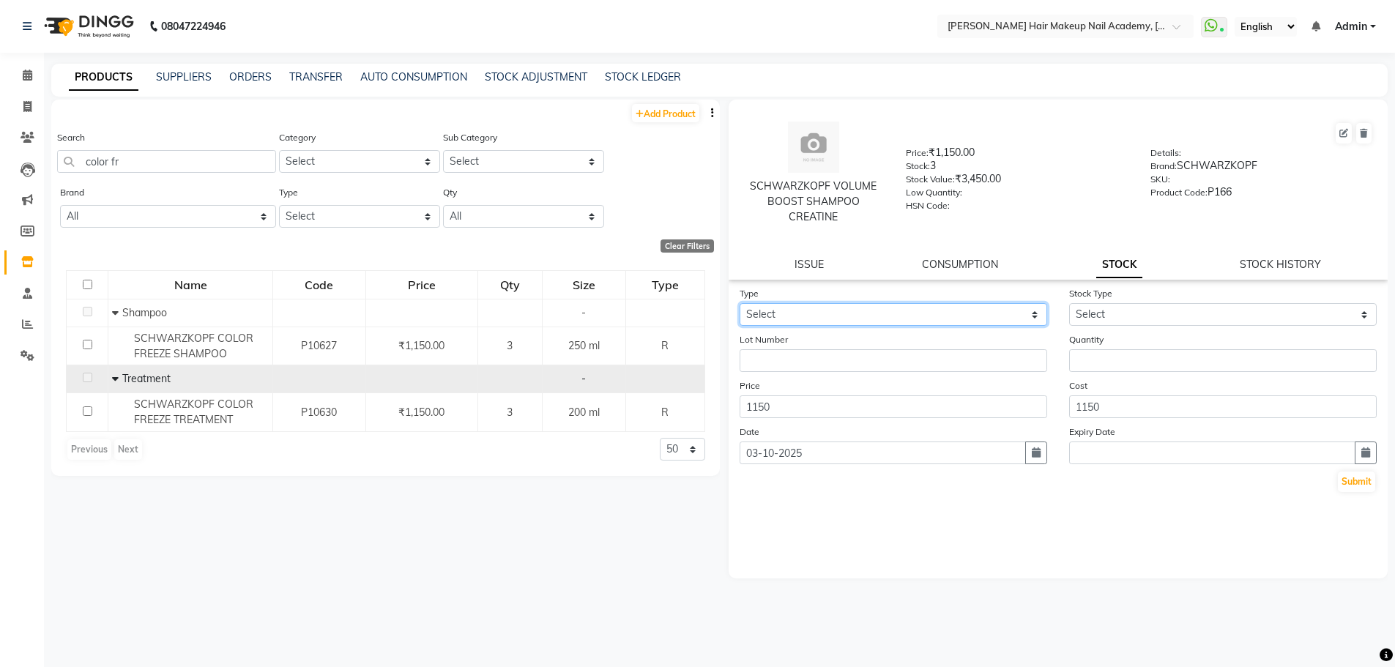
click at [978, 323] on select "Select In Out" at bounding box center [894, 314] width 308 height 23
select select "in"
click at [740, 303] on select "Select In Out" at bounding box center [894, 314] width 308 height 23
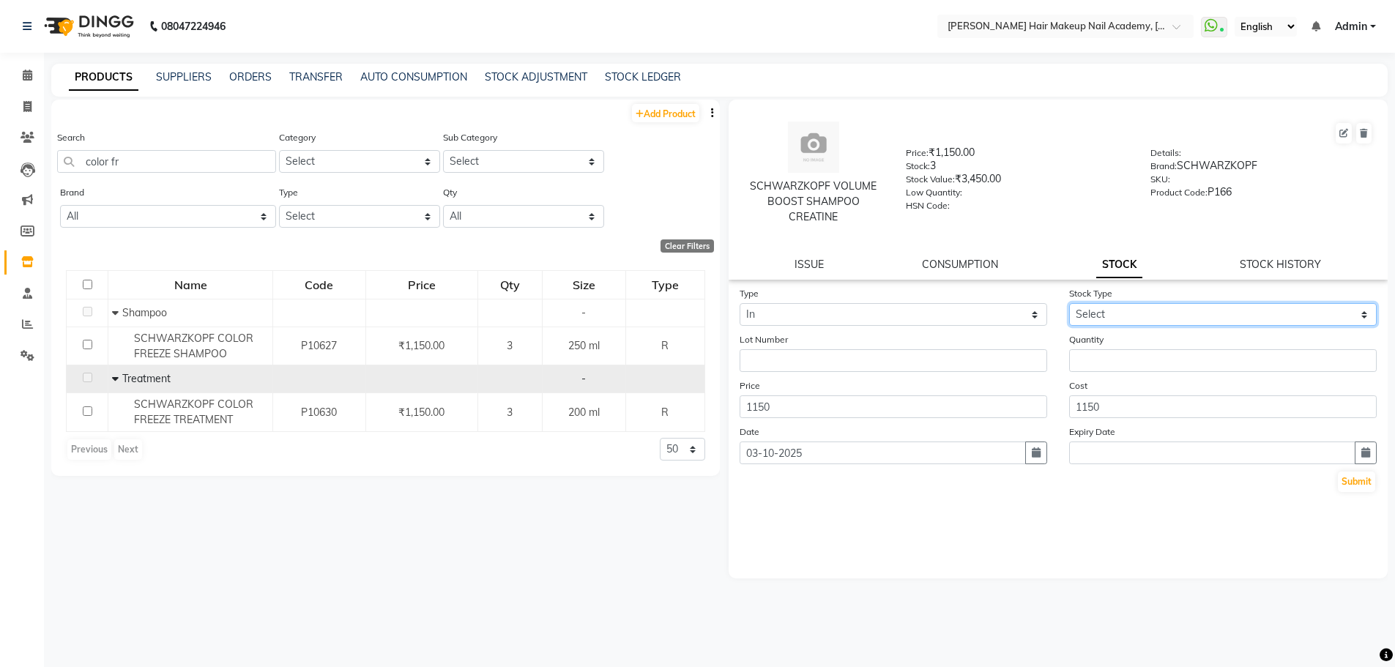
click at [1180, 316] on select "Select New Stock Adjustment Return Other" at bounding box center [1223, 314] width 308 height 23
select select "new stock"
click at [1069, 303] on select "Select New Stock Adjustment Return Other" at bounding box center [1223, 314] width 308 height 23
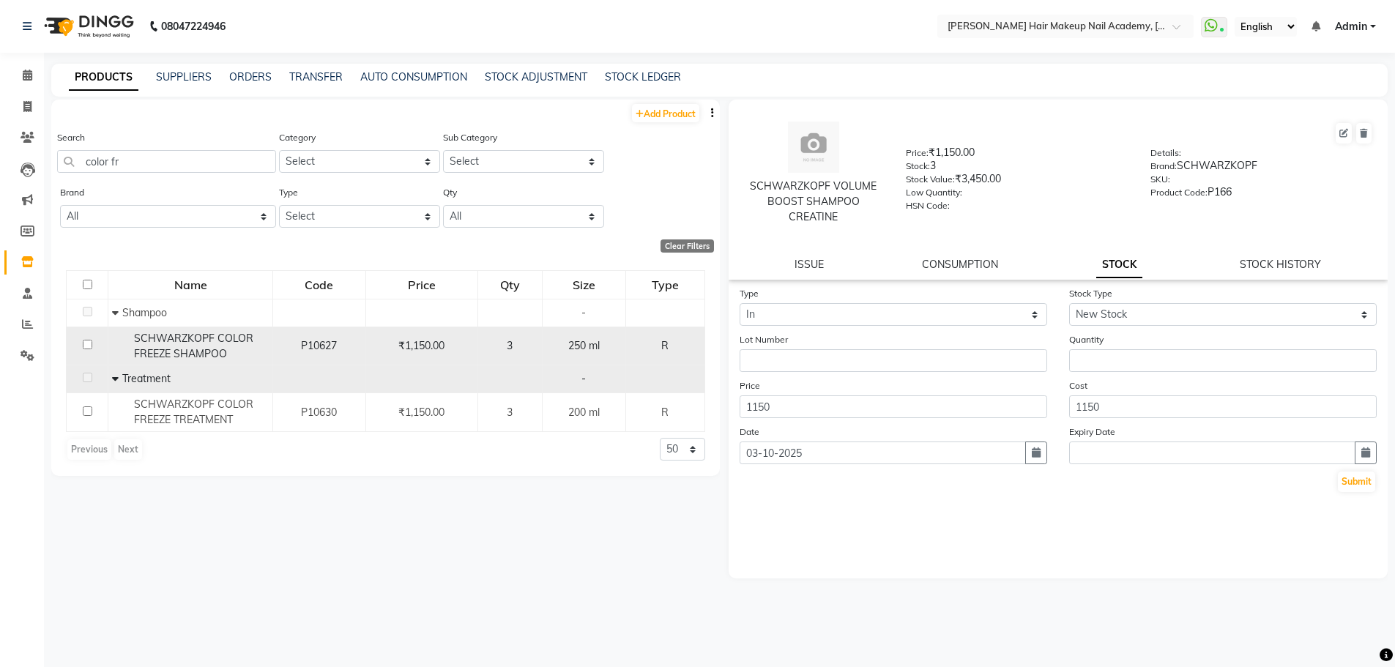
click at [199, 343] on span "SCHWARZKOPF COLOR FREEZE SHAMPOO" at bounding box center [193, 346] width 119 height 29
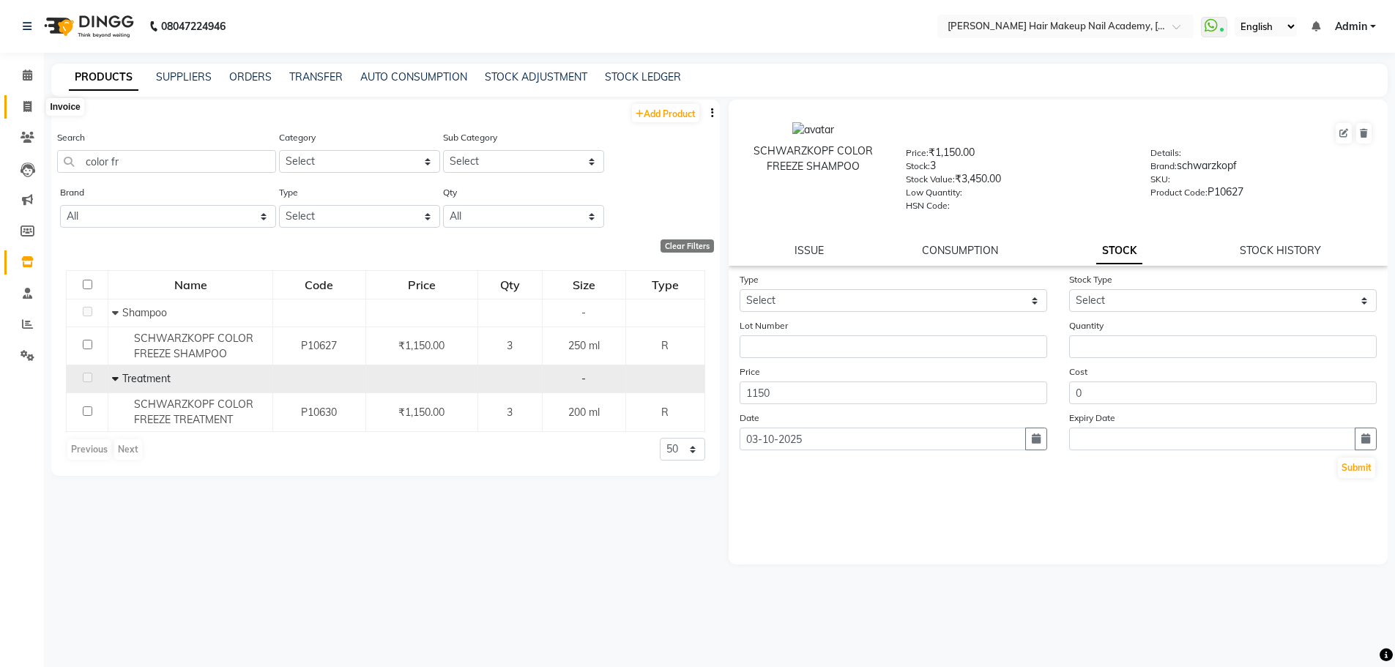
click at [30, 106] on icon at bounding box center [27, 106] width 8 height 11
select select "3468"
select select "service"
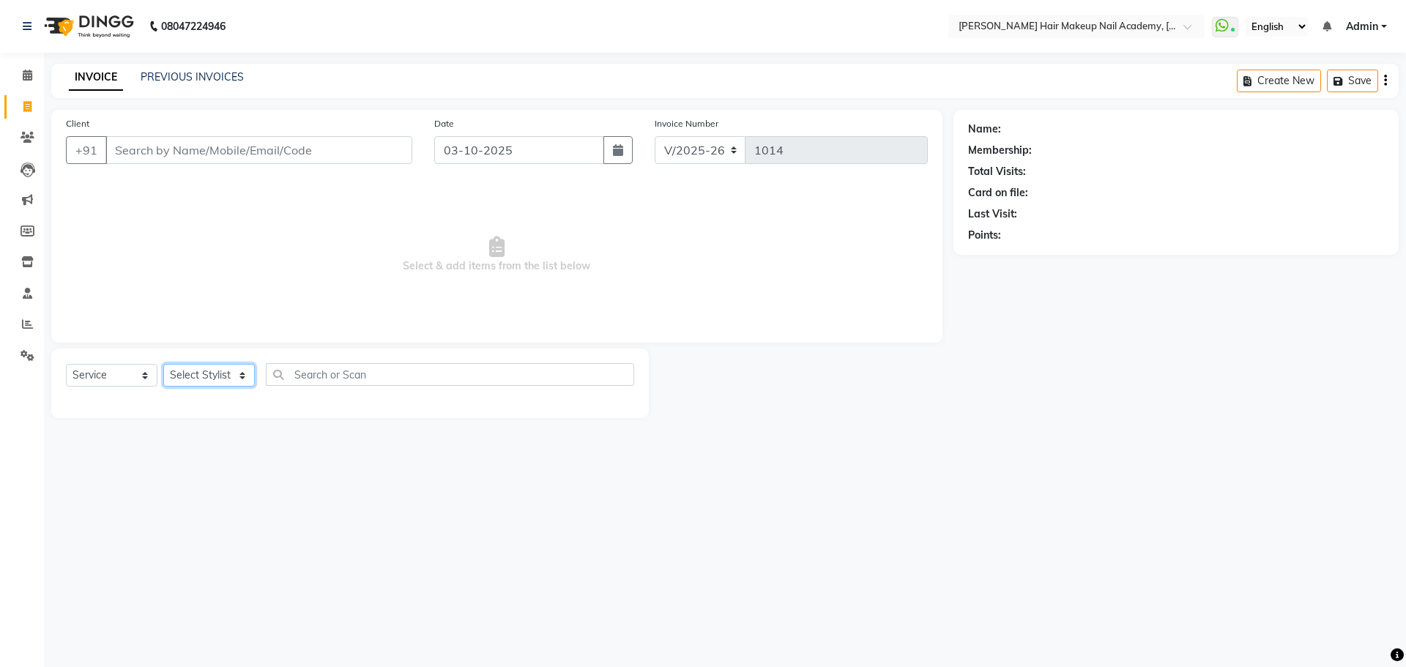
click at [232, 373] on select "Select Stylist Abhimanyu [PERSON_NAME] [PERSON_NAME][MEDICAL_DATA]" at bounding box center [209, 375] width 92 height 23
select select "45992"
click at [163, 364] on select "Select Stylist Abhimanyu [PERSON_NAME] [PERSON_NAME][MEDICAL_DATA]" at bounding box center [209, 375] width 92 height 23
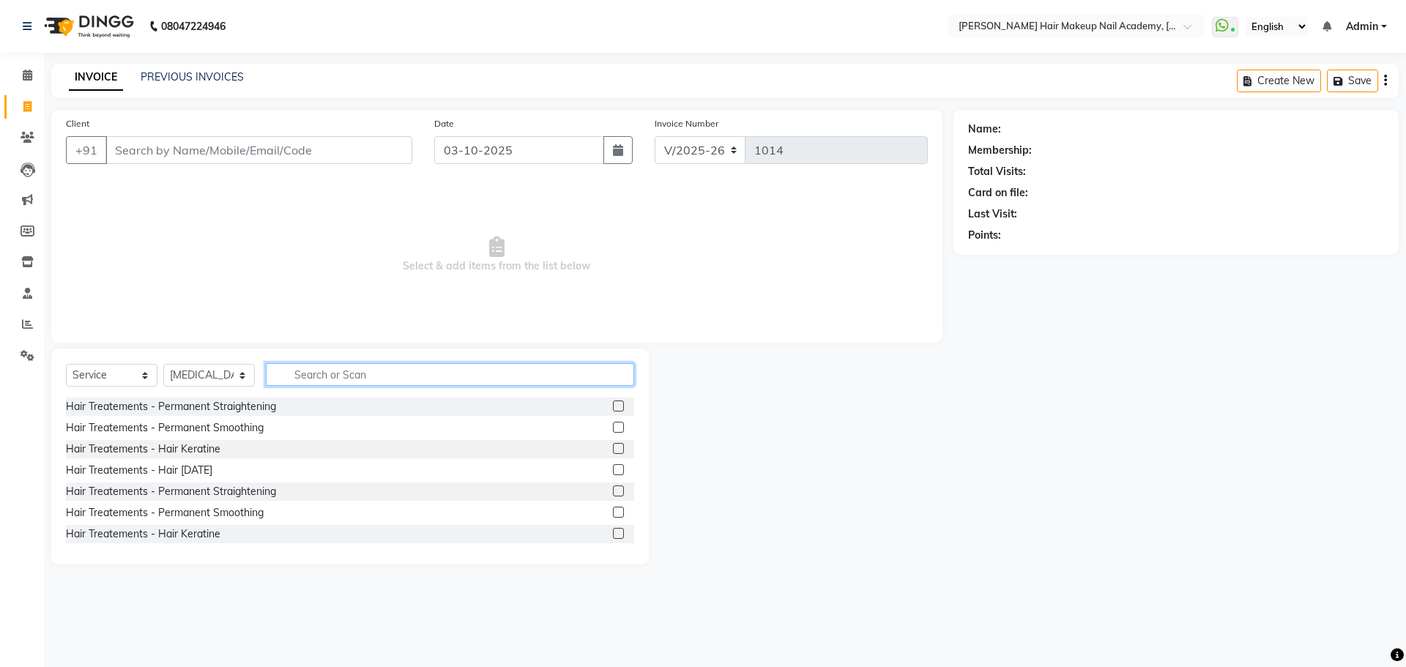
click at [348, 371] on input "text" at bounding box center [450, 374] width 368 height 23
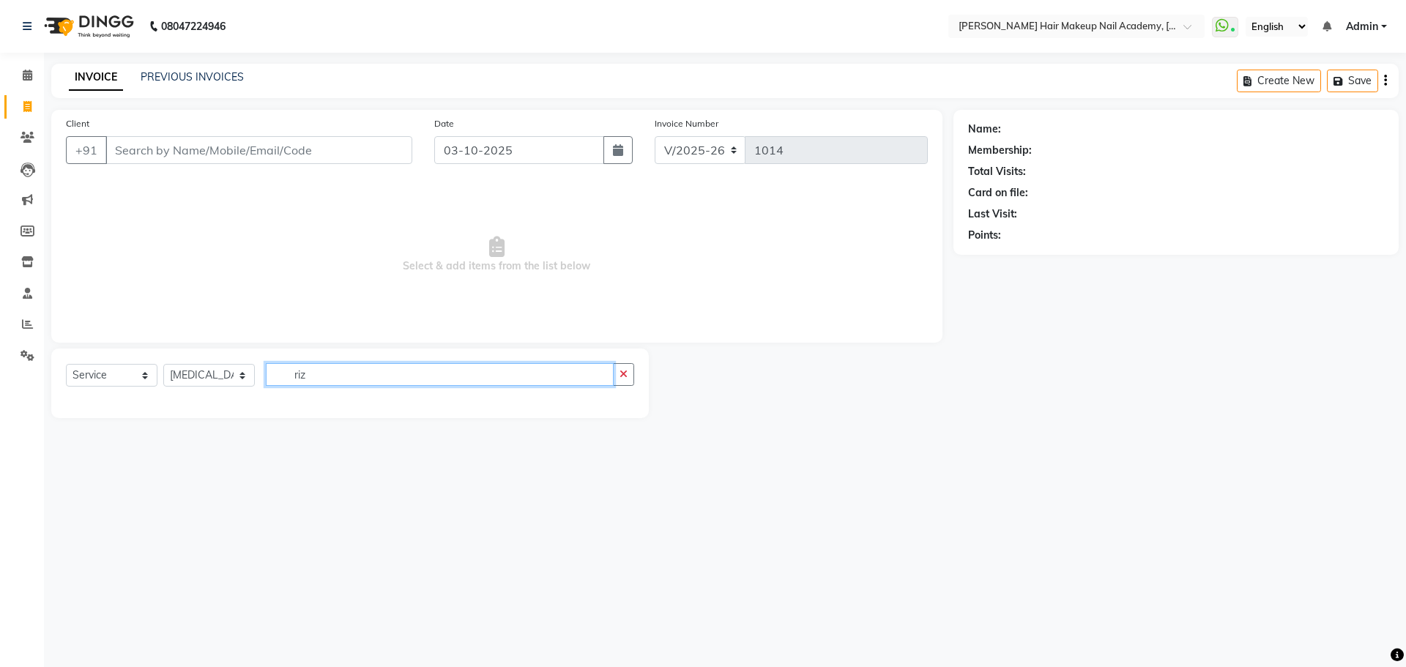
type input "riz"
click at [297, 146] on input "Client" at bounding box center [258, 150] width 307 height 28
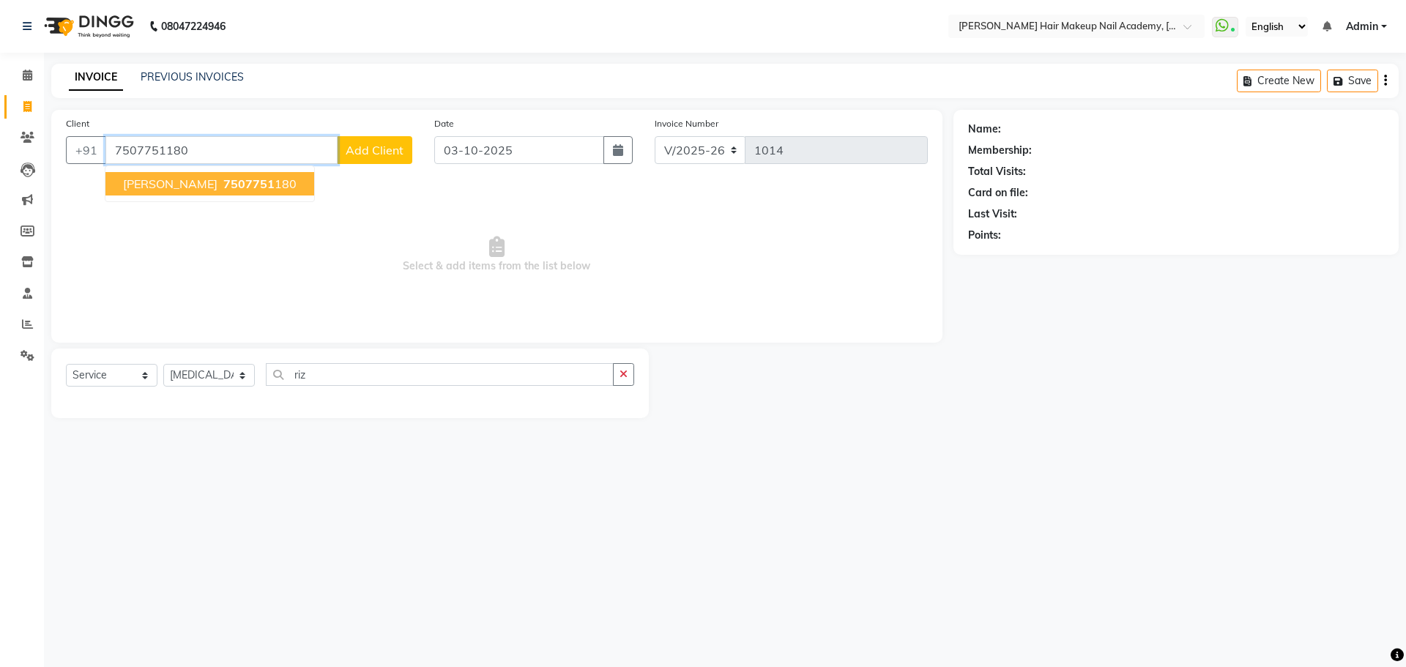
type input "7507751180"
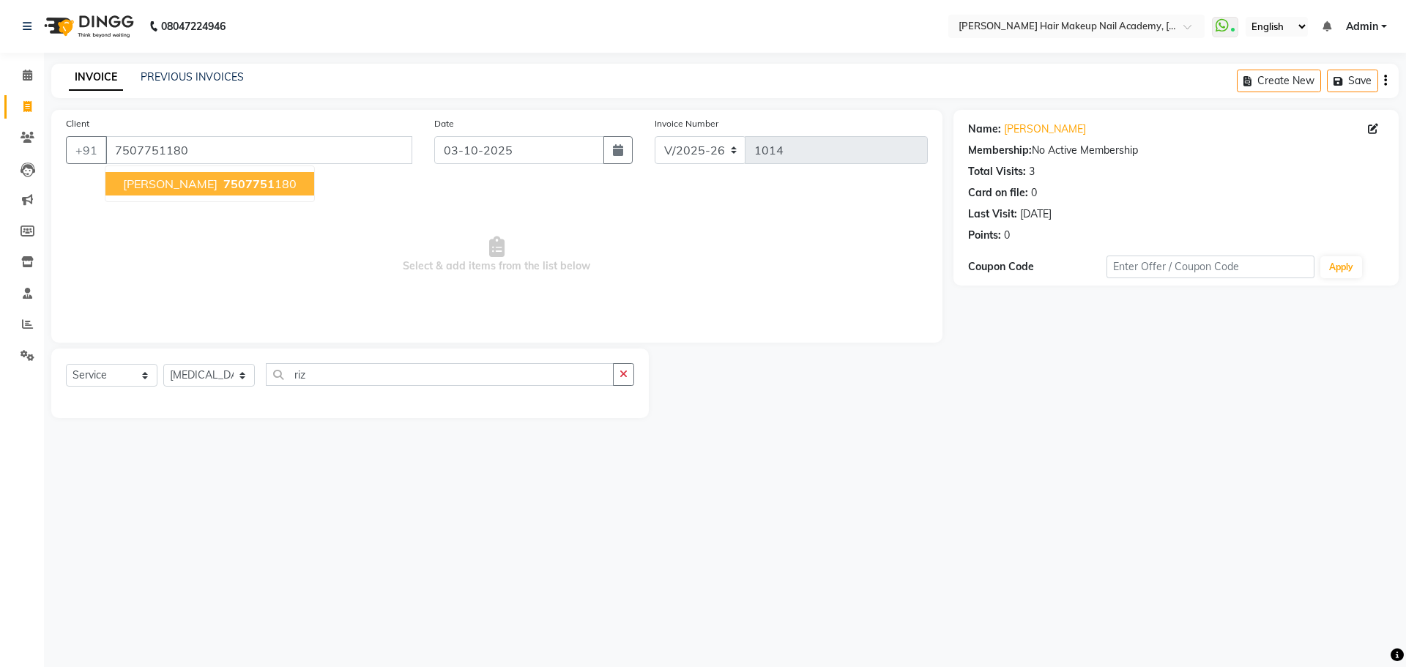
click at [223, 186] on span "7507751" at bounding box center [248, 183] width 51 height 15
drag, startPoint x: 628, startPoint y: 377, endPoint x: 603, endPoint y: 375, distance: 25.0
click at [619, 376] on button "button" at bounding box center [623, 374] width 21 height 23
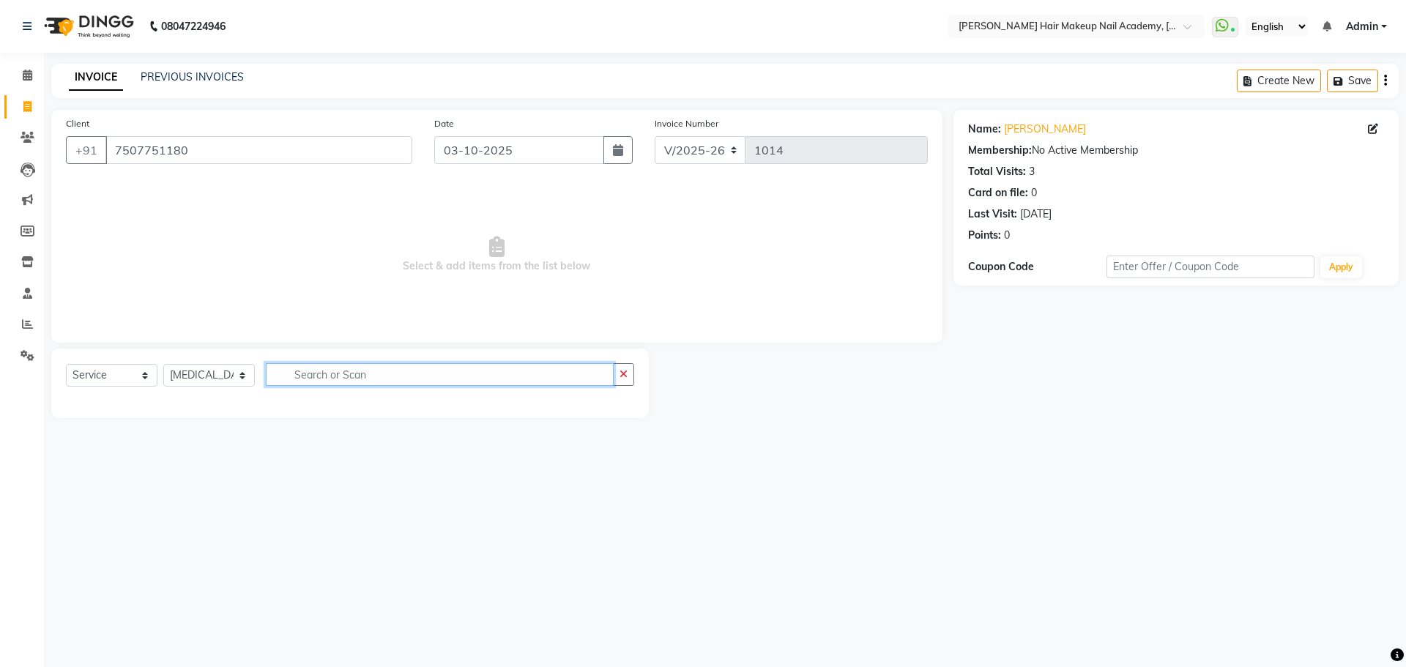
click at [603, 375] on input "text" at bounding box center [440, 374] width 348 height 23
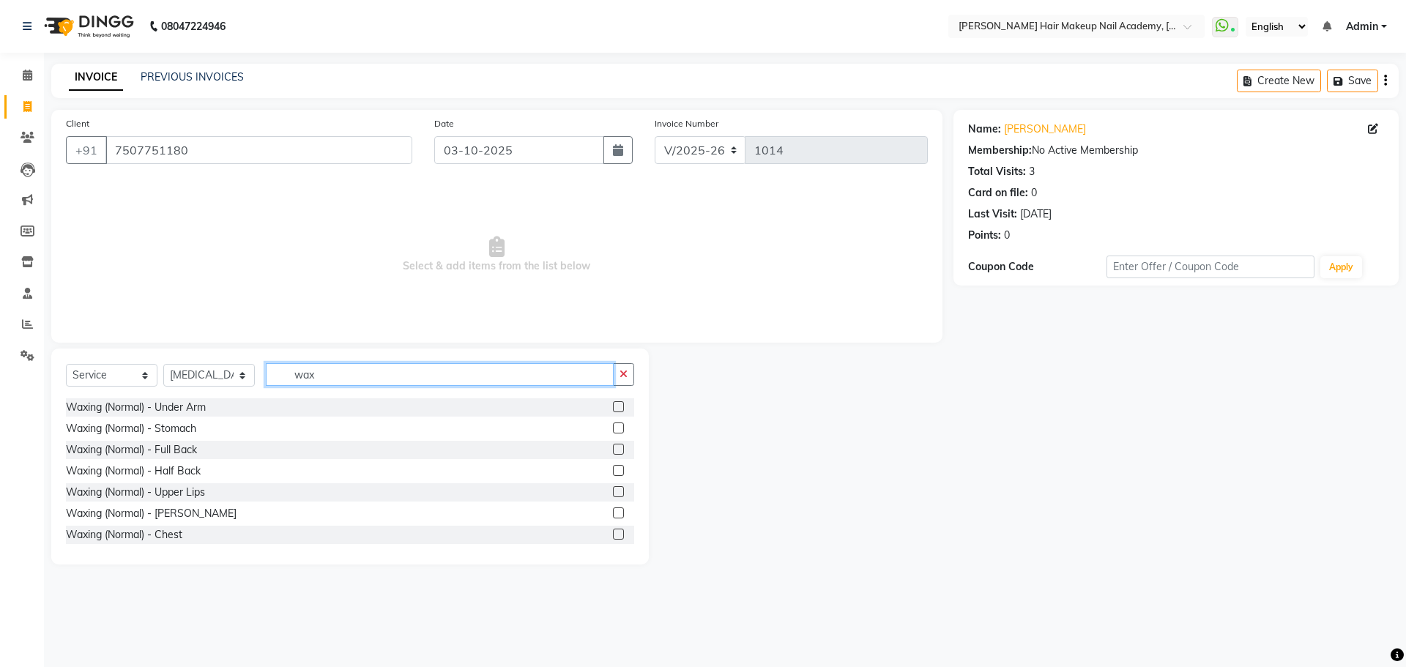
scroll to position [220, 0]
type input "wax"
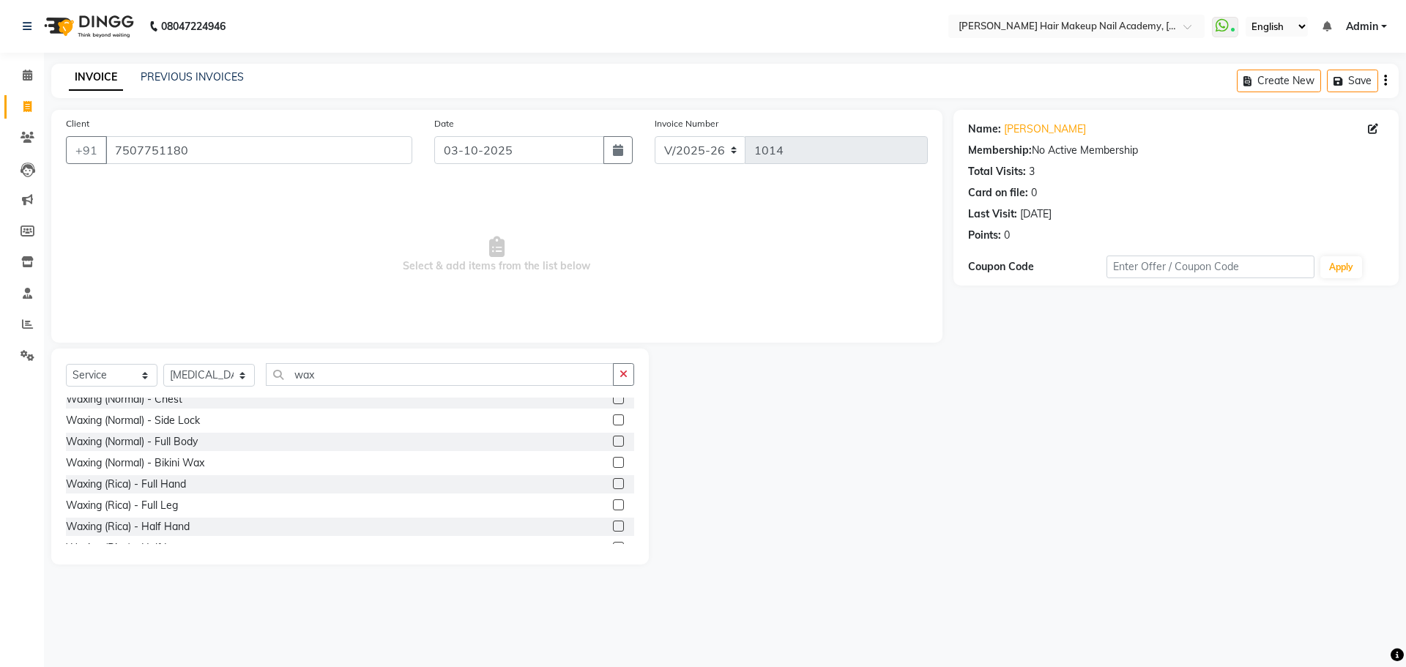
click at [613, 485] on label at bounding box center [618, 483] width 11 height 11
click at [613, 485] on input "checkbox" at bounding box center [618, 485] width 10 height 10
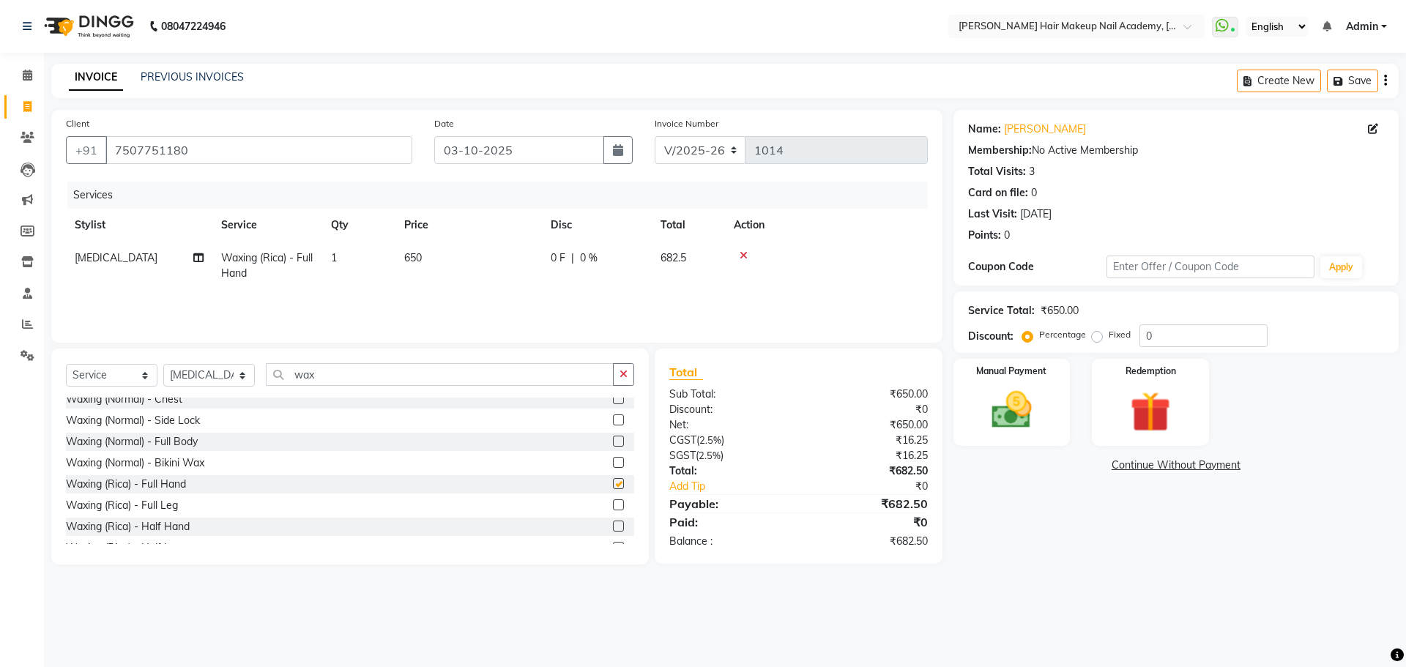
checkbox input "false"
click at [501, 241] on th "Price" at bounding box center [468, 225] width 146 height 33
click at [521, 250] on td "650" at bounding box center [468, 266] width 146 height 48
select select "45992"
click at [522, 255] on input "650" at bounding box center [537, 261] width 129 height 23
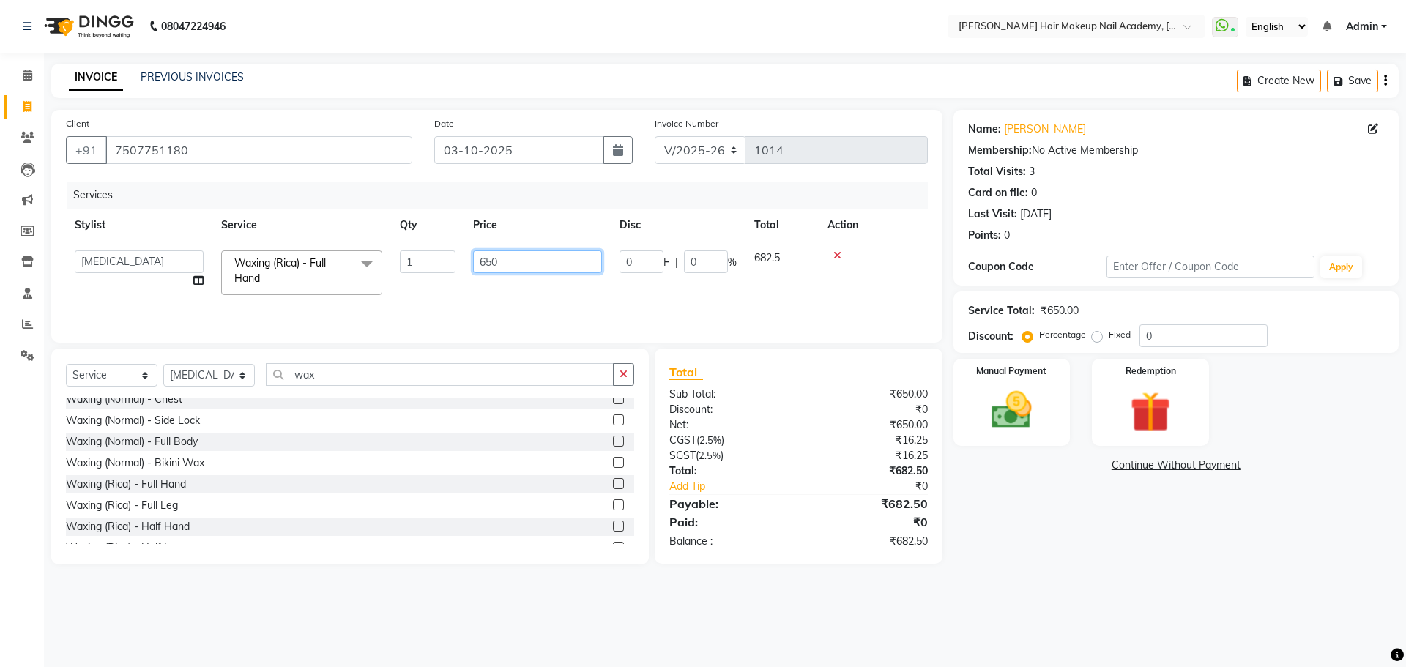
drag, startPoint x: 522, startPoint y: 255, endPoint x: 414, endPoint y: 269, distance: 108.5
click at [418, 269] on tr "Abhimanyu [PERSON_NAME] [PERSON_NAME] Kiran [MEDICAL_DATA][PERSON_NAME] (Rica) …" at bounding box center [497, 273] width 862 height 62
type input "1400"
click at [618, 371] on button "button" at bounding box center [623, 374] width 21 height 23
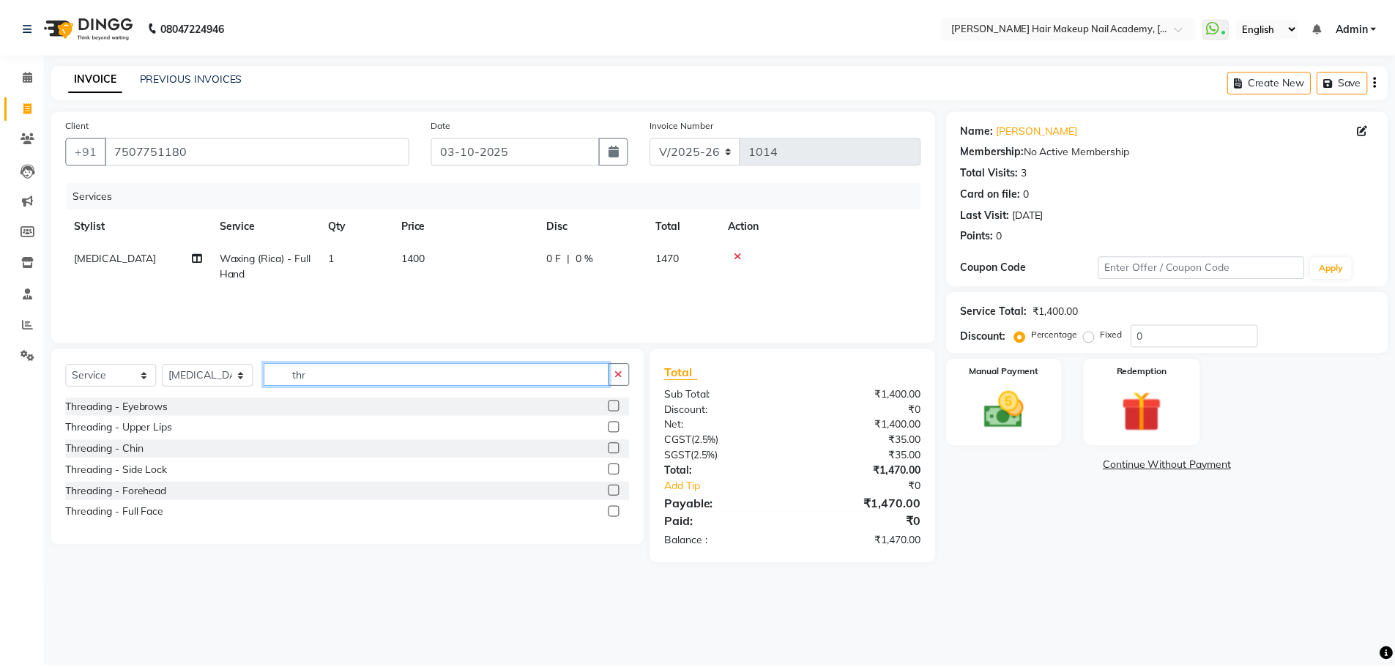
scroll to position [0, 0]
type input "thr"
click at [622, 399] on div at bounding box center [623, 407] width 21 height 18
click at [616, 408] on label at bounding box center [618, 406] width 11 height 11
click at [616, 408] on input "checkbox" at bounding box center [618, 407] width 10 height 10
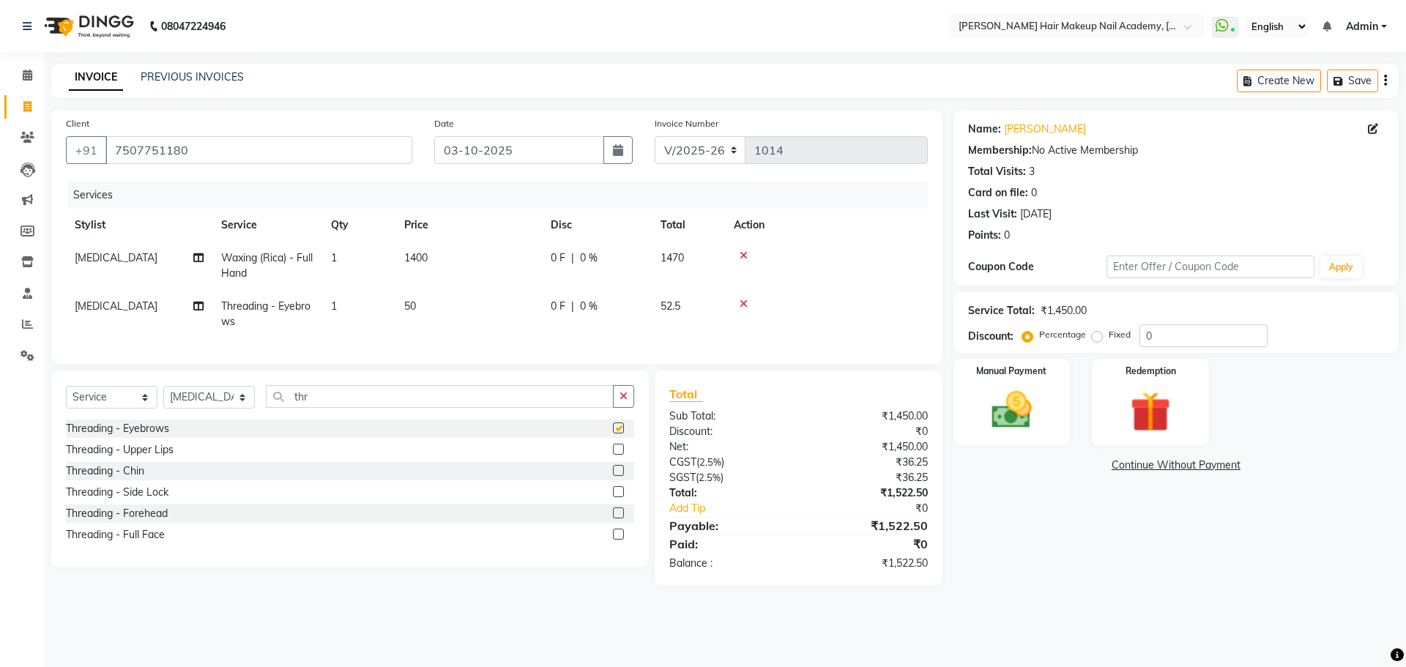
checkbox input "false"
drag, startPoint x: 485, startPoint y: 308, endPoint x: 555, endPoint y: 316, distance: 70.8
click at [490, 308] on td "50" at bounding box center [468, 314] width 146 height 48
select select "45992"
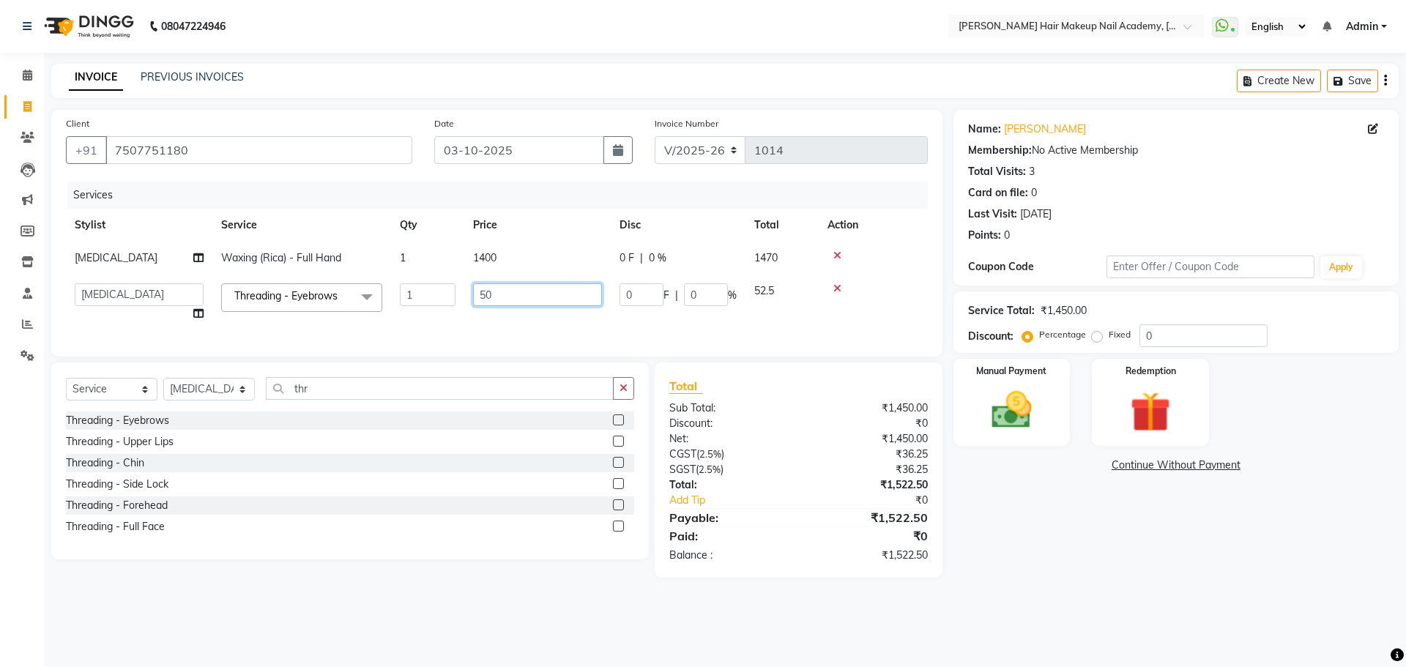
click at [570, 292] on input "50" at bounding box center [537, 294] width 129 height 23
drag, startPoint x: 570, startPoint y: 292, endPoint x: 83, endPoint y: 233, distance: 491.3
click at [154, 248] on tbody "[MEDICAL_DATA][PERSON_NAME] (Rica) - Full Hand 1 1400 0 F | 0 % 1470 Abhimanyu …" at bounding box center [497, 286] width 862 height 89
type input "100"
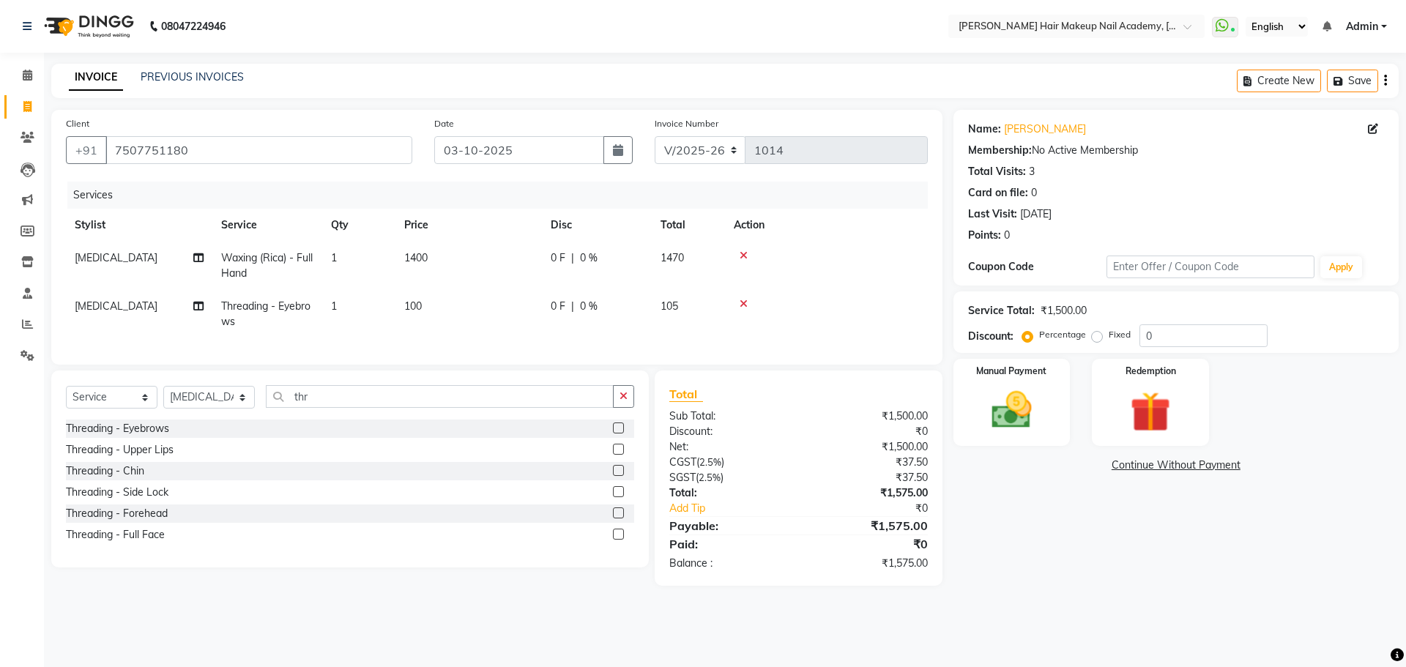
drag, startPoint x: 1051, startPoint y: 601, endPoint x: 1049, endPoint y: 575, distance: 26.5
click at [1049, 580] on main "INVOICE PREVIOUS INVOICES Create New Save Client [PHONE_NUMBER] Date [DATE] Inv…" at bounding box center [725, 336] width 1362 height 544
click at [1384, 79] on button "button" at bounding box center [1385, 81] width 3 height 34
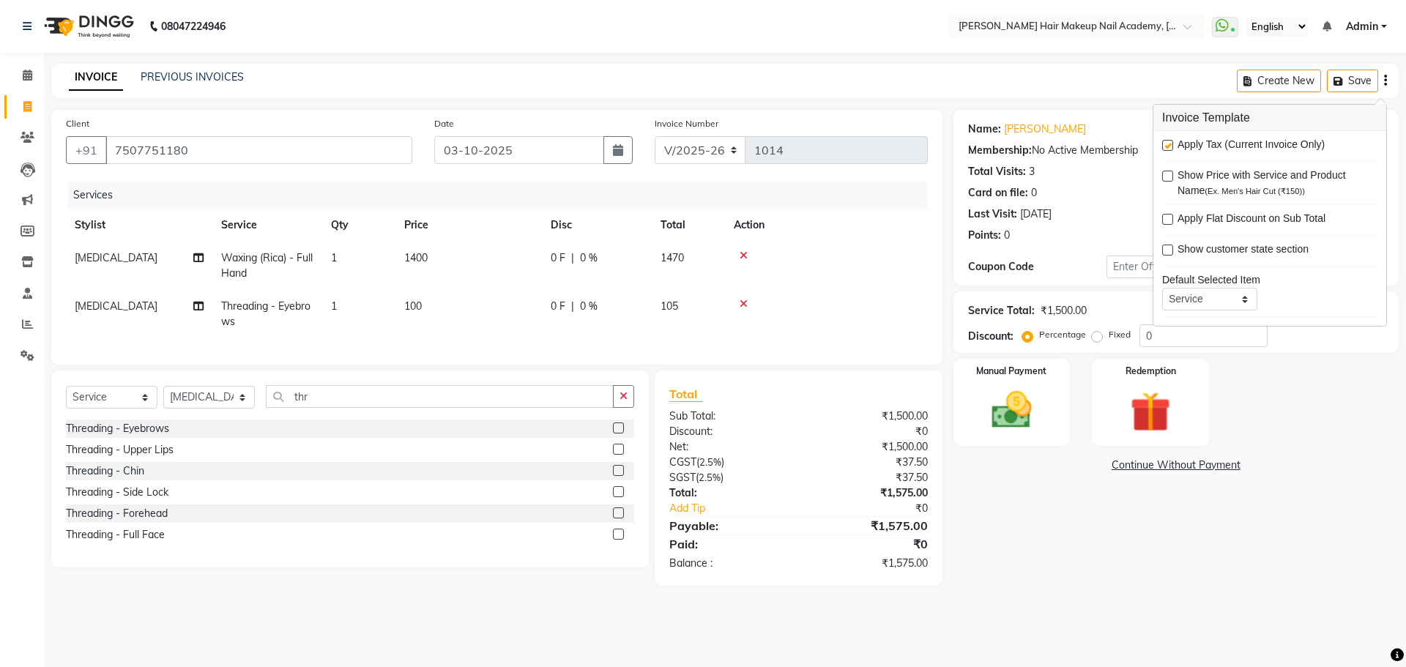
click at [1169, 149] on label at bounding box center [1167, 145] width 11 height 11
click at [1169, 149] on input "checkbox" at bounding box center [1167, 146] width 10 height 10
checkbox input "false"
click at [1025, 491] on div "Name: [PERSON_NAME] Membership: No Active Membership Total Visits: 3 Card on fi…" at bounding box center [1181, 339] width 456 height 458
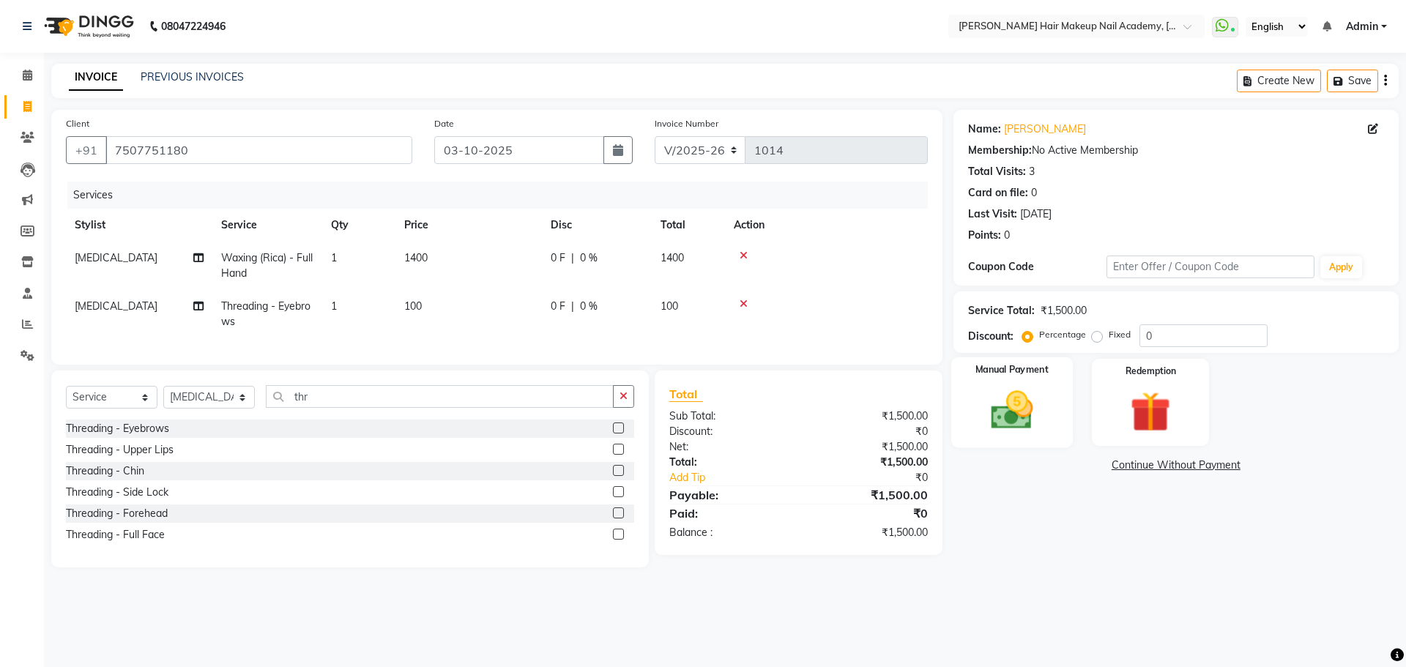
click at [1021, 432] on img at bounding box center [1012, 410] width 68 height 48
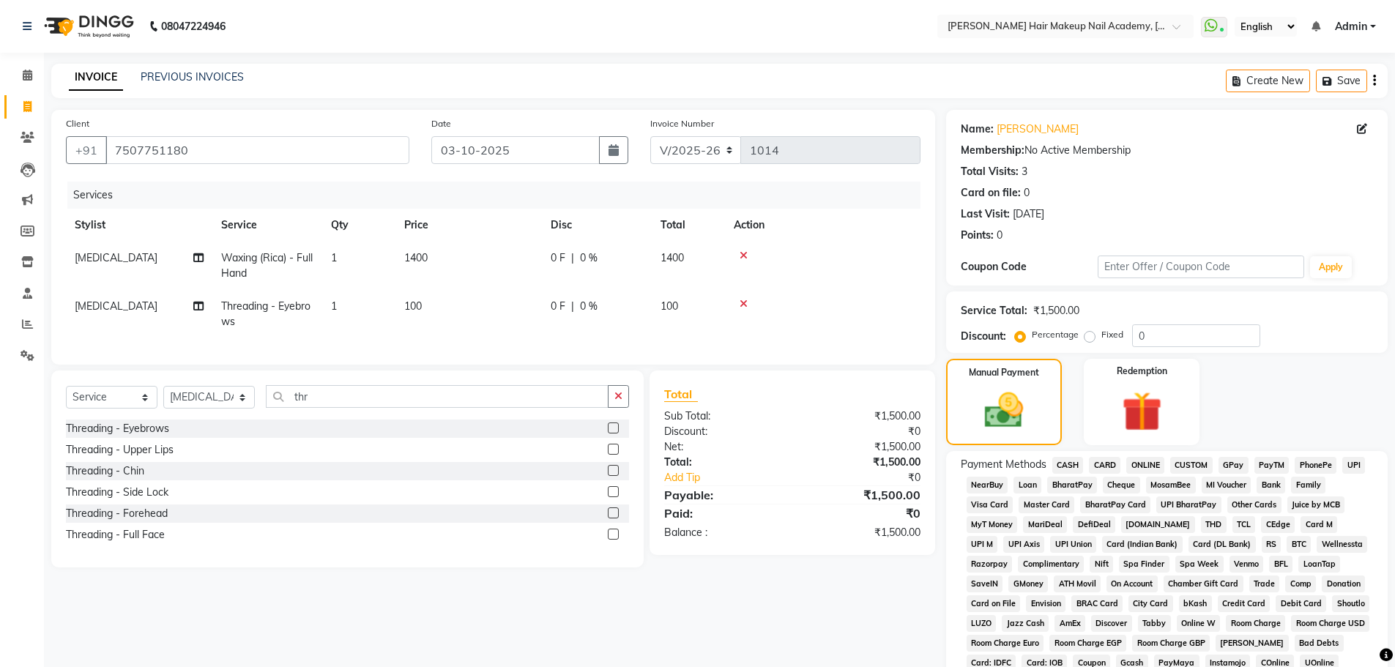
click at [1077, 463] on span "CASH" at bounding box center [1067, 465] width 31 height 17
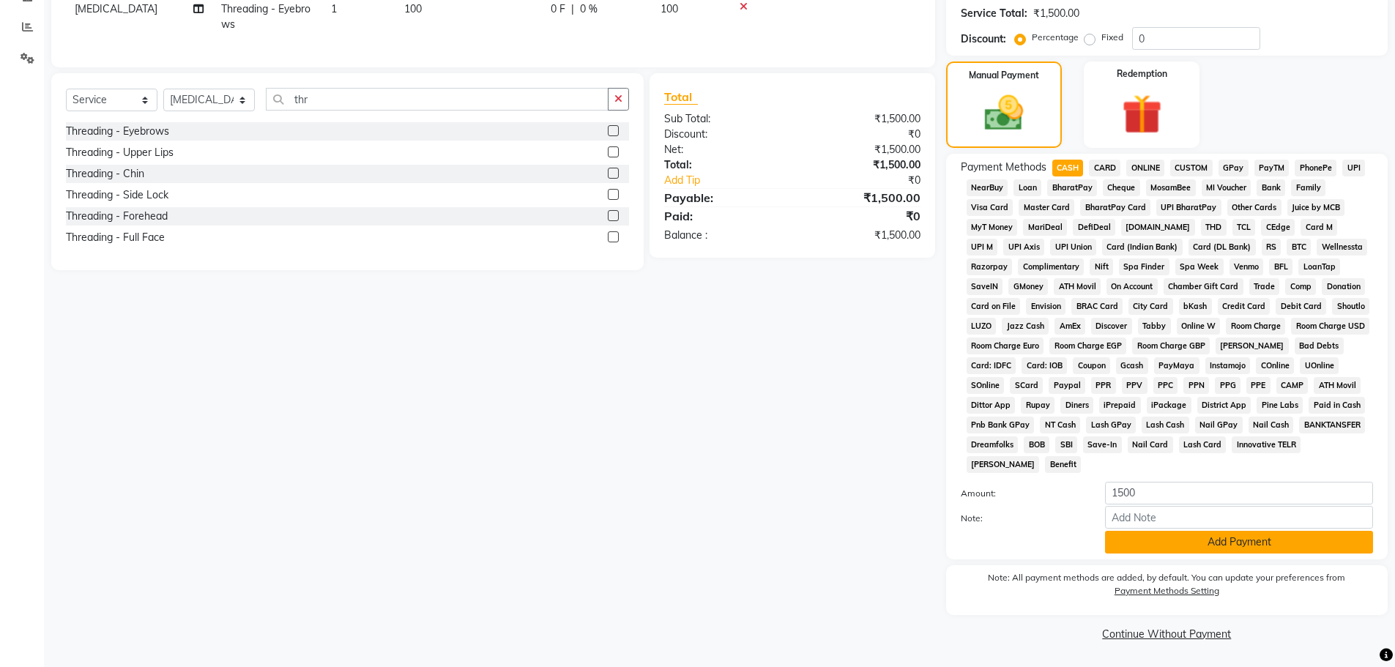
click at [1170, 553] on button "Add Payment" at bounding box center [1239, 542] width 268 height 23
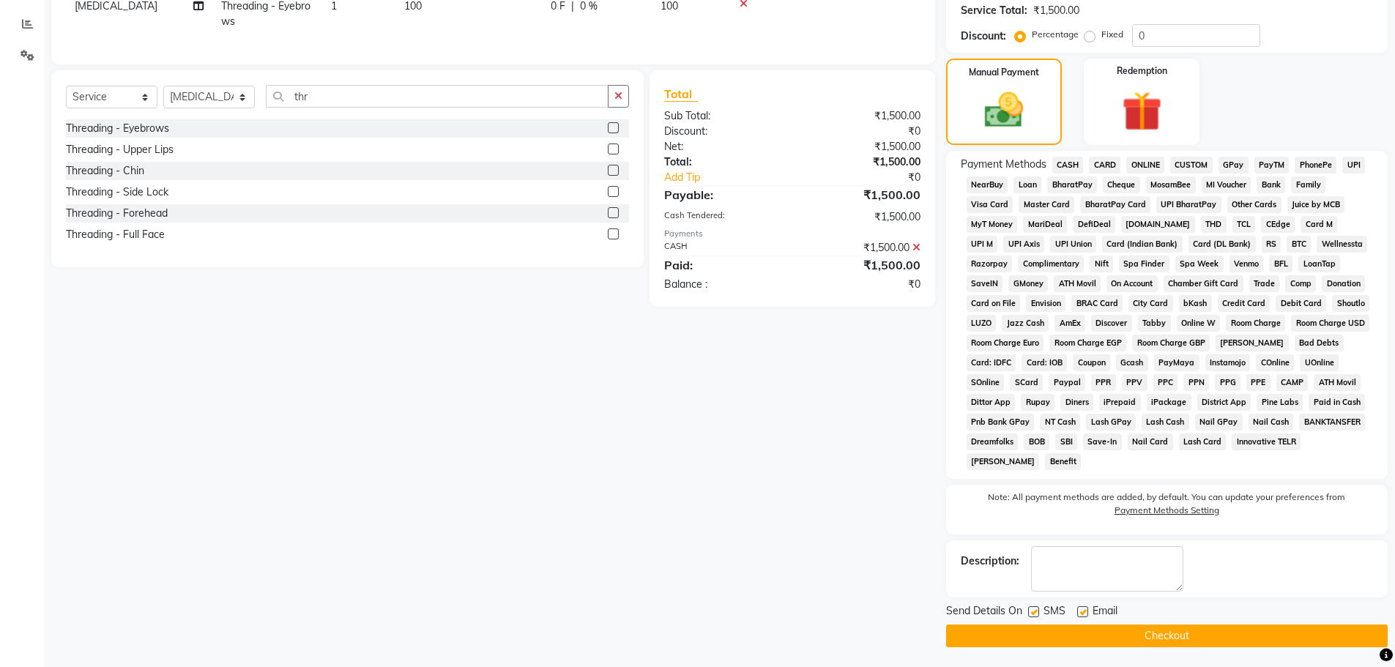
scroll to position [302, 0]
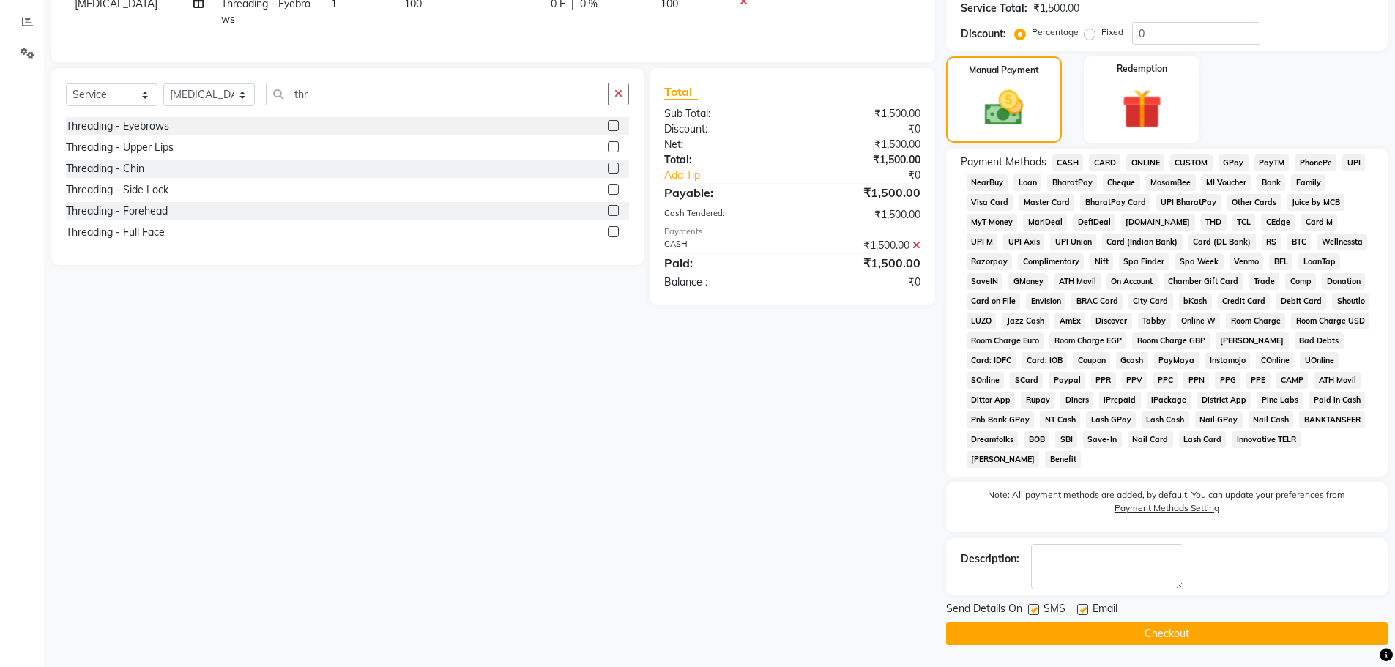
click at [1210, 617] on div "Send Details On SMS Email" at bounding box center [1167, 610] width 442 height 18
drag, startPoint x: 1212, startPoint y: 623, endPoint x: 1212, endPoint y: 635, distance: 11.7
click at [1212, 628] on button "Checkout" at bounding box center [1167, 633] width 442 height 23
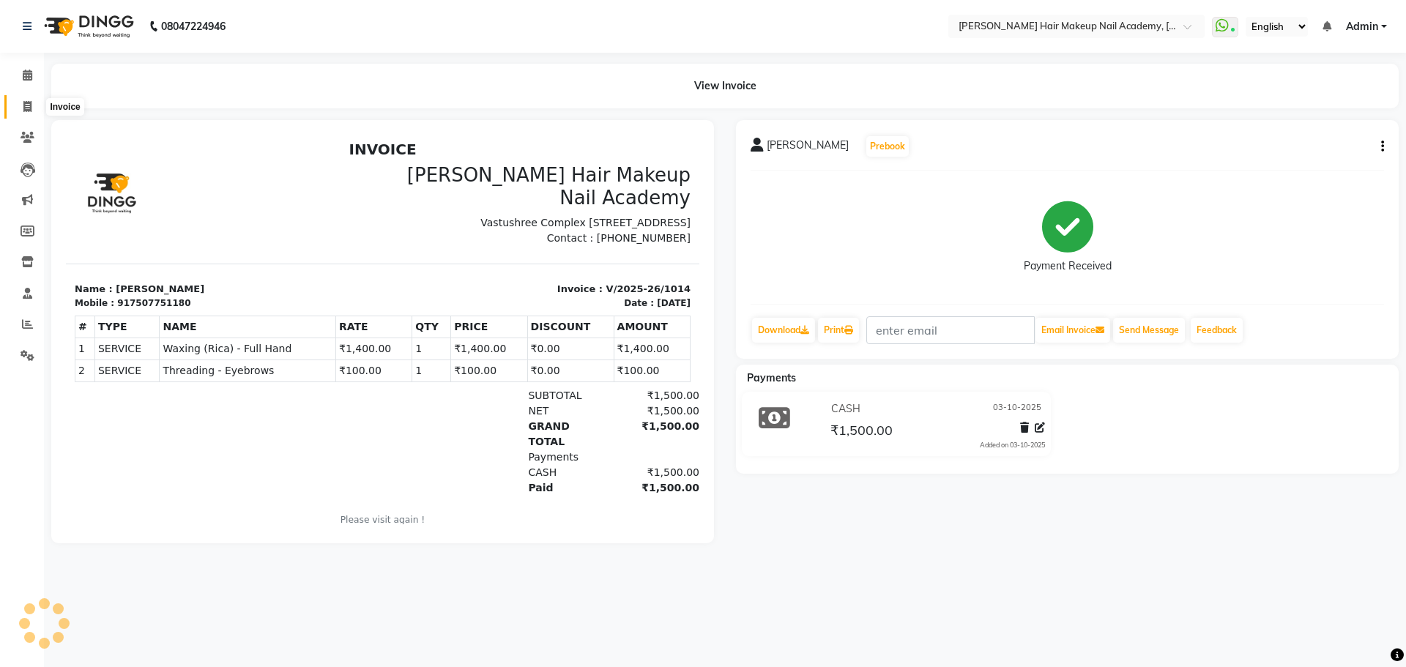
click at [34, 108] on span at bounding box center [28, 107] width 26 height 17
select select "service"
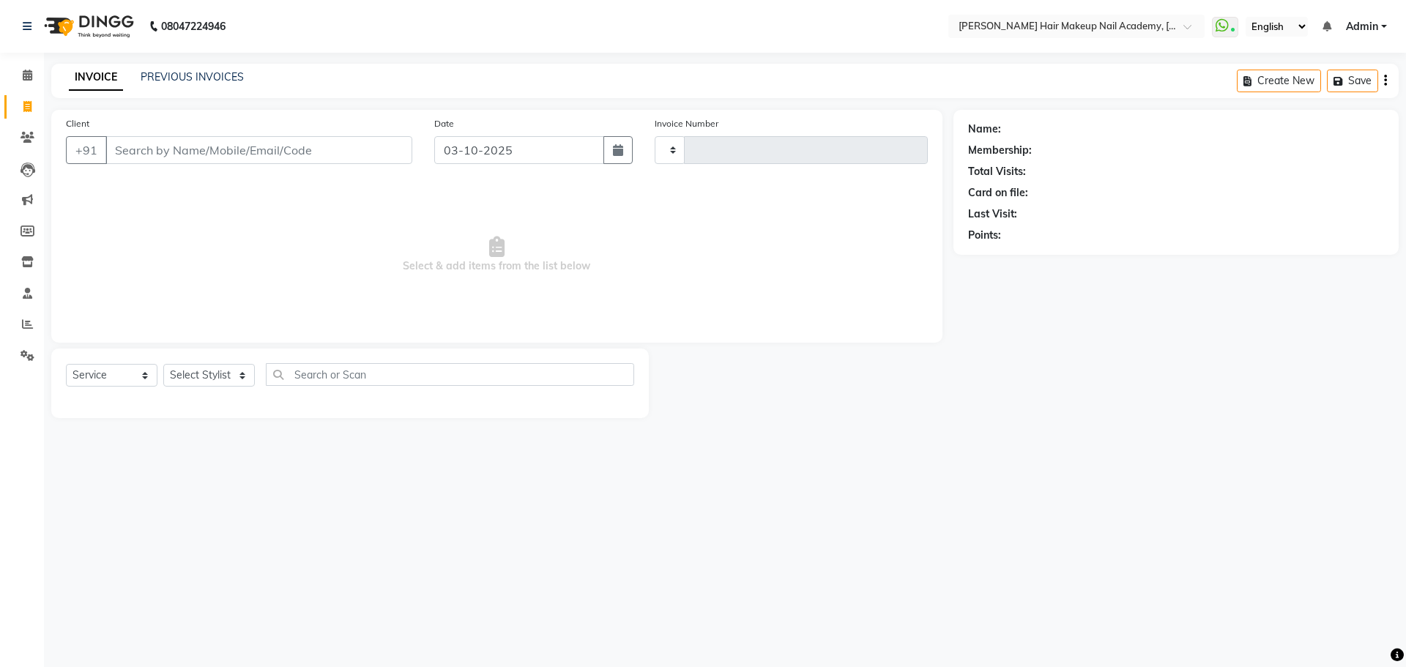
type input "1015"
select select "3468"
click at [182, 78] on link "PREVIOUS INVOICES" at bounding box center [192, 76] width 103 height 13
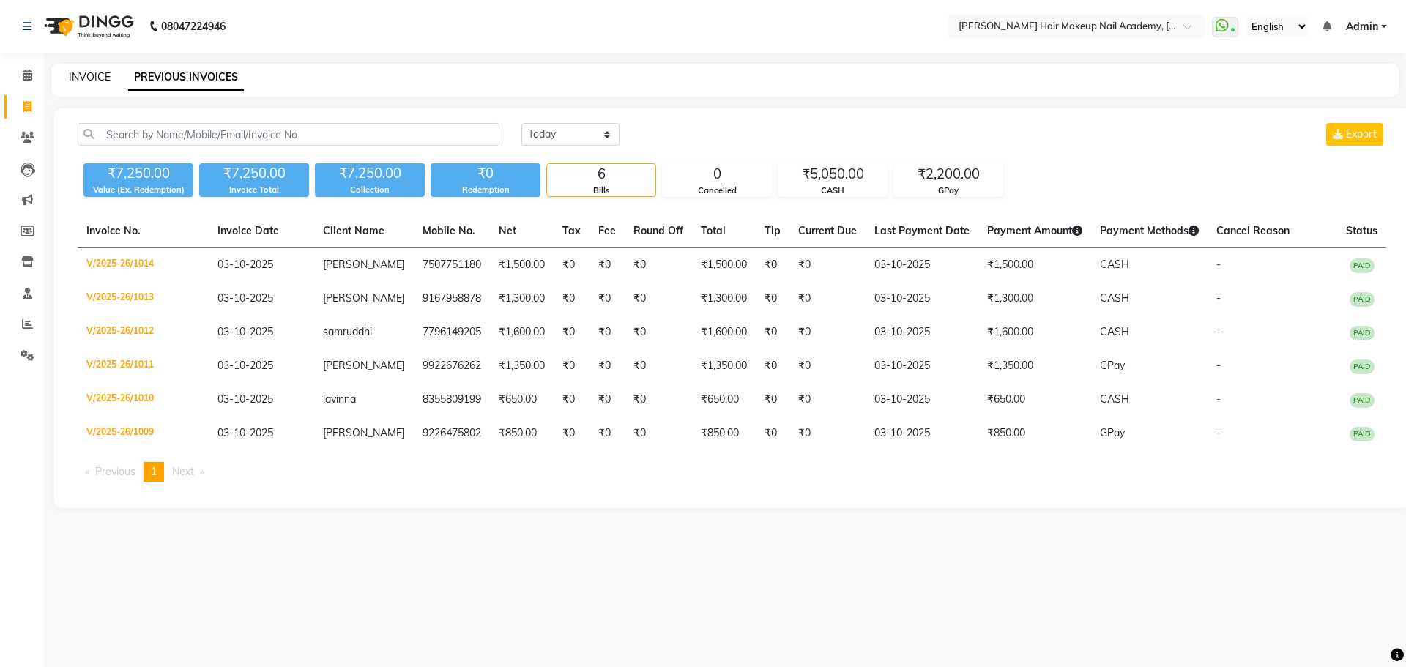
click at [88, 80] on link "INVOICE" at bounding box center [90, 76] width 42 height 13
select select "service"
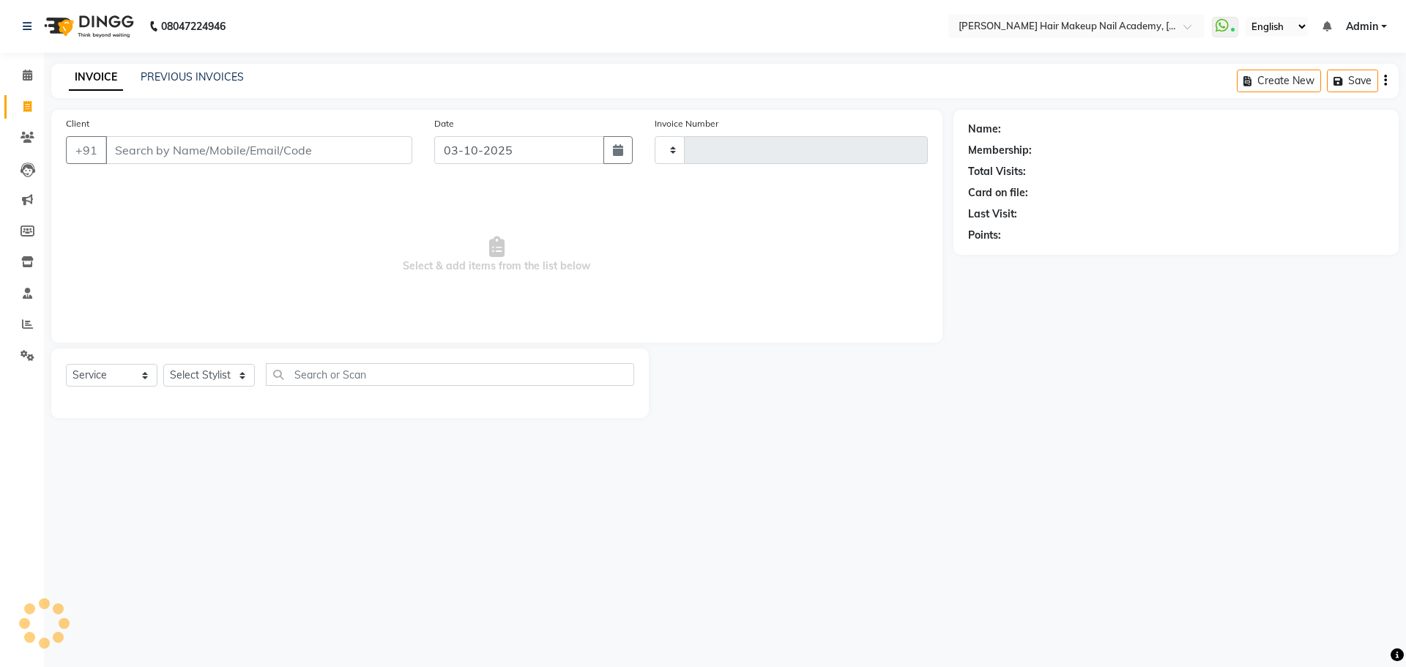
type input "1015"
select select "3468"
click at [31, 255] on span at bounding box center [28, 262] width 26 height 17
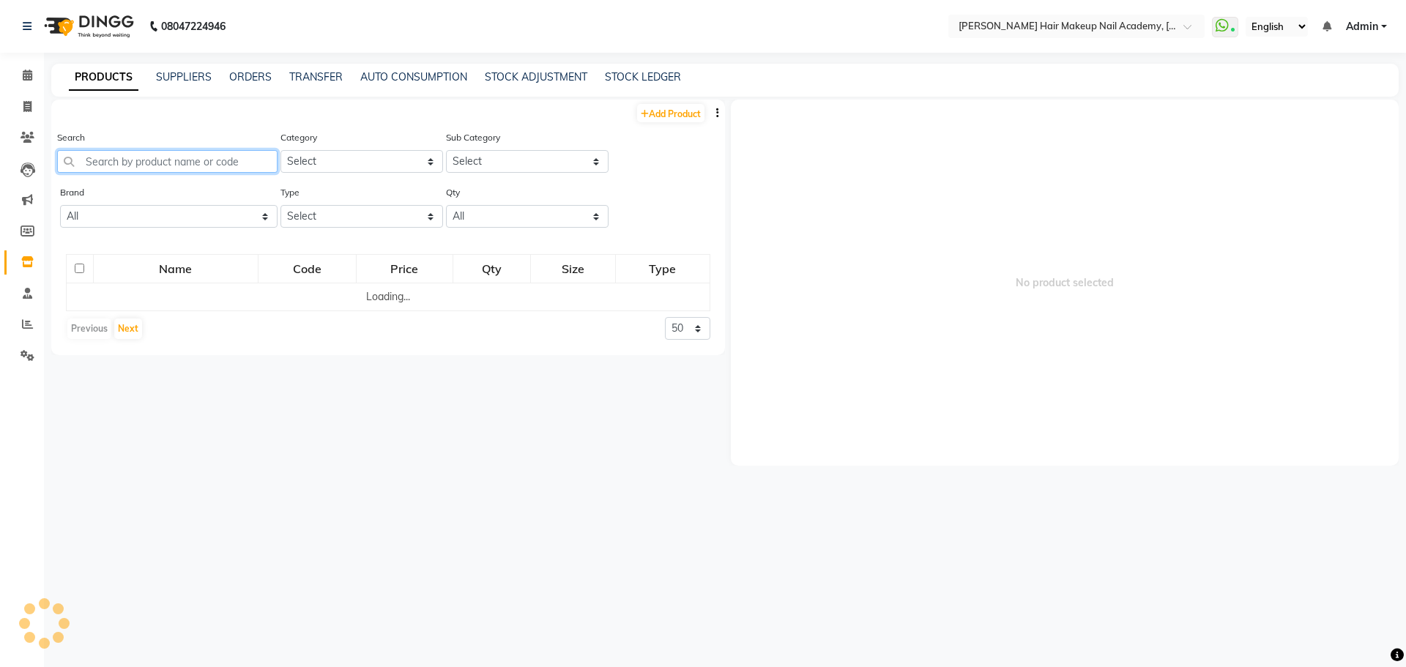
click at [124, 168] on input "text" at bounding box center [167, 161] width 220 height 23
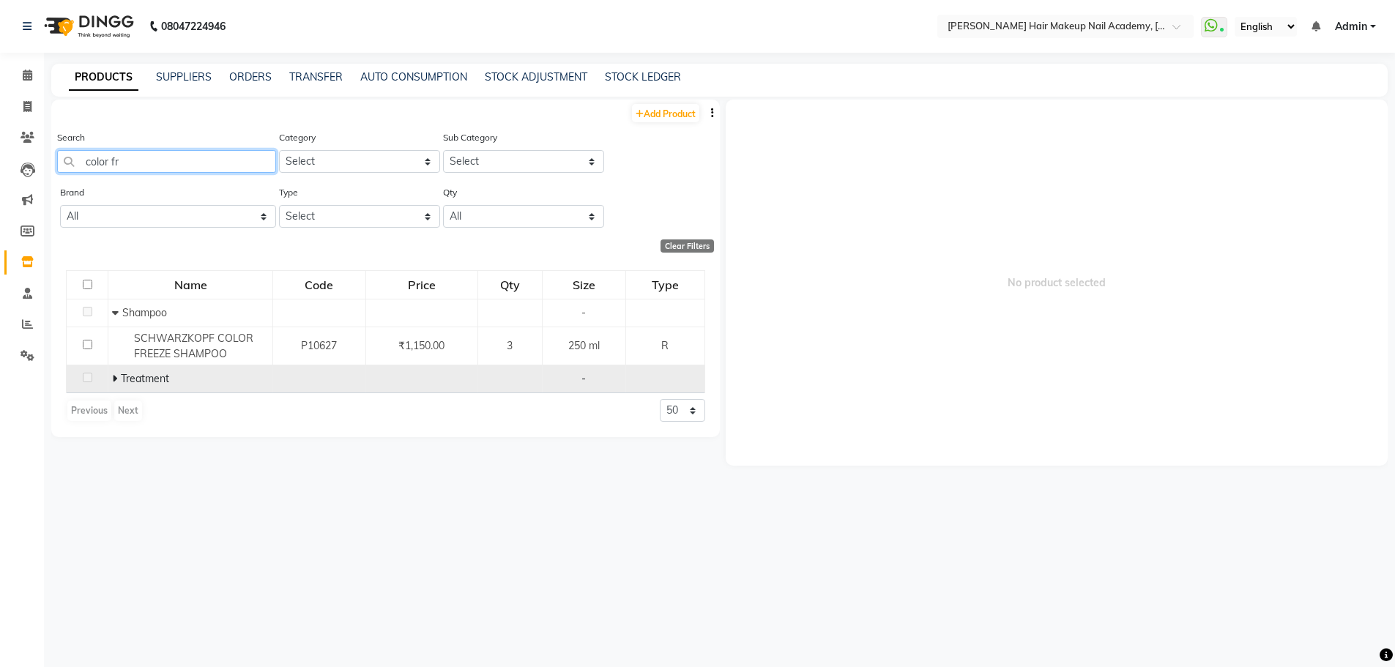
type input "color fr"
click at [112, 374] on td "Treatment" at bounding box center [190, 379] width 165 height 28
click at [115, 375] on icon at bounding box center [114, 378] width 5 height 10
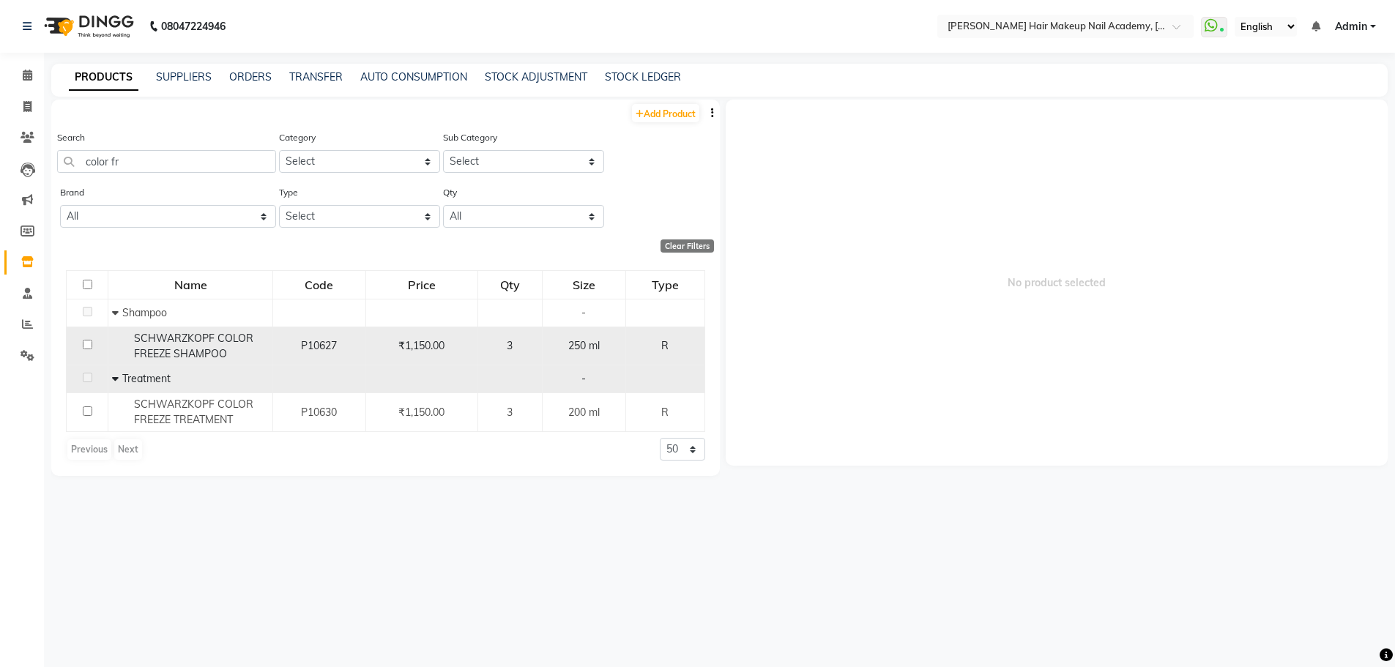
click at [204, 357] on span "SCHWARZKOPF COLOR FREEZE SHAMPOO" at bounding box center [193, 346] width 119 height 29
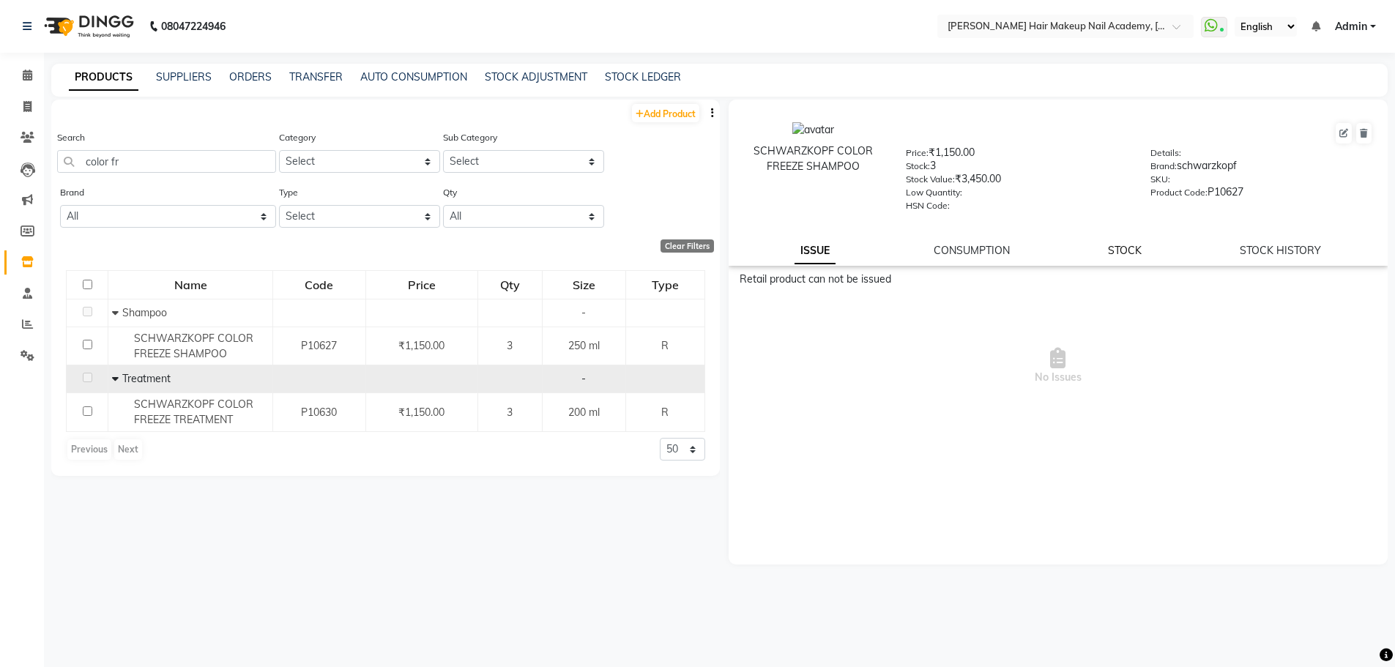
click at [1135, 253] on link "STOCK" at bounding box center [1125, 250] width 34 height 13
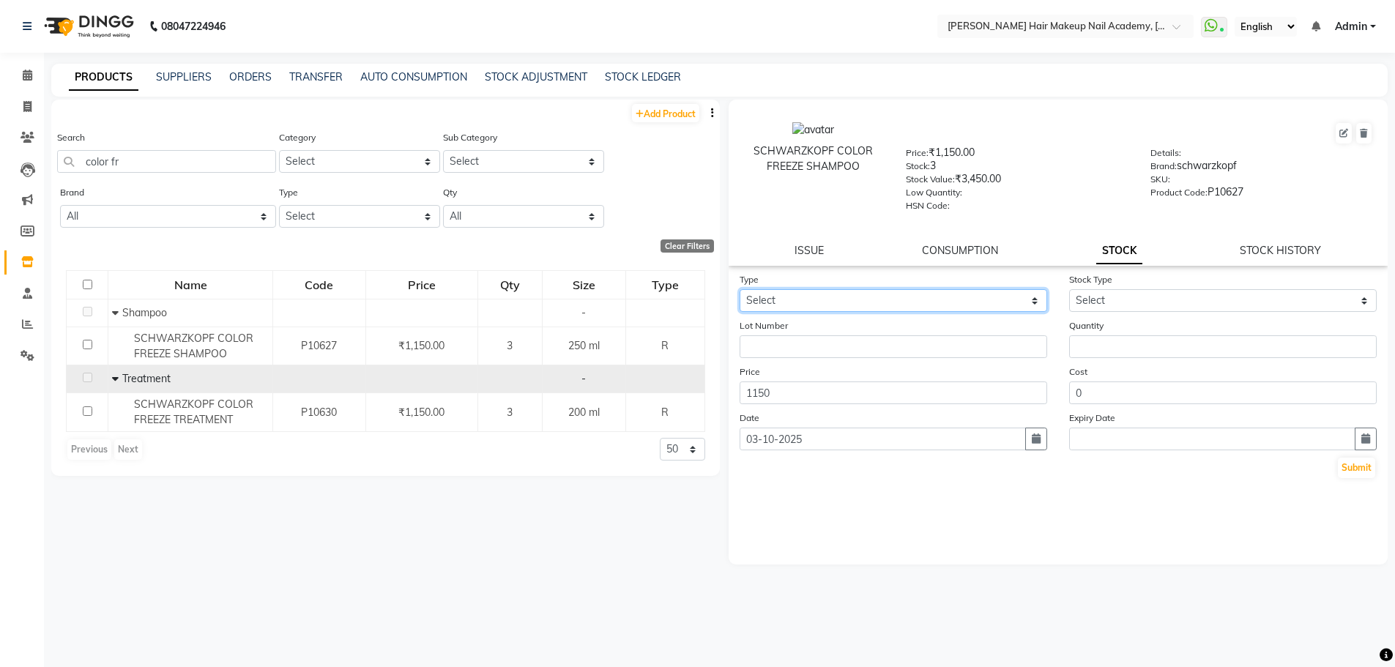
drag, startPoint x: 931, startPoint y: 294, endPoint x: 901, endPoint y: 310, distance: 34.4
click at [931, 294] on select "Select In Out" at bounding box center [894, 300] width 308 height 23
select select "in"
click at [740, 289] on select "Select In Out" at bounding box center [894, 300] width 308 height 23
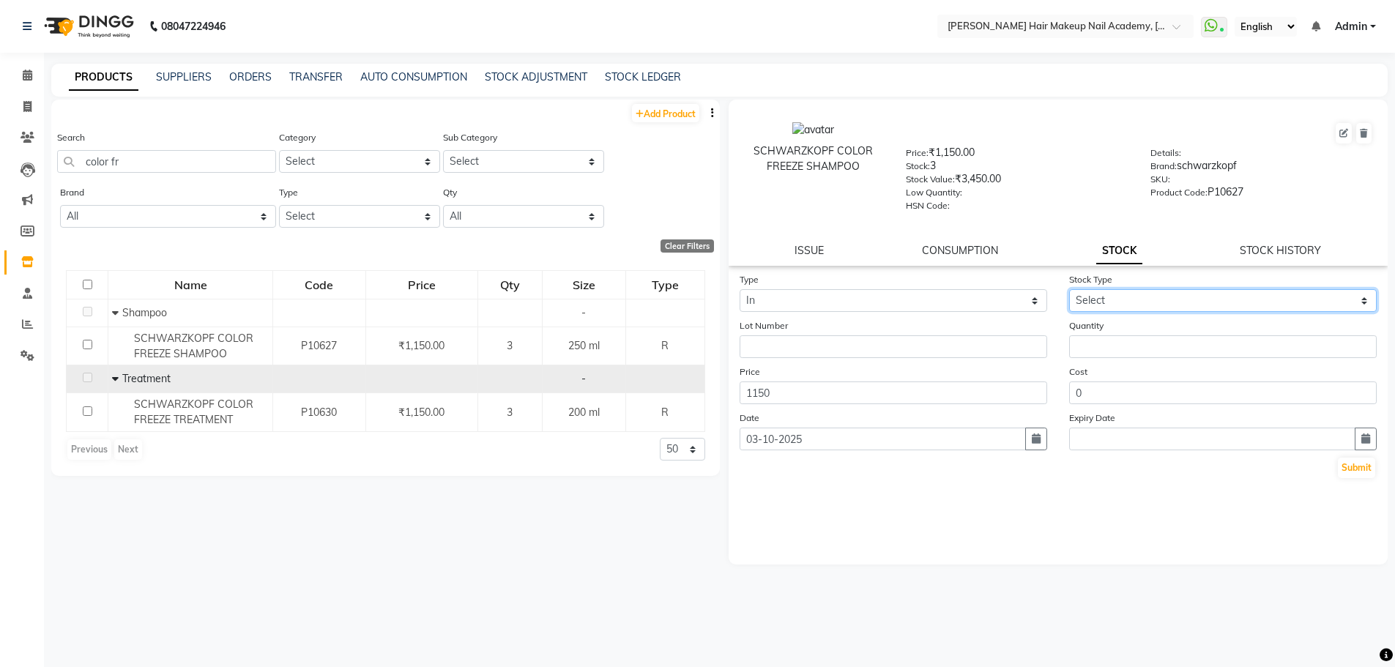
click at [1161, 309] on select "Select New Stock Adjustment Return Other" at bounding box center [1223, 300] width 308 height 23
select select "new stock"
click at [1069, 289] on select "Select New Stock Adjustment Return Other" at bounding box center [1223, 300] width 308 height 23
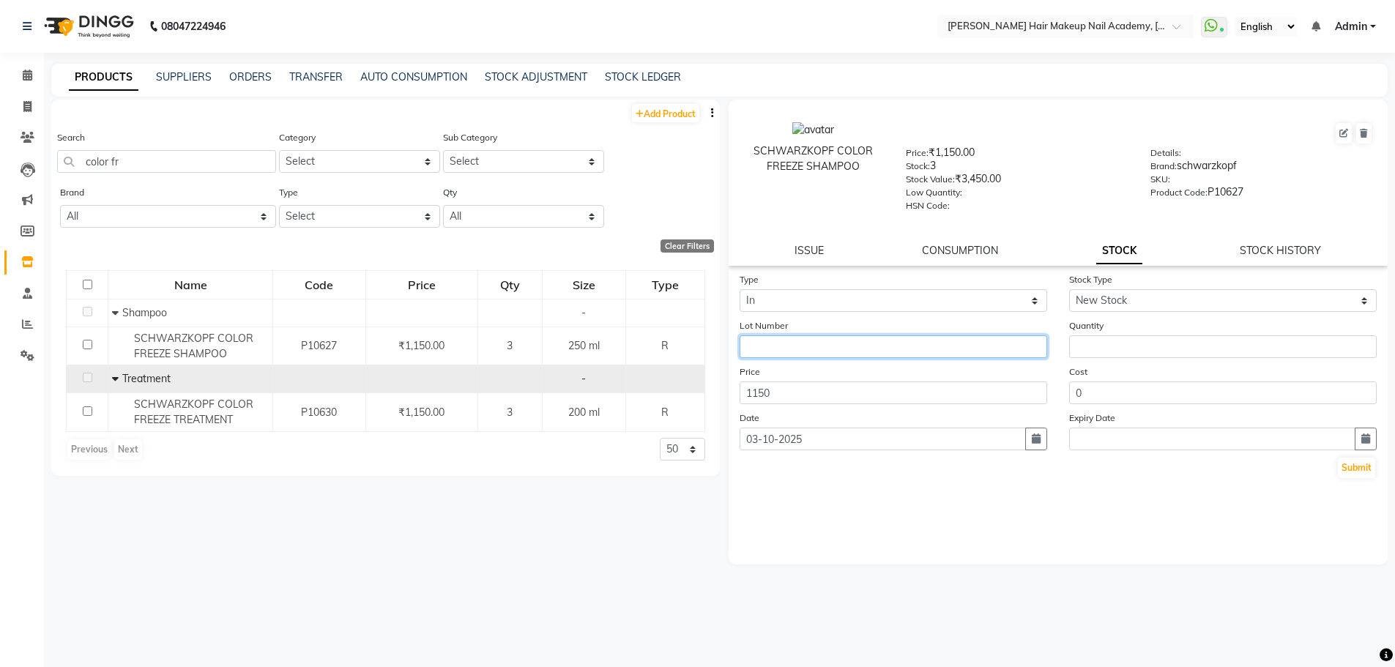
click at [914, 350] on input "text" at bounding box center [894, 346] width 308 height 23
click at [1217, 357] on input "number" at bounding box center [1223, 346] width 308 height 23
type input "1"
click at [1355, 474] on button "Submit" at bounding box center [1356, 468] width 37 height 21
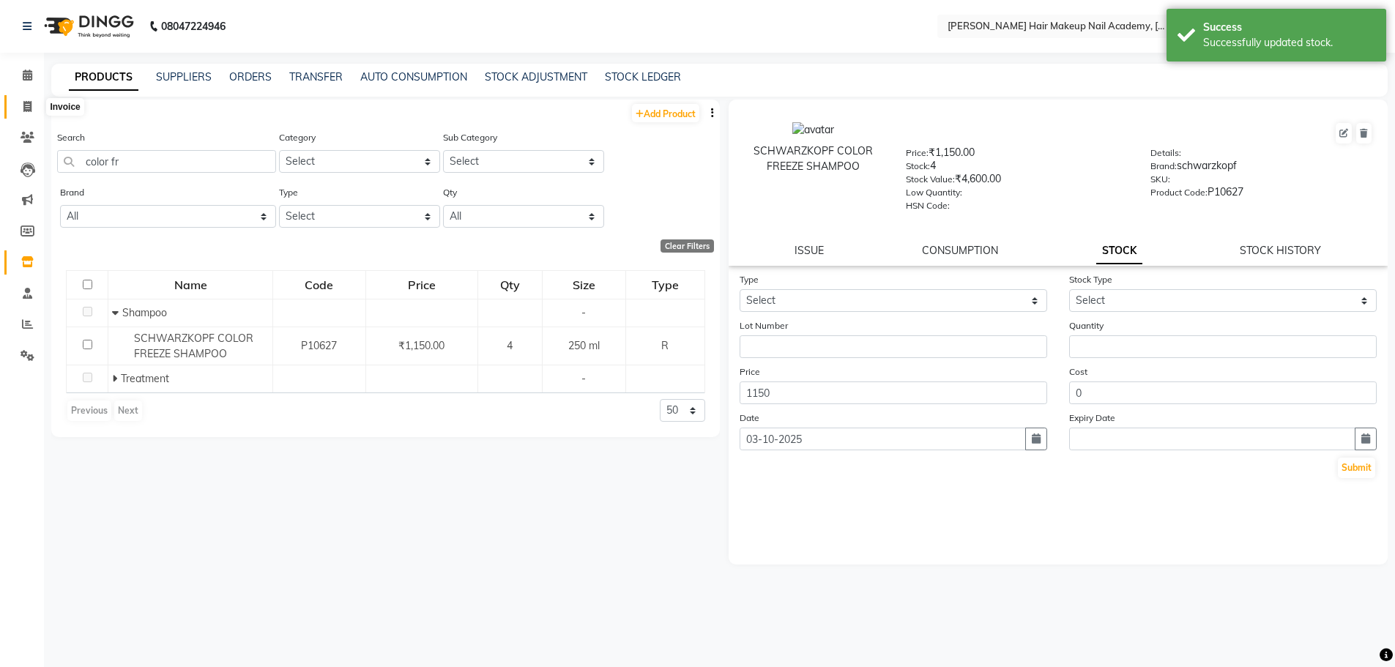
click at [36, 106] on span at bounding box center [28, 107] width 26 height 17
select select "service"
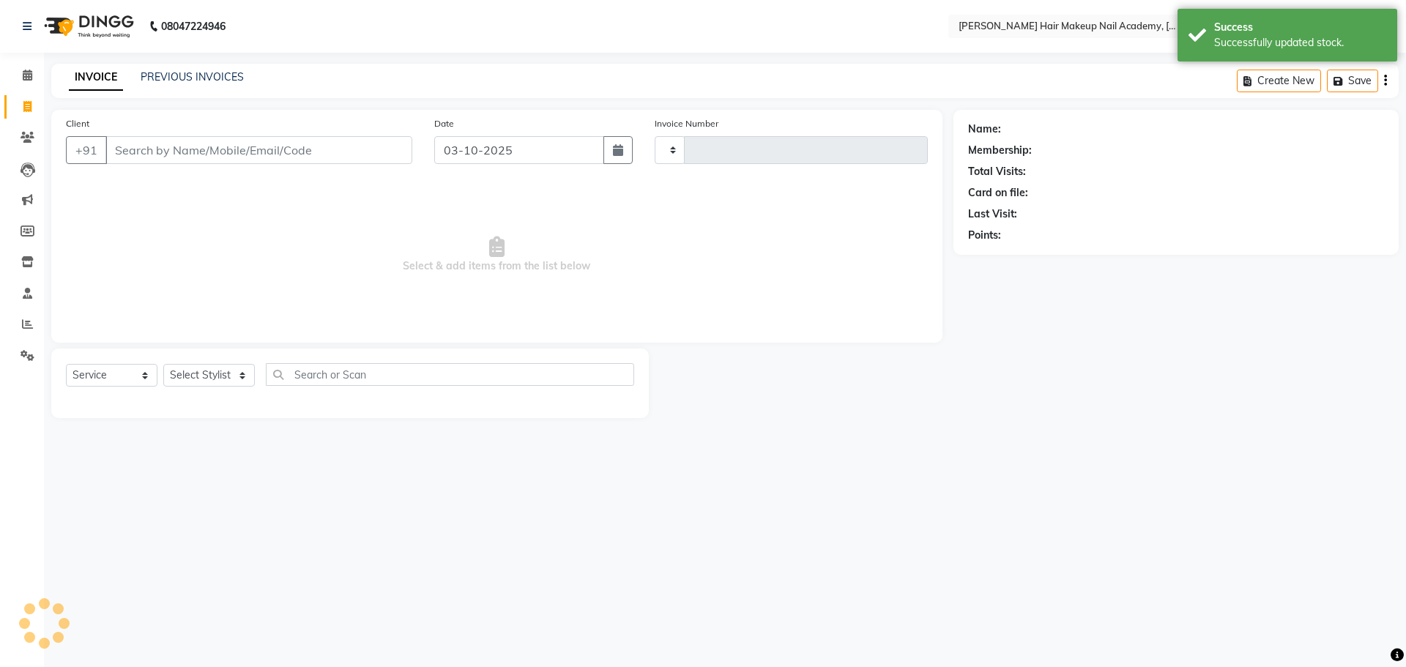
type input "1015"
select select "3468"
click at [35, 263] on span at bounding box center [28, 262] width 26 height 17
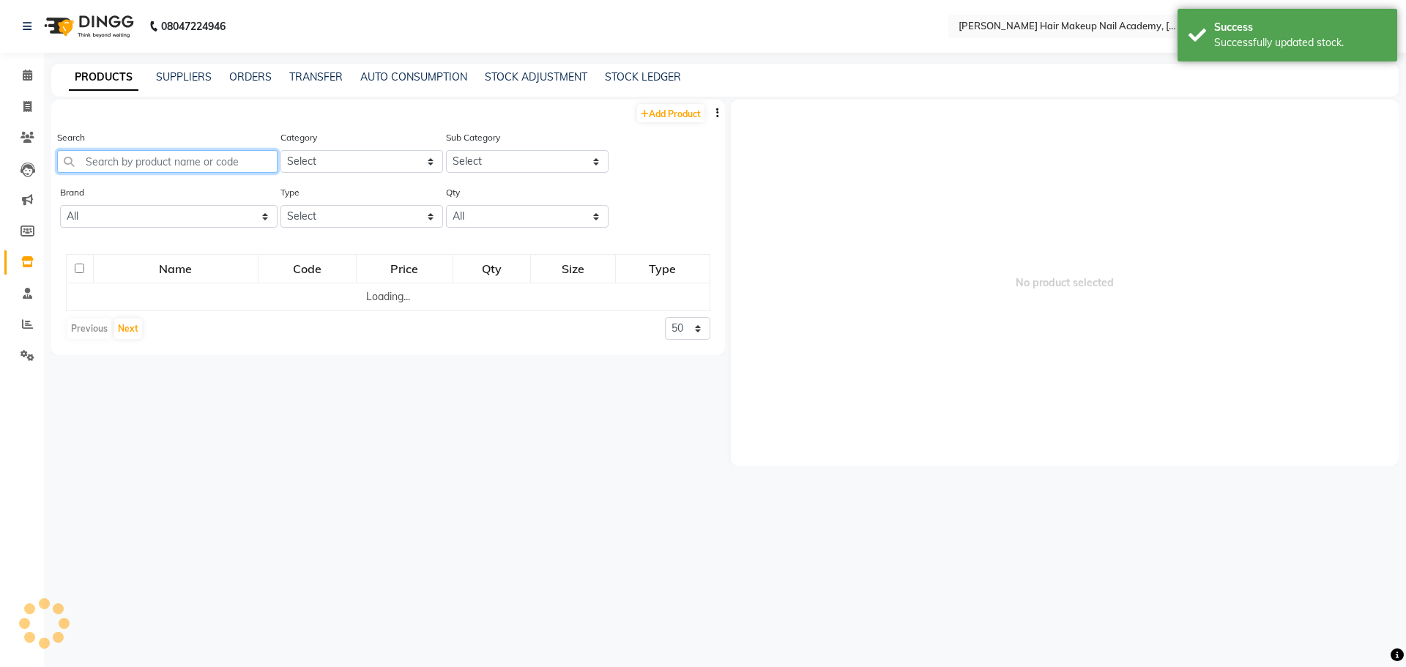
click at [198, 155] on input "text" at bounding box center [167, 161] width 220 height 23
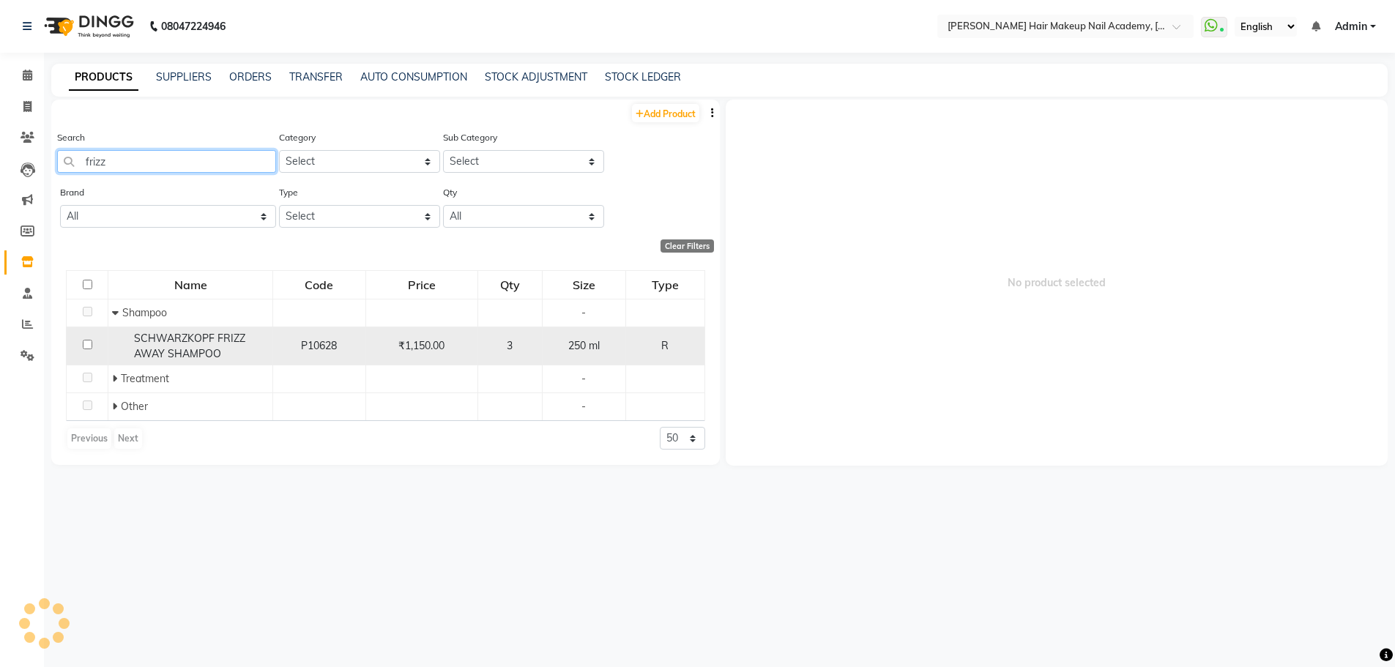
type input "frizz"
click at [242, 346] on div "SCHWARZKOPF FRIZZ AWAY SHAMPOO" at bounding box center [190, 346] width 157 height 31
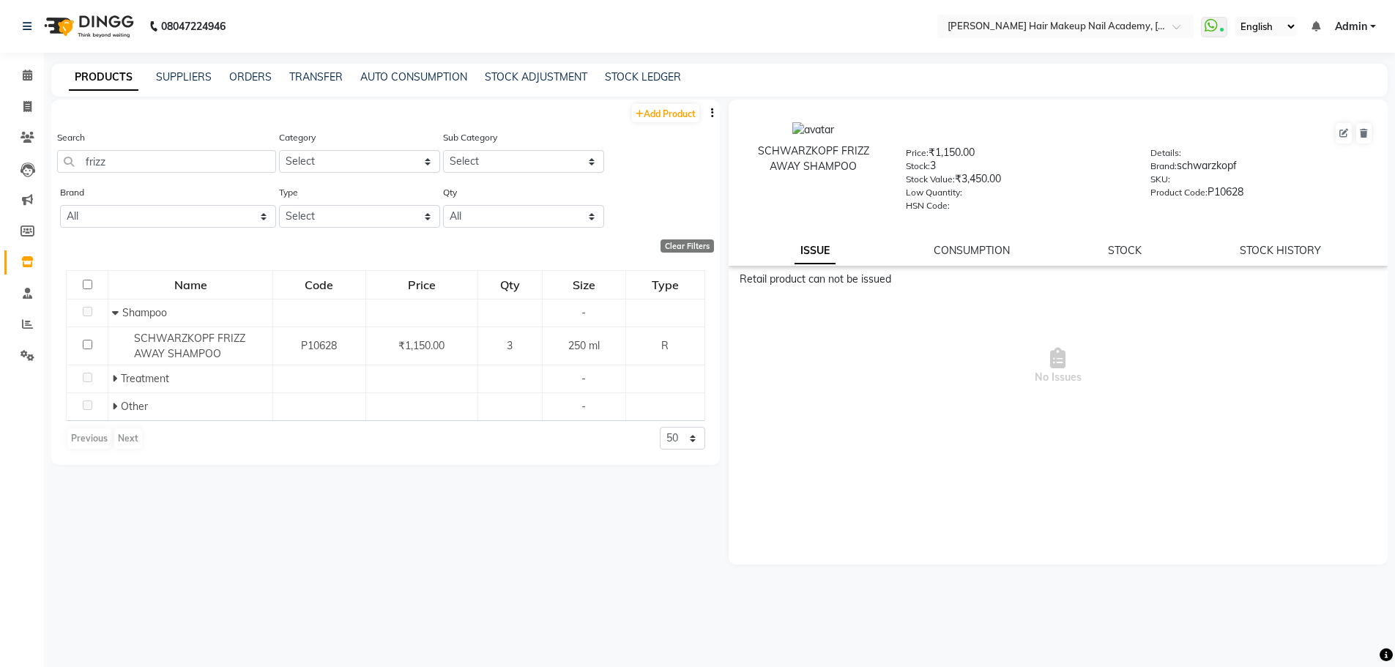
drag, startPoint x: 1130, startPoint y: 254, endPoint x: 1100, endPoint y: 263, distance: 31.3
click at [1128, 254] on link "STOCK" at bounding box center [1125, 250] width 34 height 13
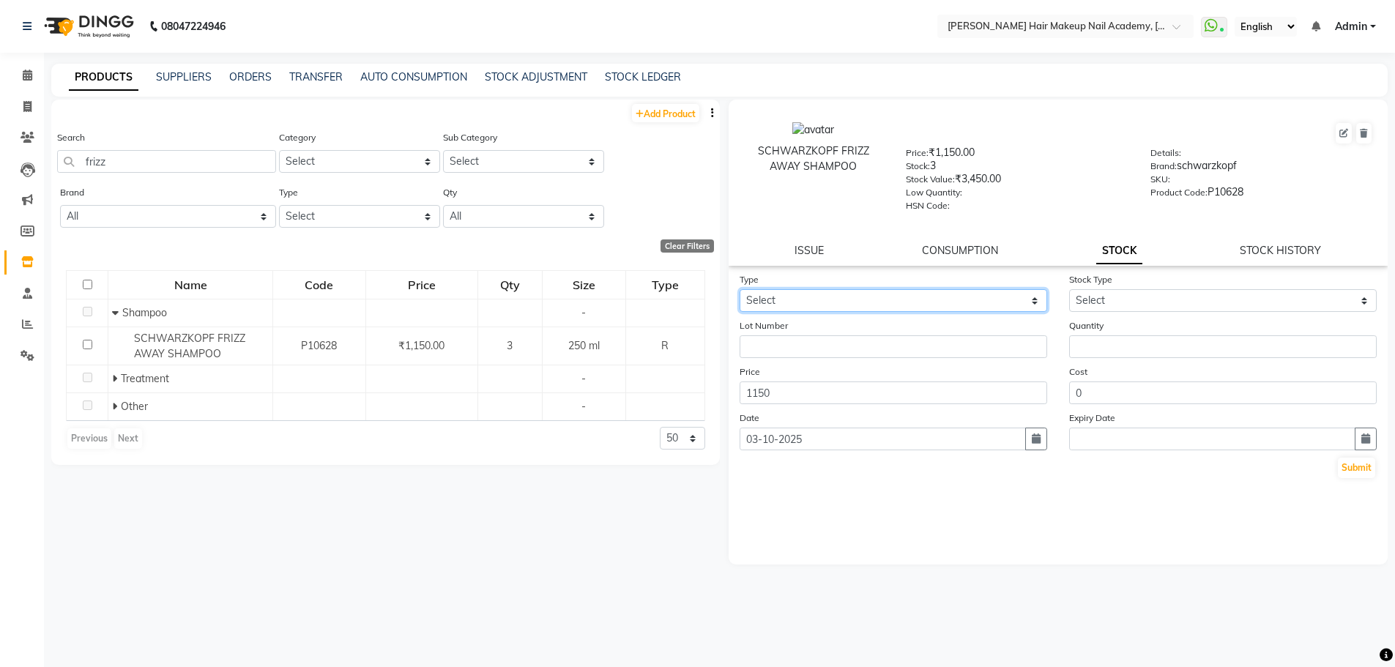
click at [981, 302] on select "Select In Out" at bounding box center [894, 300] width 308 height 23
select select "in"
click at [740, 289] on select "Select In Out" at bounding box center [894, 300] width 308 height 23
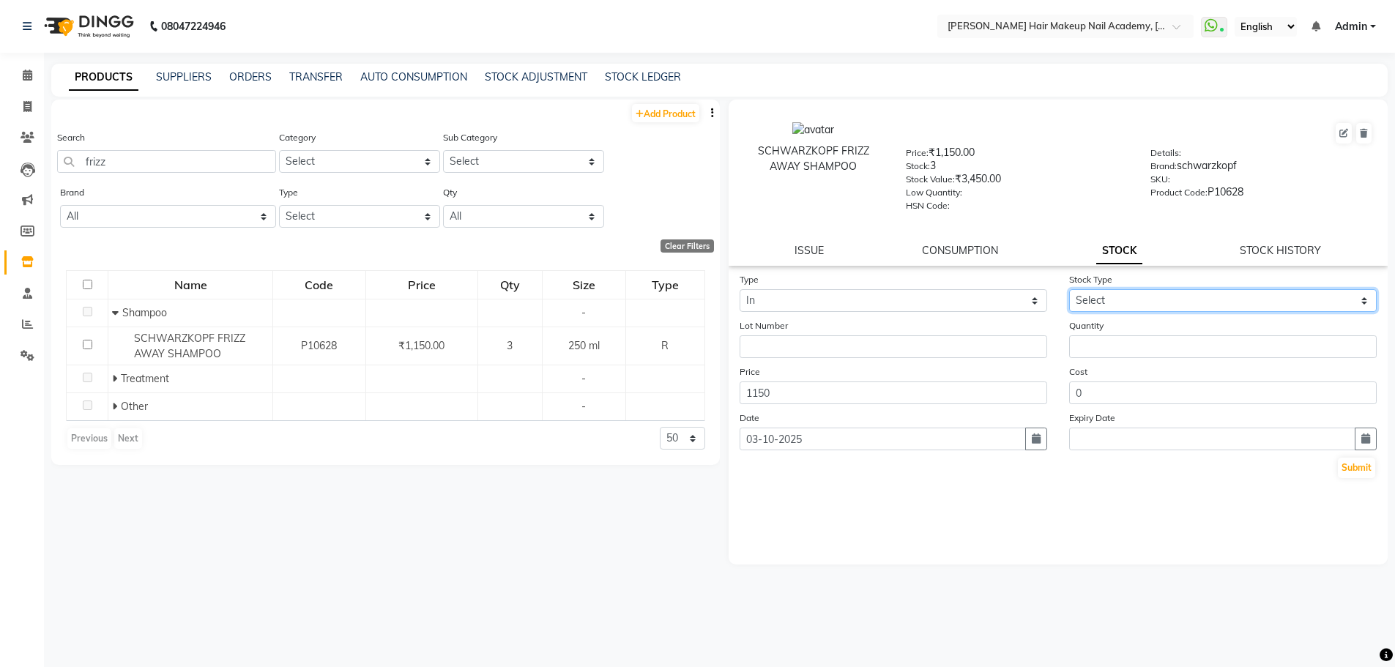
drag, startPoint x: 1117, startPoint y: 300, endPoint x: 1109, endPoint y: 310, distance: 12.5
click at [1117, 300] on select "Select New Stock Adjustment Return Other" at bounding box center [1223, 300] width 308 height 23
select select "new stock"
click at [1069, 289] on select "Select New Stock Adjustment Return Other" at bounding box center [1223, 300] width 308 height 23
drag, startPoint x: 1144, startPoint y: 334, endPoint x: 1136, endPoint y: 344, distance: 12.6
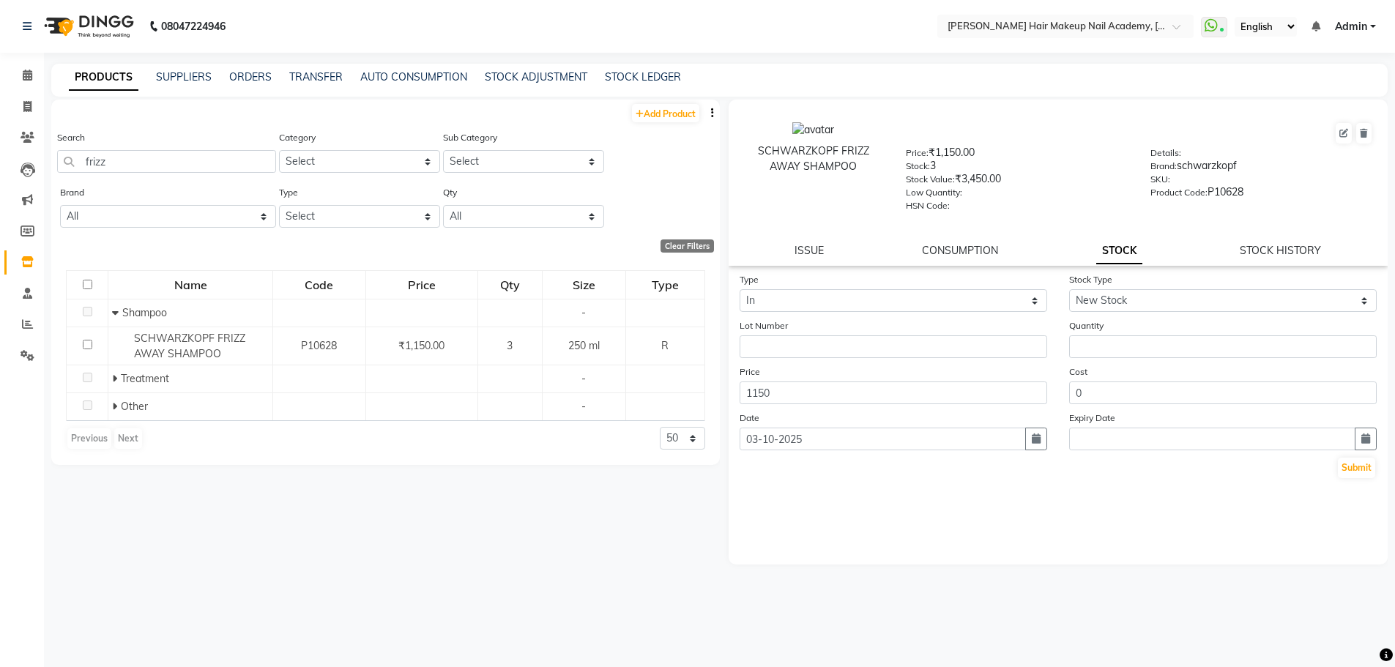
click at [1142, 335] on div "Quantity" at bounding box center [1223, 338] width 330 height 40
click at [1136, 346] on input "number" at bounding box center [1223, 346] width 308 height 23
type input "1"
click at [1350, 467] on button "Submit" at bounding box center [1356, 468] width 37 height 21
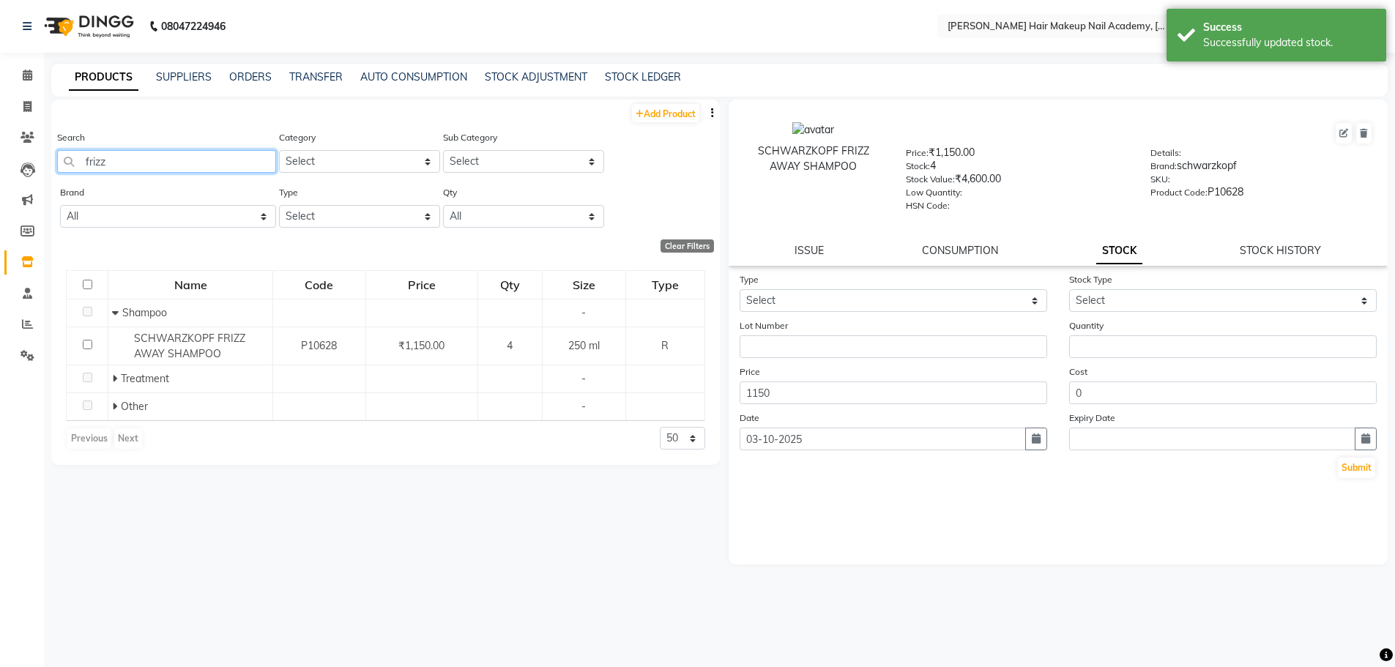
click at [183, 160] on input "frizz" at bounding box center [166, 161] width 219 height 23
type input "f"
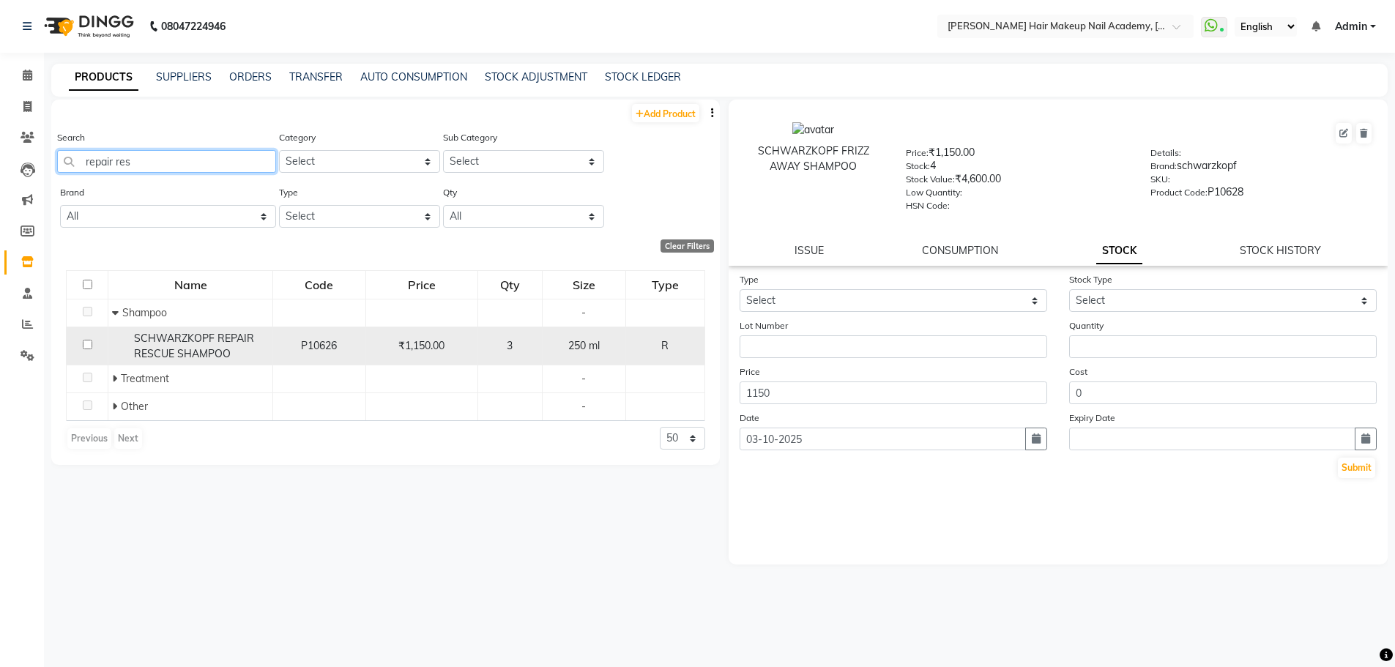
type input "repair res"
click at [247, 348] on div "SCHWARZKOPF REPAIR RESCUE SHAMPOO" at bounding box center [190, 346] width 157 height 31
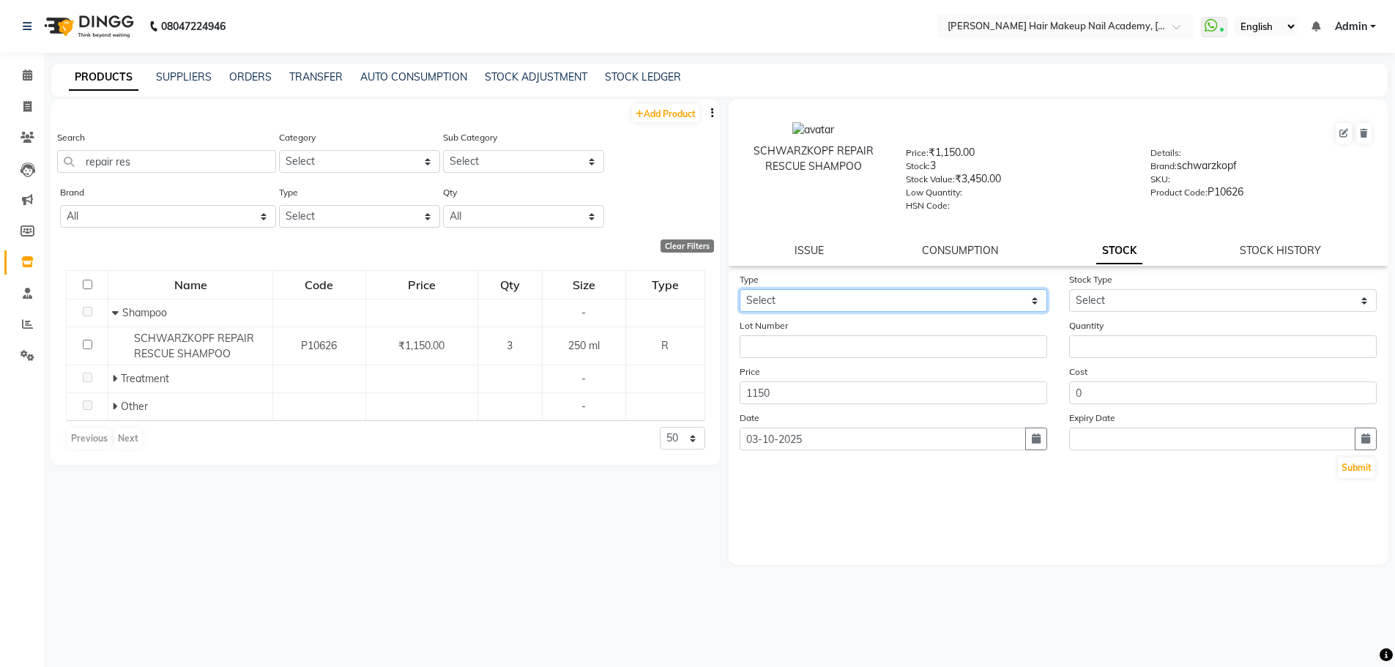
click at [959, 294] on select "Select In Out" at bounding box center [894, 300] width 308 height 23
select select "in"
click at [740, 289] on select "Select In Out" at bounding box center [894, 300] width 308 height 23
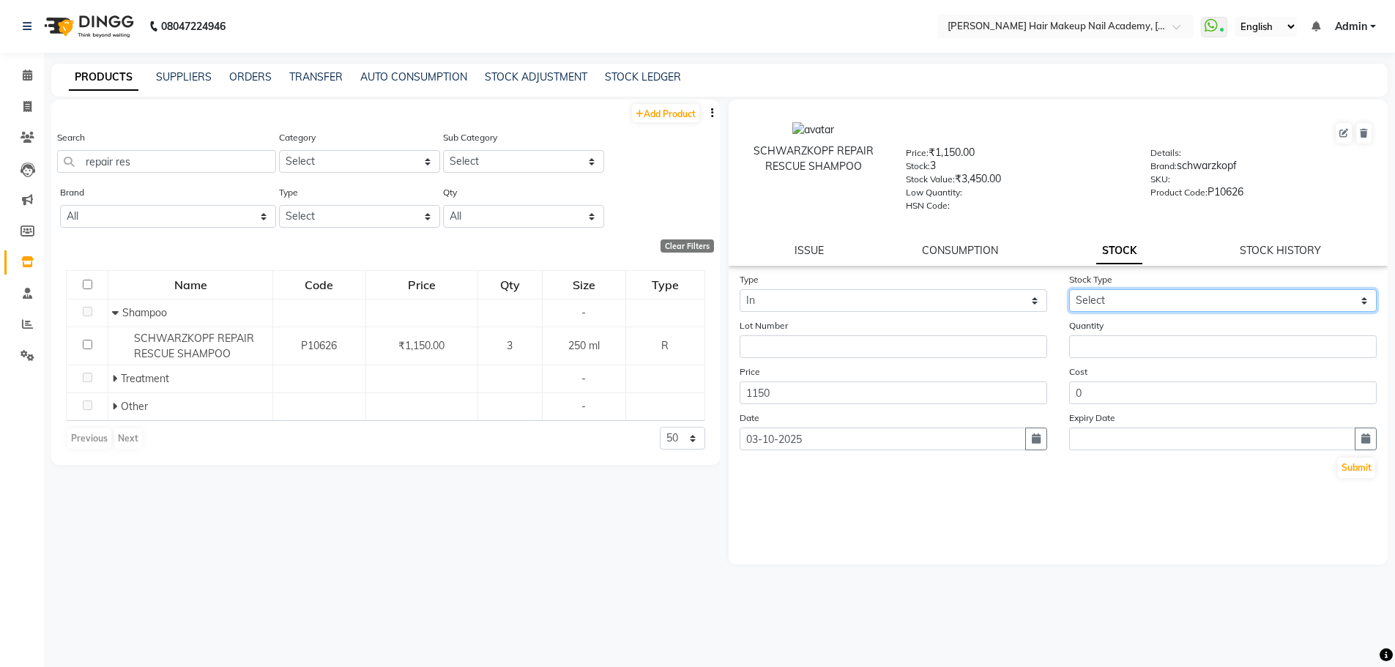
click at [1149, 300] on select "Select New Stock Adjustment Return Other" at bounding box center [1223, 300] width 308 height 23
select select "new stock"
click at [1069, 289] on select "Select New Stock Adjustment Return Other" at bounding box center [1223, 300] width 308 height 23
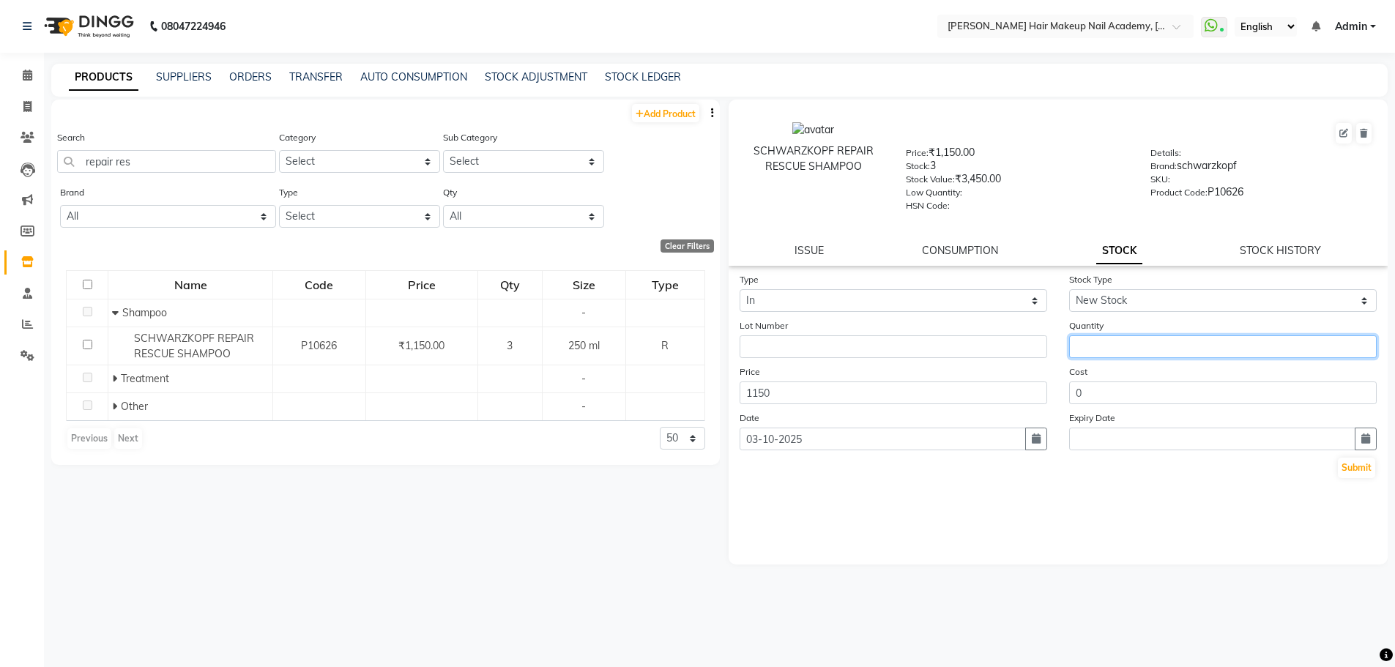
click at [1096, 349] on input "number" at bounding box center [1223, 346] width 308 height 23
type input "1"
click at [1360, 471] on button "Submit" at bounding box center [1356, 468] width 37 height 21
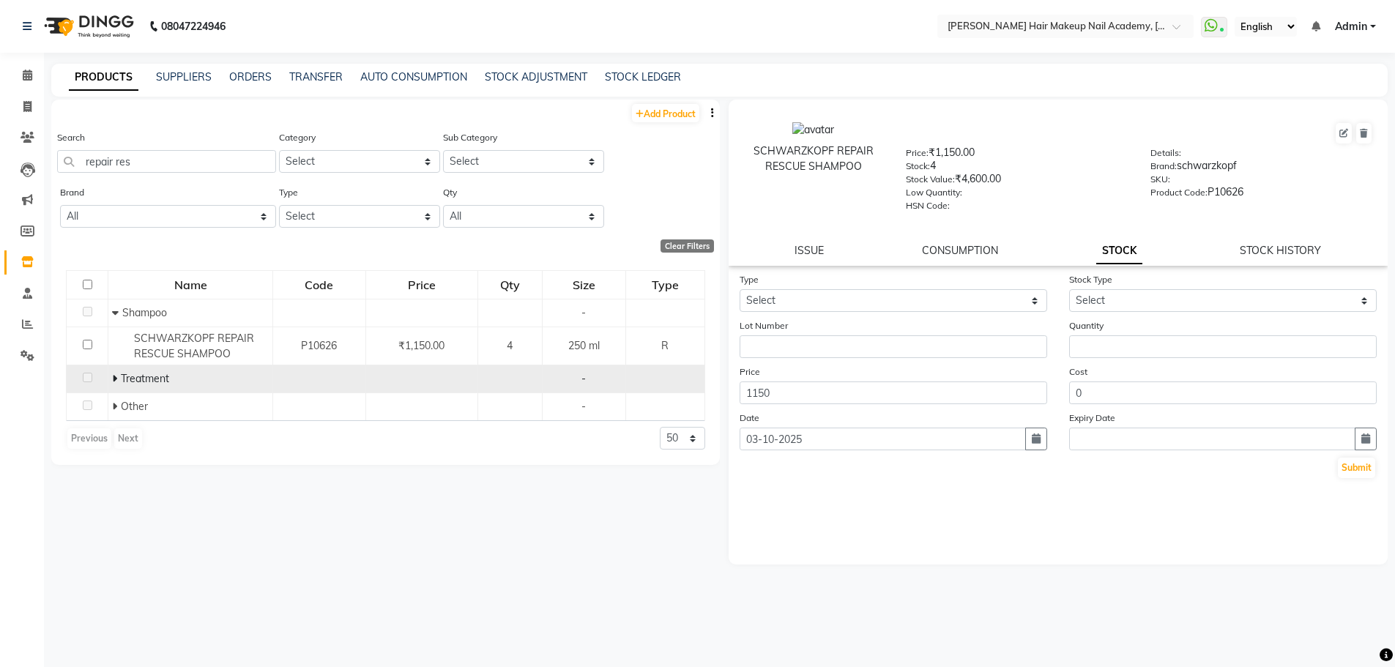
click at [115, 379] on icon at bounding box center [114, 378] width 5 height 10
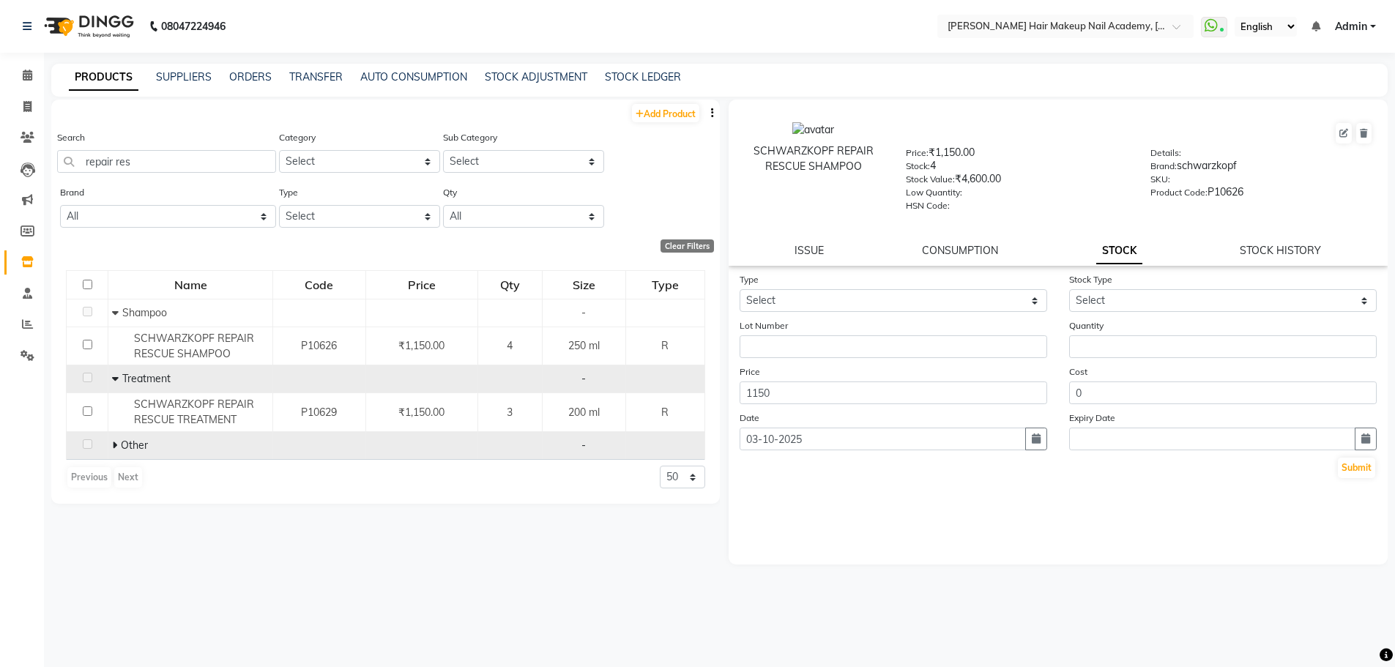
click at [115, 448] on icon at bounding box center [114, 445] width 5 height 10
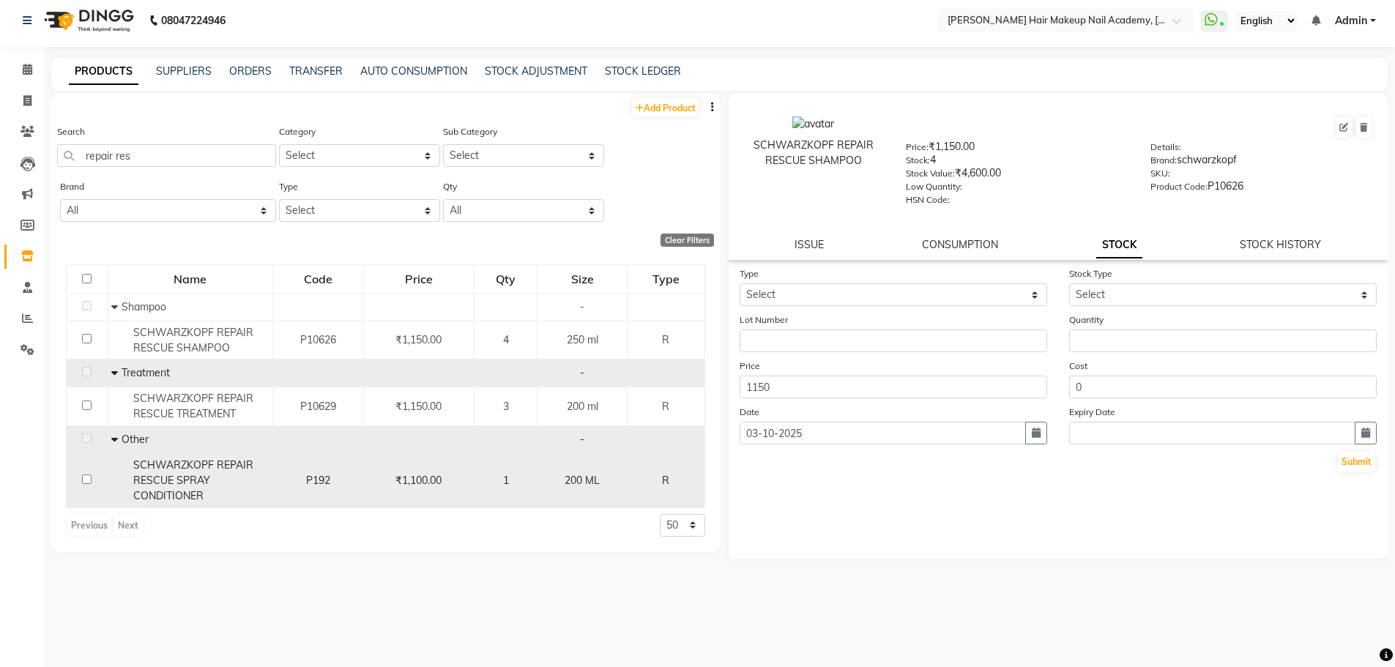
scroll to position [10, 0]
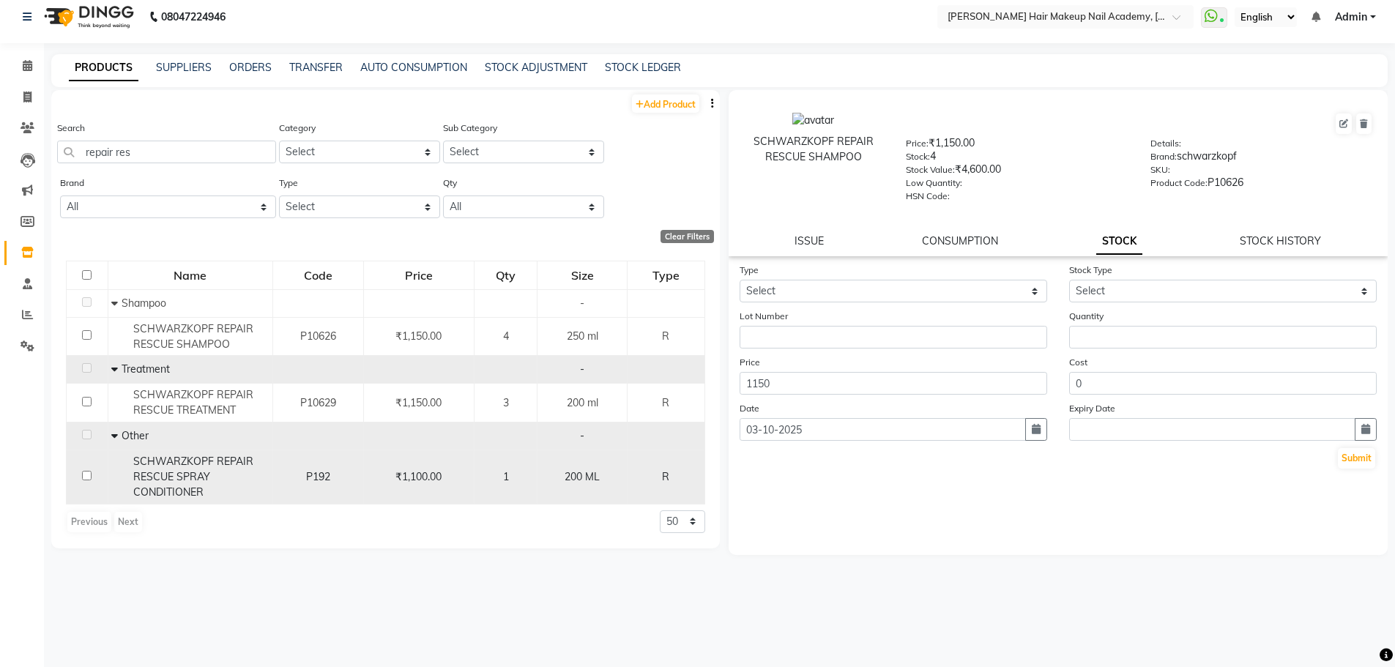
click at [237, 480] on div "SCHWARZKOPF REPAIR RESCUE SPRAY CONDITIONER" at bounding box center [189, 477] width 157 height 46
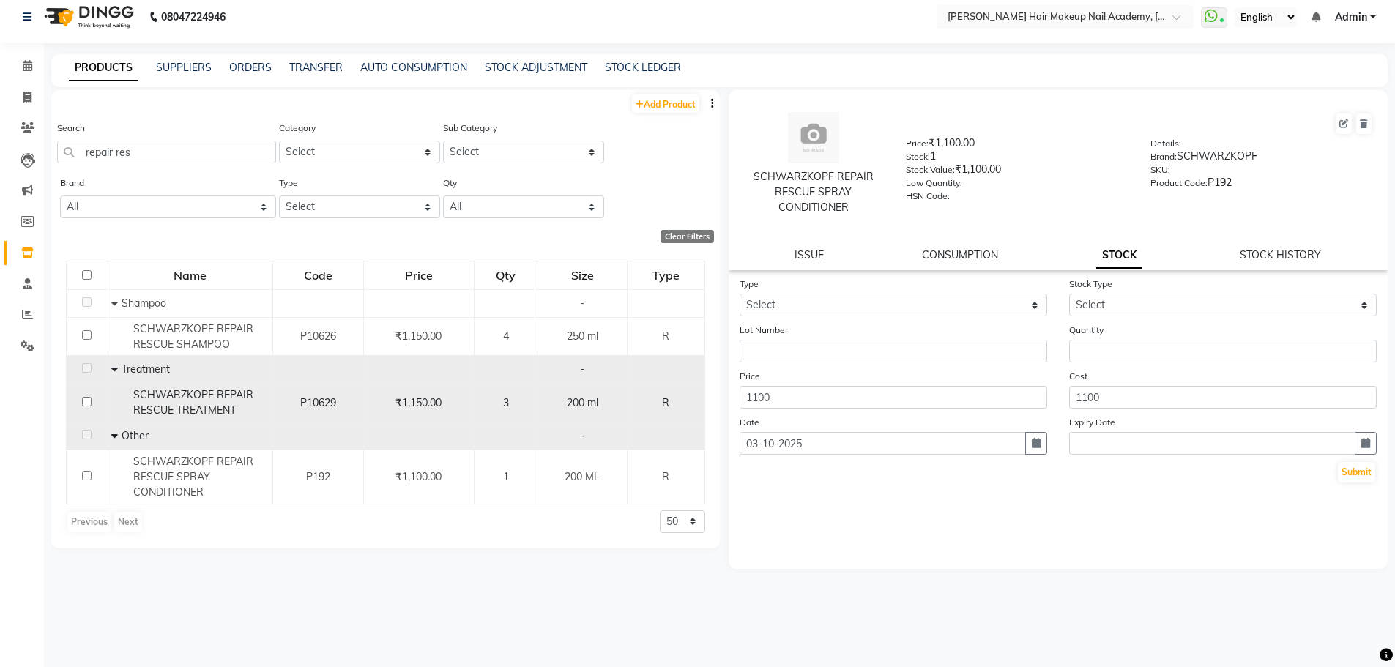
click at [229, 403] on div "SCHWARZKOPF REPAIR RESCUE TREATMENT" at bounding box center [189, 402] width 157 height 31
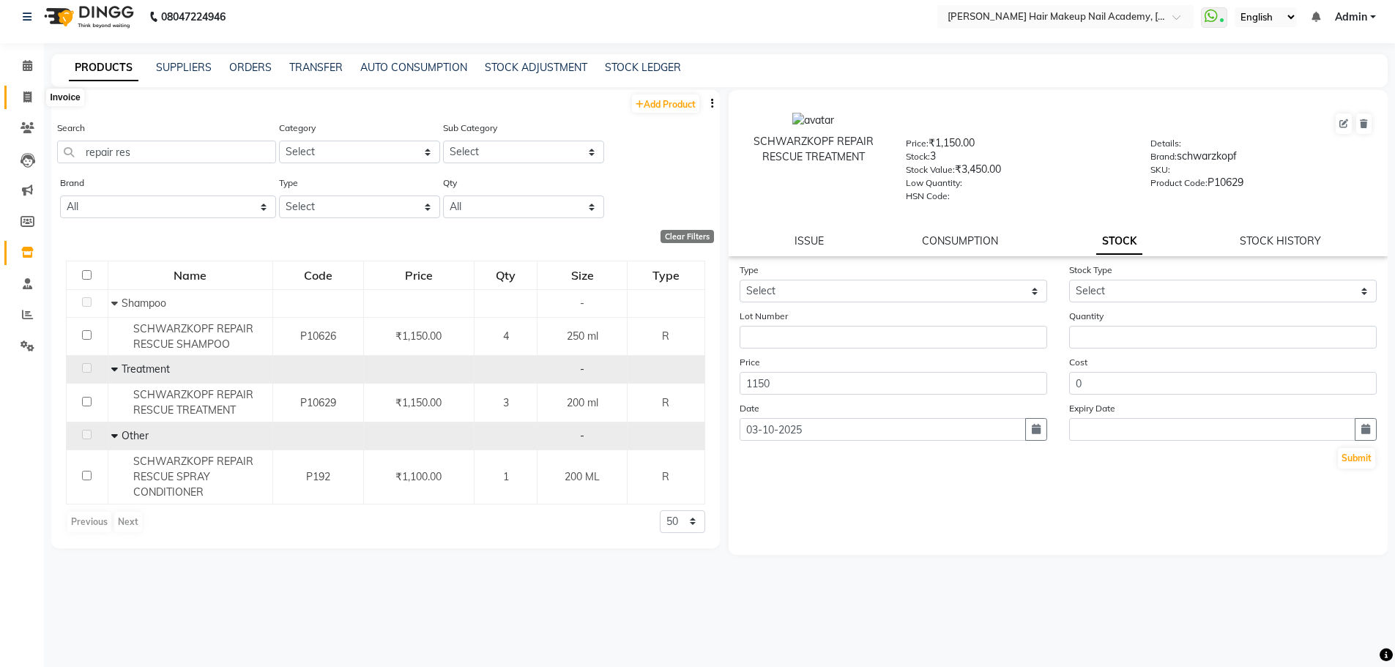
click at [22, 100] on span at bounding box center [28, 97] width 26 height 17
select select "service"
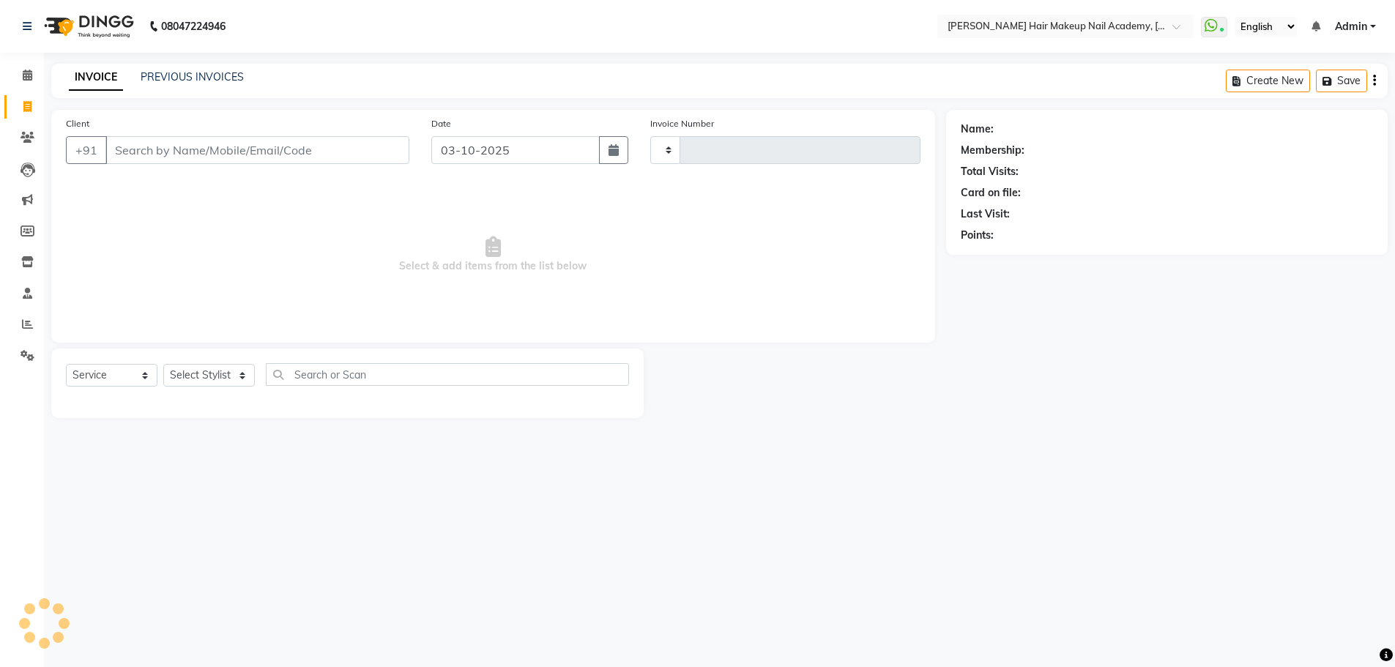
type input "1015"
select select "3468"
click at [207, 377] on select "Select Stylist Abhimanyu [PERSON_NAME] [PERSON_NAME][MEDICAL_DATA]" at bounding box center [209, 375] width 92 height 23
select select "15692"
click at [163, 364] on select "Select Stylist Abhimanyu [PERSON_NAME] [PERSON_NAME][MEDICAL_DATA]" at bounding box center [209, 375] width 92 height 23
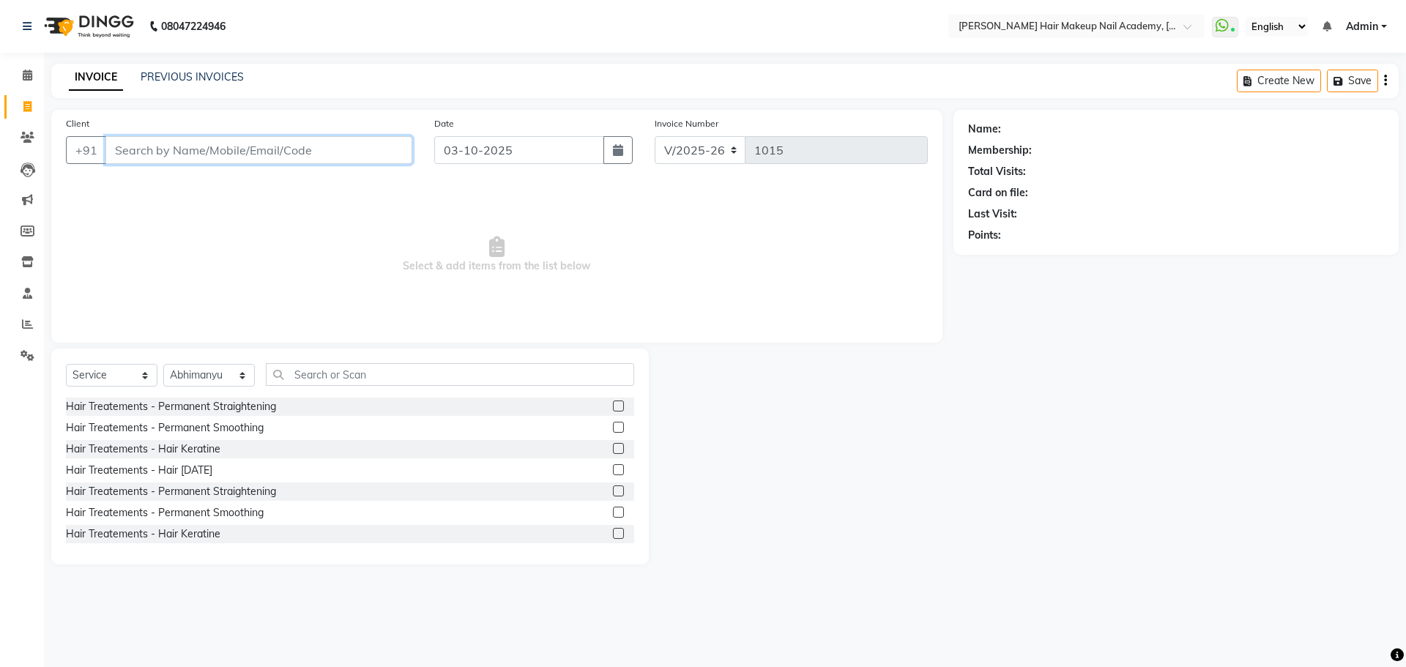
click at [278, 162] on input "Client" at bounding box center [258, 150] width 307 height 28
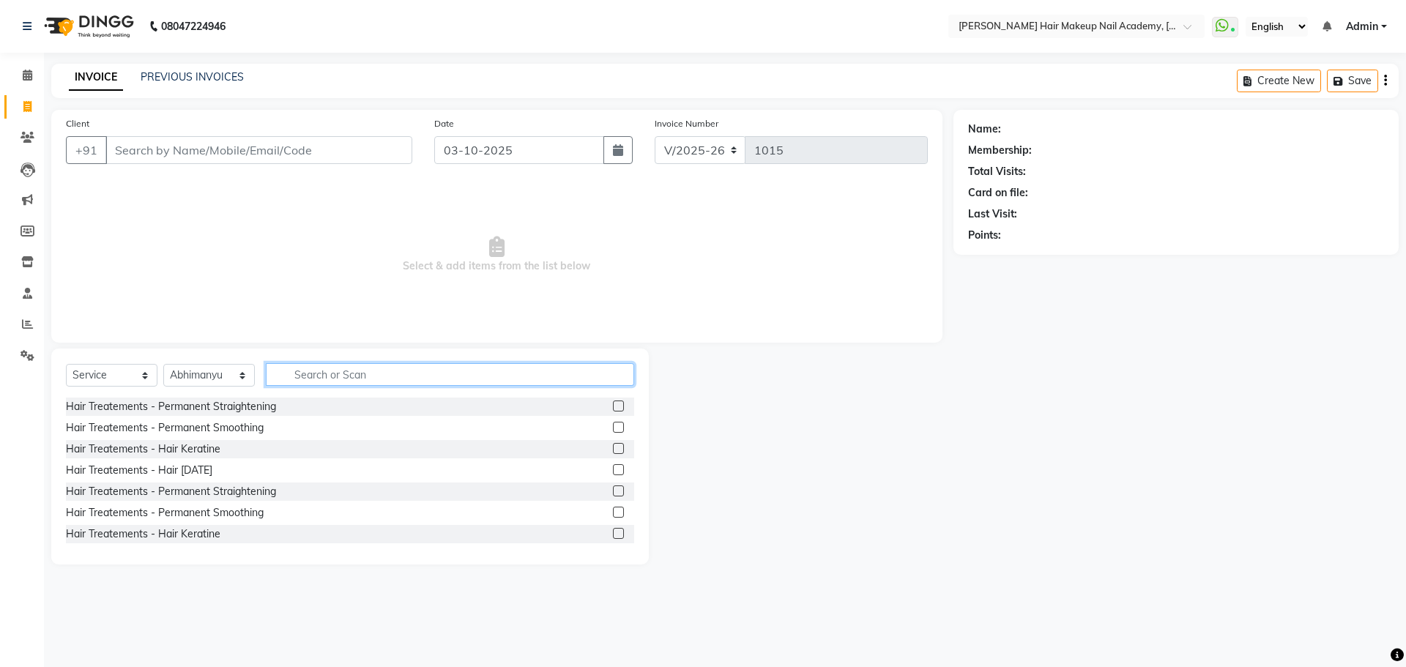
click at [402, 378] on input "text" at bounding box center [450, 374] width 368 height 23
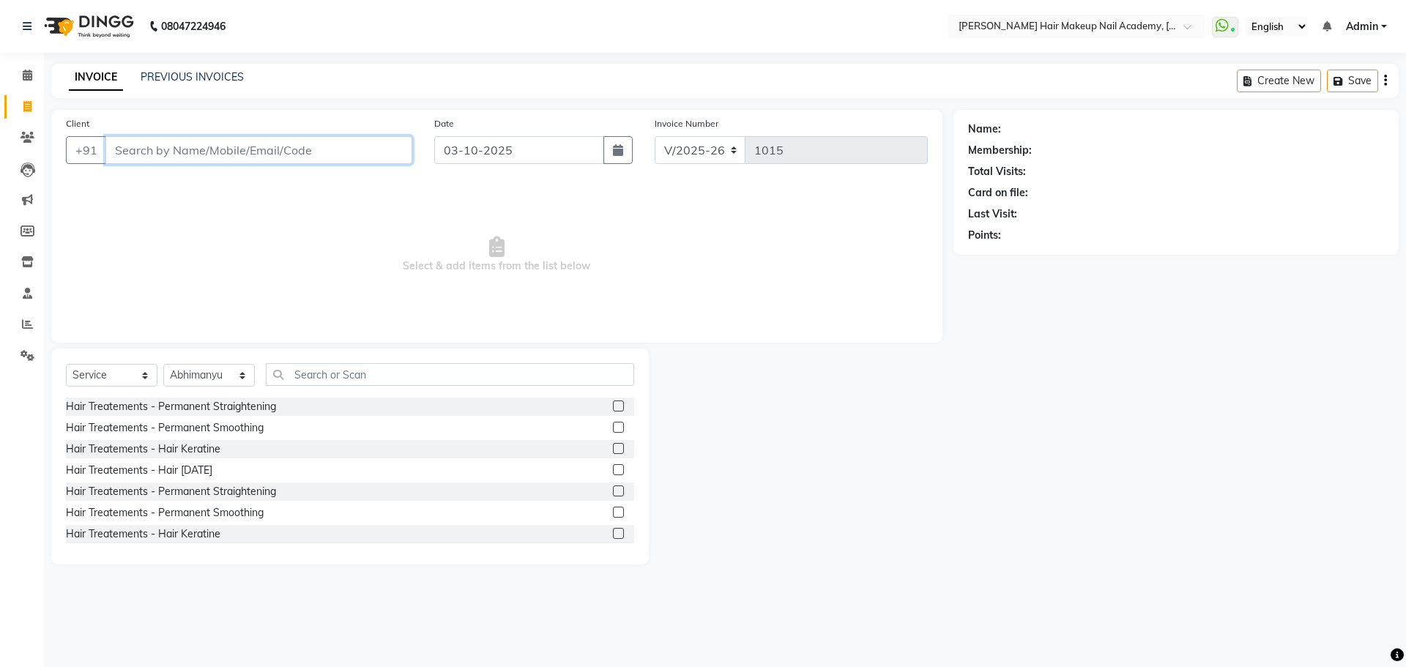
click at [336, 160] on input "Client" at bounding box center [258, 150] width 307 height 28
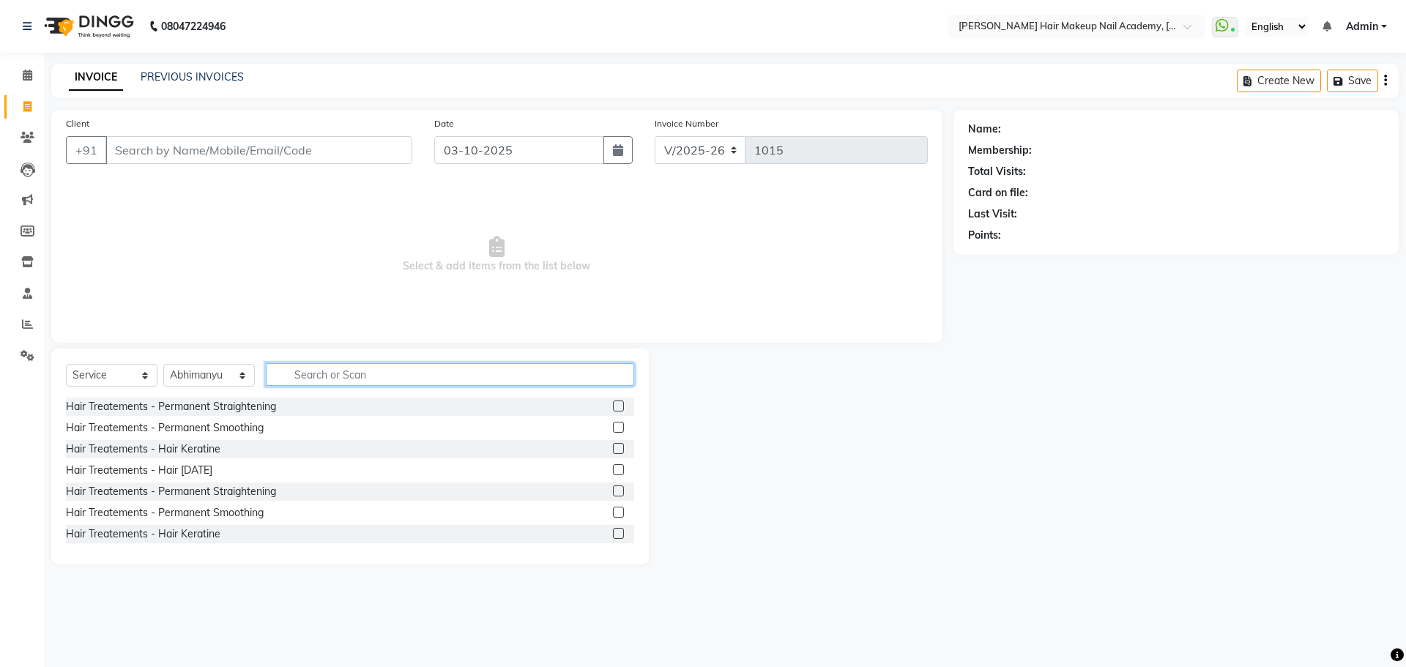
click at [330, 365] on input "text" at bounding box center [450, 374] width 368 height 23
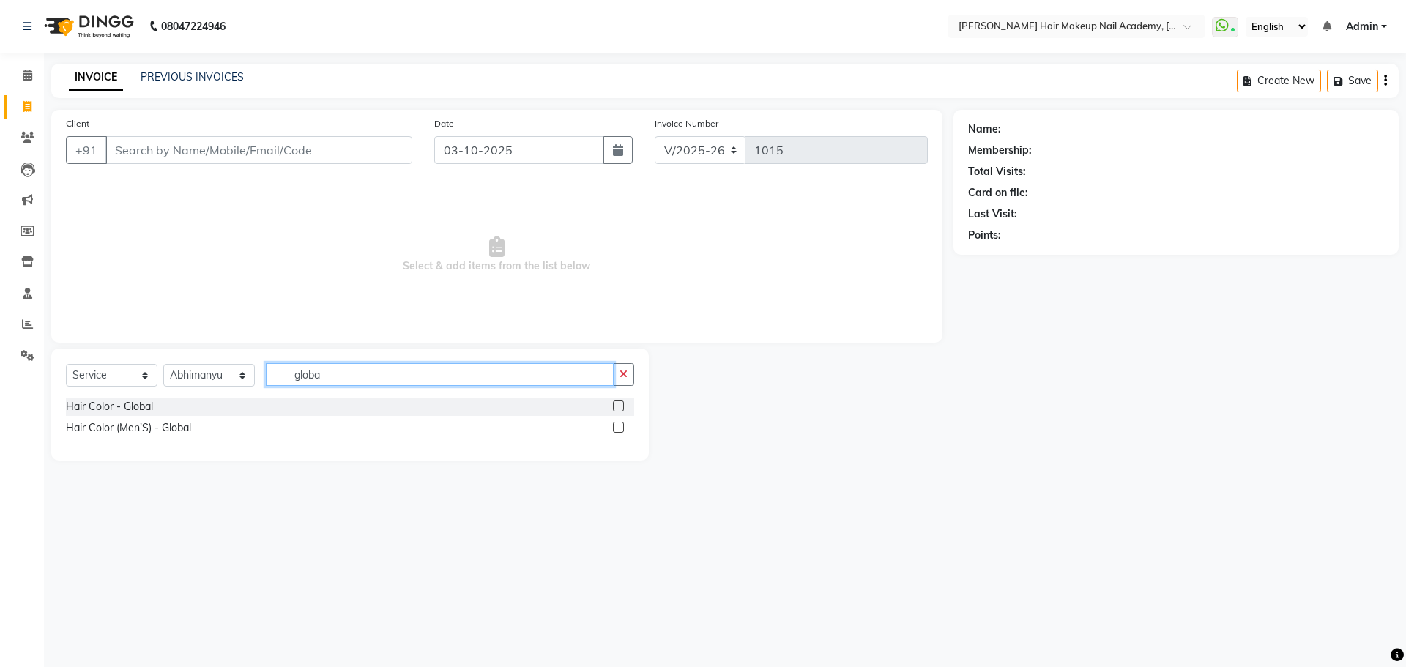
type input "globa"
click at [620, 412] on div at bounding box center [618, 408] width 10 height 15
click at [620, 398] on div at bounding box center [623, 407] width 21 height 18
click at [619, 402] on label at bounding box center [618, 406] width 11 height 11
click at [619, 402] on input "checkbox" at bounding box center [618, 407] width 10 height 10
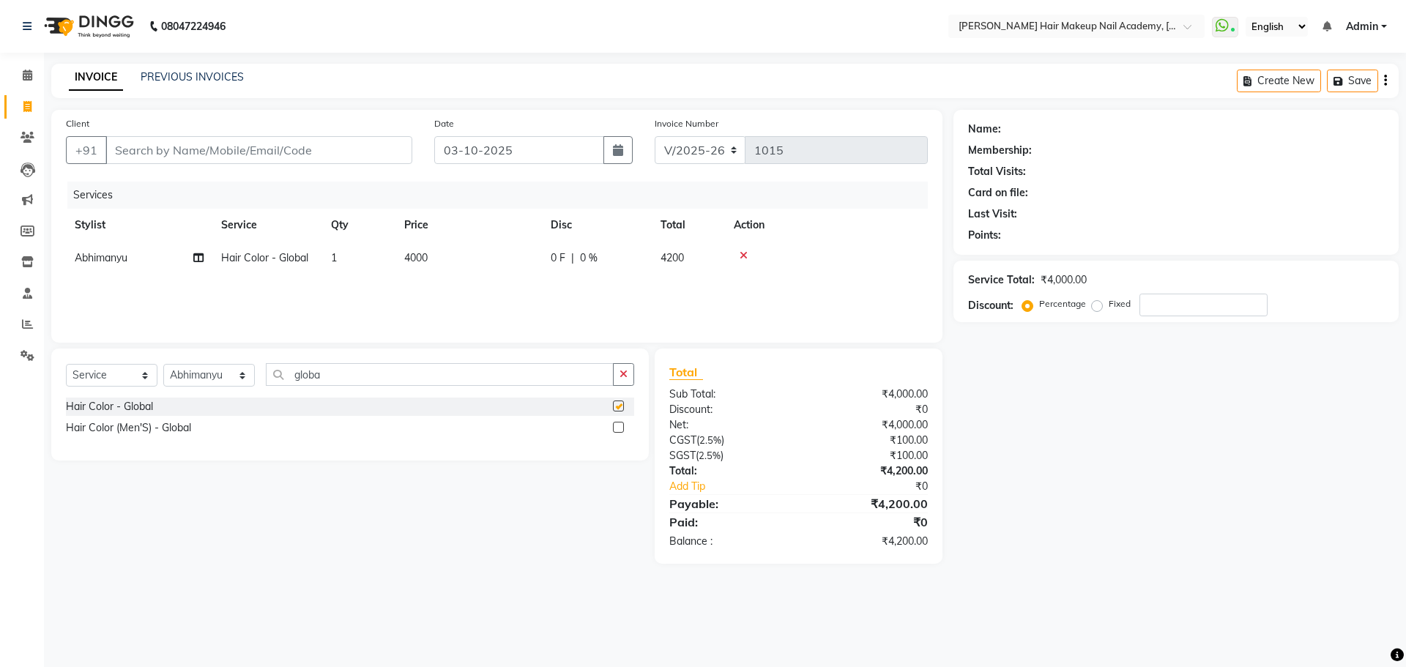
checkbox input "false"
drag, startPoint x: 439, startPoint y: 256, endPoint x: 457, endPoint y: 253, distance: 17.7
click at [440, 256] on td "4000" at bounding box center [468, 258] width 146 height 33
click at [485, 262] on input "4000" at bounding box center [537, 261] width 129 height 23
type input "13000"
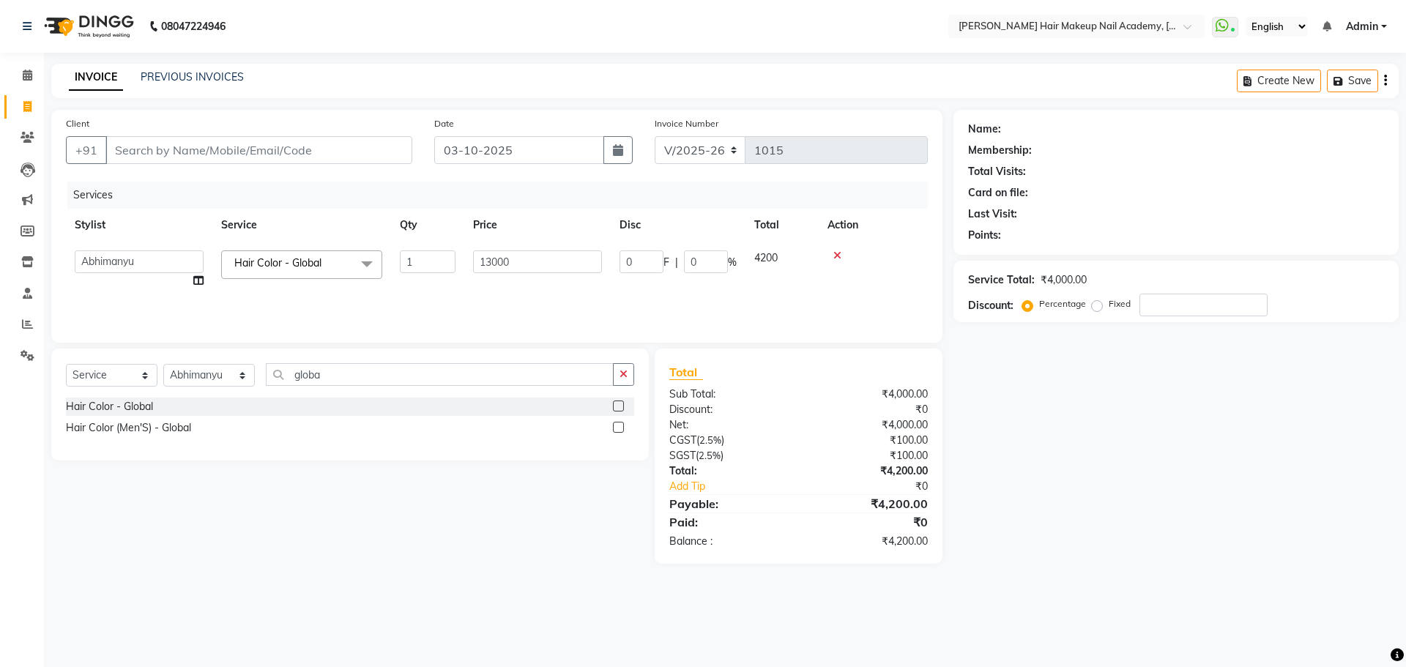
click at [969, 418] on div "Name: Membership: Total Visits: Card on file: Last Visit: Points: Service Total…" at bounding box center [1181, 337] width 456 height 454
drag, startPoint x: 627, startPoint y: 371, endPoint x: 575, endPoint y: 371, distance: 52.0
click at [575, 371] on div "globa" at bounding box center [451, 374] width 368 height 23
click at [622, 379] on icon "button" at bounding box center [623, 374] width 8 height 10
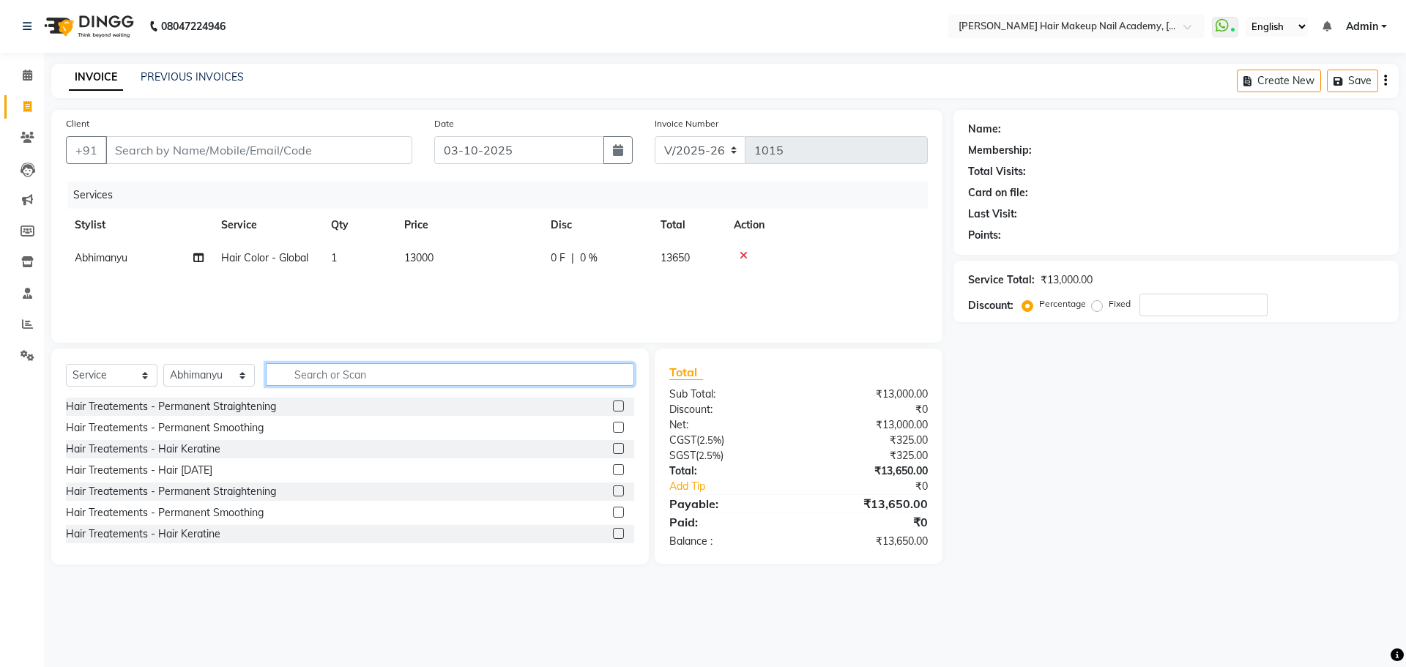
click at [615, 379] on input "text" at bounding box center [450, 374] width 368 height 23
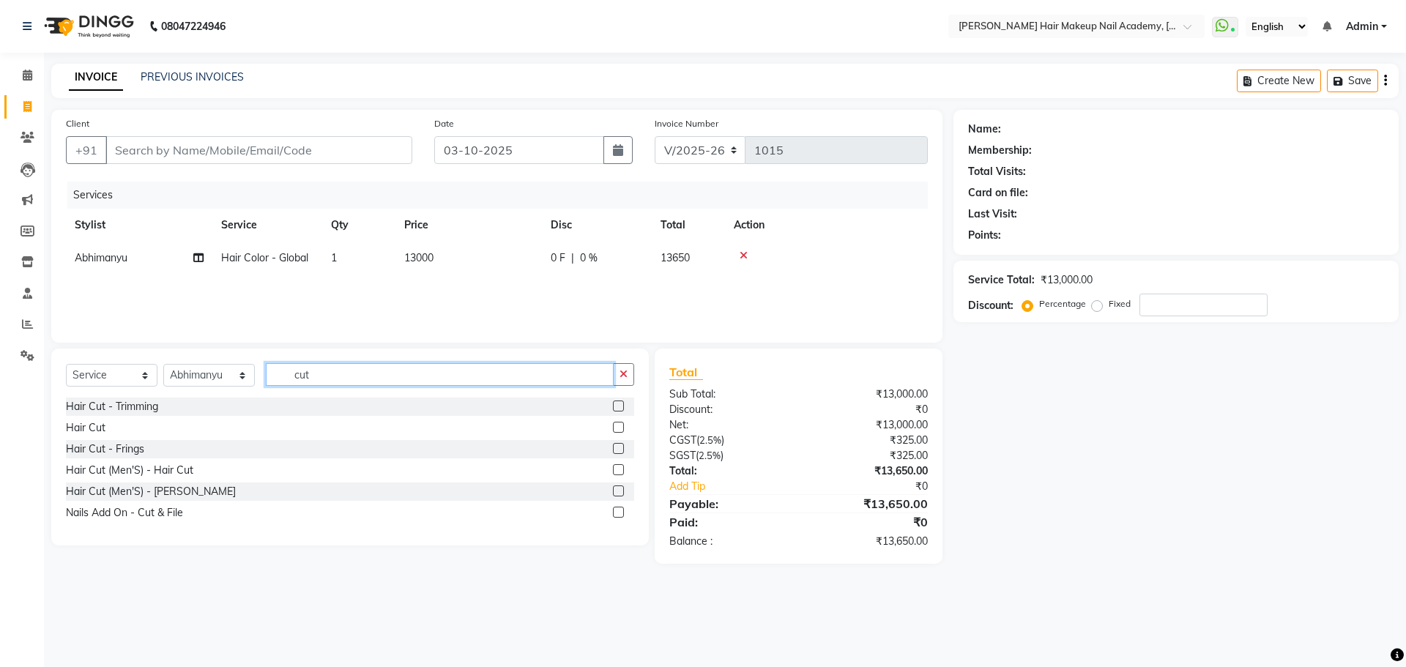
type input "cut"
click at [614, 431] on label at bounding box center [618, 427] width 11 height 11
click at [614, 431] on input "checkbox" at bounding box center [618, 428] width 10 height 10
checkbox input "false"
click at [626, 383] on button "button" at bounding box center [623, 374] width 21 height 23
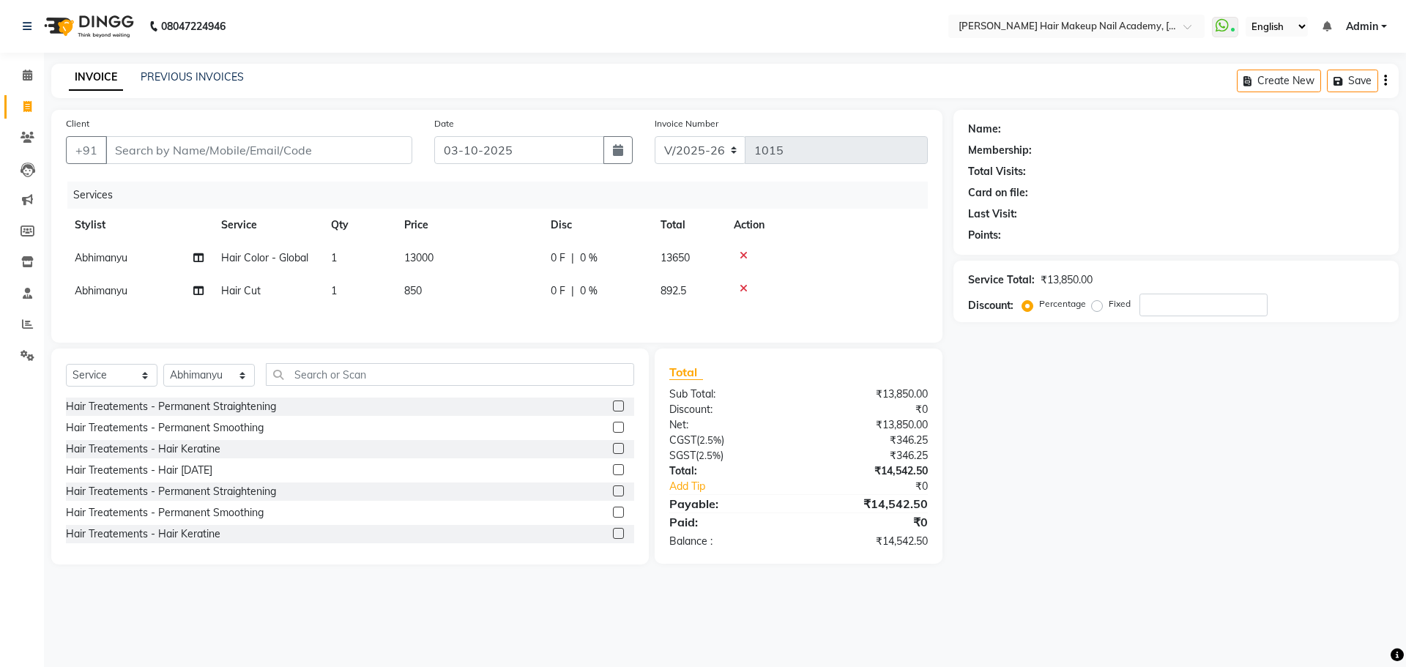
click at [1385, 81] on icon "button" at bounding box center [1385, 81] width 3 height 1
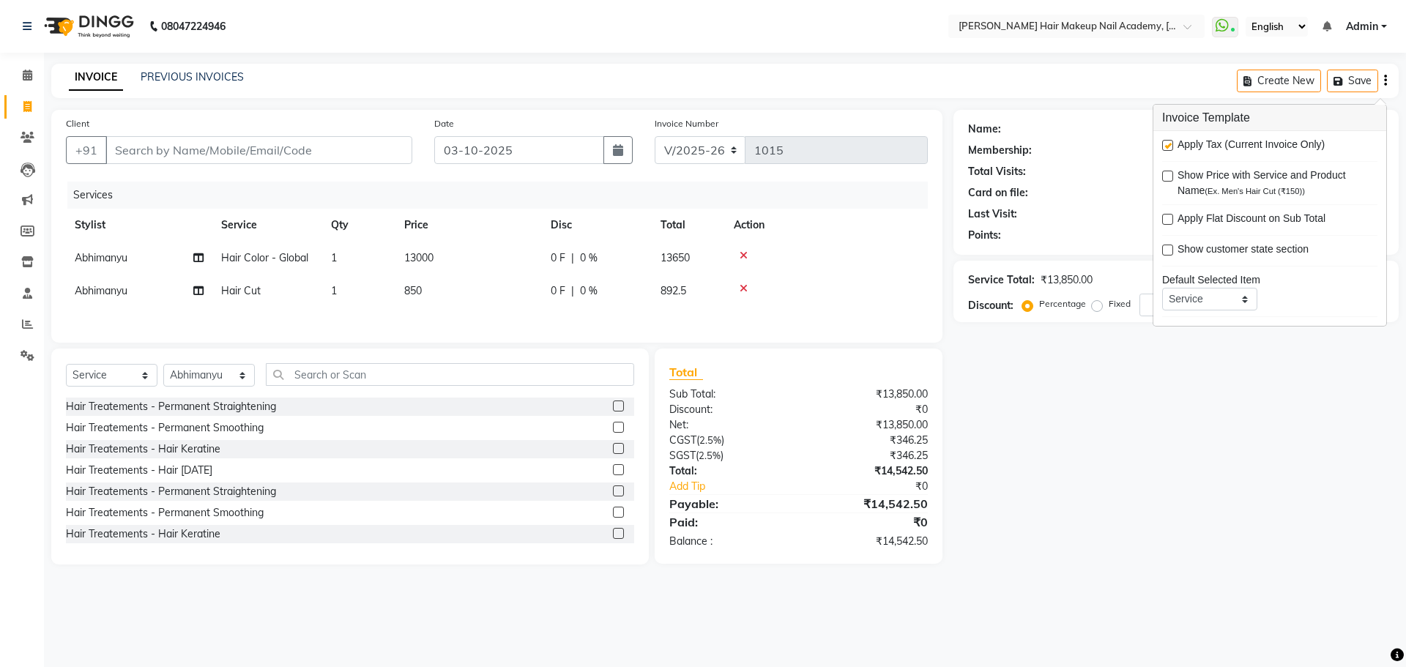
click at [1166, 149] on label at bounding box center [1167, 145] width 11 height 11
click at [1166, 149] on input "checkbox" at bounding box center [1167, 146] width 10 height 10
checkbox input "false"
click at [1099, 518] on div "Name: Membership: Total Visits: Card on file: Last Visit: Points: Service Total…" at bounding box center [1181, 337] width 456 height 455
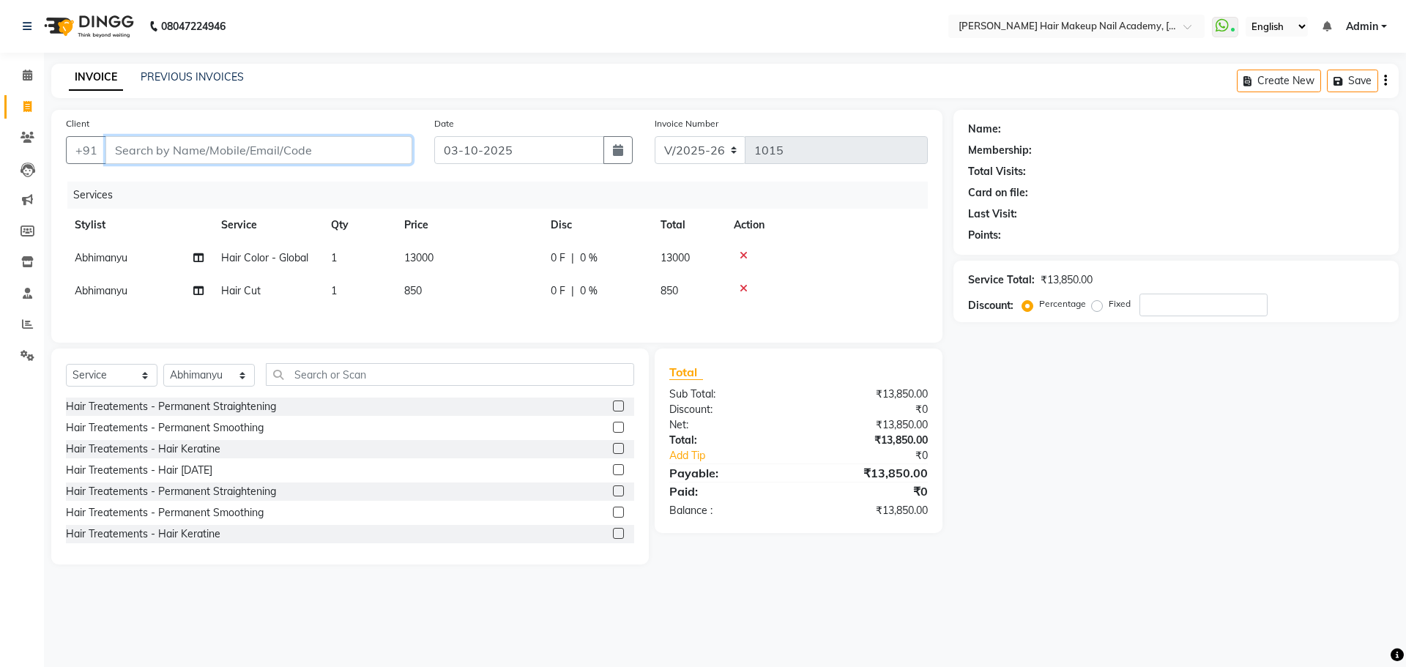
click at [355, 156] on input "Client" at bounding box center [258, 150] width 307 height 28
click at [305, 151] on input "Client" at bounding box center [258, 150] width 307 height 28
type input "9"
type input "0"
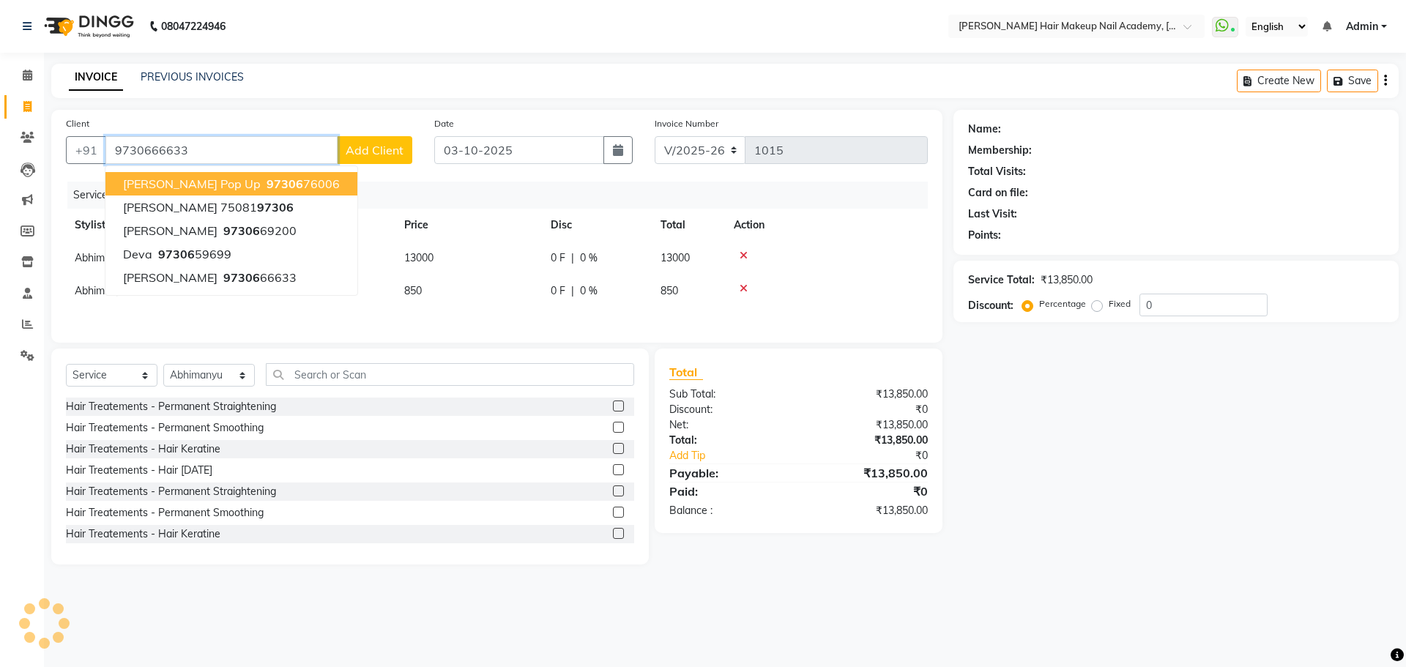
type input "9730666633"
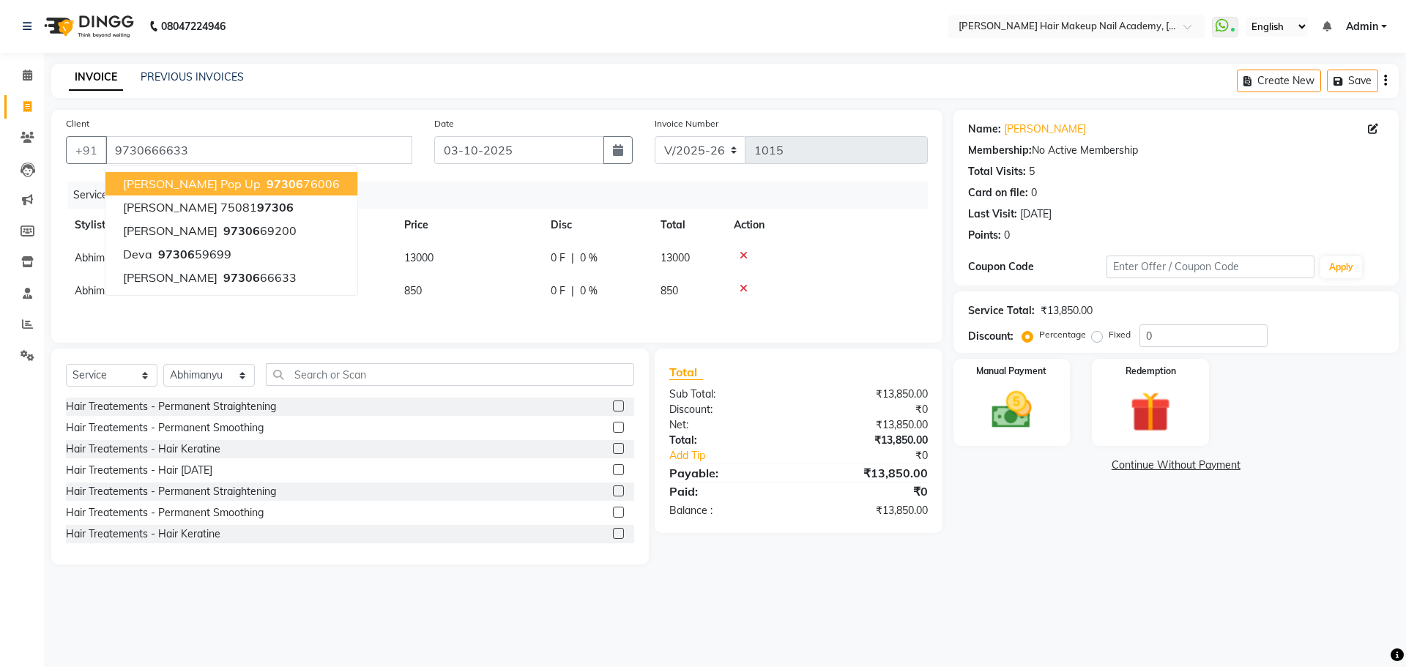
click at [1114, 541] on div "Name: [PERSON_NAME] Membership: No Active Membership Total Visits: 5 Card on fi…" at bounding box center [1181, 337] width 456 height 455
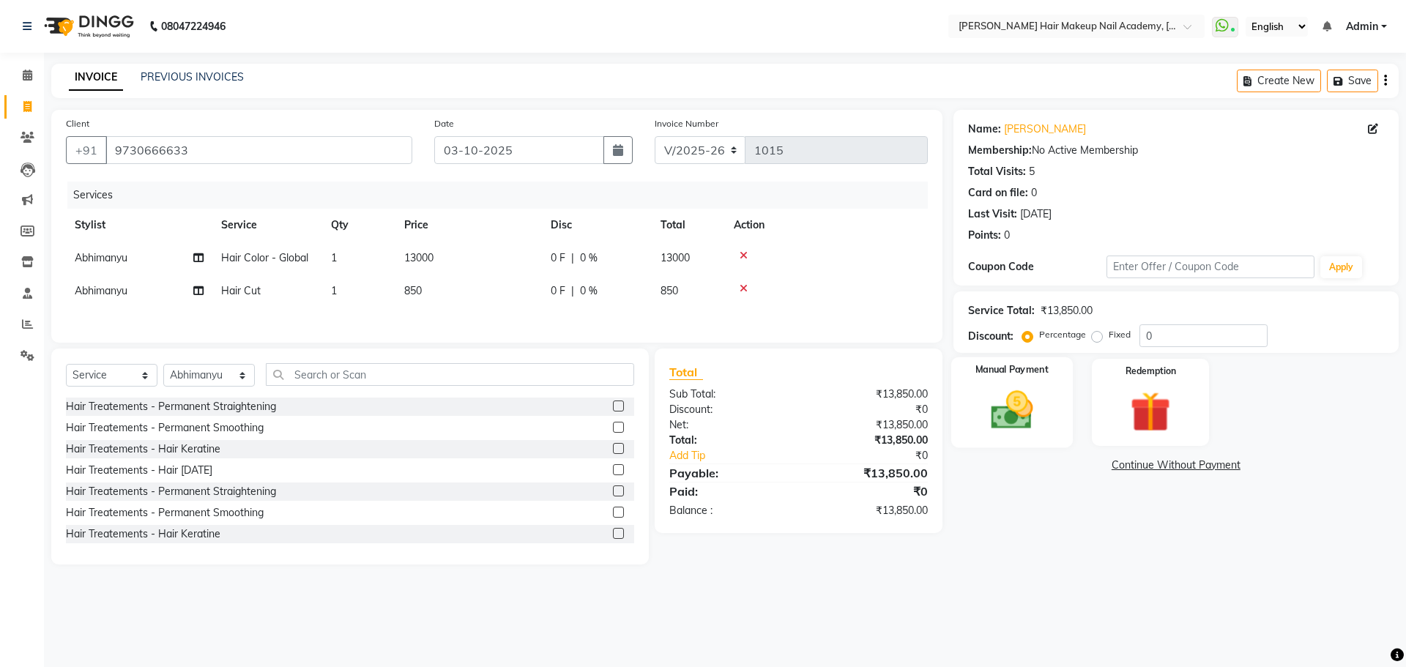
click at [1013, 408] on img at bounding box center [1012, 410] width 68 height 48
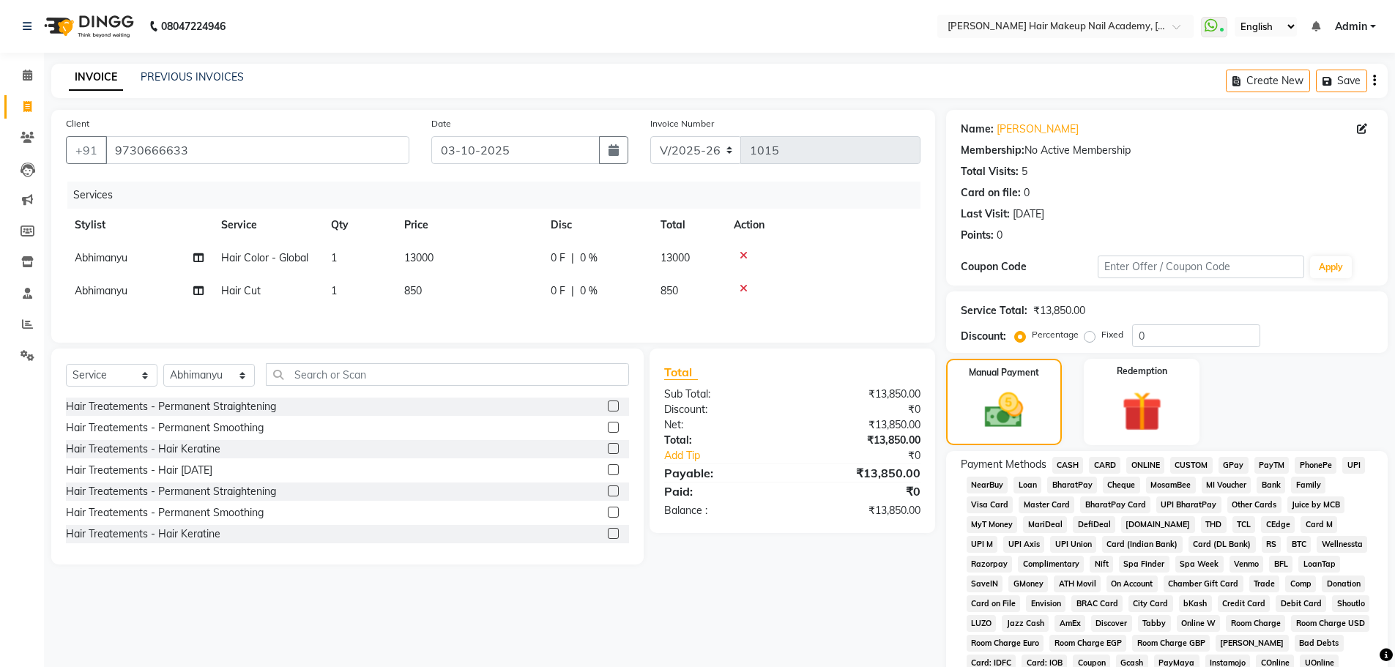
click at [1073, 471] on span "CASH" at bounding box center [1067, 465] width 31 height 17
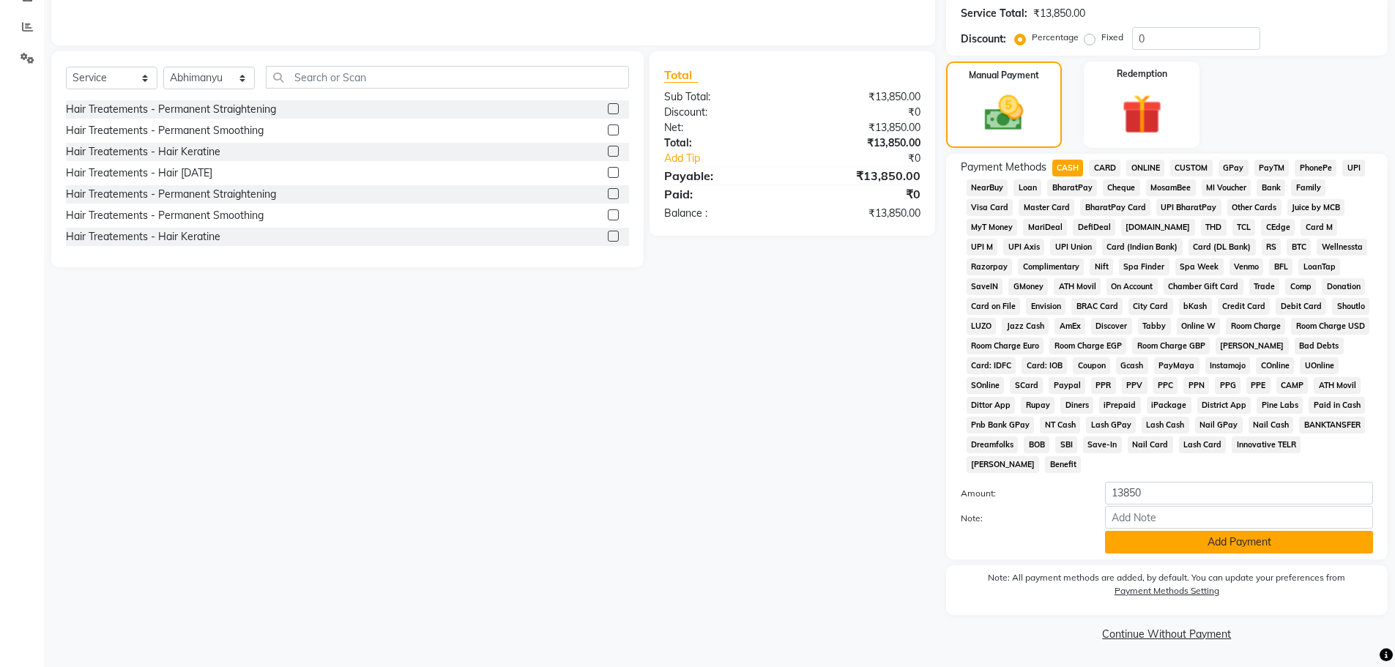
click at [1163, 548] on button "Add Payment" at bounding box center [1239, 542] width 268 height 23
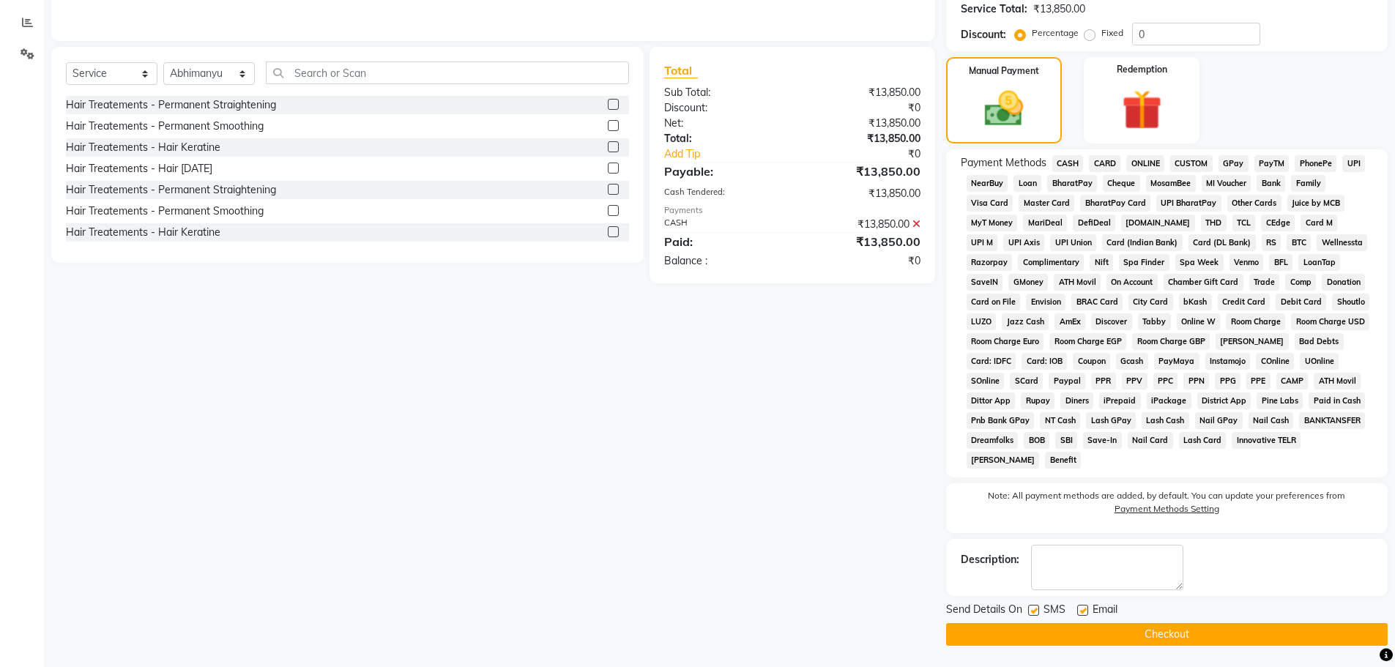
scroll to position [302, 0]
click at [1205, 632] on button "Checkout" at bounding box center [1167, 633] width 442 height 23
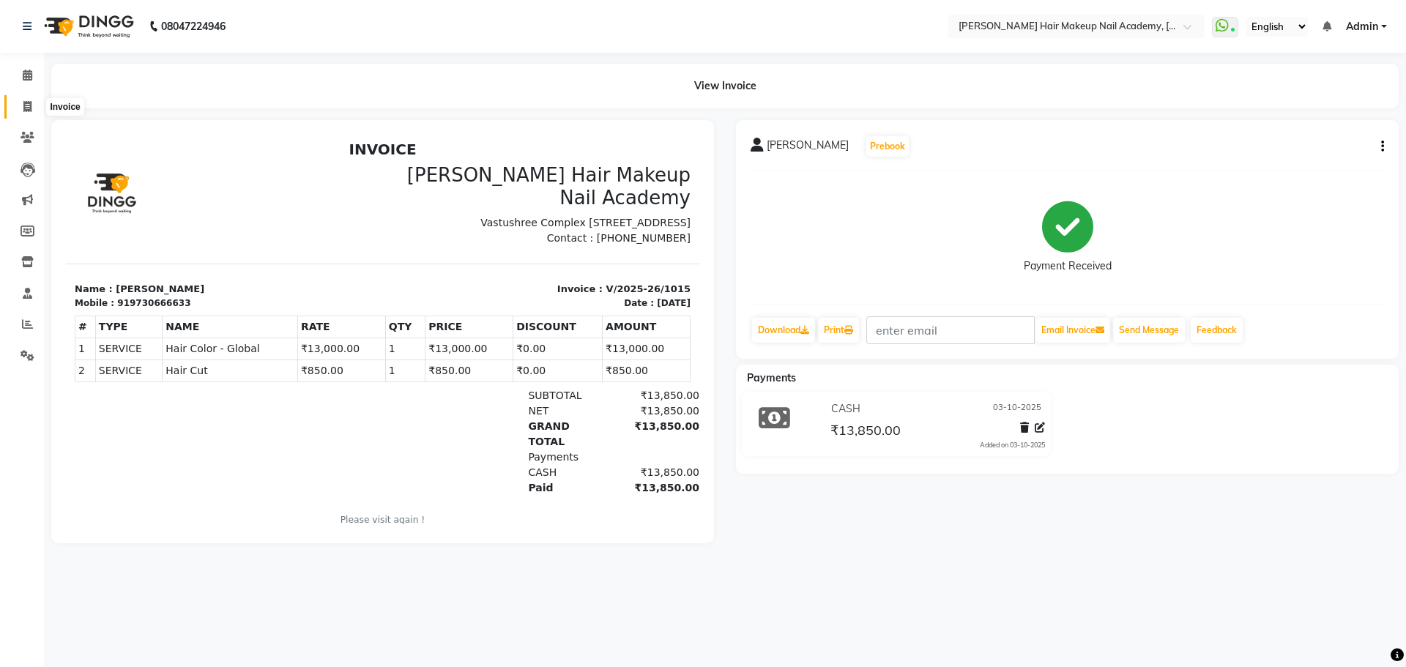
click at [26, 101] on icon at bounding box center [27, 106] width 8 height 11
select select "3468"
select select "service"
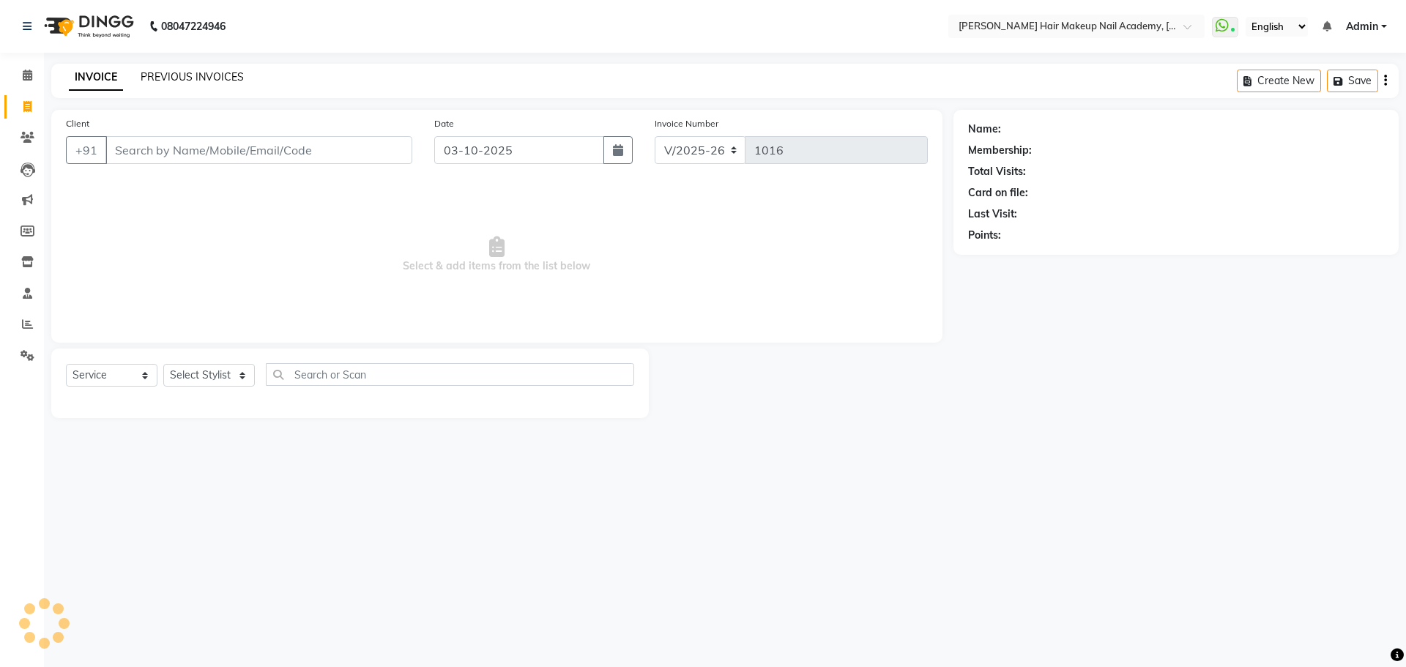
click at [194, 74] on link "PREVIOUS INVOICES" at bounding box center [192, 76] width 103 height 13
